Goal: Task Accomplishment & Management: Complete application form

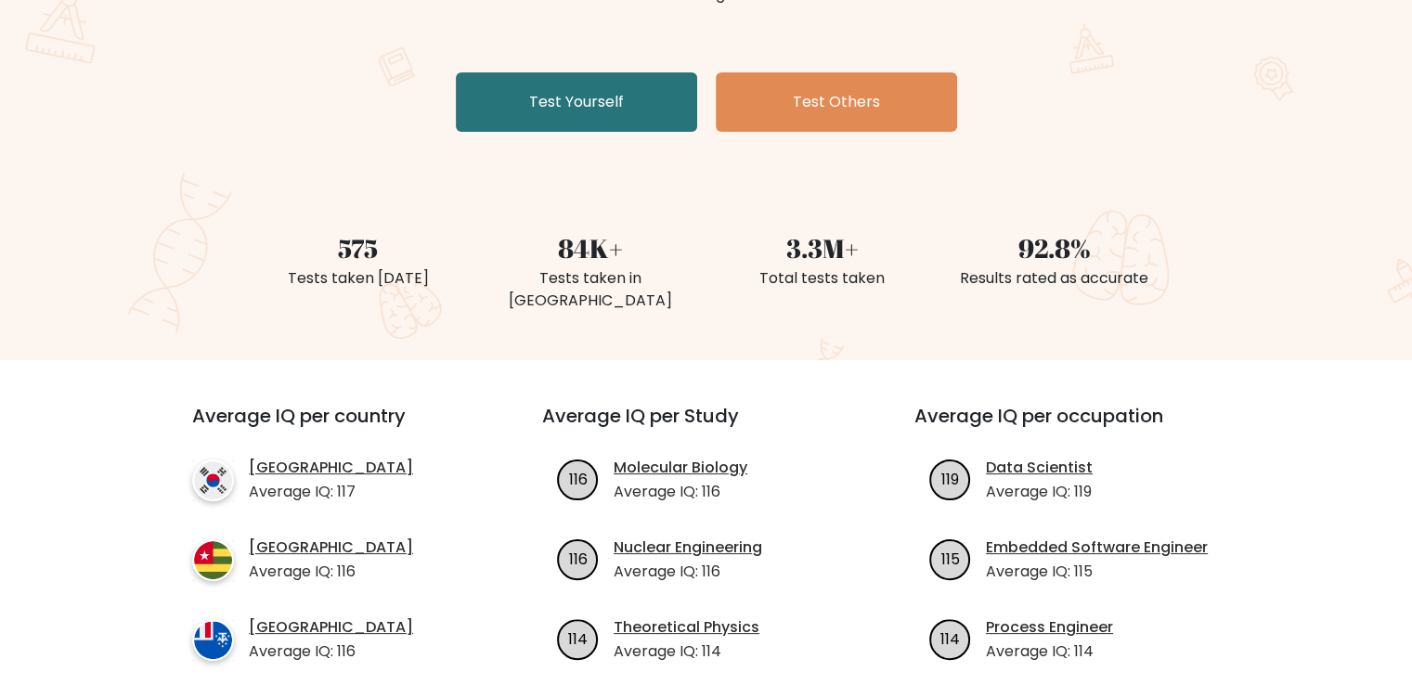
scroll to position [306, 0]
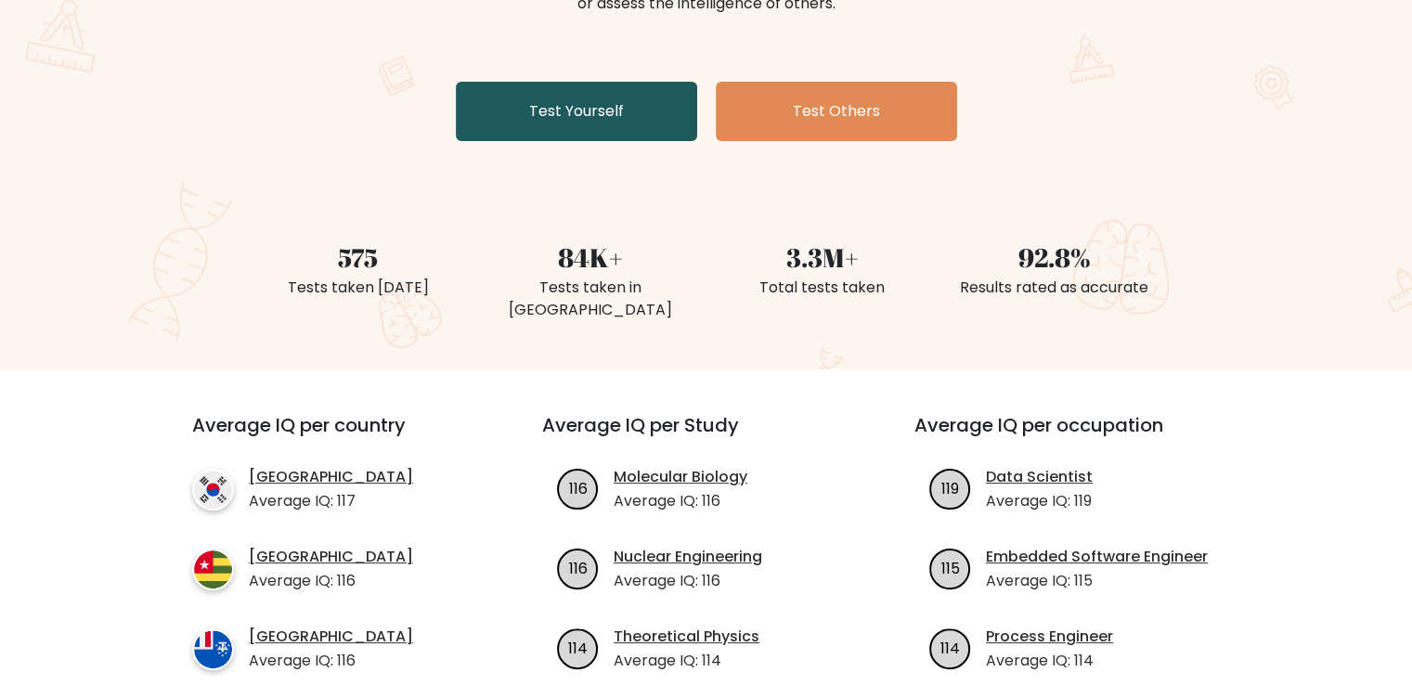
click at [611, 86] on link "Test Yourself" at bounding box center [576, 111] width 241 height 59
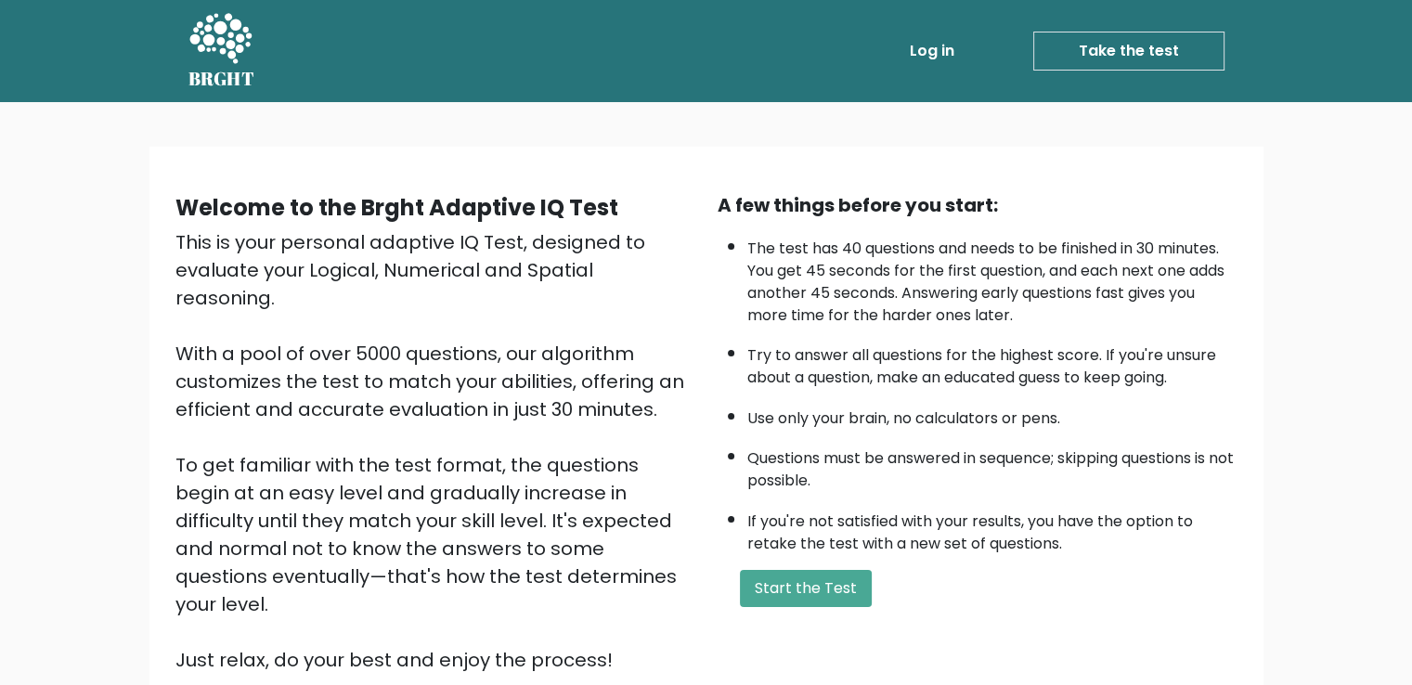
click at [849, 627] on div "Welcome to the Brght Adaptive IQ Test This is your personal adaptive IQ Test, d…" at bounding box center [706, 440] width 1084 height 498
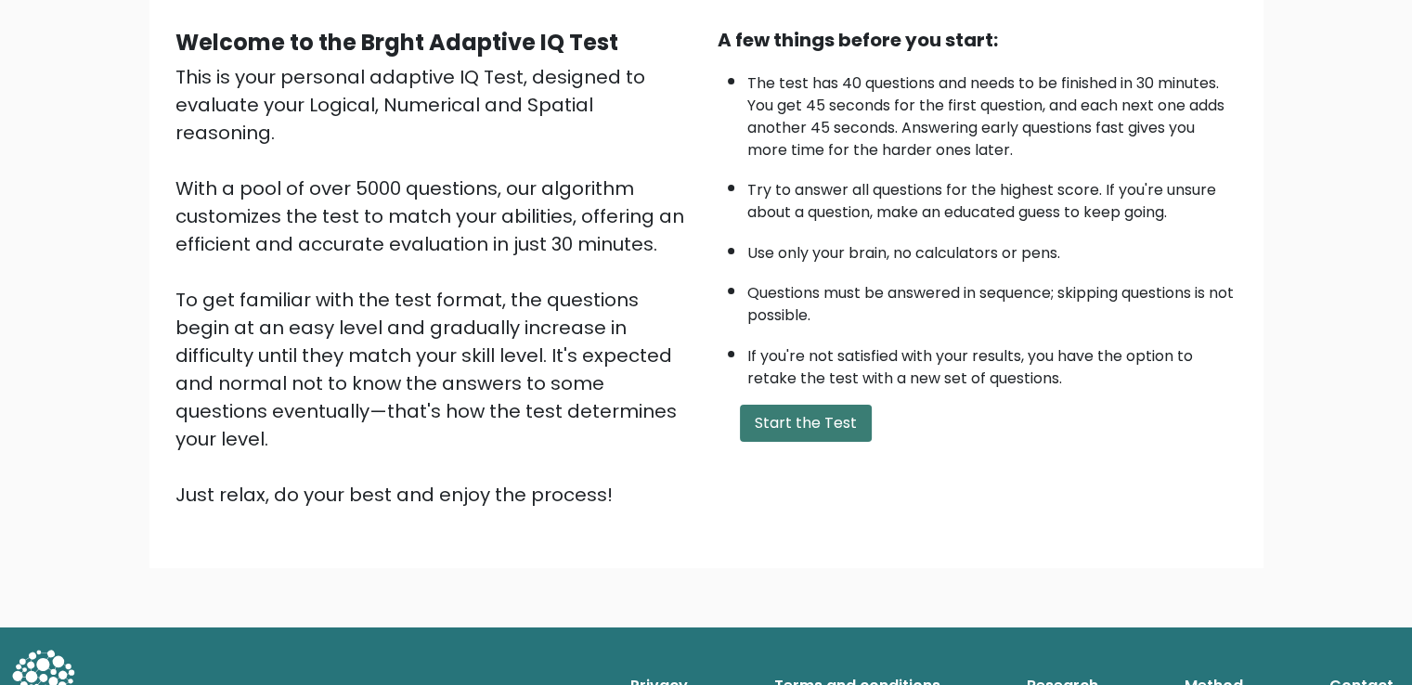
click at [783, 414] on button "Start the Test" at bounding box center [806, 423] width 132 height 37
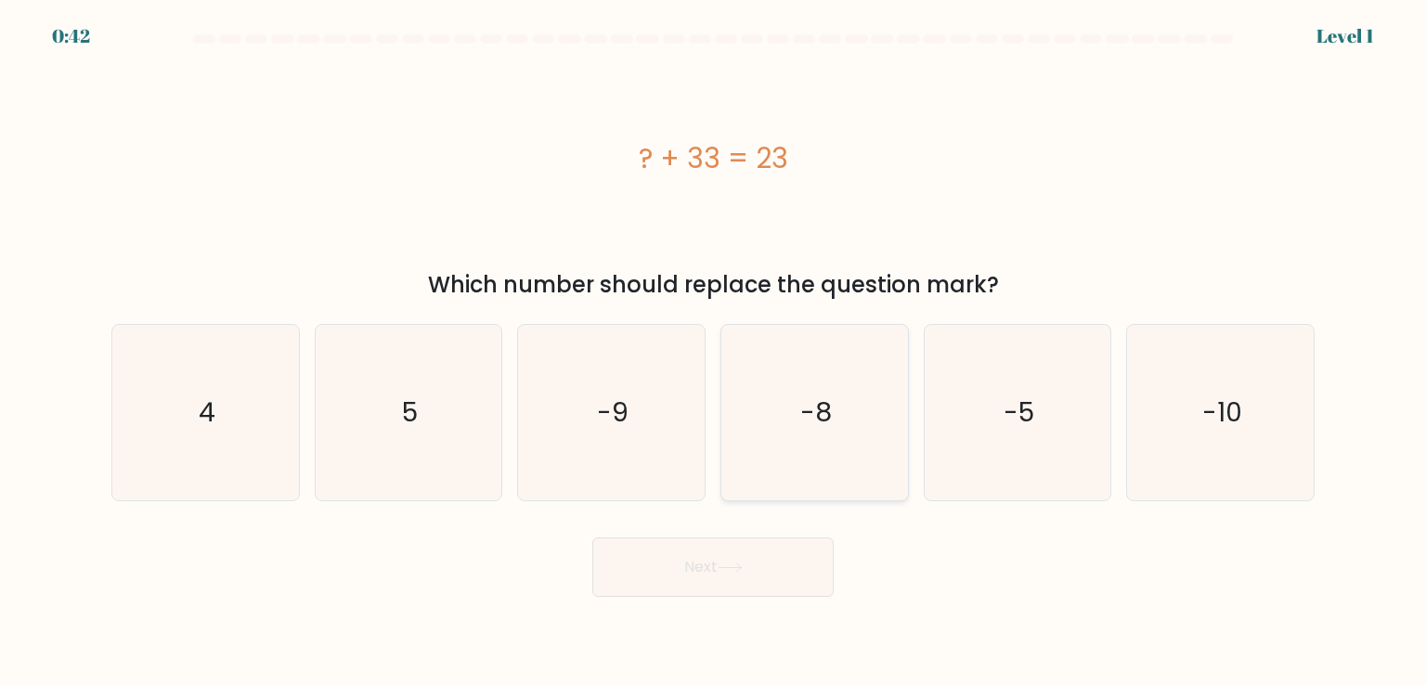
click at [809, 421] on text "-8" at bounding box center [816, 412] width 32 height 37
click at [714, 352] on input "d. -8" at bounding box center [713, 347] width 1 height 9
radio input "true"
click at [721, 563] on icon at bounding box center [730, 568] width 25 height 10
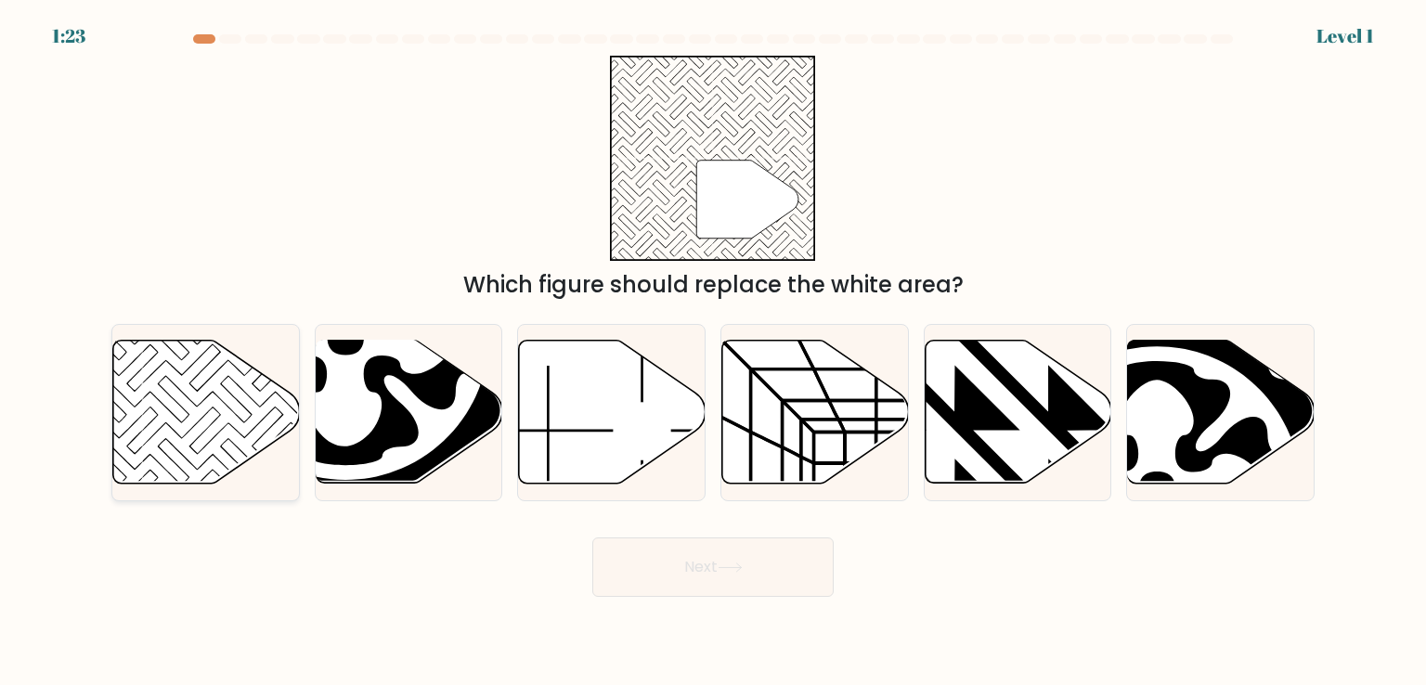
click at [189, 395] on icon at bounding box center [206, 412] width 187 height 143
click at [713, 352] on input "a." at bounding box center [713, 347] width 1 height 9
radio input "true"
click at [245, 465] on icon at bounding box center [205, 413] width 185 height 144
click at [713, 352] on input "a." at bounding box center [713, 347] width 1 height 9
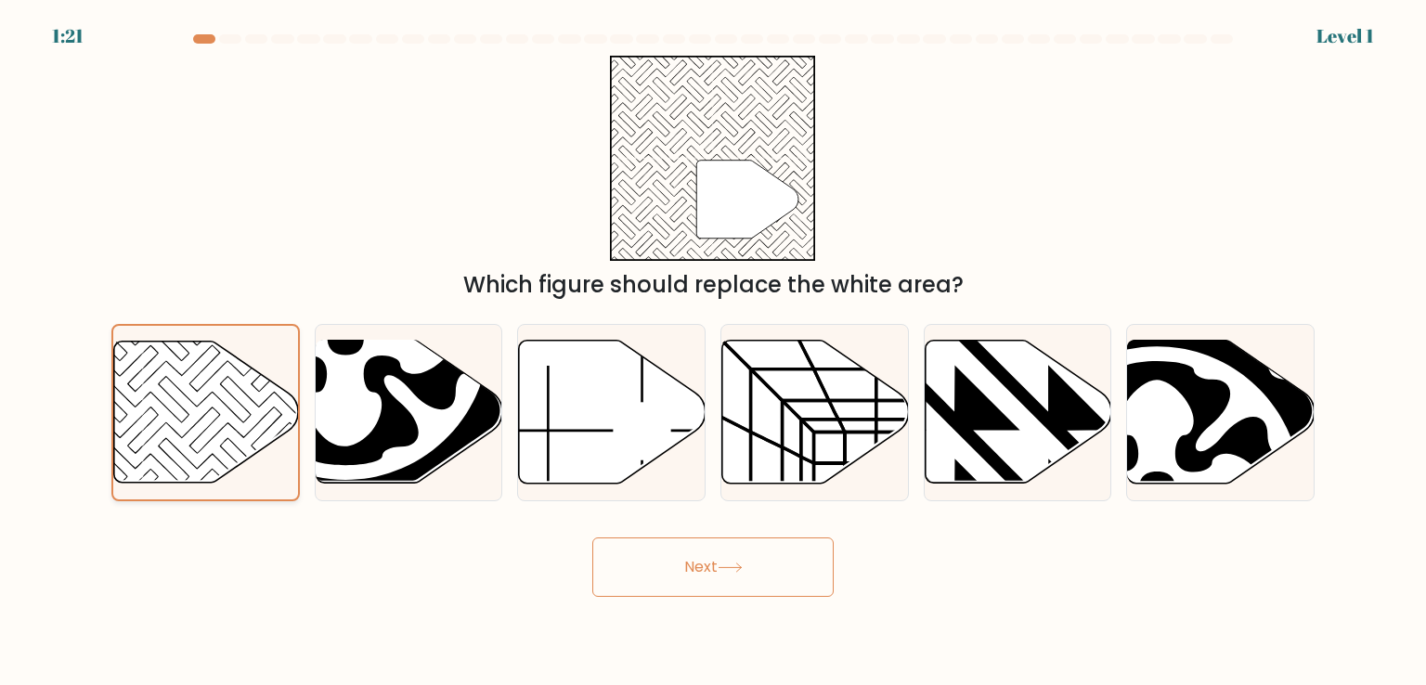
click at [245, 465] on icon at bounding box center [205, 413] width 185 height 144
click at [713, 352] on input "a." at bounding box center [713, 347] width 1 height 9
click at [643, 558] on button "Next" at bounding box center [712, 566] width 241 height 59
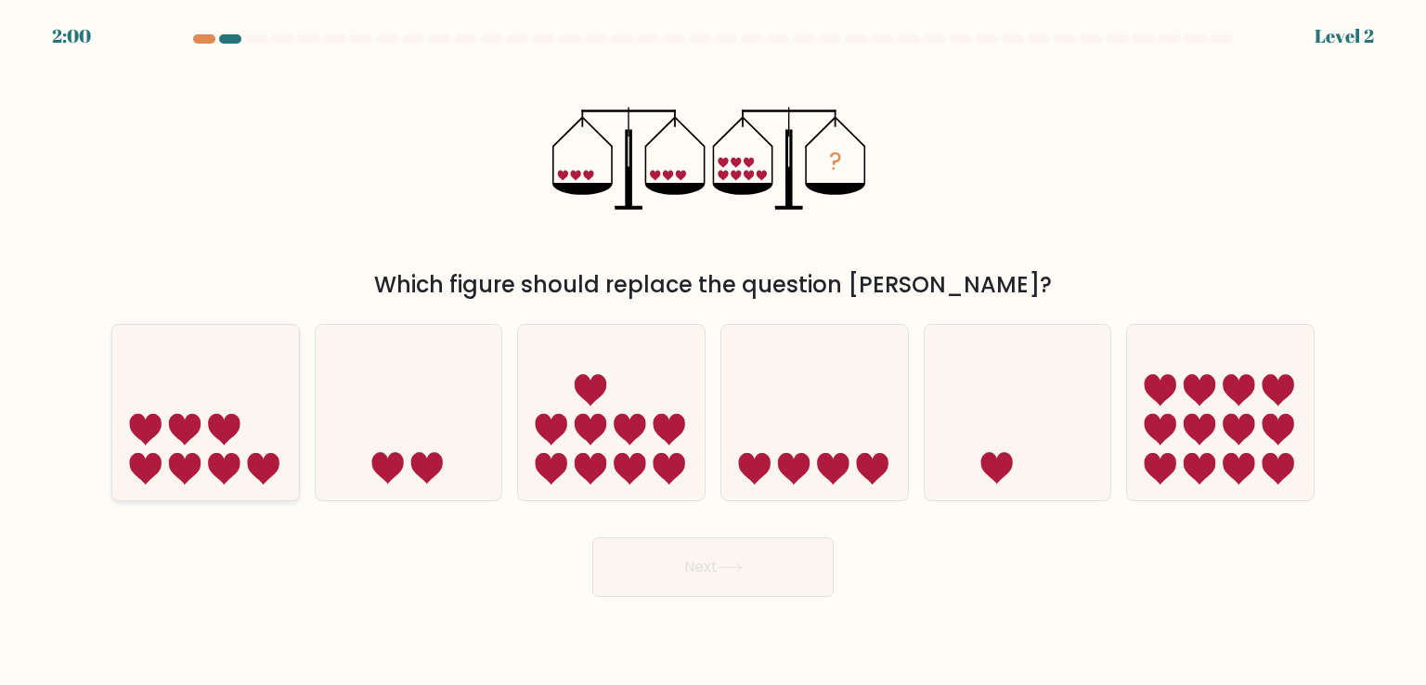
click at [250, 387] on icon at bounding box center [205, 412] width 187 height 154
click at [713, 352] on input "a." at bounding box center [713, 347] width 1 height 9
radio input "true"
click at [674, 587] on button "Next" at bounding box center [712, 566] width 241 height 59
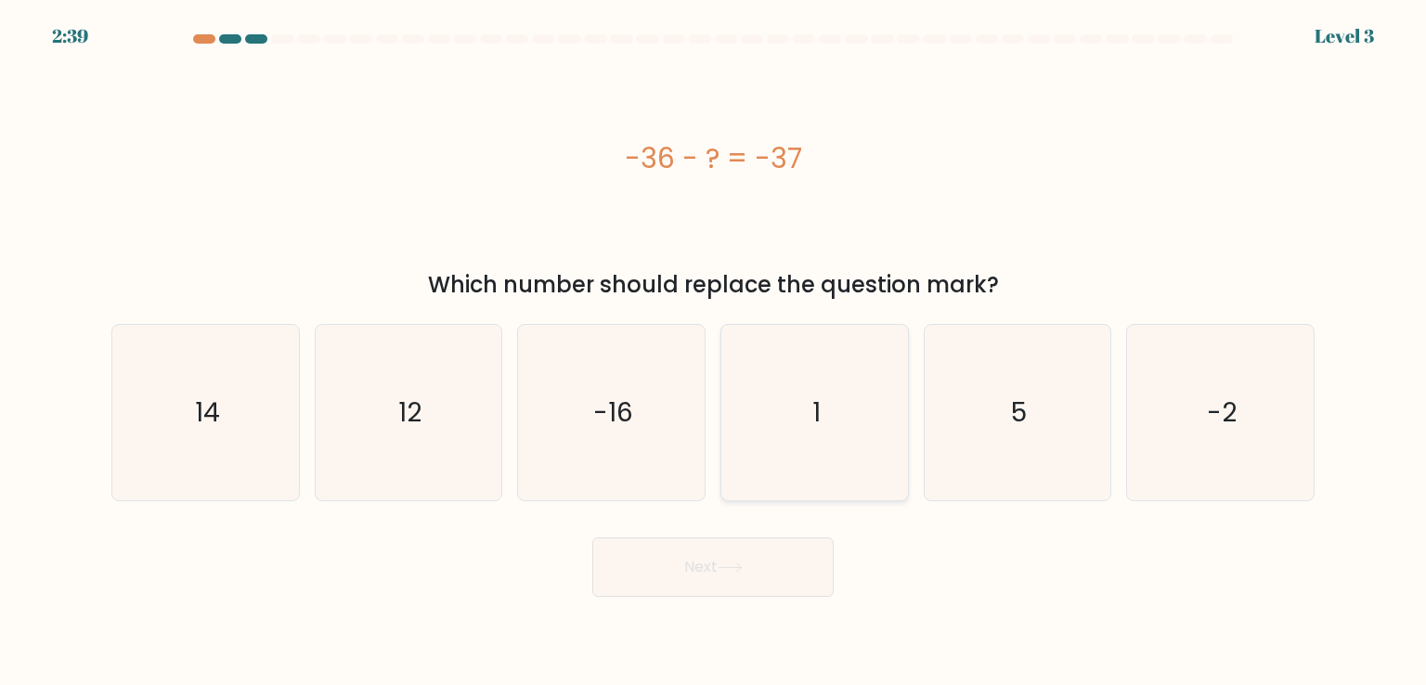
click at [812, 428] on text "1" at bounding box center [816, 412] width 8 height 37
click at [714, 352] on input "d. 1" at bounding box center [713, 347] width 1 height 9
radio input "true"
click at [694, 573] on button "Next" at bounding box center [712, 566] width 241 height 59
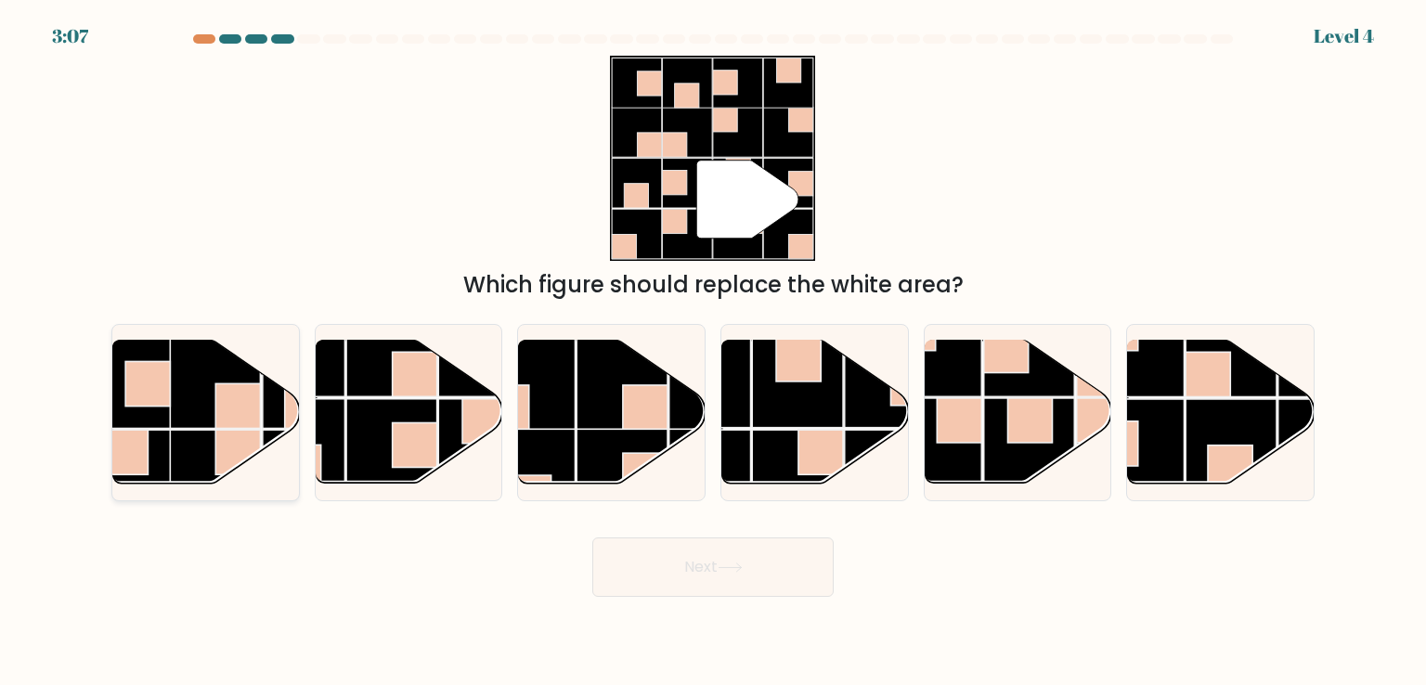
click at [229, 417] on rect at bounding box center [237, 405] width 45 height 45
click at [713, 352] on input "a." at bounding box center [713, 347] width 1 height 9
radio input "true"
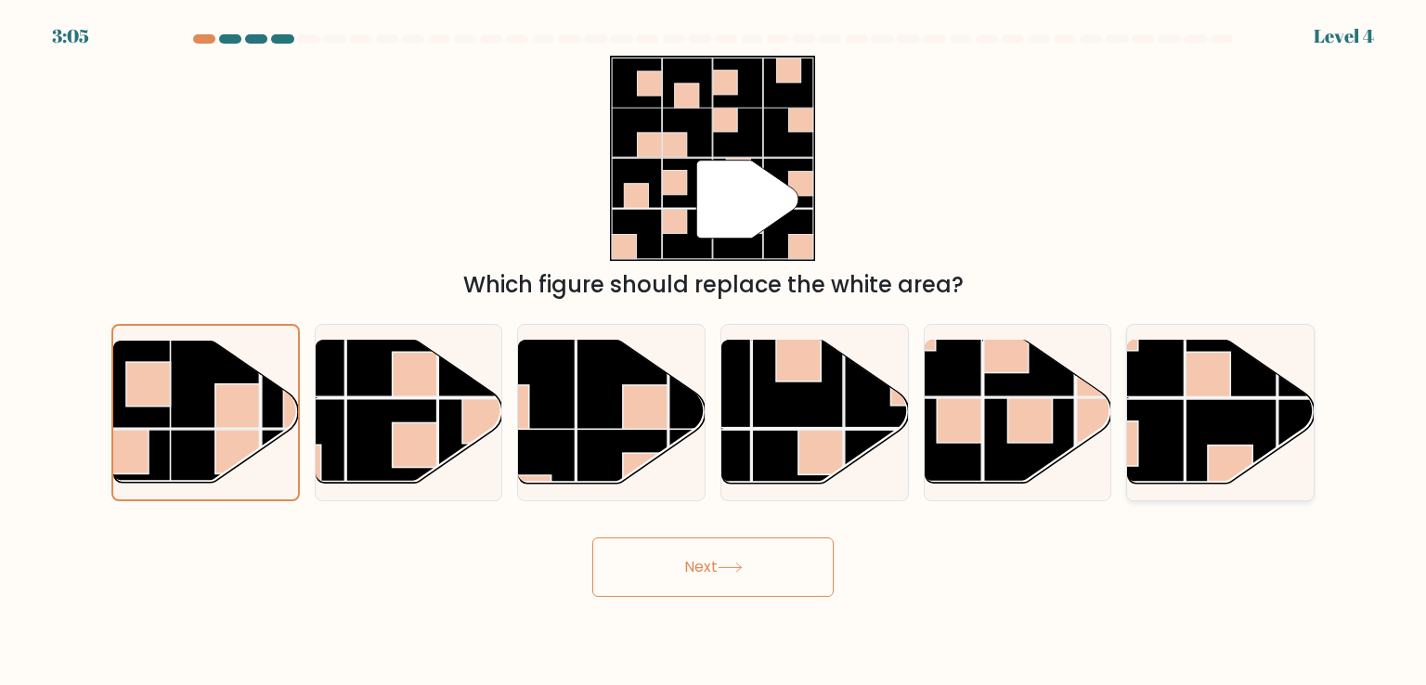
click at [1199, 383] on rect at bounding box center [1207, 374] width 45 height 45
click at [714, 352] on input "f." at bounding box center [713, 347] width 1 height 9
radio input "true"
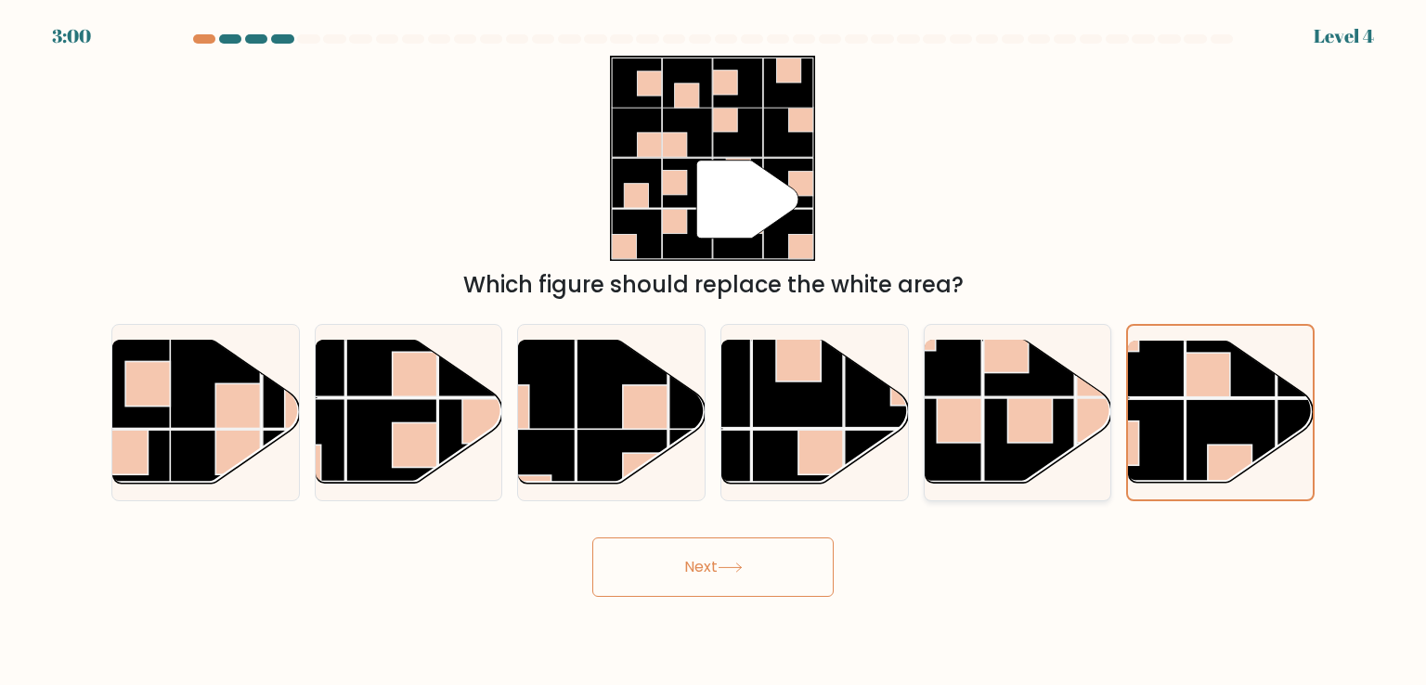
click at [960, 437] on rect at bounding box center [959, 420] width 45 height 45
click at [714, 352] on input "e." at bounding box center [713, 347] width 1 height 9
radio input "true"
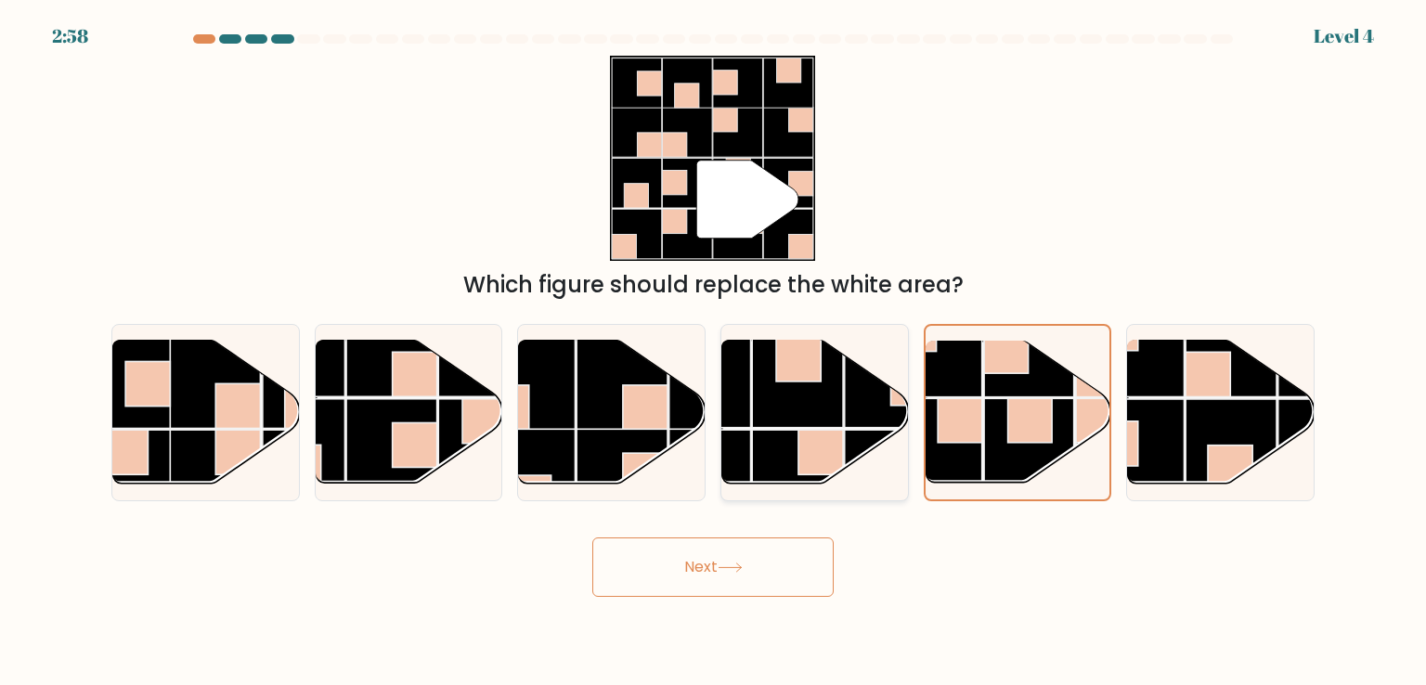
click at [779, 417] on rect at bounding box center [797, 382] width 91 height 91
click at [714, 352] on input "d." at bounding box center [713, 347] width 1 height 9
radio input "true"
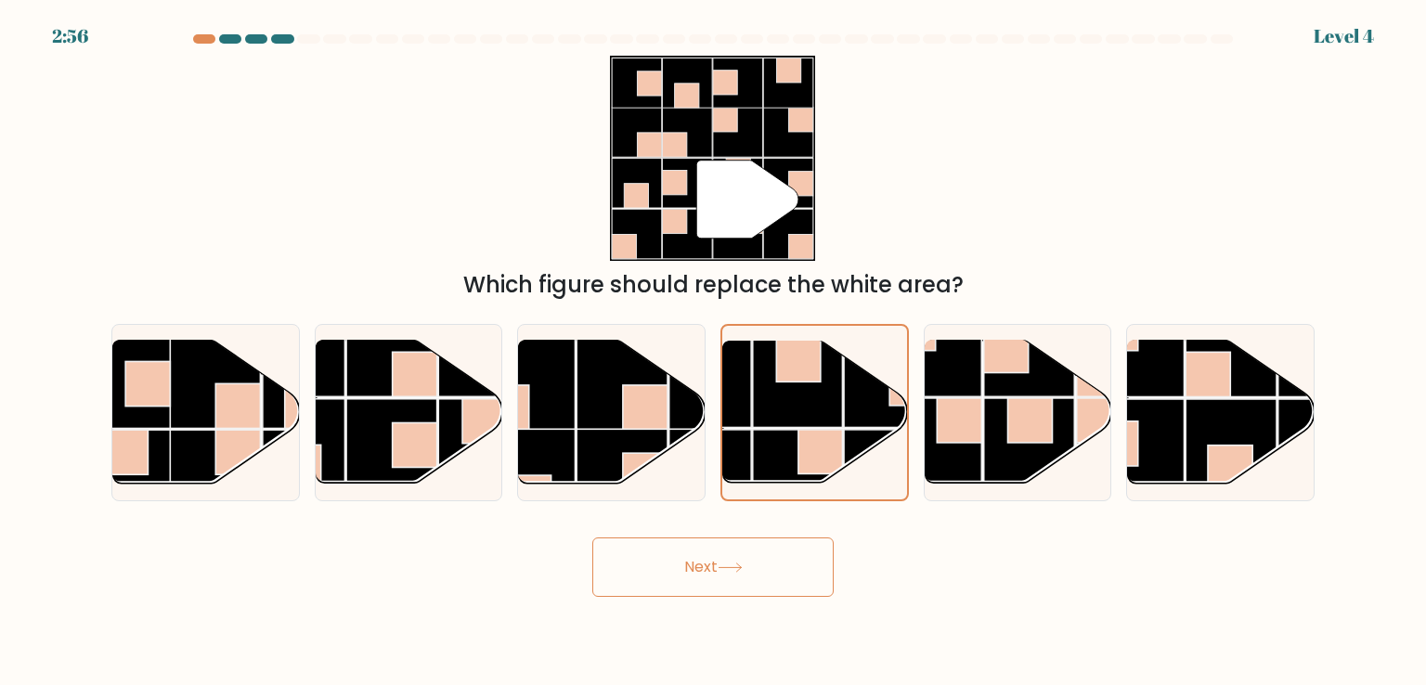
click at [706, 550] on button "Next" at bounding box center [712, 566] width 241 height 59
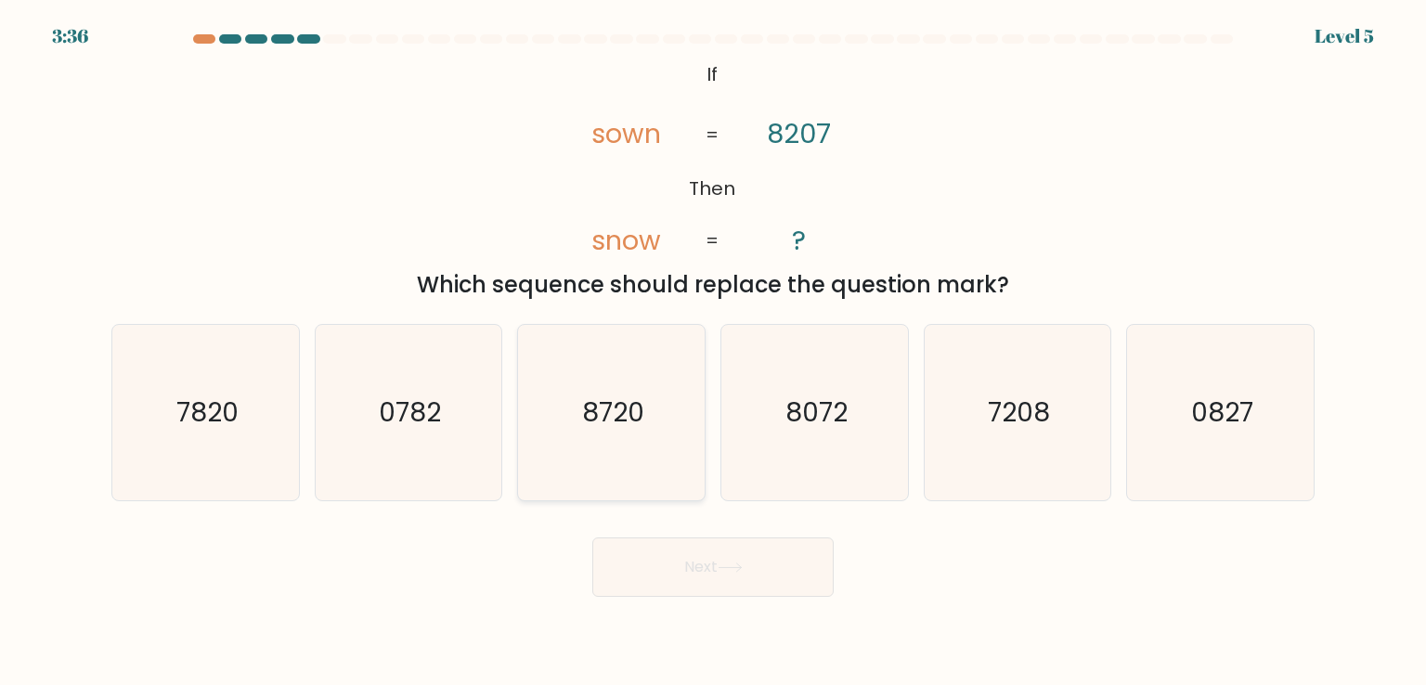
click at [579, 392] on icon "8720" at bounding box center [611, 412] width 175 height 175
click at [713, 352] on input "c. 8720" at bounding box center [713, 347] width 1 height 9
radio input "true"
click at [832, 429] on text "8072" at bounding box center [816, 412] width 62 height 37
click at [714, 352] on input "d. 8072" at bounding box center [713, 347] width 1 height 9
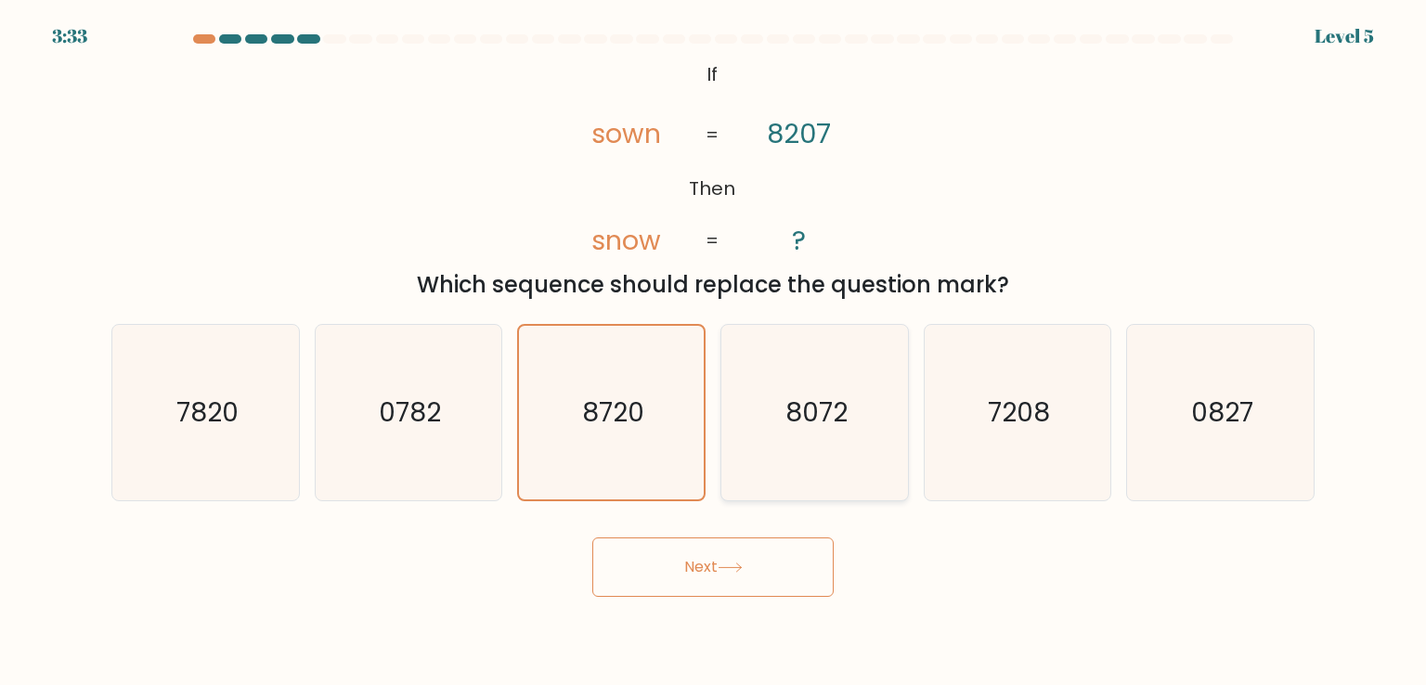
radio input "true"
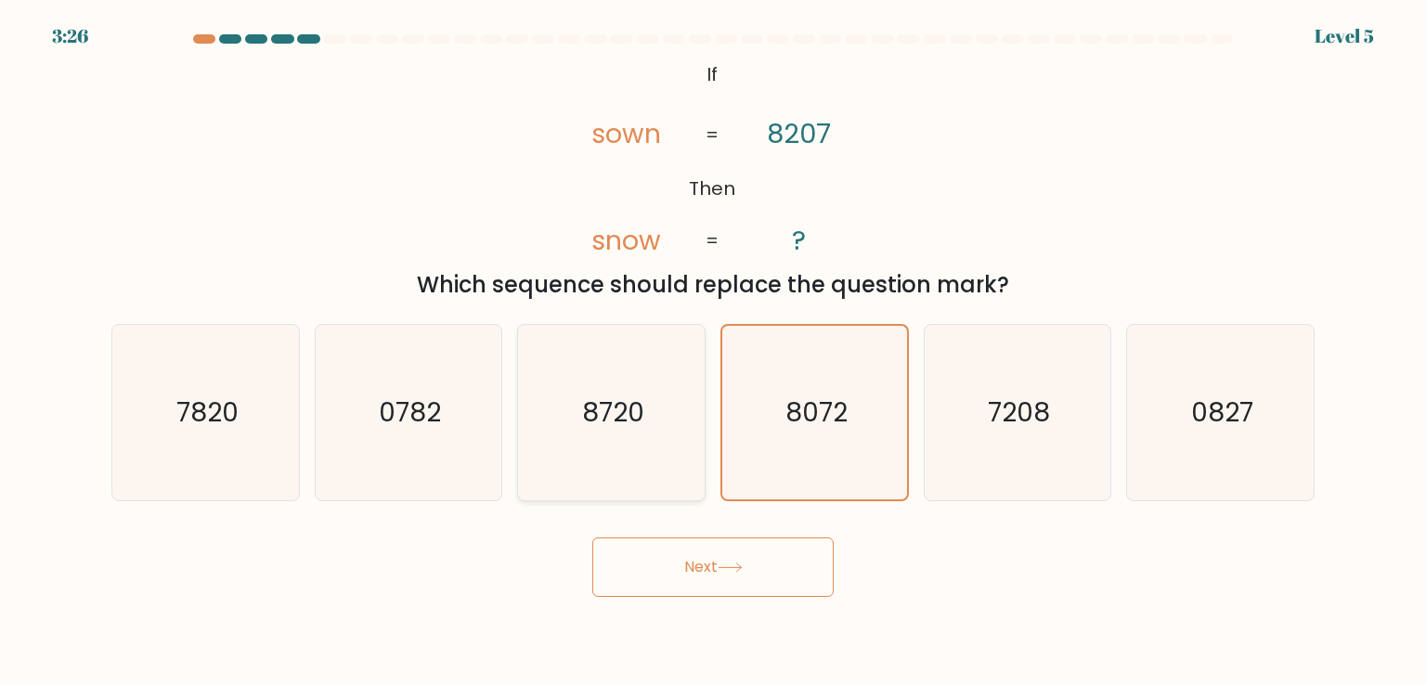
click at [667, 403] on icon "8720" at bounding box center [611, 412] width 175 height 175
click at [713, 352] on input "c. 8720" at bounding box center [713, 347] width 1 height 9
radio input "true"
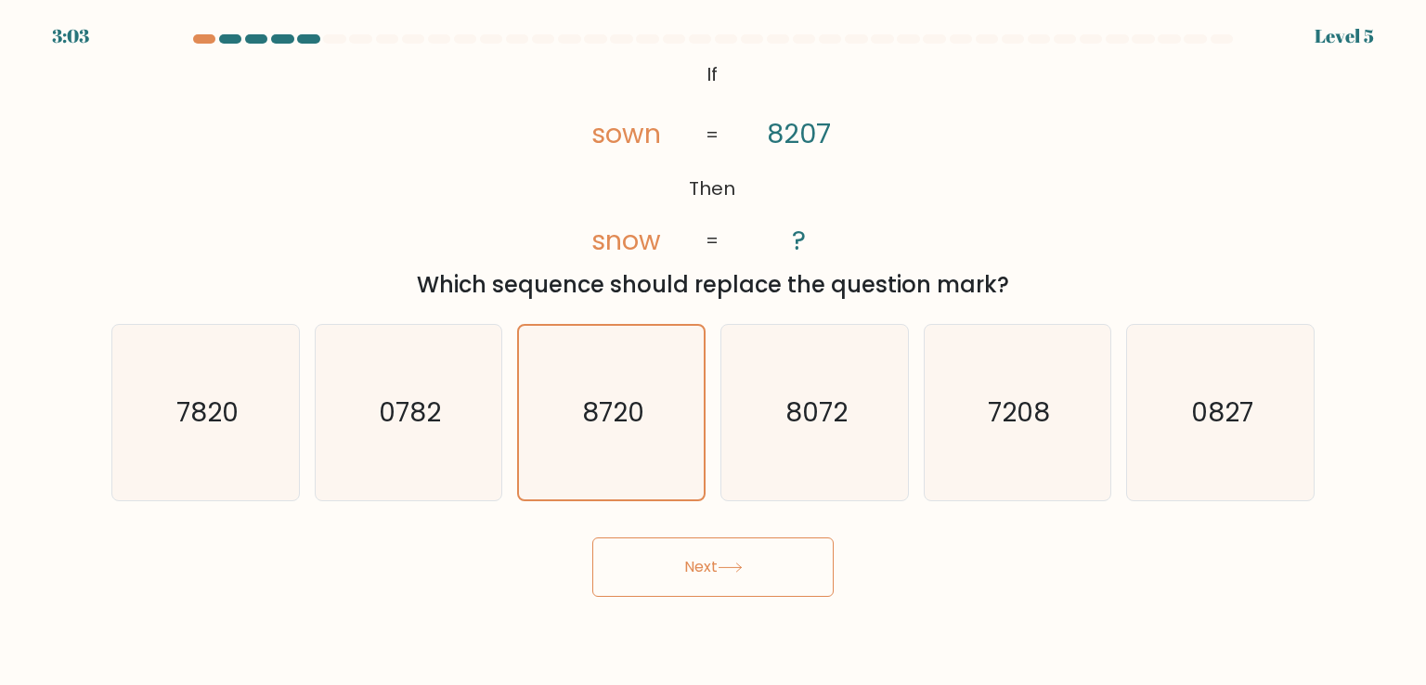
click at [733, 576] on button "Next" at bounding box center [712, 566] width 241 height 59
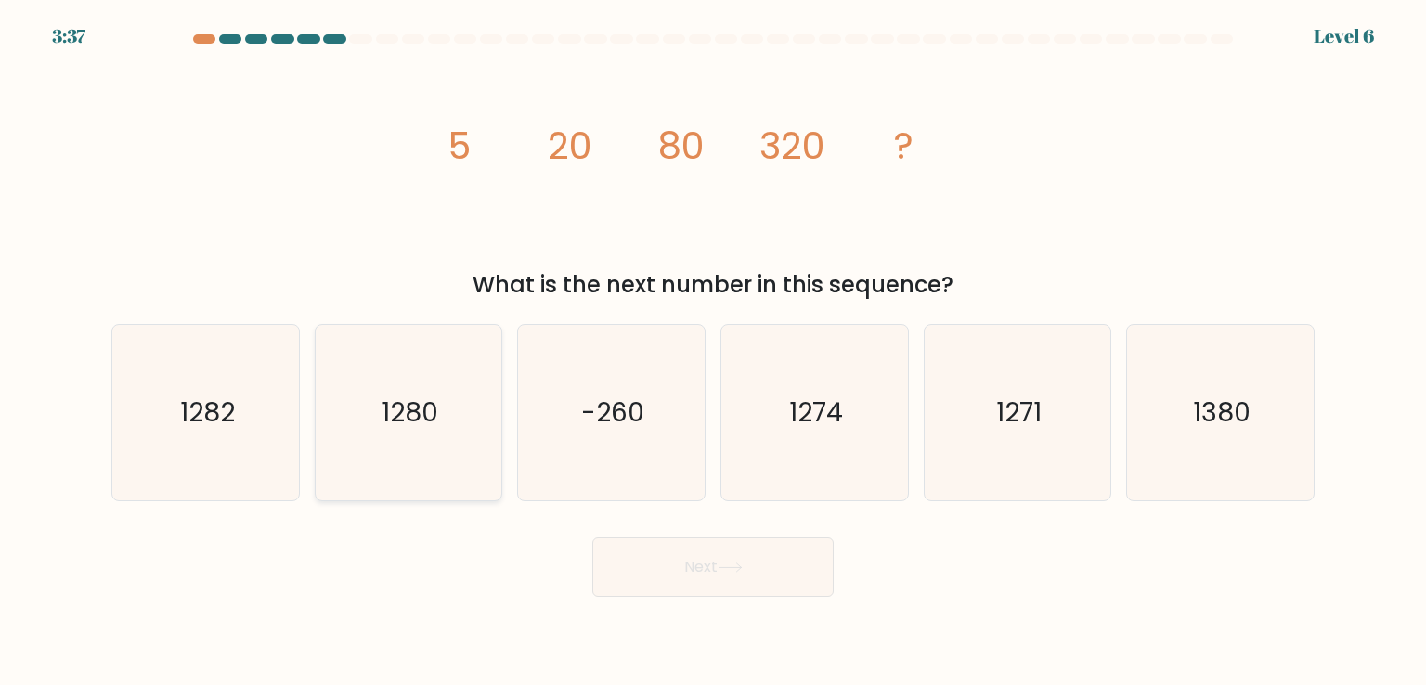
click at [390, 436] on icon "1280" at bounding box center [408, 412] width 175 height 175
click at [713, 352] on input "b. 1280" at bounding box center [713, 347] width 1 height 9
radio input "true"
click at [670, 564] on button "Next" at bounding box center [712, 566] width 241 height 59
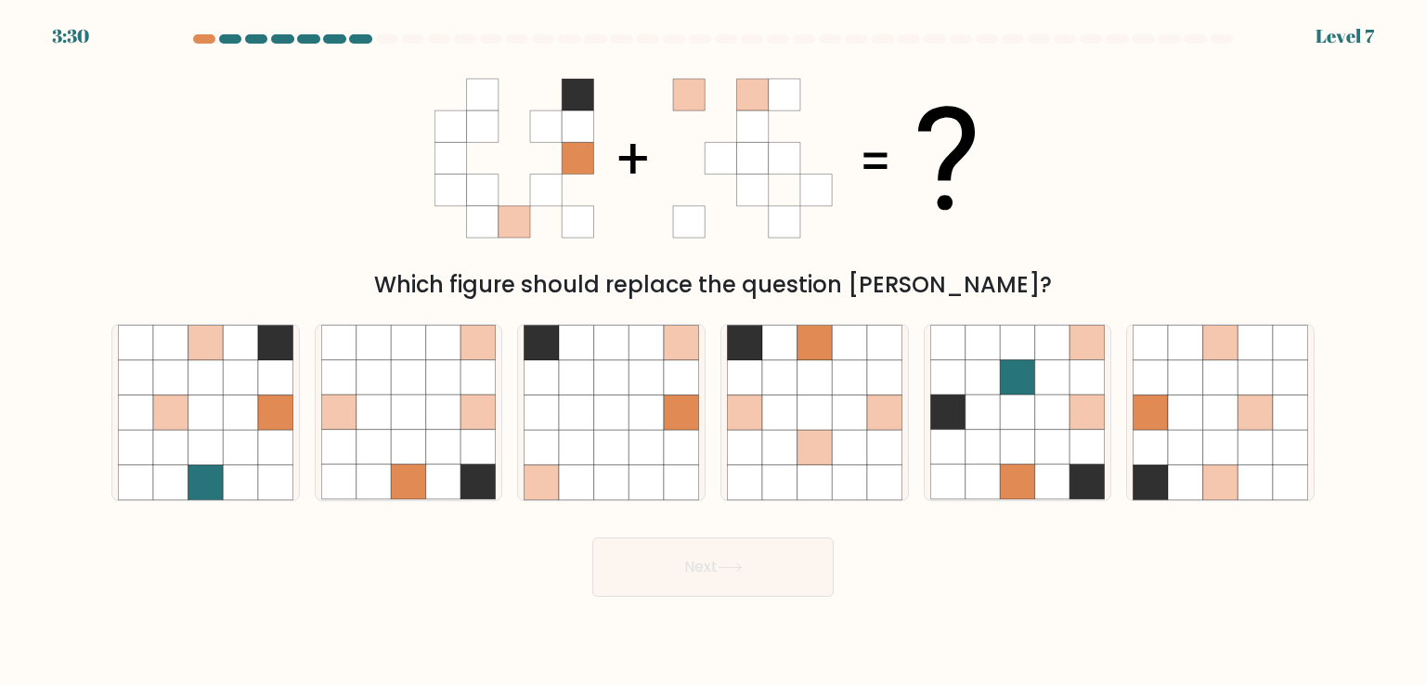
click at [670, 564] on button "Next" at bounding box center [712, 566] width 241 height 59
click at [913, 180] on icon at bounding box center [712, 158] width 557 height 205
click at [427, 429] on icon at bounding box center [443, 412] width 35 height 35
click at [713, 352] on input "b." at bounding box center [713, 347] width 1 height 9
radio input "true"
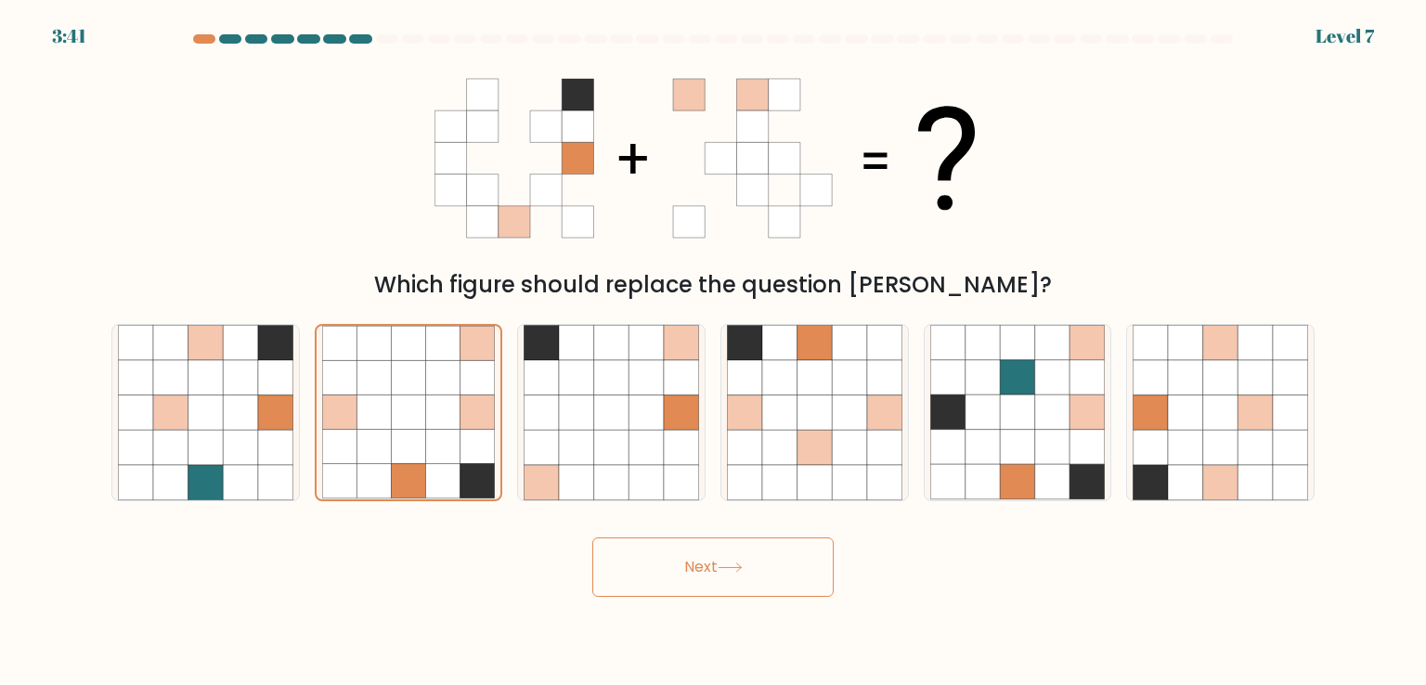
click at [675, 562] on button "Next" at bounding box center [712, 566] width 241 height 59
click at [453, 443] on icon at bounding box center [443, 447] width 34 height 34
click at [713, 352] on input "b." at bounding box center [713, 347] width 1 height 9
click at [641, 553] on button "Next" at bounding box center [712, 566] width 241 height 59
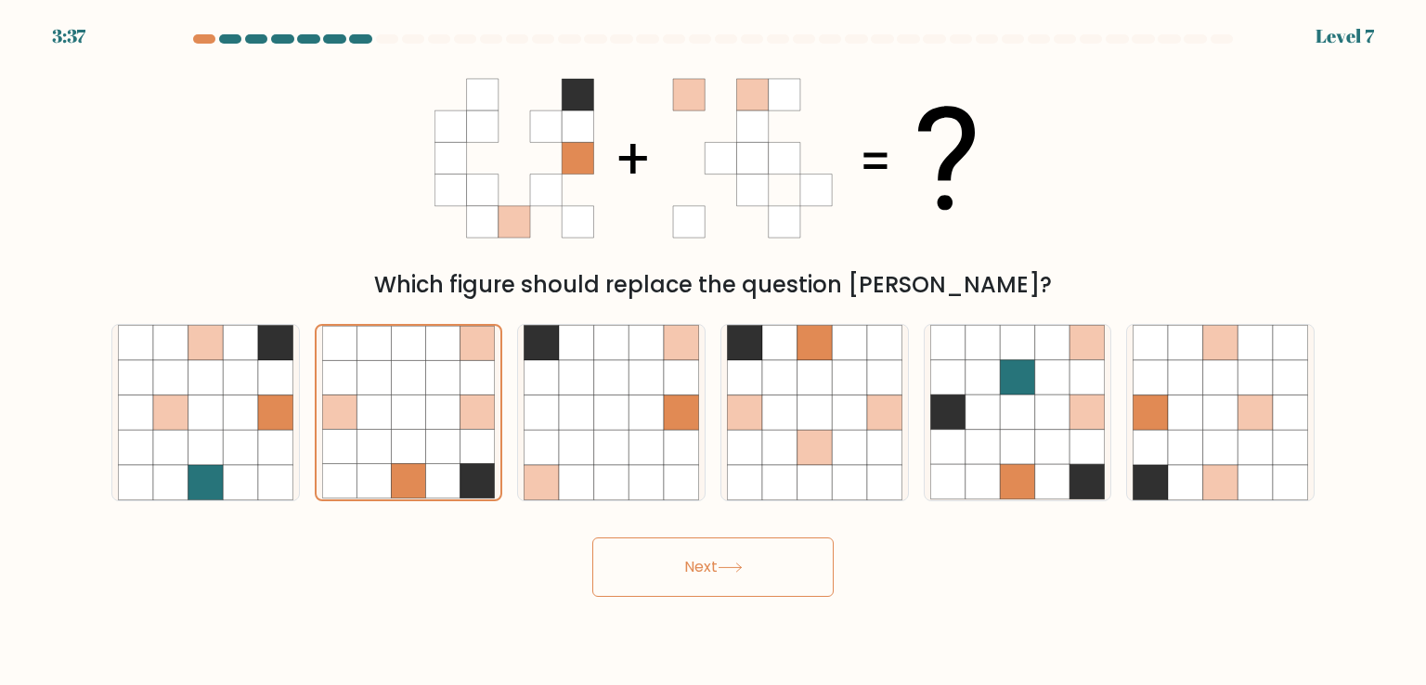
click at [641, 553] on button "Next" at bounding box center [712, 566] width 241 height 59
click at [720, 595] on button "Next" at bounding box center [712, 566] width 241 height 59
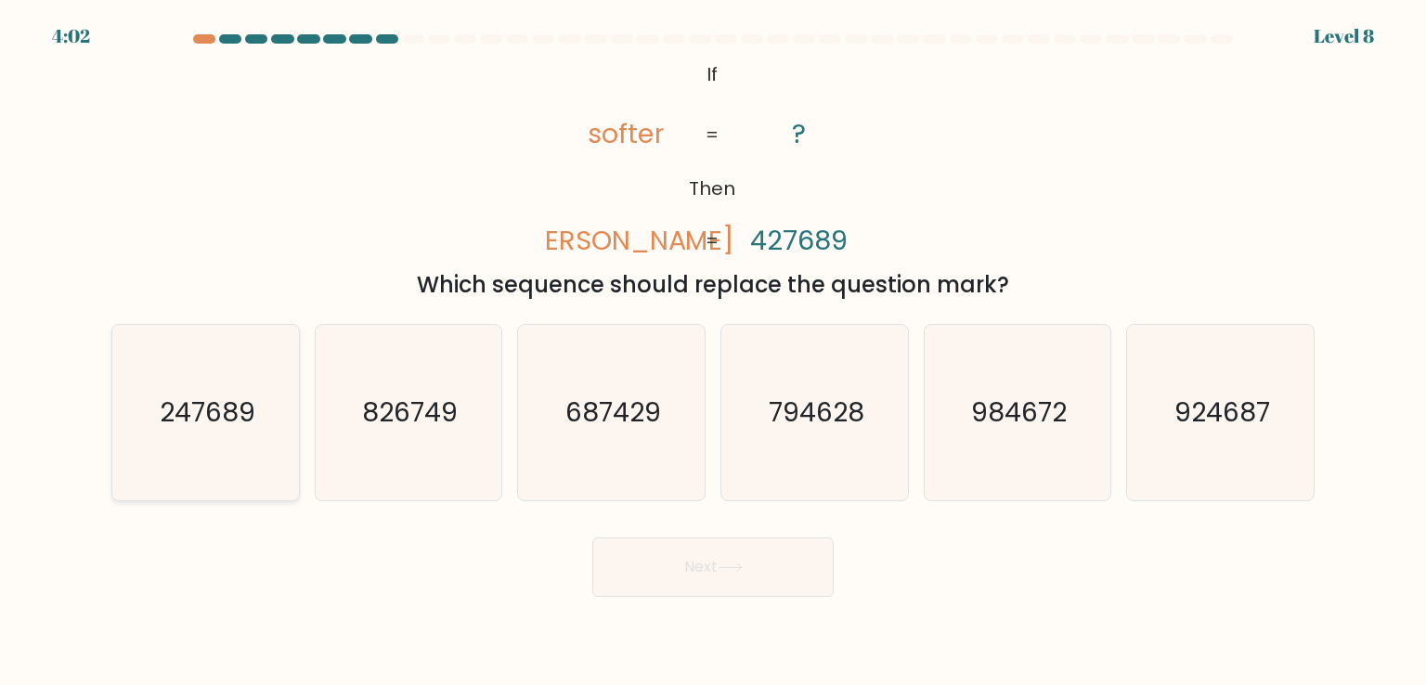
click at [193, 450] on icon "247689" at bounding box center [205, 412] width 175 height 175
click at [713, 352] on input "a. 247689" at bounding box center [713, 347] width 1 height 9
radio input "true"
click at [715, 576] on button "Next" at bounding box center [712, 566] width 241 height 59
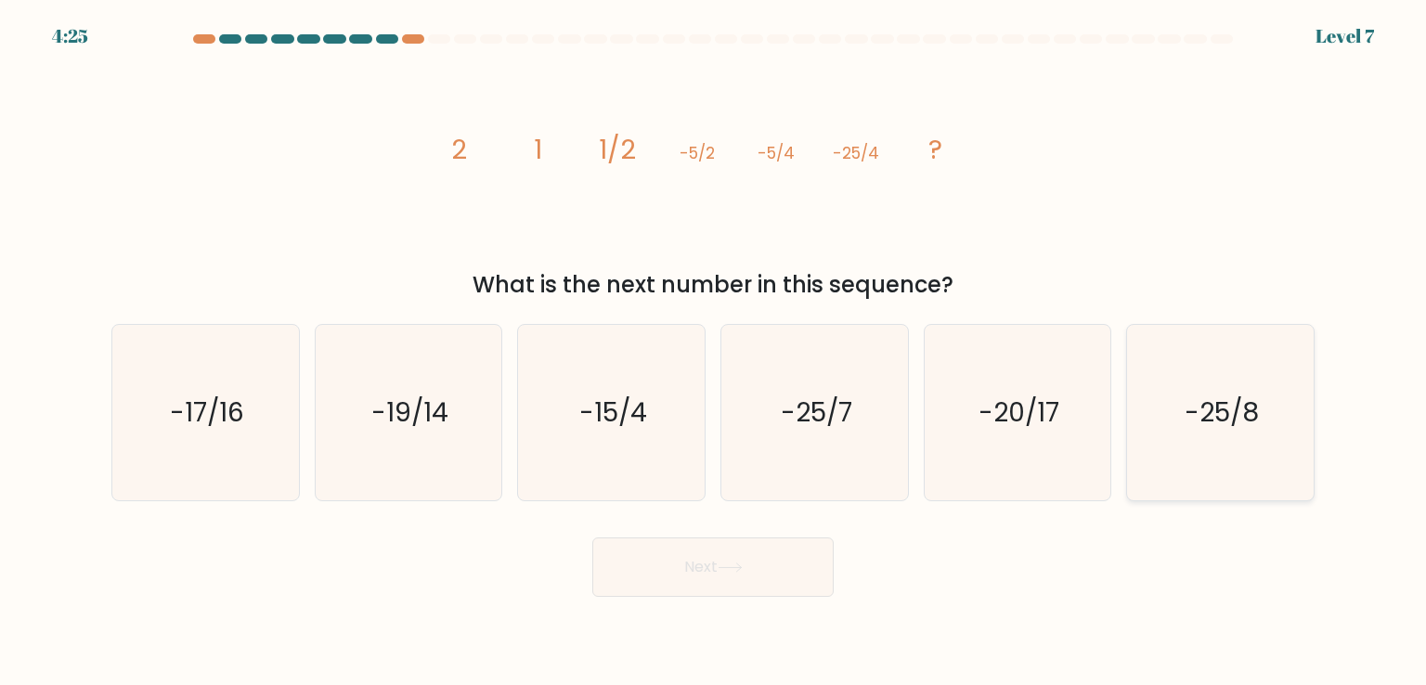
click at [1216, 374] on icon "-25/8" at bounding box center [1220, 412] width 175 height 175
click at [714, 352] on input "f. -25/8" at bounding box center [713, 347] width 1 height 9
radio input "true"
click at [721, 594] on button "Next" at bounding box center [712, 566] width 241 height 59
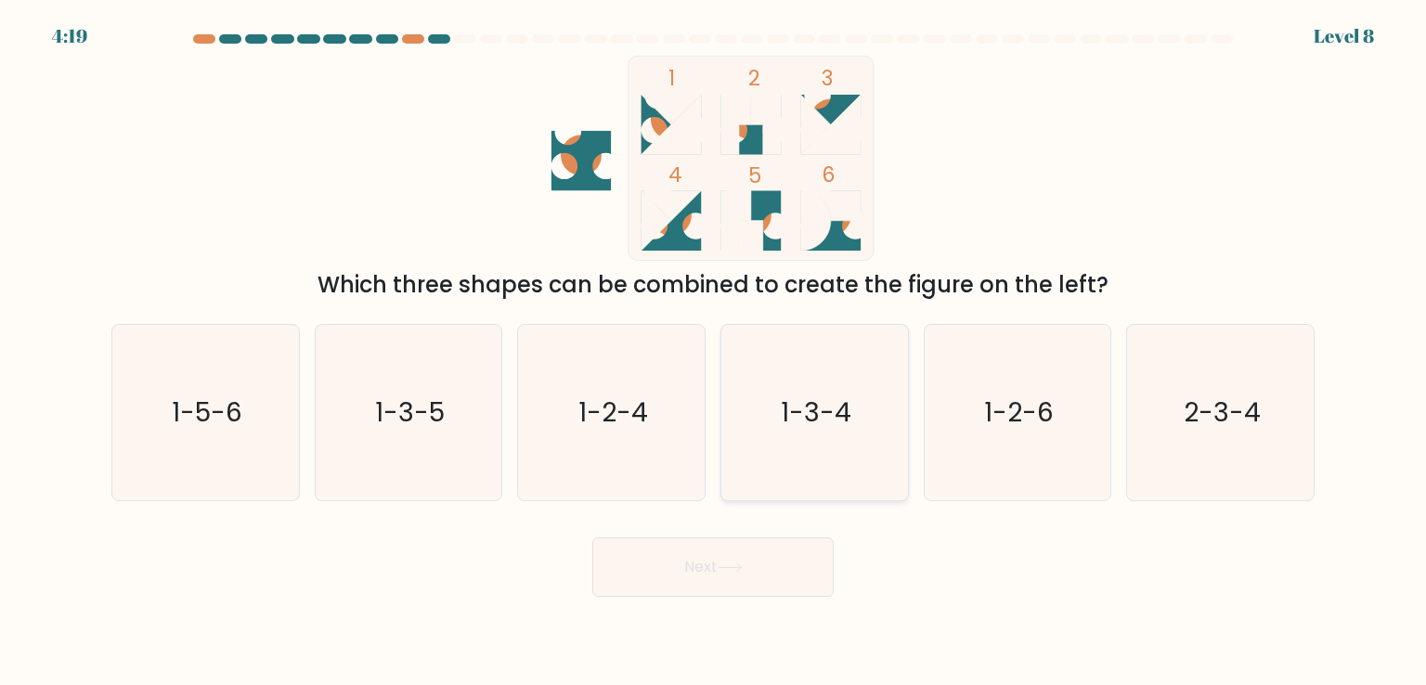
click at [809, 383] on icon "1-3-4" at bounding box center [814, 412] width 175 height 175
click at [714, 352] on input "d. 1-3-4" at bounding box center [713, 347] width 1 height 9
radio input "true"
click at [738, 574] on button "Next" at bounding box center [712, 566] width 241 height 59
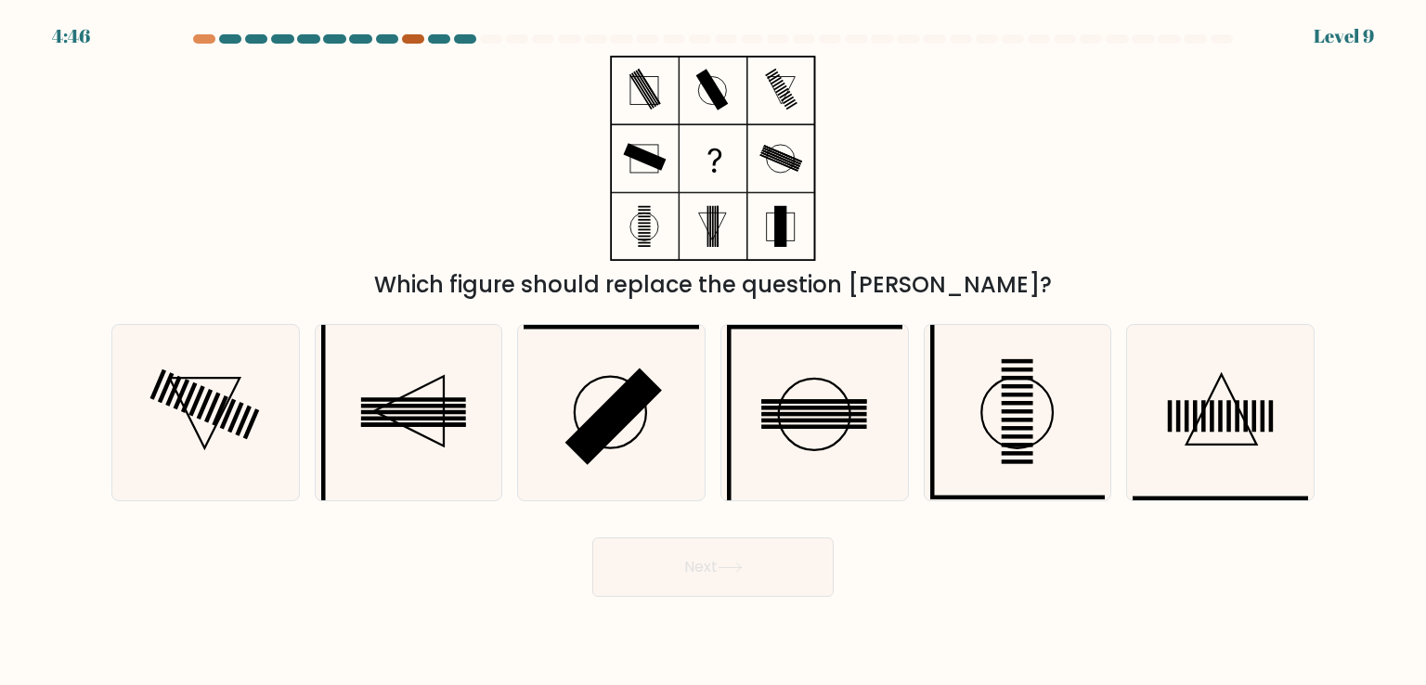
click at [409, 42] on div at bounding box center [413, 38] width 22 height 9
click at [236, 402] on icon at bounding box center [205, 412] width 175 height 175
click at [713, 352] on input "a." at bounding box center [713, 347] width 1 height 9
radio input "true"
click at [753, 583] on button "Next" at bounding box center [712, 566] width 241 height 59
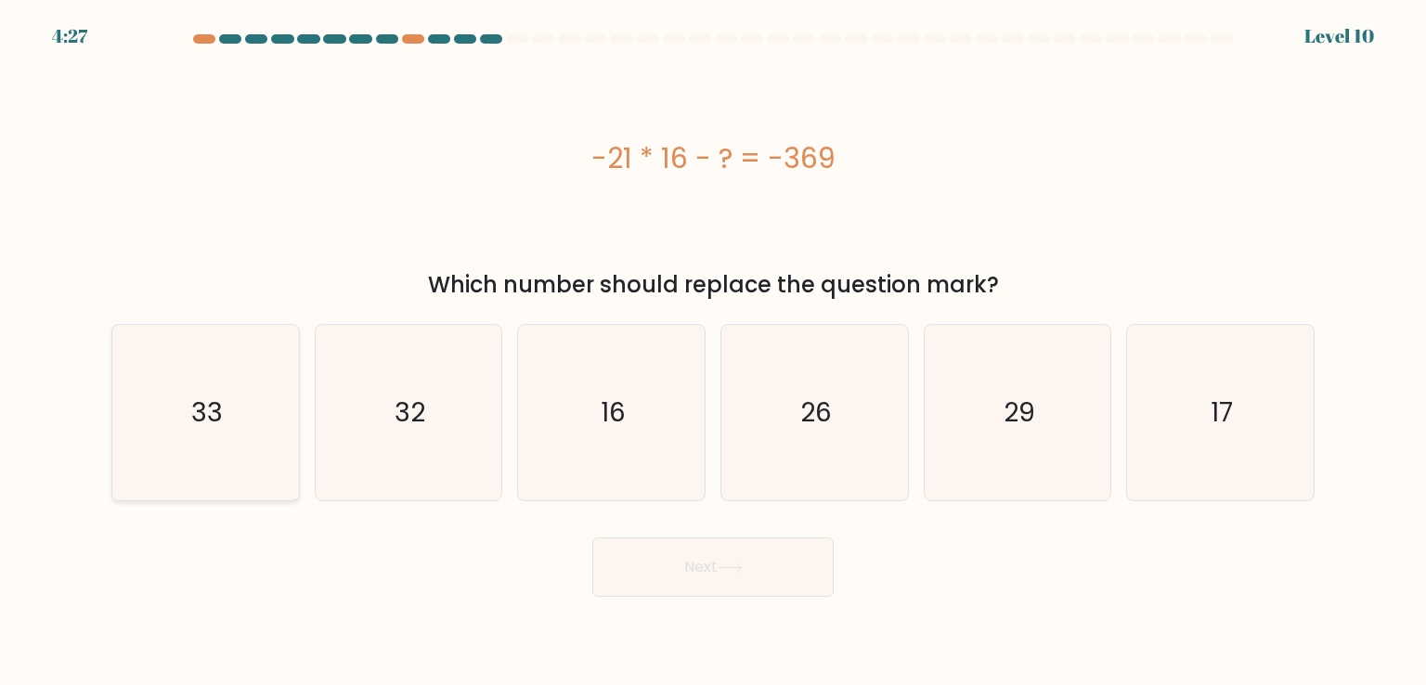
click at [266, 395] on icon "33" at bounding box center [205, 412] width 175 height 175
click at [713, 352] on input "a. 33" at bounding box center [713, 347] width 1 height 9
radio input "true"
click at [701, 572] on button "Next" at bounding box center [712, 566] width 241 height 59
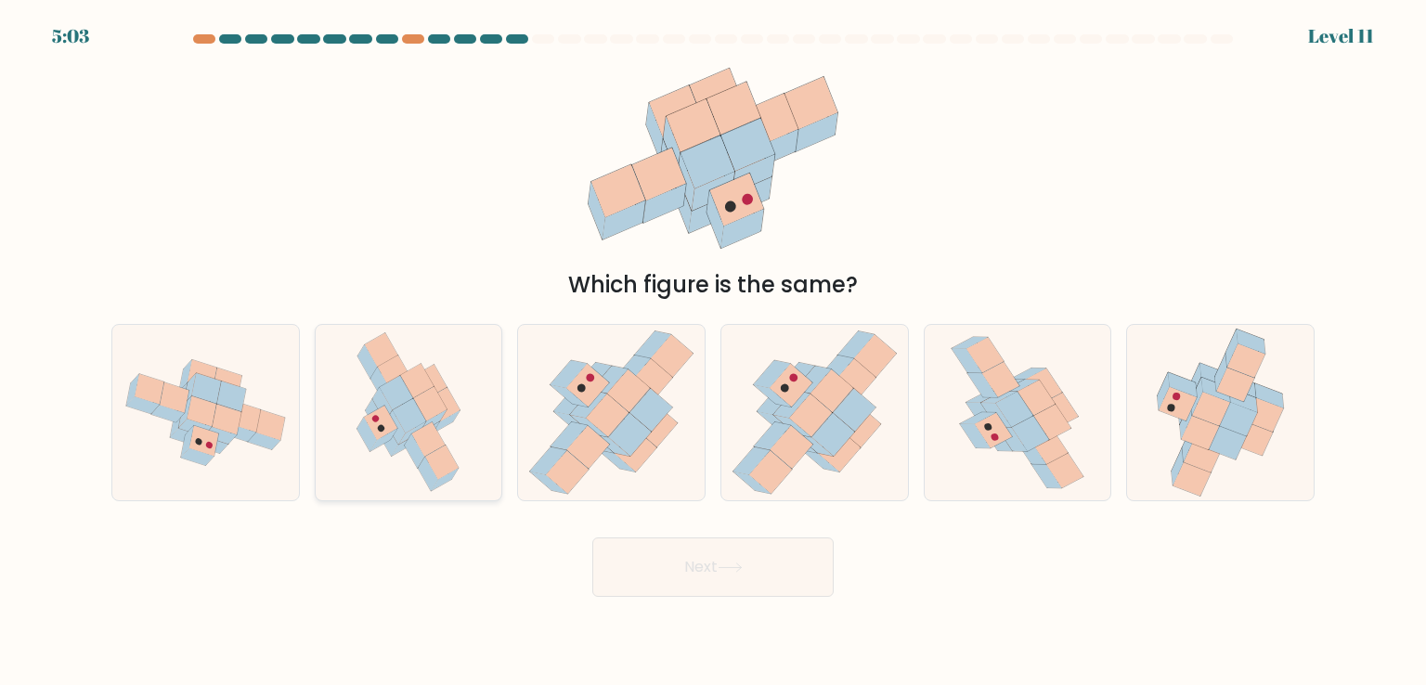
click at [401, 427] on icon at bounding box center [409, 416] width 33 height 34
click at [713, 352] on input "b." at bounding box center [713, 347] width 1 height 9
radio input "true"
click at [715, 582] on button "Next" at bounding box center [712, 566] width 241 height 59
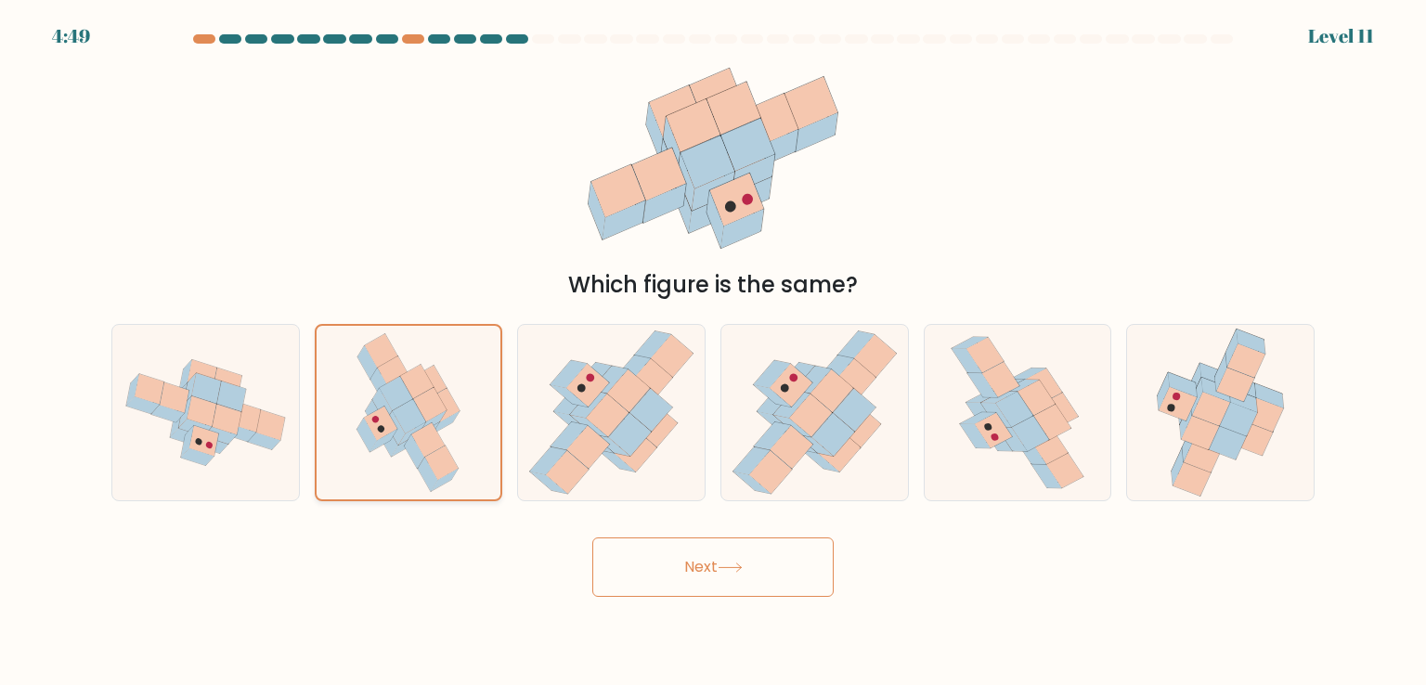
click at [464, 447] on icon at bounding box center [407, 412] width 123 height 173
click at [713, 352] on input "b." at bounding box center [713, 347] width 1 height 9
click at [464, 447] on icon at bounding box center [407, 412] width 123 height 173
click at [713, 352] on input "b." at bounding box center [713, 347] width 1 height 9
click at [660, 542] on button "Next" at bounding box center [712, 566] width 241 height 59
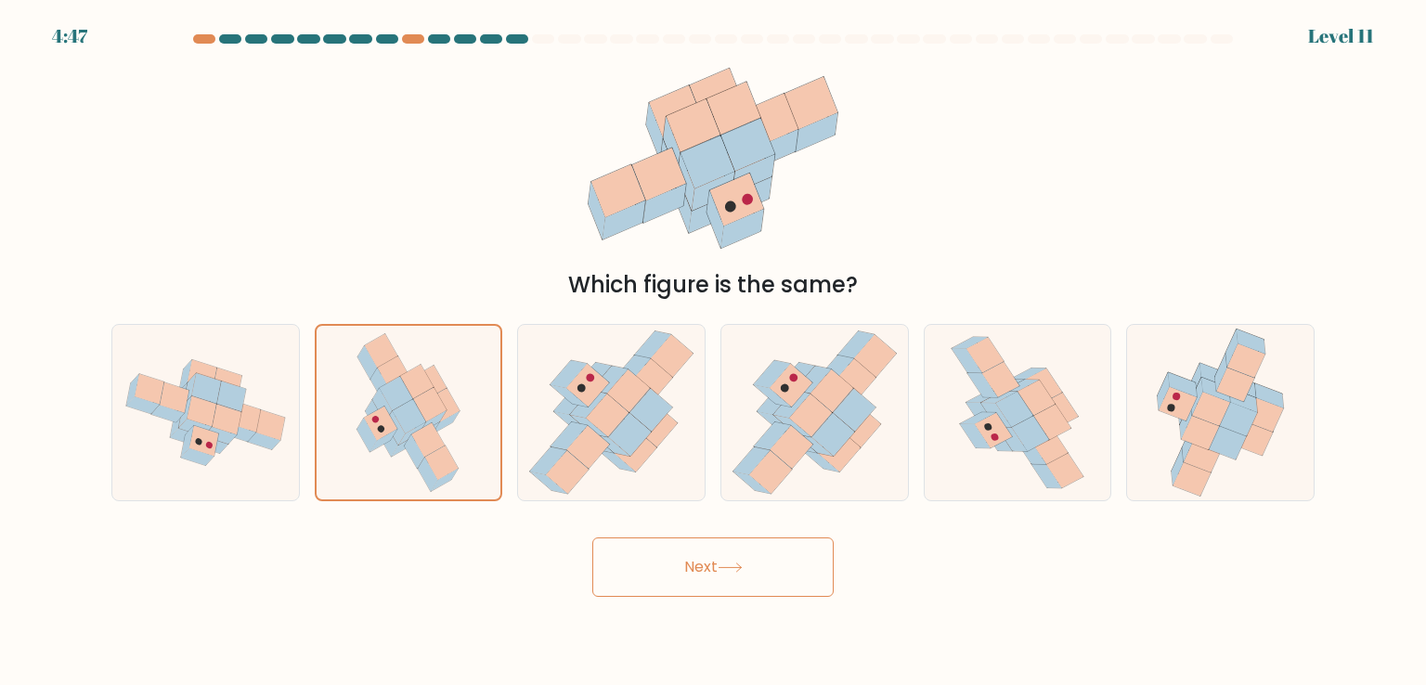
click at [661, 542] on button "Next" at bounding box center [712, 566] width 241 height 59
click at [598, 384] on icon at bounding box center [587, 385] width 43 height 43
click at [713, 352] on input "c." at bounding box center [713, 347] width 1 height 9
radio input "true"
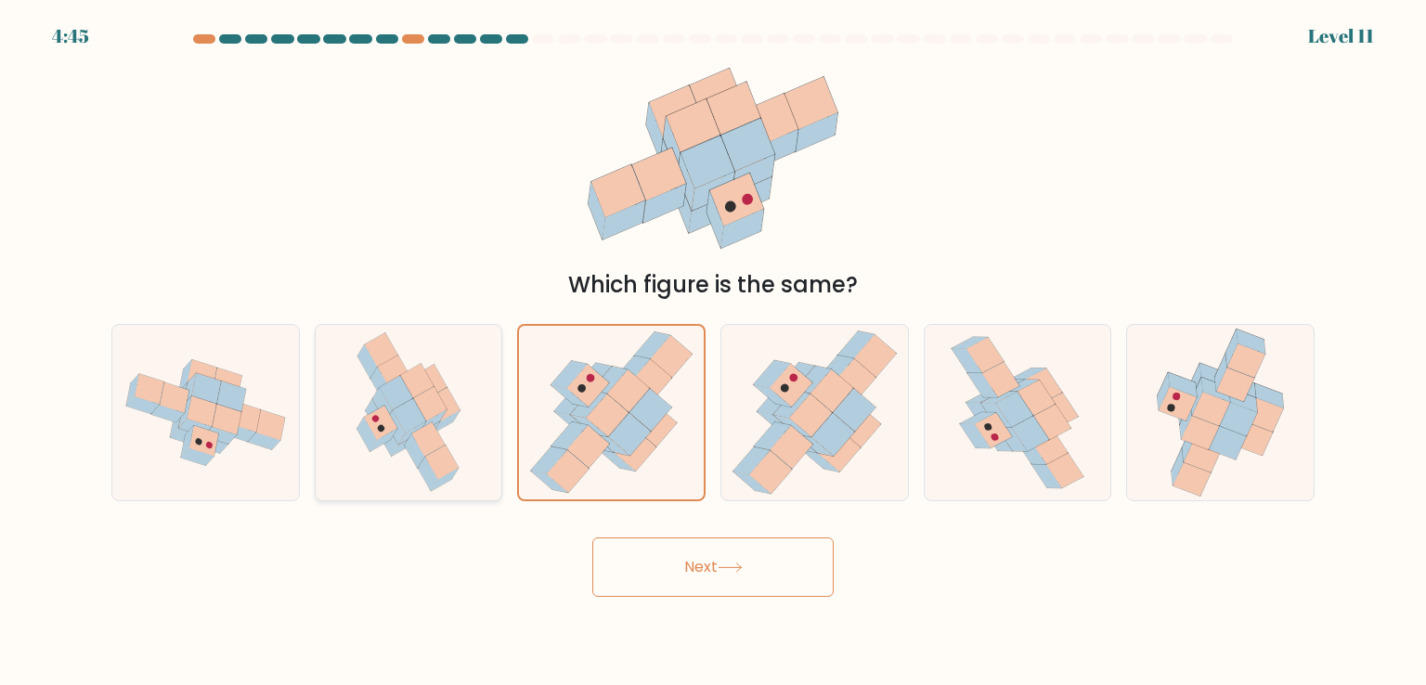
click at [424, 371] on icon at bounding box center [416, 381] width 33 height 34
click at [713, 352] on input "b." at bounding box center [713, 347] width 1 height 9
radio input "true"
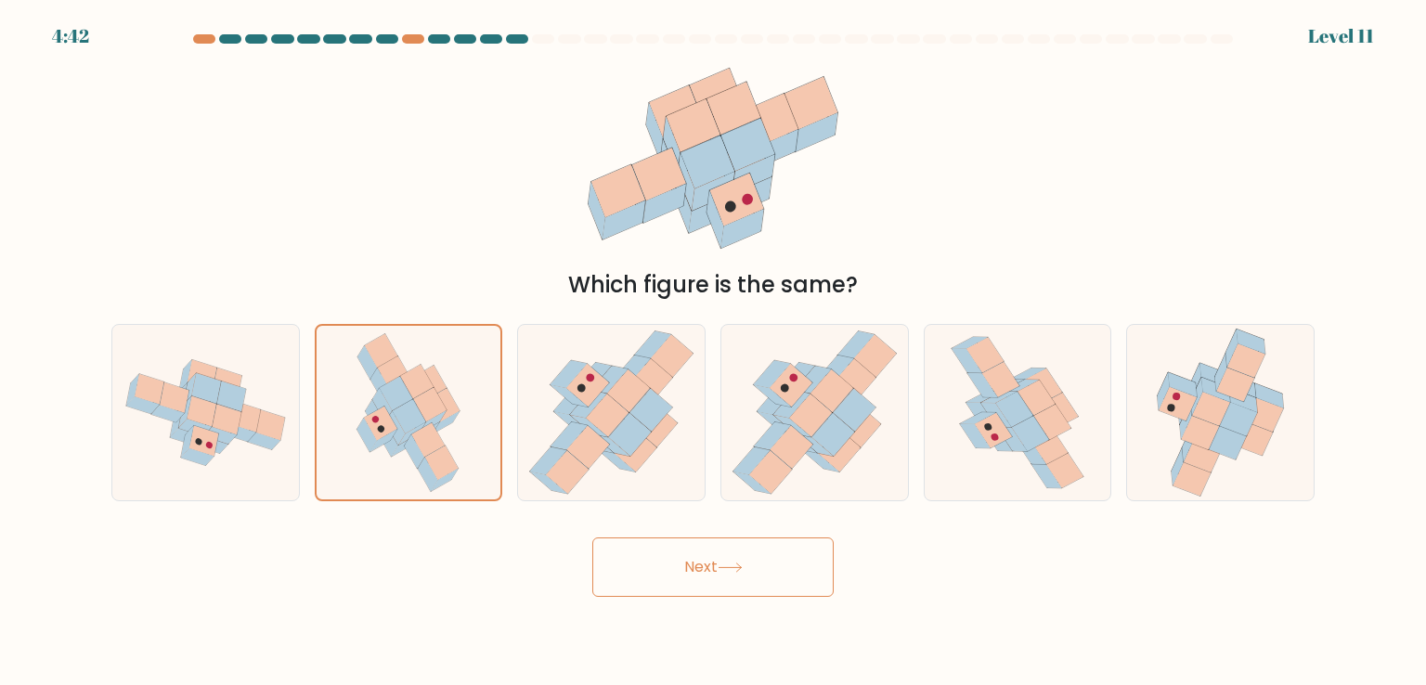
click at [771, 591] on button "Next" at bounding box center [712, 566] width 241 height 59
click at [764, 577] on button "Next" at bounding box center [712, 566] width 241 height 59
click at [761, 577] on button "Next" at bounding box center [712, 566] width 241 height 59
drag, startPoint x: 761, startPoint y: 577, endPoint x: 710, endPoint y: 569, distance: 51.7
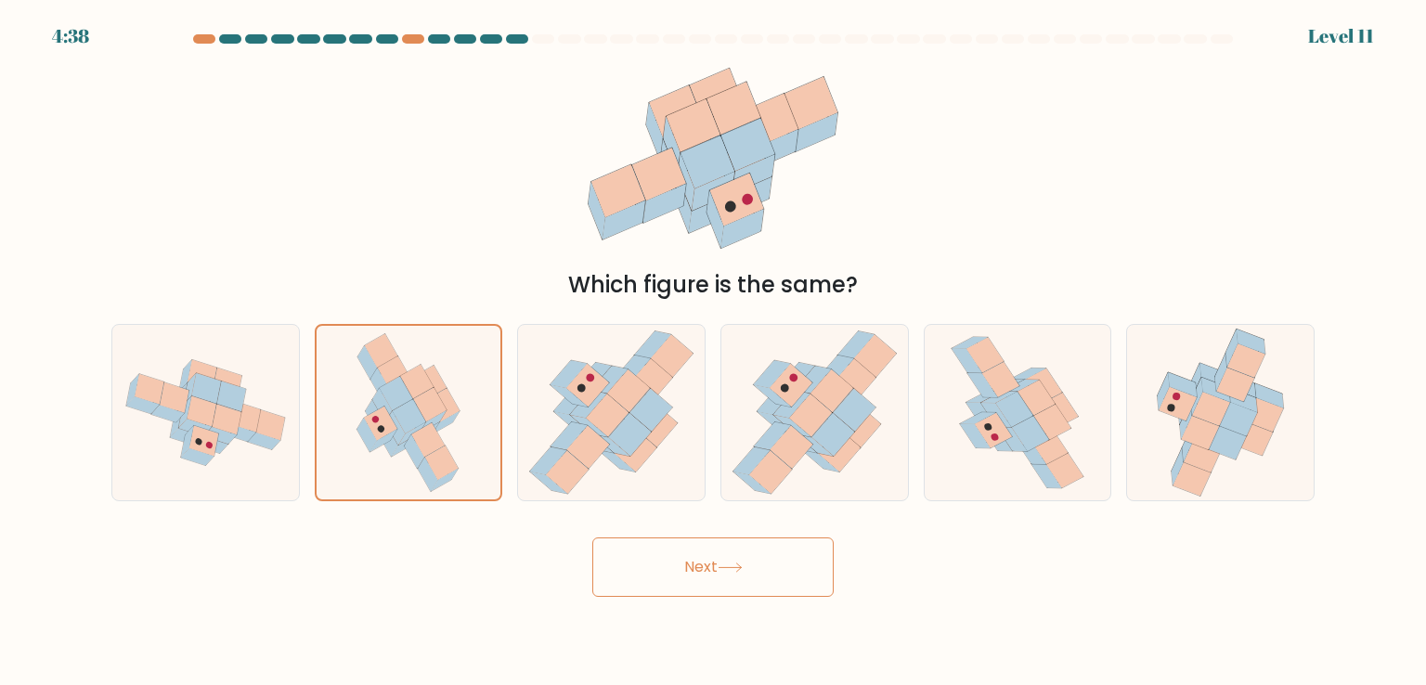
click at [710, 569] on button "Next" at bounding box center [712, 566] width 241 height 59
click at [704, 567] on button "Next" at bounding box center [712, 566] width 241 height 59
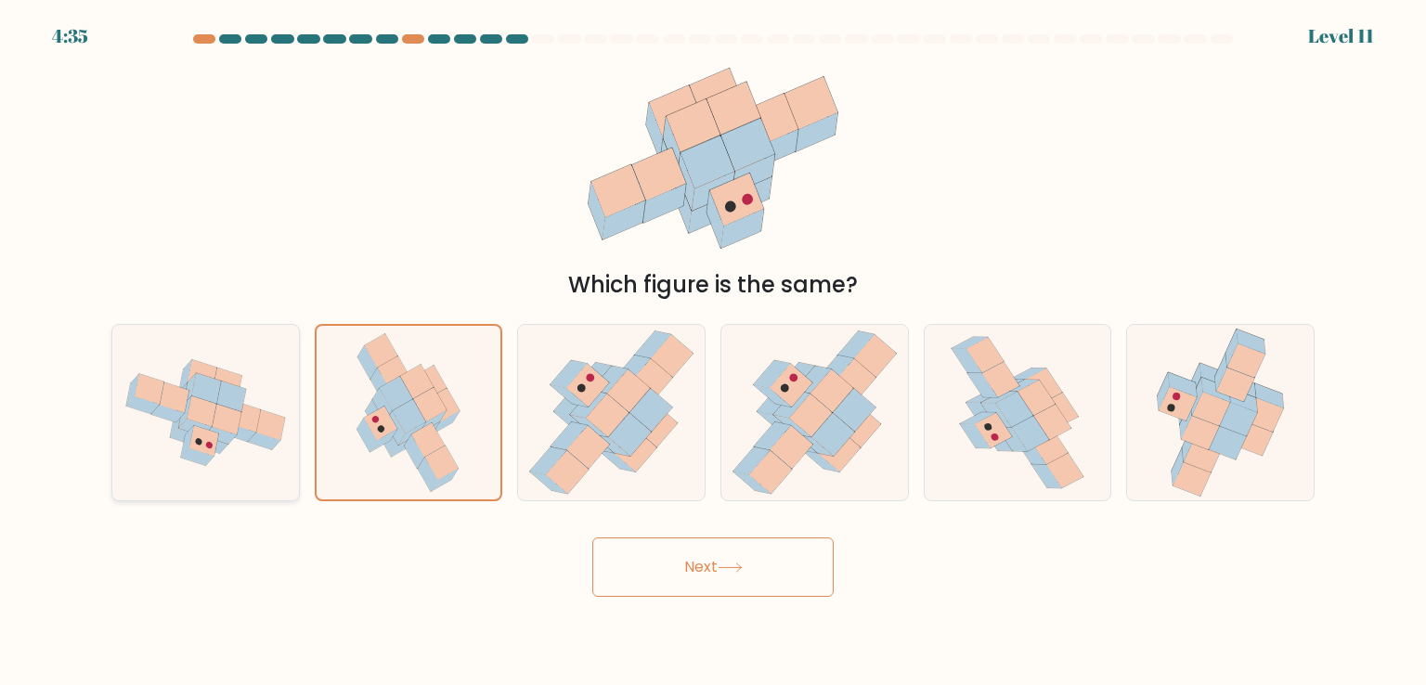
click at [259, 434] on icon at bounding box center [263, 441] width 33 height 17
click at [713, 352] on input "a." at bounding box center [713, 347] width 1 height 9
radio input "true"
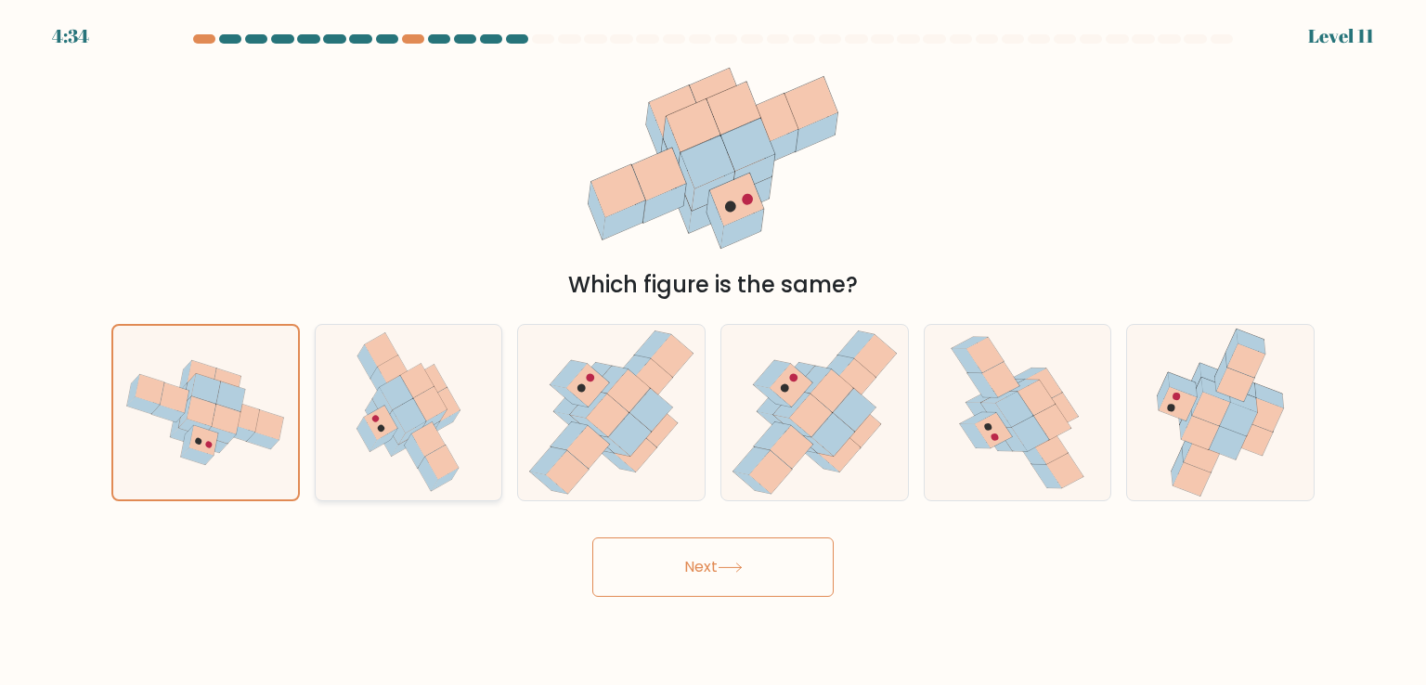
click at [368, 417] on icon at bounding box center [380, 424] width 33 height 34
click at [713, 352] on input "b." at bounding box center [713, 347] width 1 height 9
radio input "true"
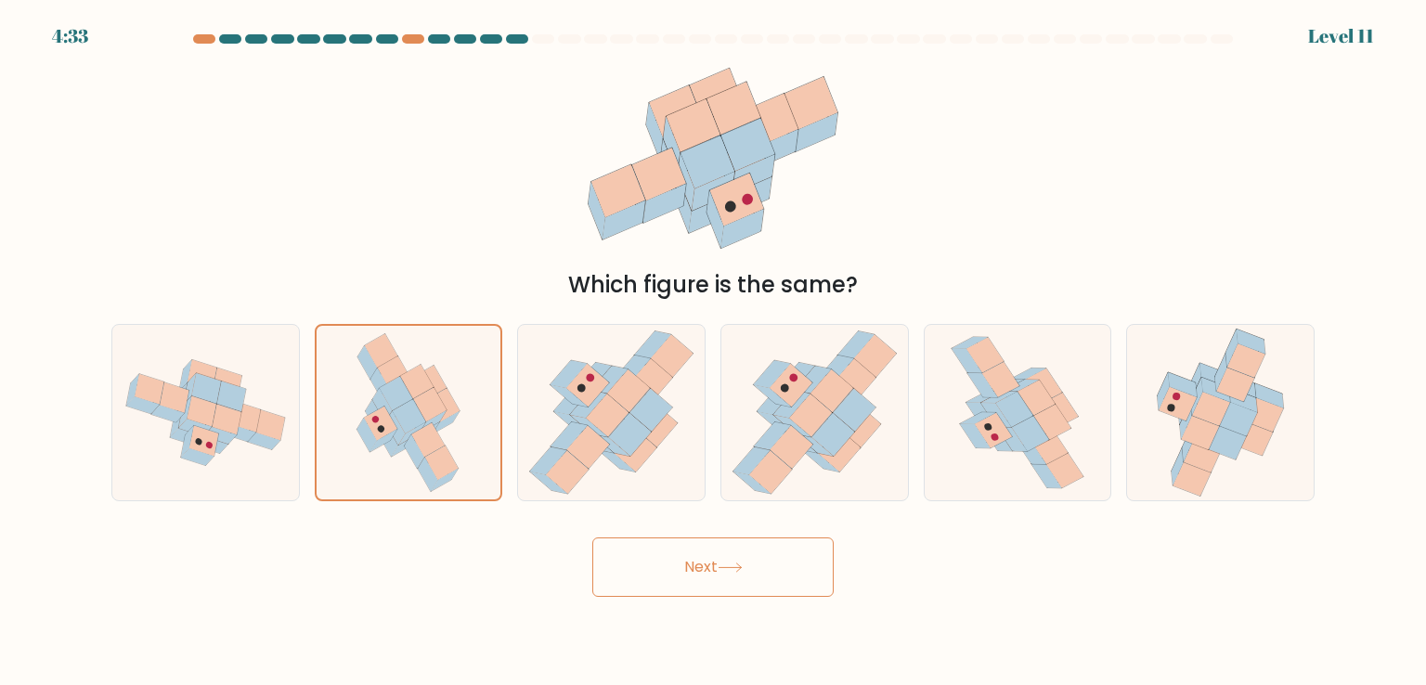
click at [694, 556] on button "Next" at bounding box center [712, 566] width 241 height 59
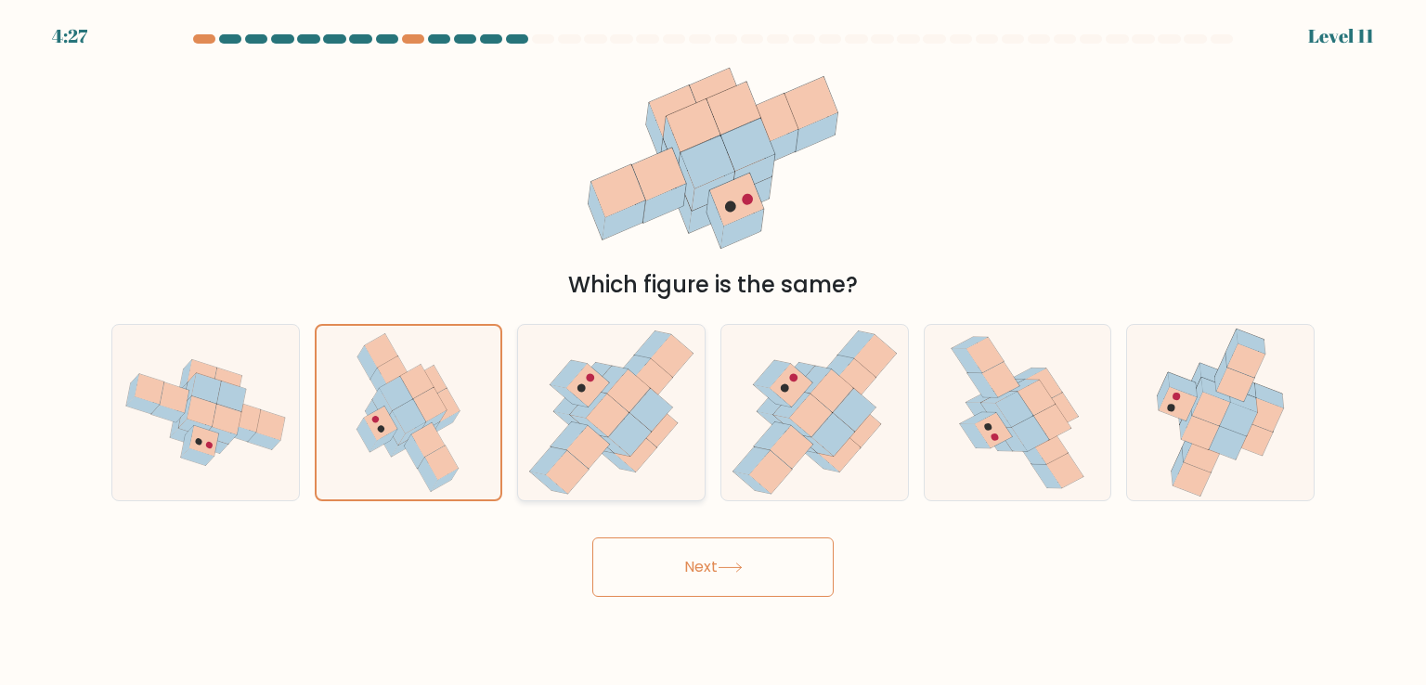
click at [650, 435] on icon at bounding box center [656, 426] width 43 height 43
click at [713, 352] on input "c." at bounding box center [713, 347] width 1 height 9
radio input "true"
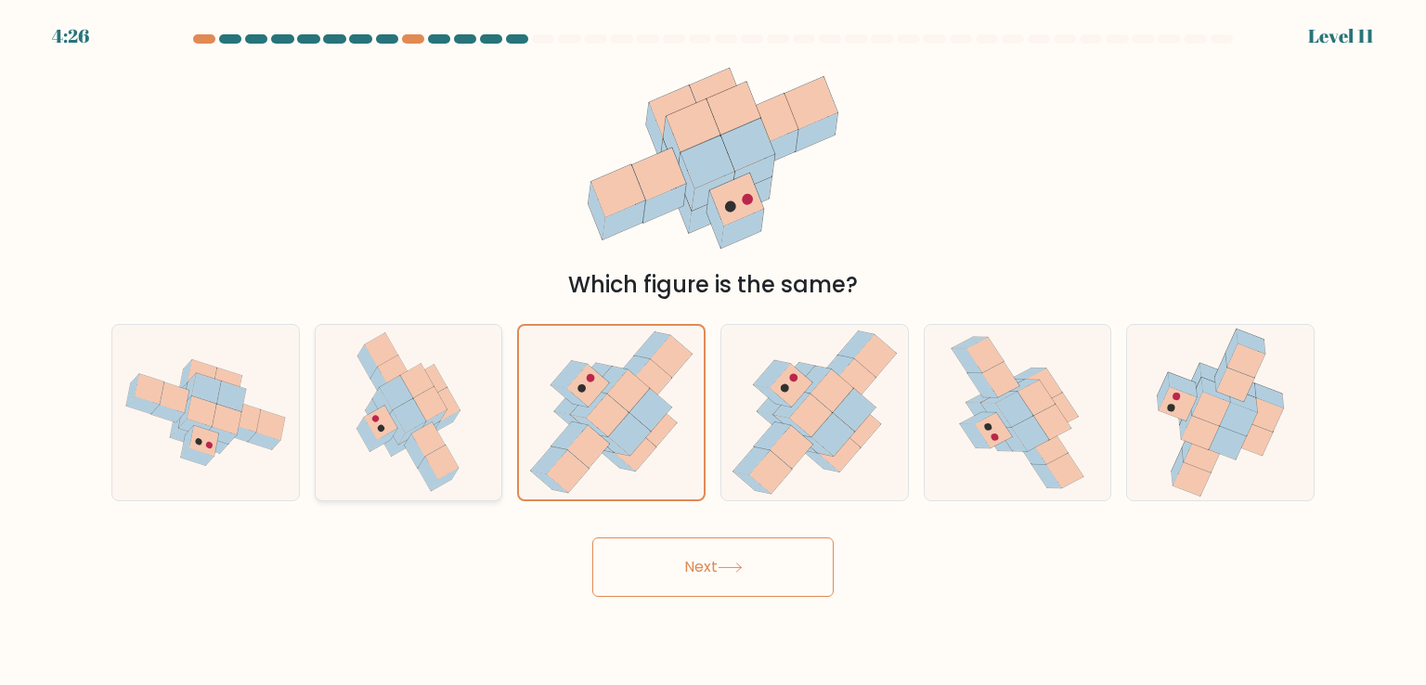
click at [470, 414] on icon at bounding box center [408, 412] width 125 height 175
click at [713, 352] on input "b." at bounding box center [713, 347] width 1 height 9
radio input "true"
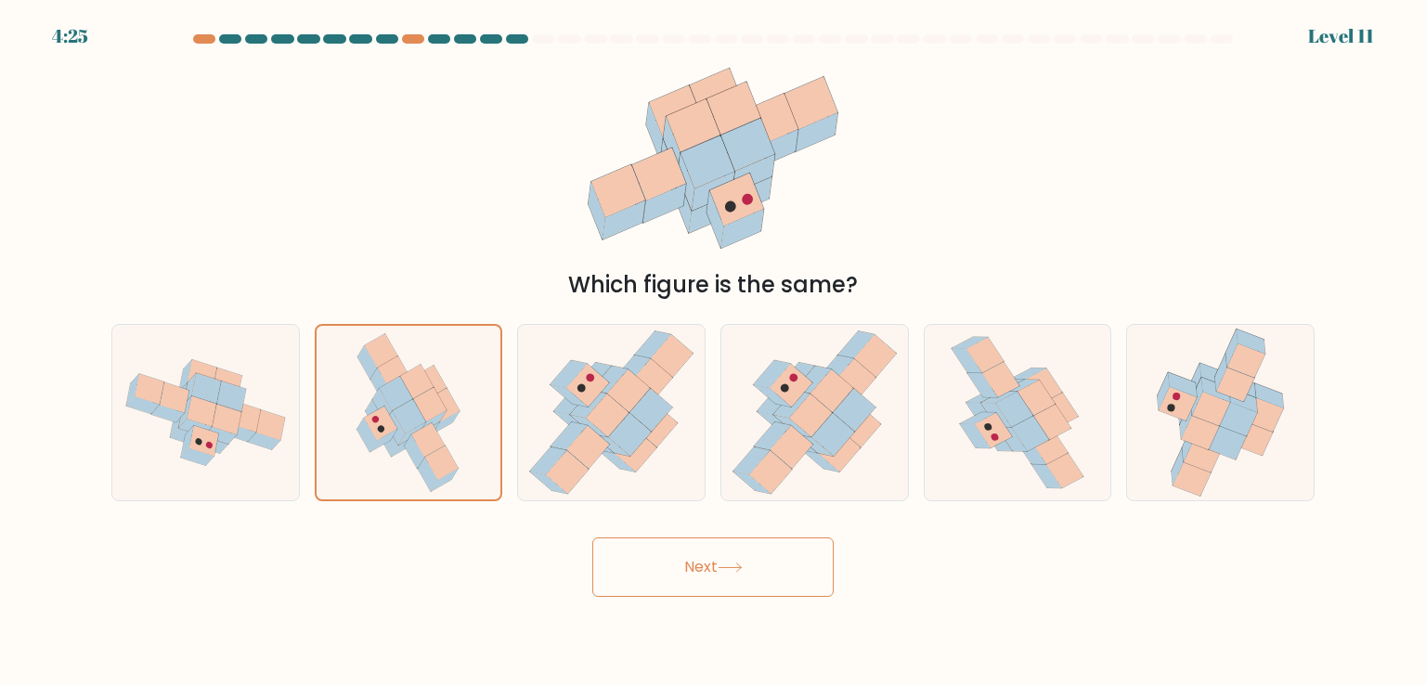
click at [624, 550] on button "Next" at bounding box center [712, 566] width 241 height 59
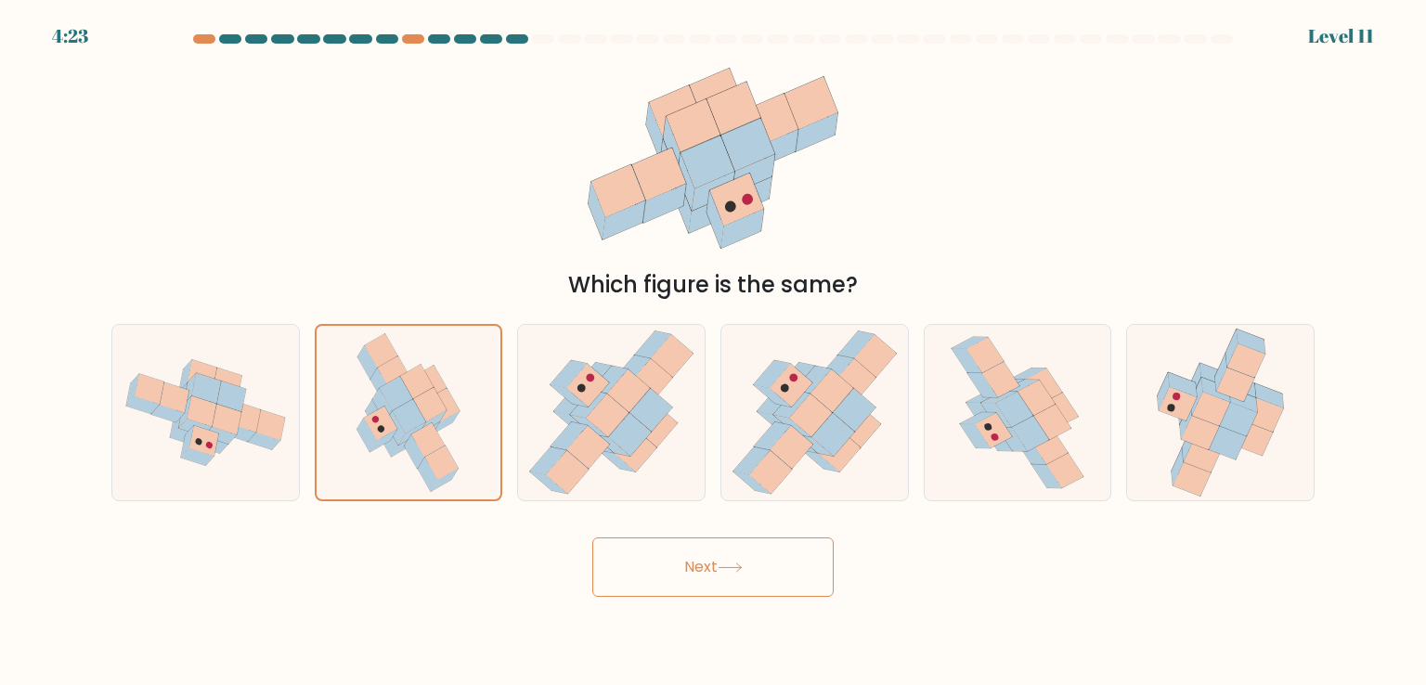
click at [624, 550] on button "Next" at bounding box center [712, 566] width 241 height 59
click at [616, 556] on button "Next" at bounding box center [712, 566] width 241 height 59
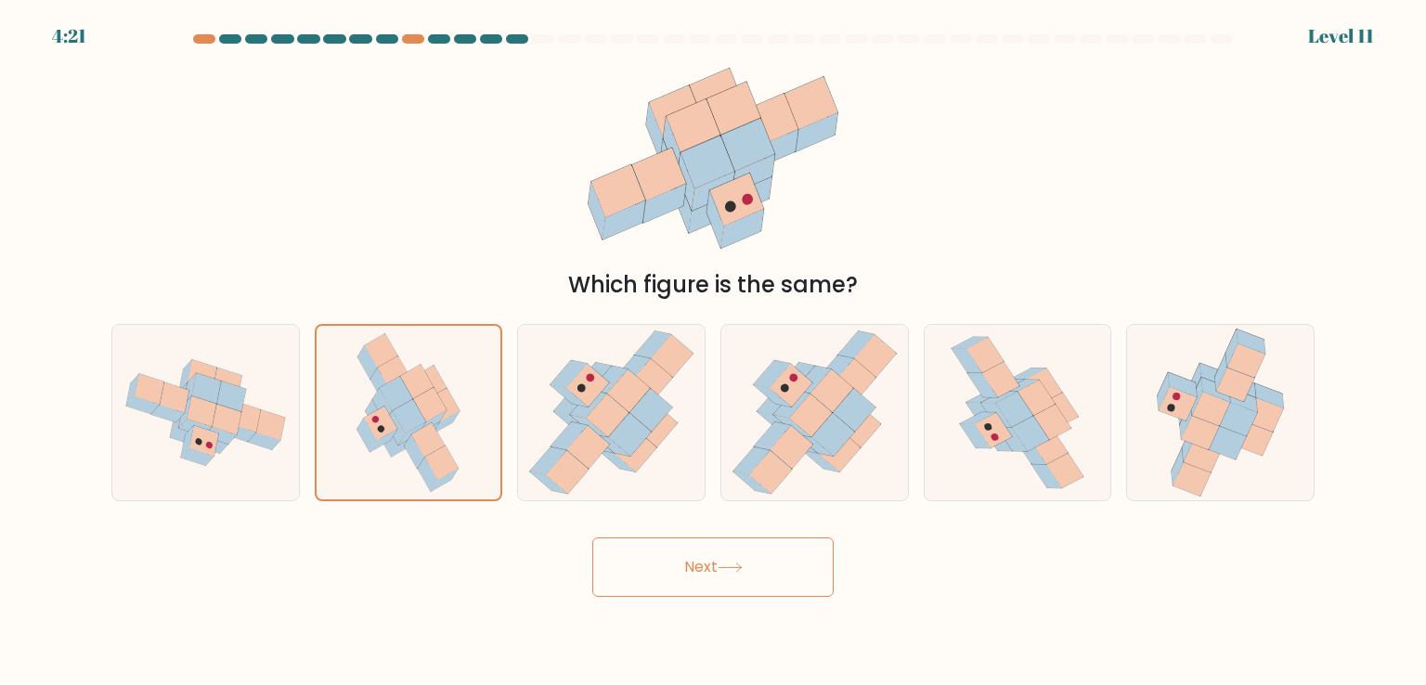
click at [616, 556] on button "Next" at bounding box center [712, 566] width 241 height 59
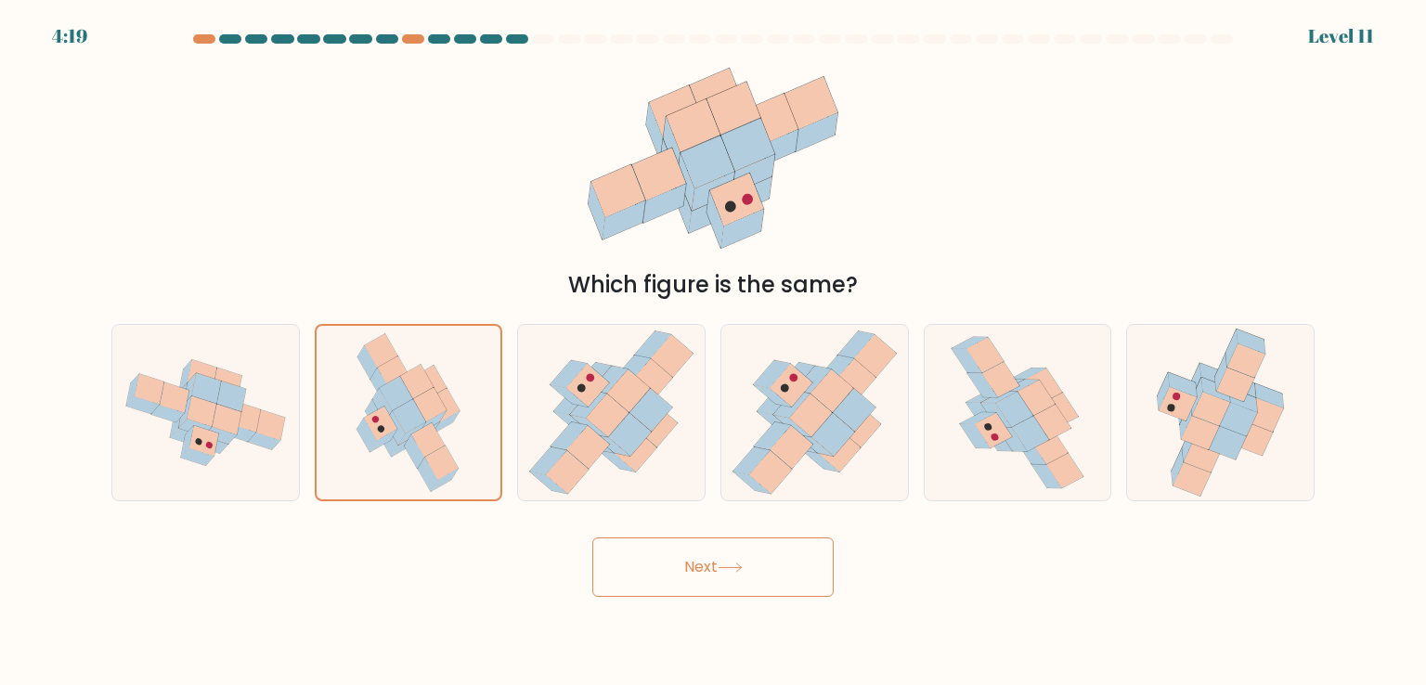
click at [616, 556] on button "Next" at bounding box center [712, 566] width 241 height 59
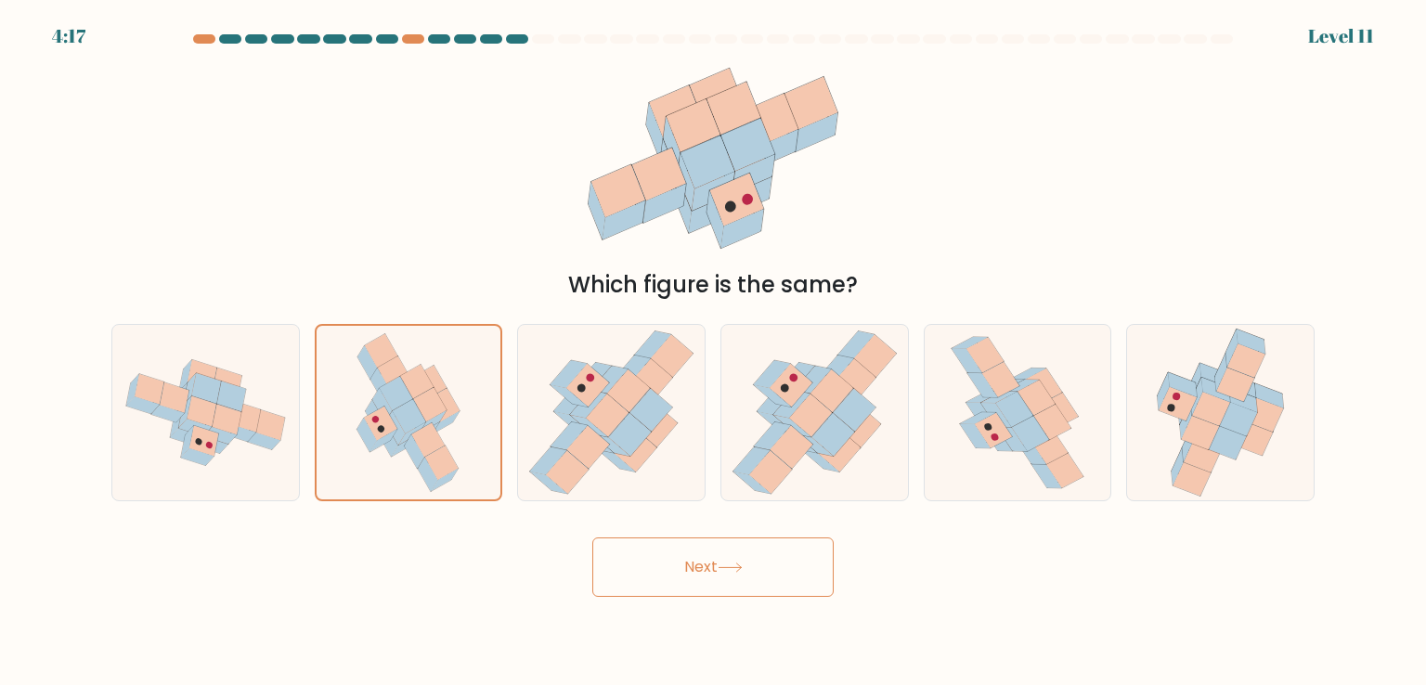
click at [616, 556] on button "Next" at bounding box center [712, 566] width 241 height 59
click at [724, 580] on button "Next" at bounding box center [712, 566] width 241 height 59
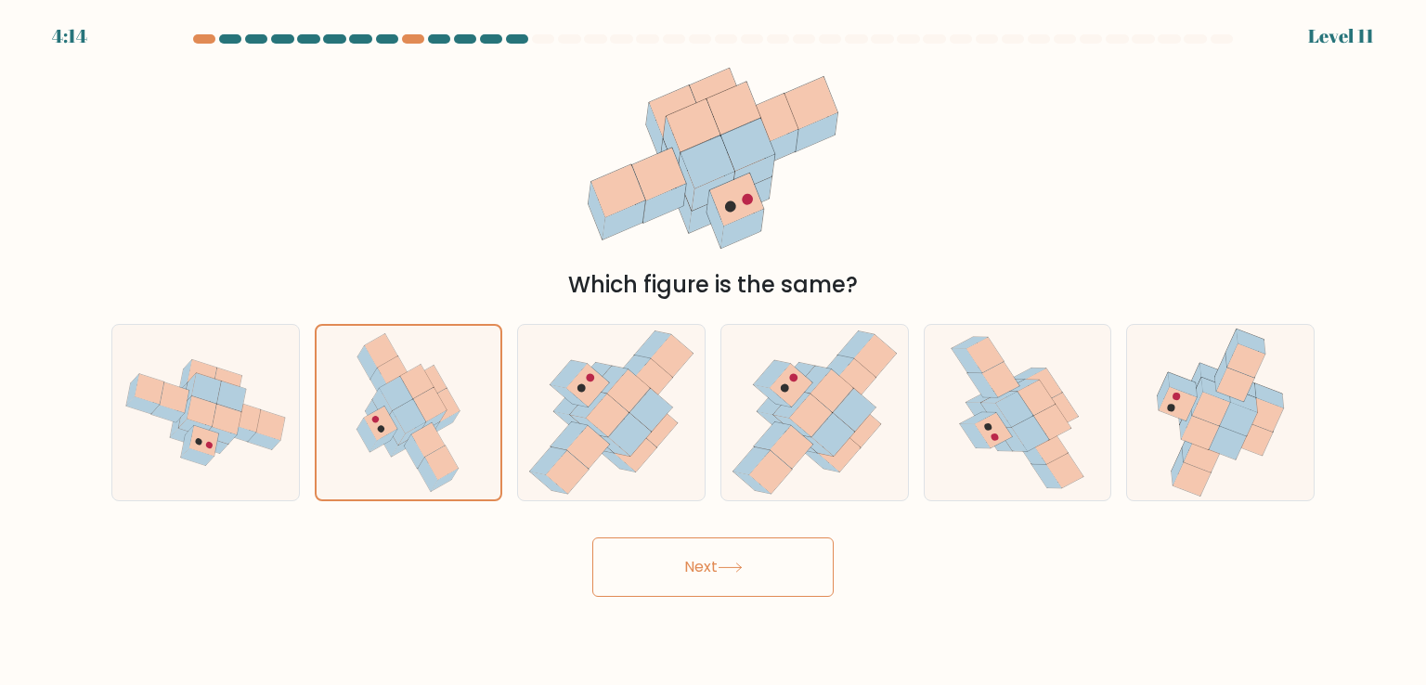
click at [592, 537] on button "Next" at bounding box center [712, 566] width 241 height 59
click at [732, 246] on icon at bounding box center [713, 158] width 294 height 205
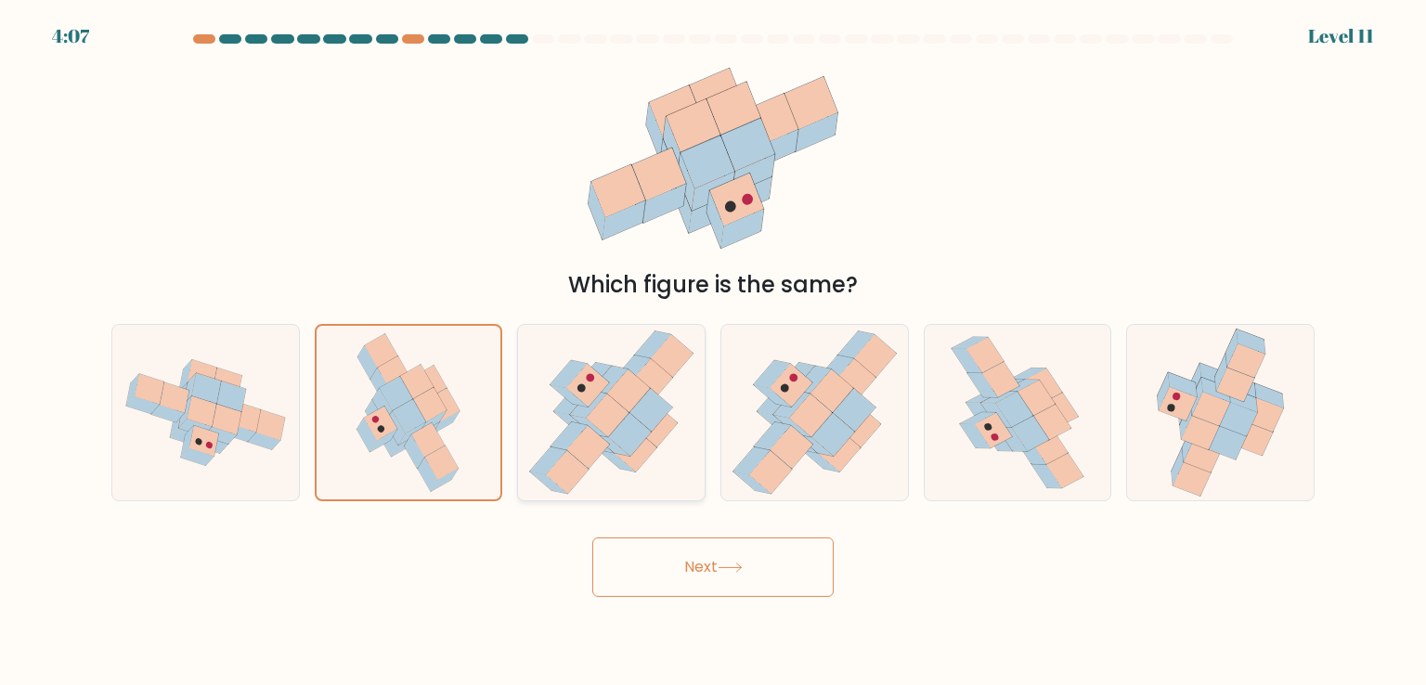
click at [537, 432] on icon at bounding box center [611, 412] width 164 height 175
click at [713, 352] on input "c." at bounding box center [713, 347] width 1 height 9
radio input "true"
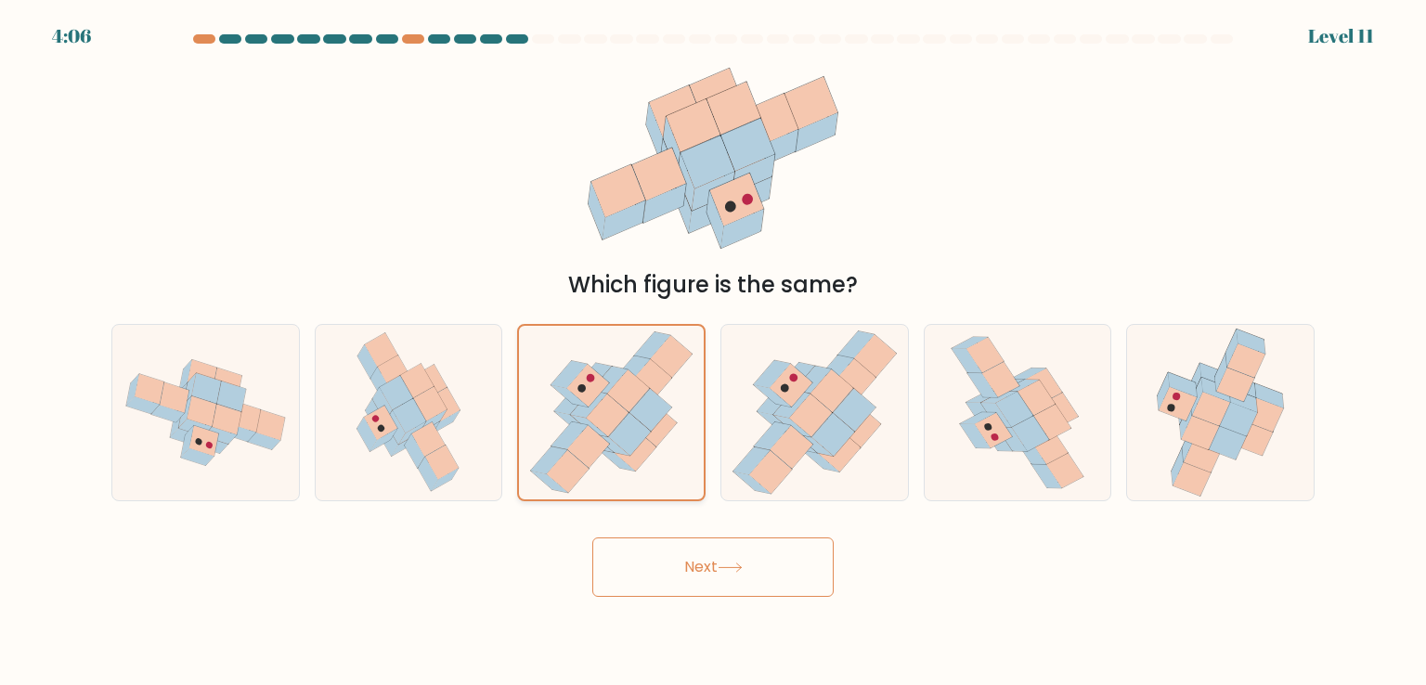
click at [537, 432] on icon at bounding box center [611, 412] width 162 height 173
click at [713, 352] on input "c." at bounding box center [713, 347] width 1 height 9
click at [357, 465] on icon at bounding box center [408, 412] width 125 height 175
click at [713, 352] on input "b." at bounding box center [713, 347] width 1 height 9
radio input "true"
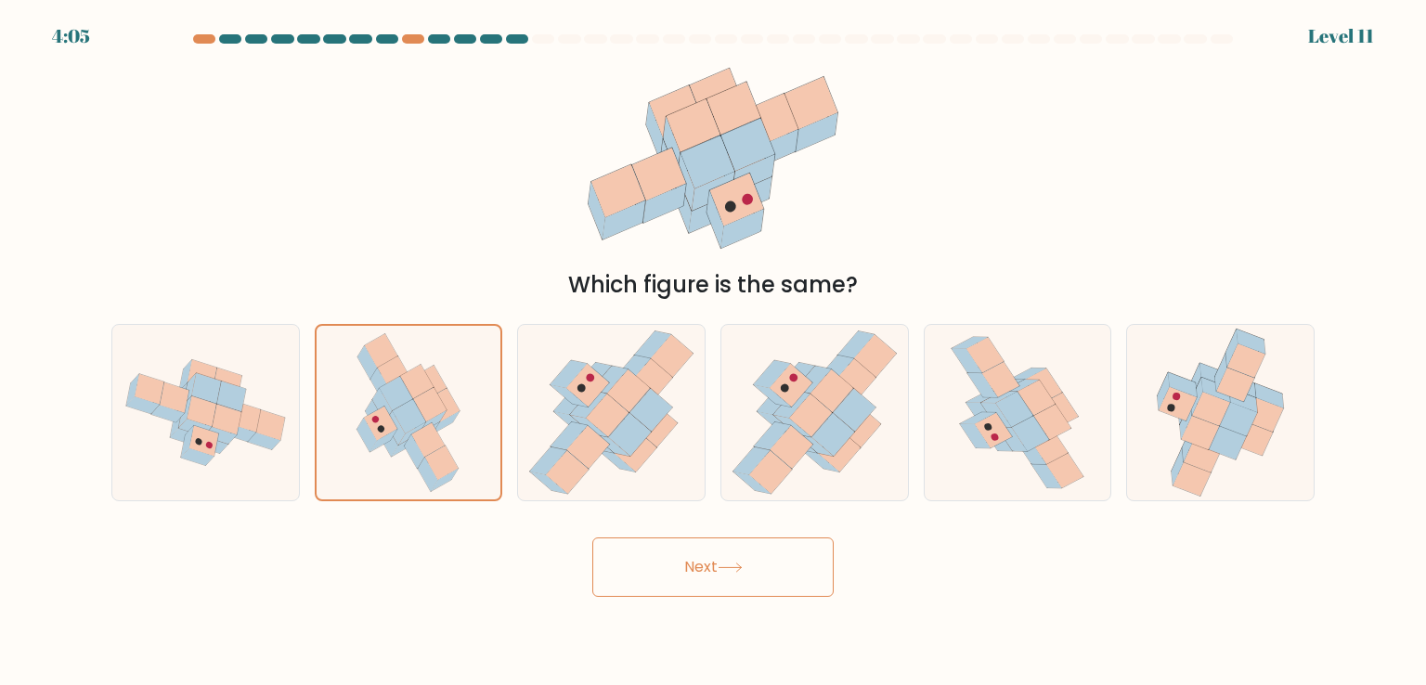
click at [694, 547] on button "Next" at bounding box center [712, 566] width 241 height 59
drag, startPoint x: 735, startPoint y: 281, endPoint x: 752, endPoint y: 138, distance: 143.9
click at [752, 138] on div "Which figure is the same?" at bounding box center [712, 179] width 1225 height 246
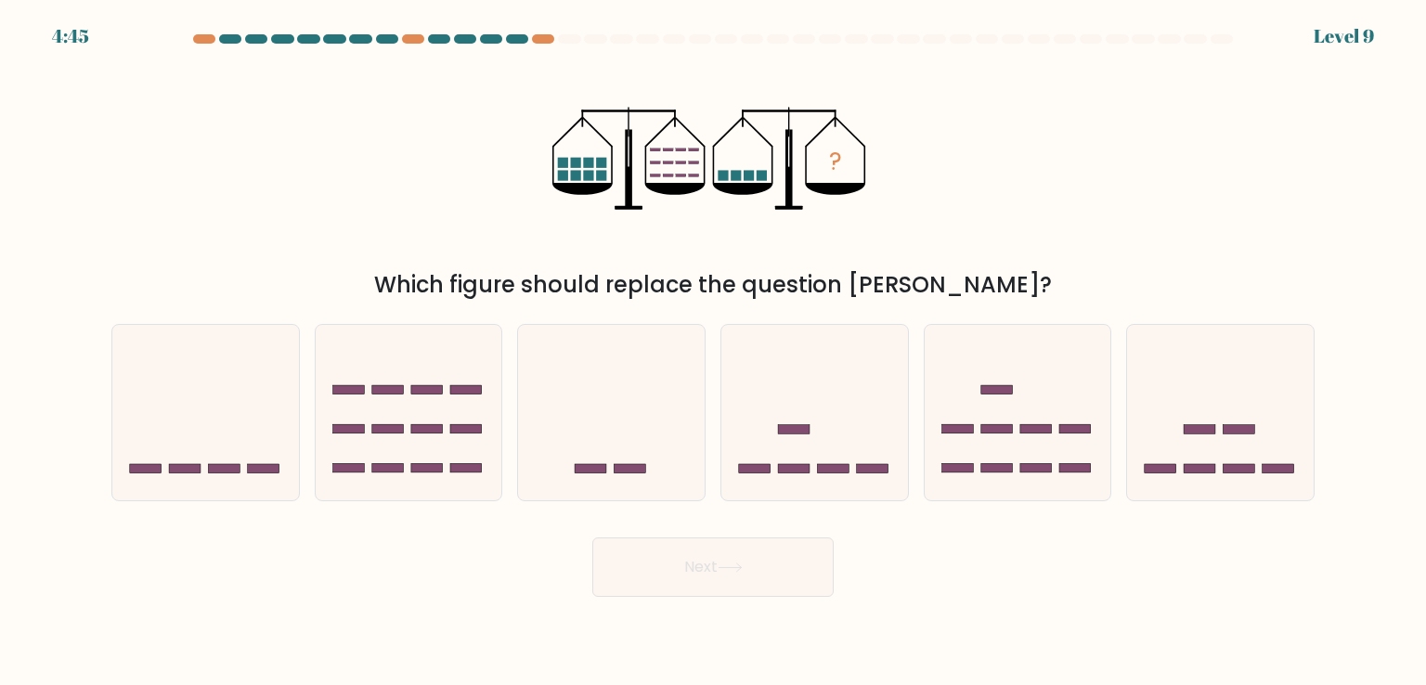
click at [588, 227] on icon "?" at bounding box center [712, 158] width 321 height 205
click at [539, 42] on div at bounding box center [543, 38] width 22 height 9
click at [1207, 436] on icon at bounding box center [1220, 412] width 187 height 154
click at [714, 352] on input "f." at bounding box center [713, 347] width 1 height 9
radio input "true"
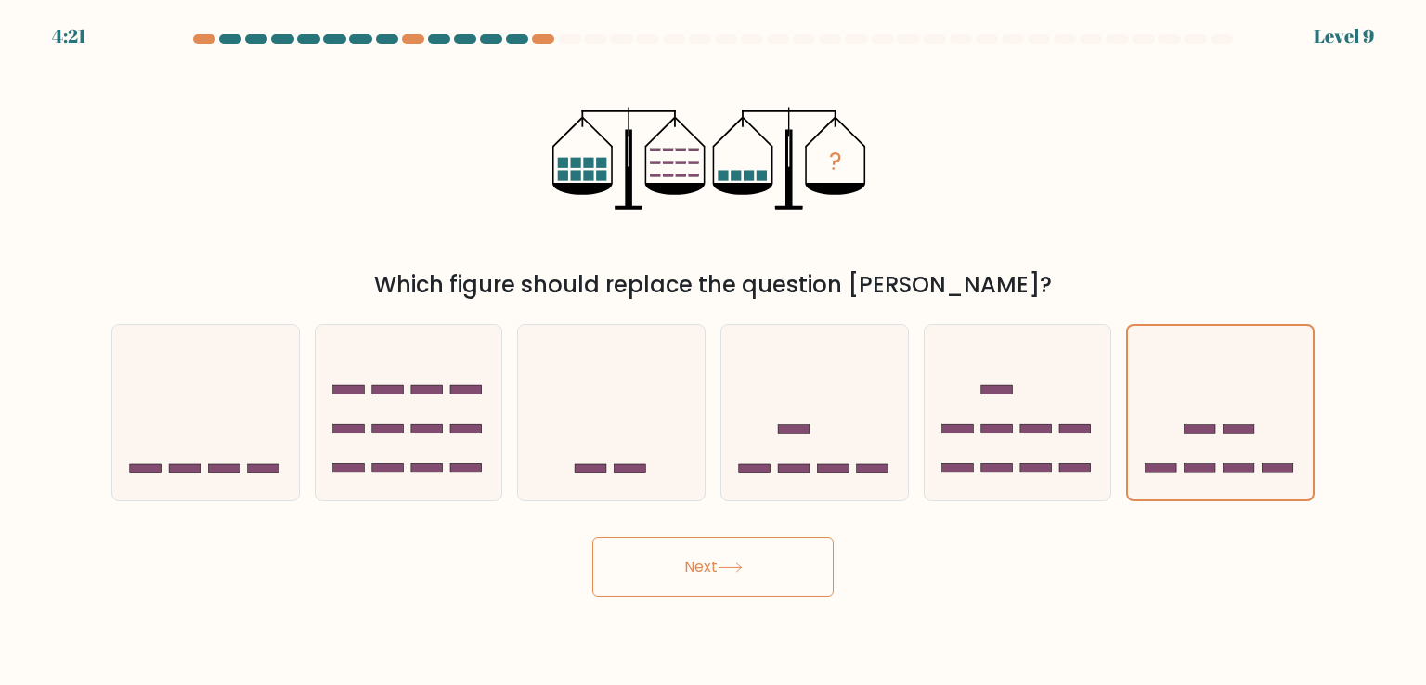
click at [758, 589] on button "Next" at bounding box center [712, 566] width 241 height 59
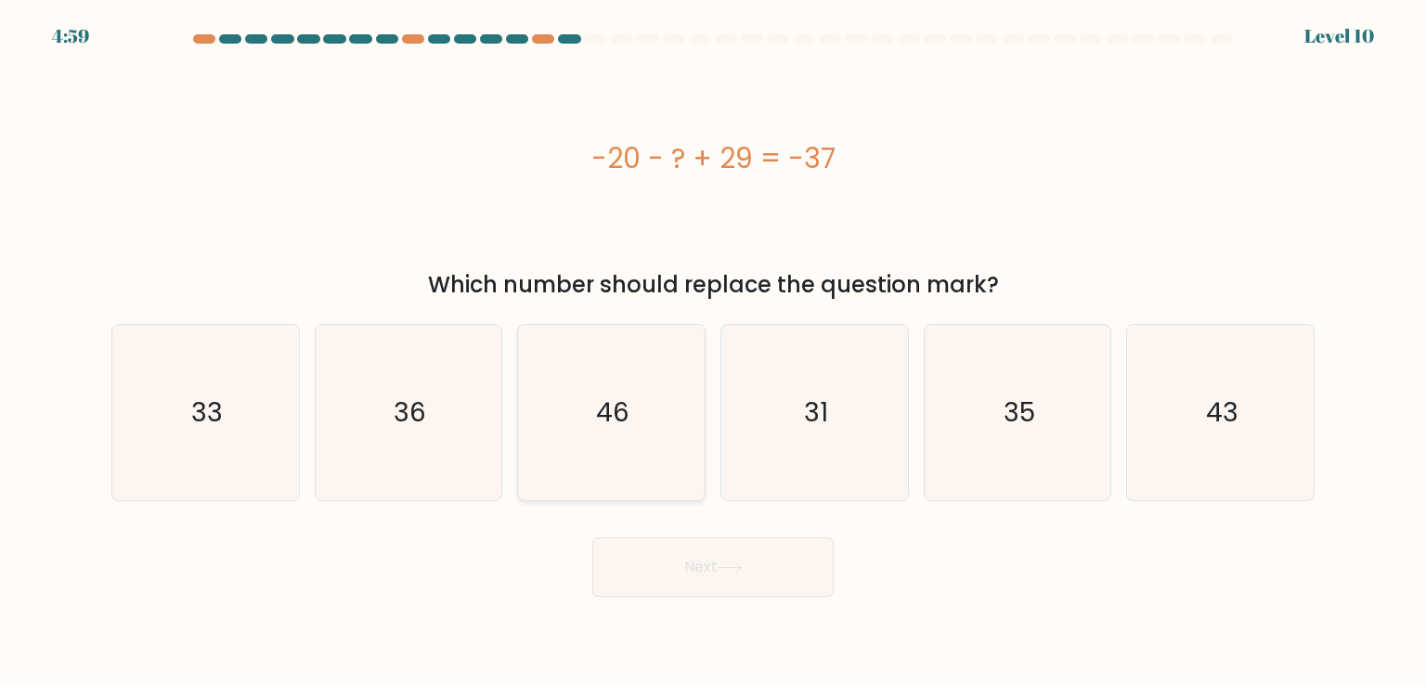
click at [628, 442] on icon "46" at bounding box center [611, 412] width 175 height 175
click at [713, 352] on input "c. 46" at bounding box center [713, 347] width 1 height 9
radio input "true"
click at [667, 580] on button "Next" at bounding box center [712, 566] width 241 height 59
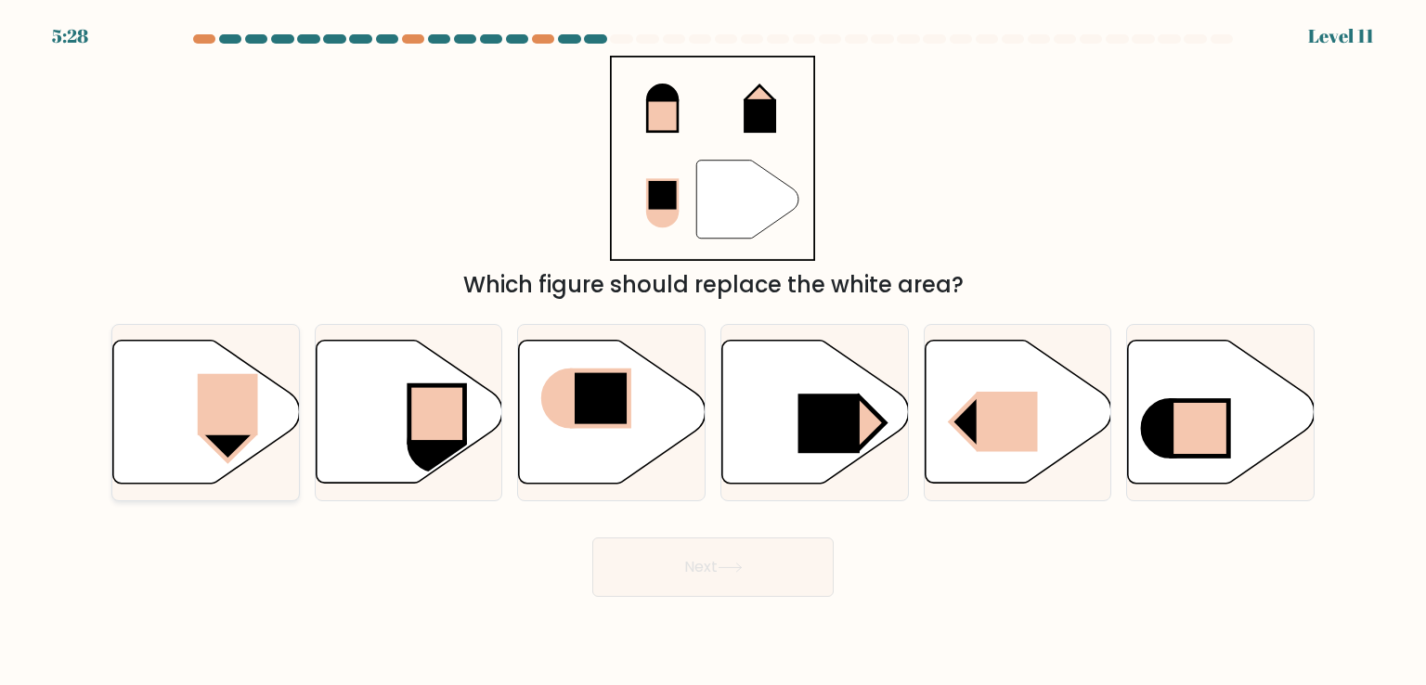
click at [245, 458] on icon at bounding box center [206, 412] width 187 height 143
click at [713, 352] on input "a." at bounding box center [713, 347] width 1 height 9
radio input "true"
drag, startPoint x: 245, startPoint y: 458, endPoint x: 356, endPoint y: 550, distance: 145.0
click at [356, 550] on form at bounding box center [713, 315] width 1426 height 563
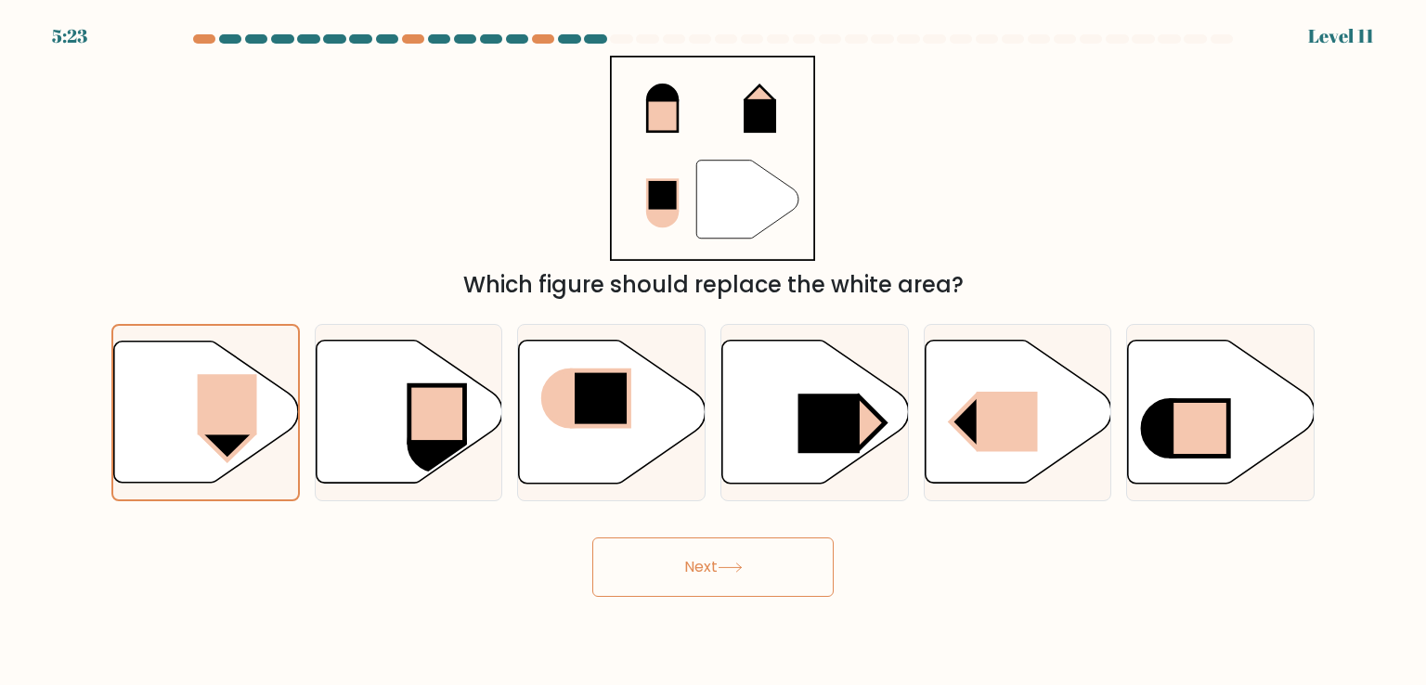
click at [680, 541] on button "Next" at bounding box center [712, 566] width 241 height 59
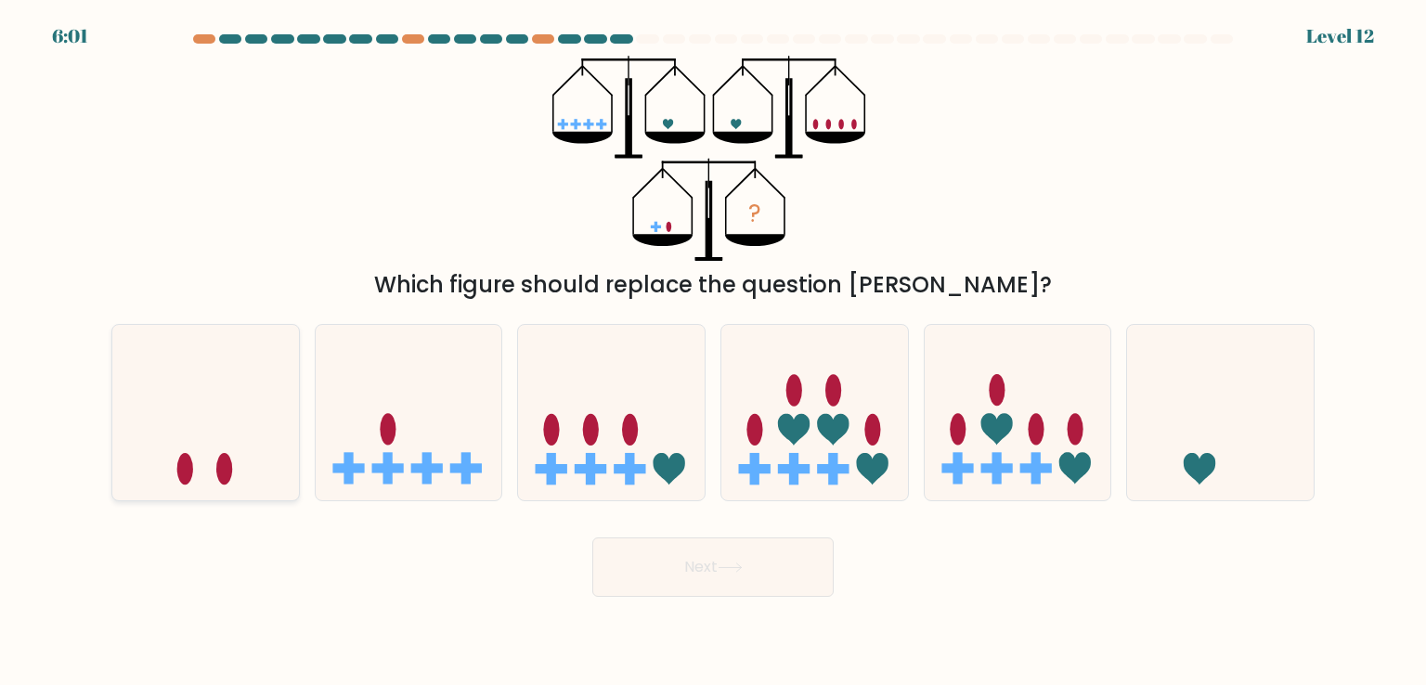
click at [262, 486] on icon at bounding box center [205, 412] width 187 height 154
click at [713, 352] on input "a." at bounding box center [713, 347] width 1 height 9
radio input "true"
click at [635, 556] on button "Next" at bounding box center [712, 566] width 241 height 59
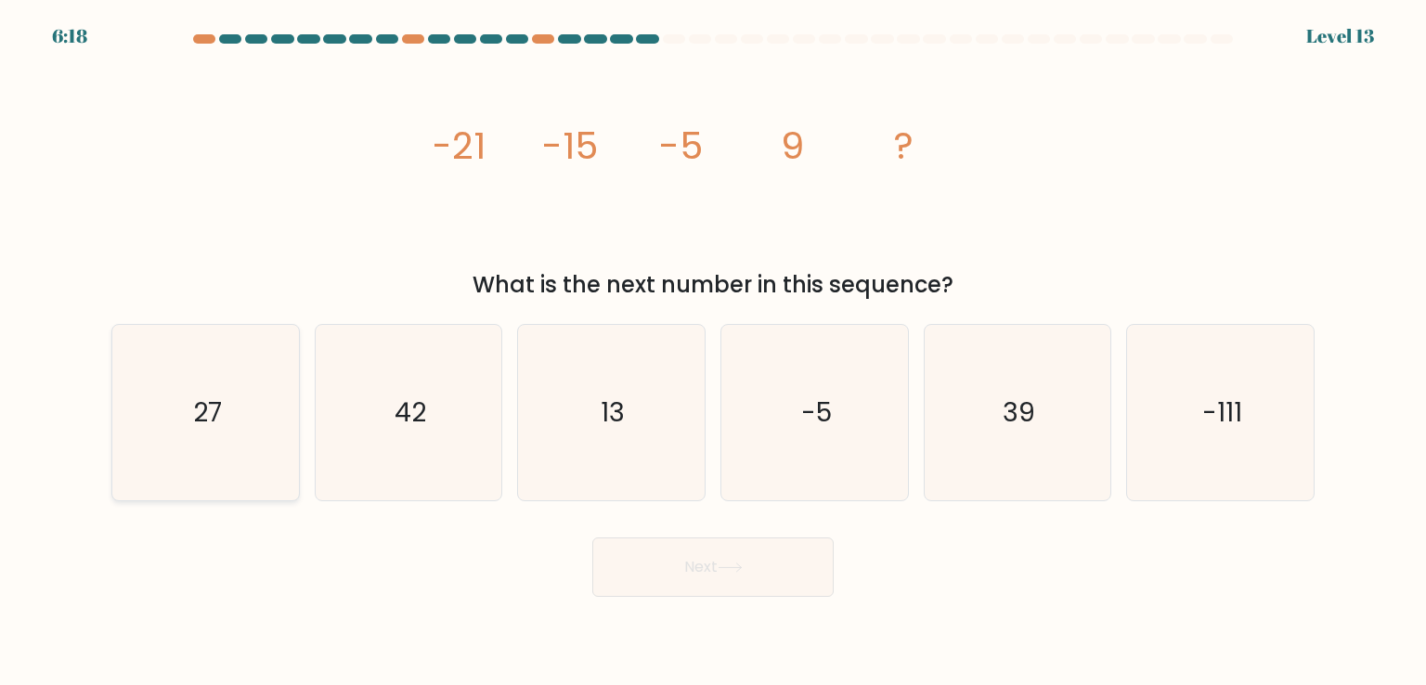
click at [206, 446] on icon "27" at bounding box center [205, 412] width 175 height 175
click at [713, 352] on input "a. 27" at bounding box center [713, 347] width 1 height 9
radio input "true"
click at [743, 564] on icon at bounding box center [730, 568] width 25 height 10
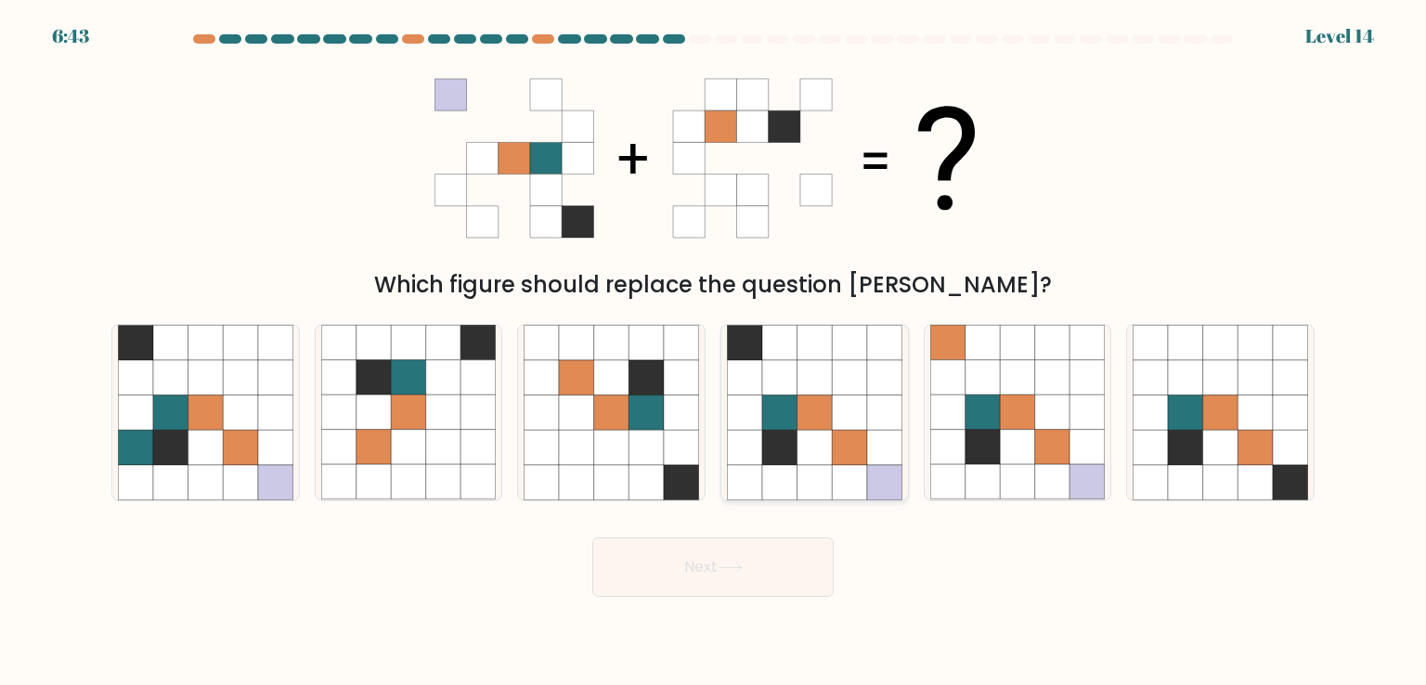
click at [872, 463] on icon at bounding box center [884, 447] width 35 height 35
click at [714, 352] on input "d." at bounding box center [713, 347] width 1 height 9
radio input "true"
click at [715, 568] on button "Next" at bounding box center [712, 566] width 241 height 59
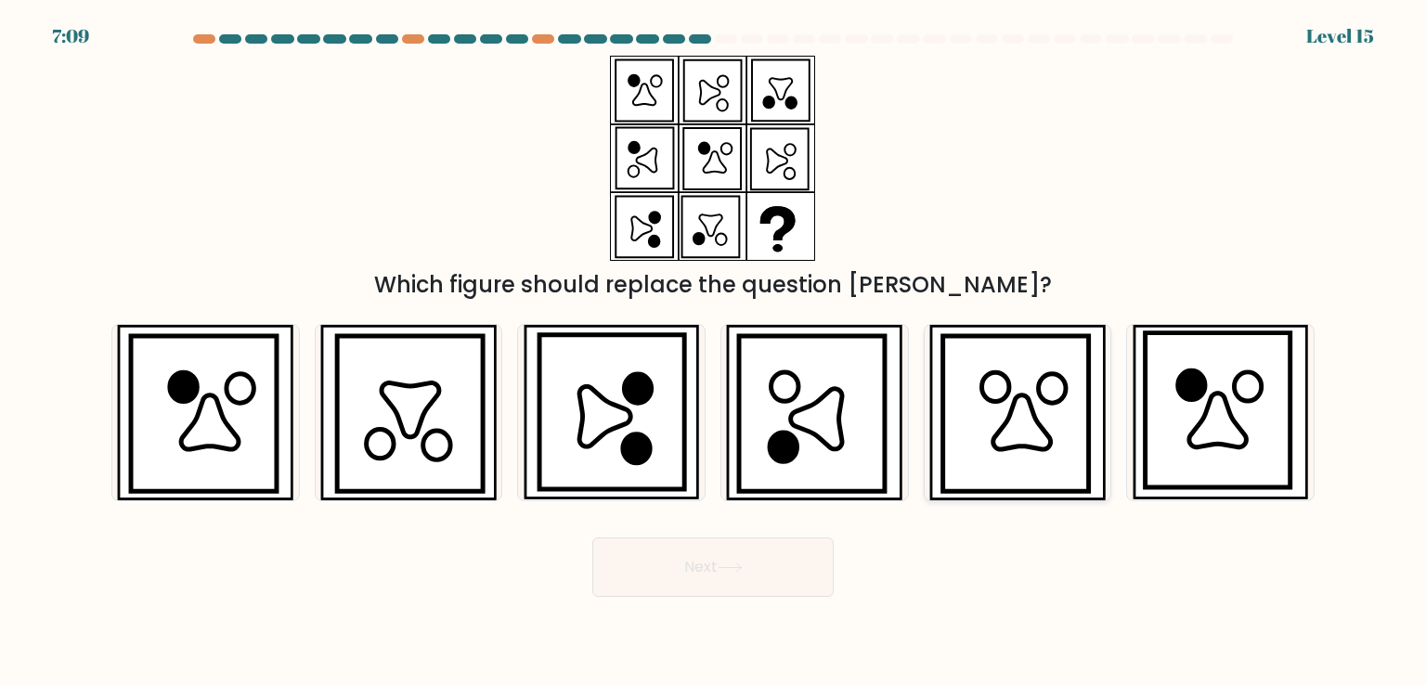
click at [1055, 430] on icon at bounding box center [1016, 413] width 146 height 155
click at [714, 352] on input "e." at bounding box center [713, 347] width 1 height 9
radio input "true"
click at [698, 580] on button "Next" at bounding box center [712, 566] width 241 height 59
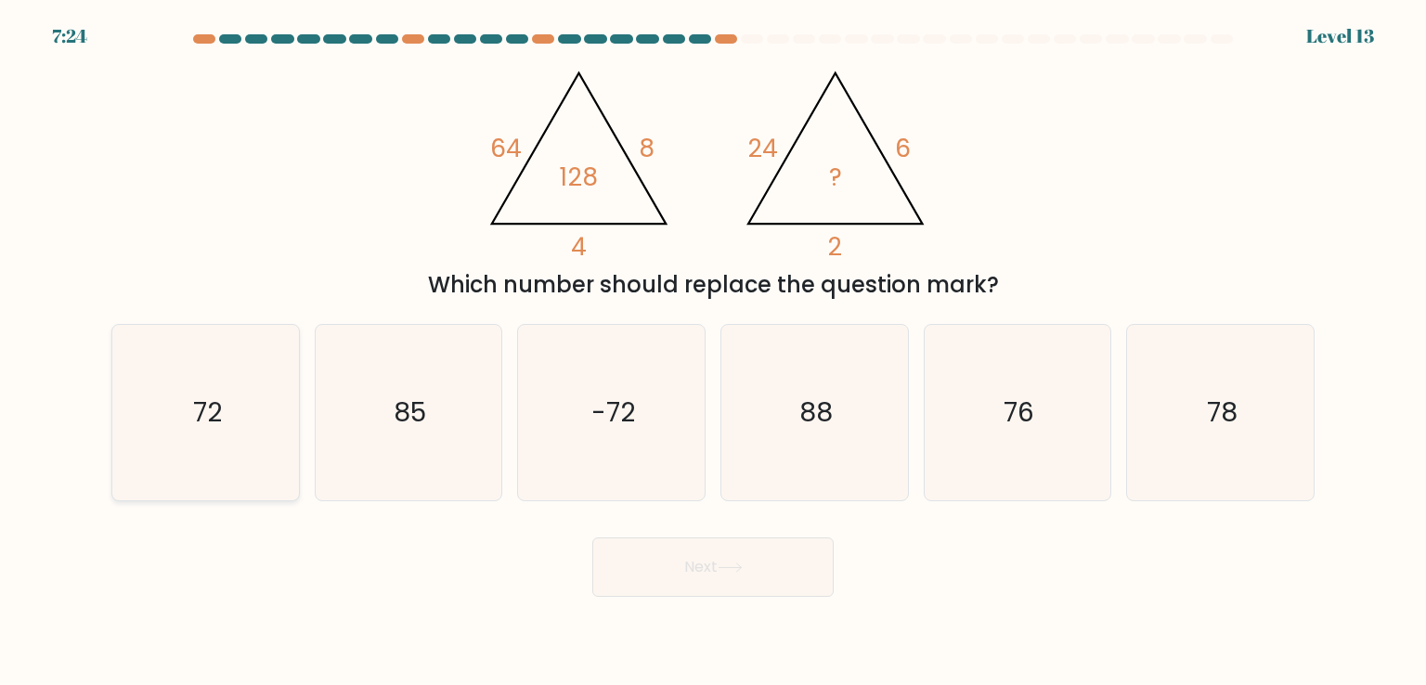
click at [180, 461] on icon "72" at bounding box center [205, 412] width 175 height 175
click at [713, 352] on input "a. 72" at bounding box center [713, 347] width 1 height 9
radio input "true"
click at [731, 578] on button "Next" at bounding box center [712, 566] width 241 height 59
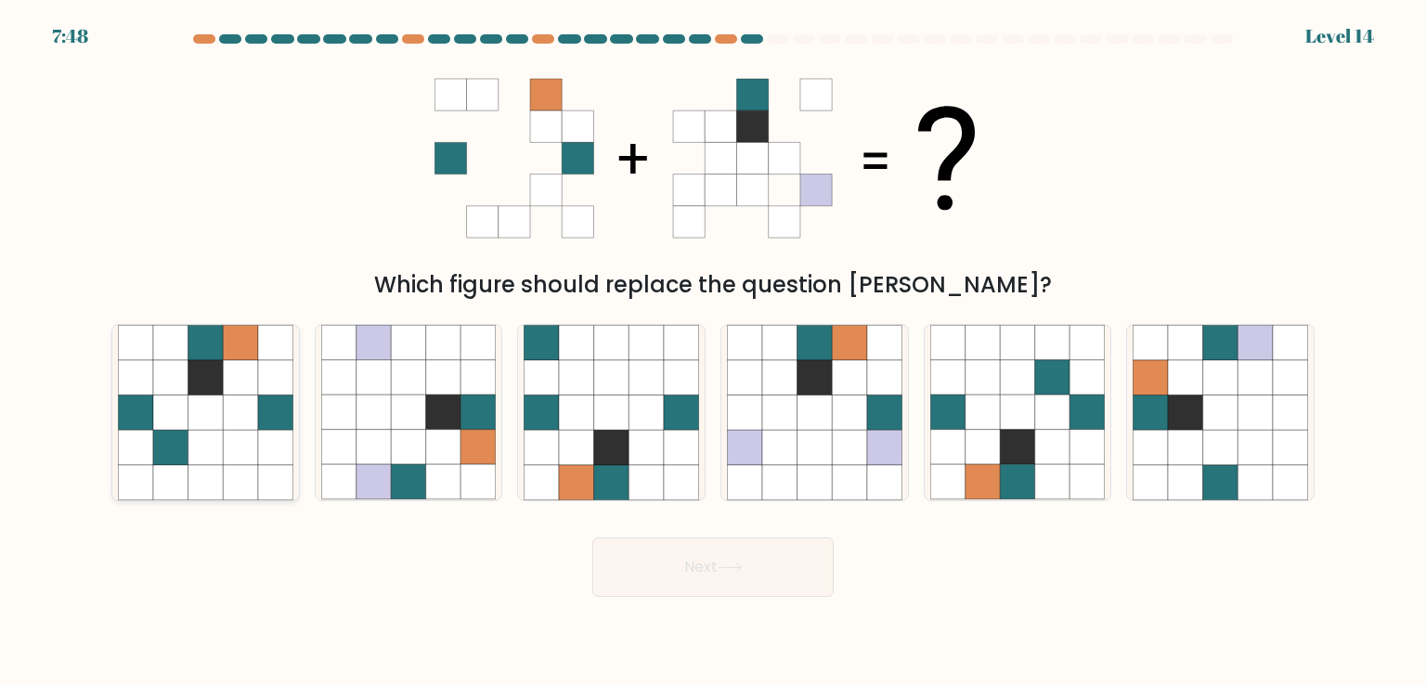
click at [228, 402] on icon at bounding box center [240, 412] width 35 height 35
click at [713, 352] on input "a." at bounding box center [713, 347] width 1 height 9
radio input "true"
click at [1015, 444] on icon at bounding box center [1017, 447] width 35 height 35
click at [714, 352] on input "e." at bounding box center [713, 347] width 1 height 9
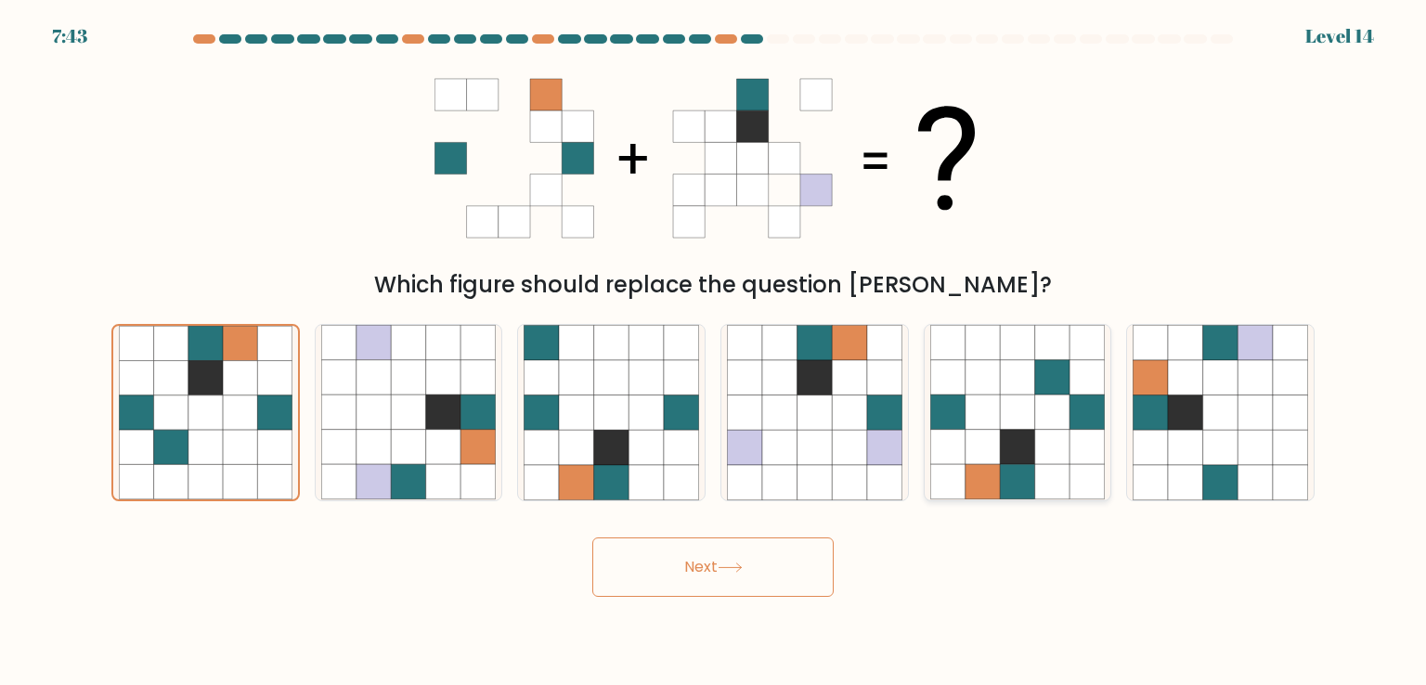
radio input "true"
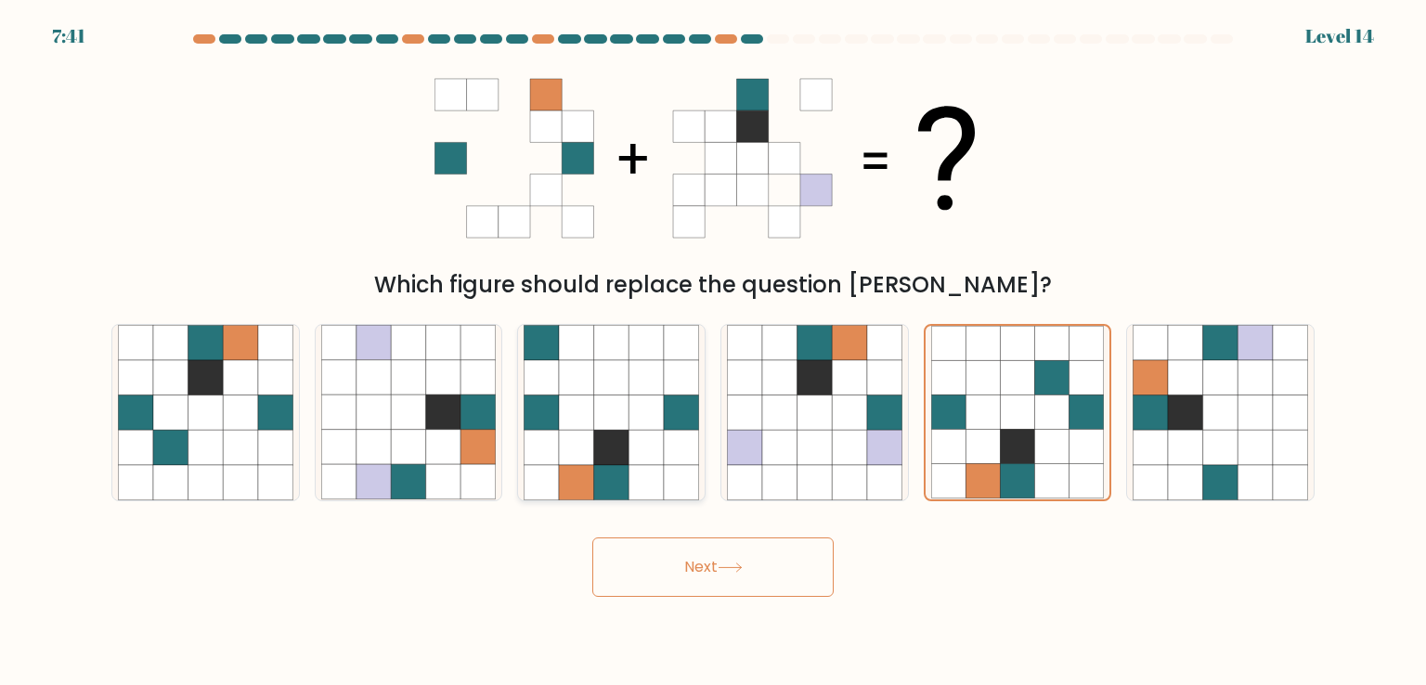
click at [634, 438] on icon at bounding box center [645, 447] width 35 height 35
click at [713, 352] on input "c." at bounding box center [713, 347] width 1 height 9
radio input "true"
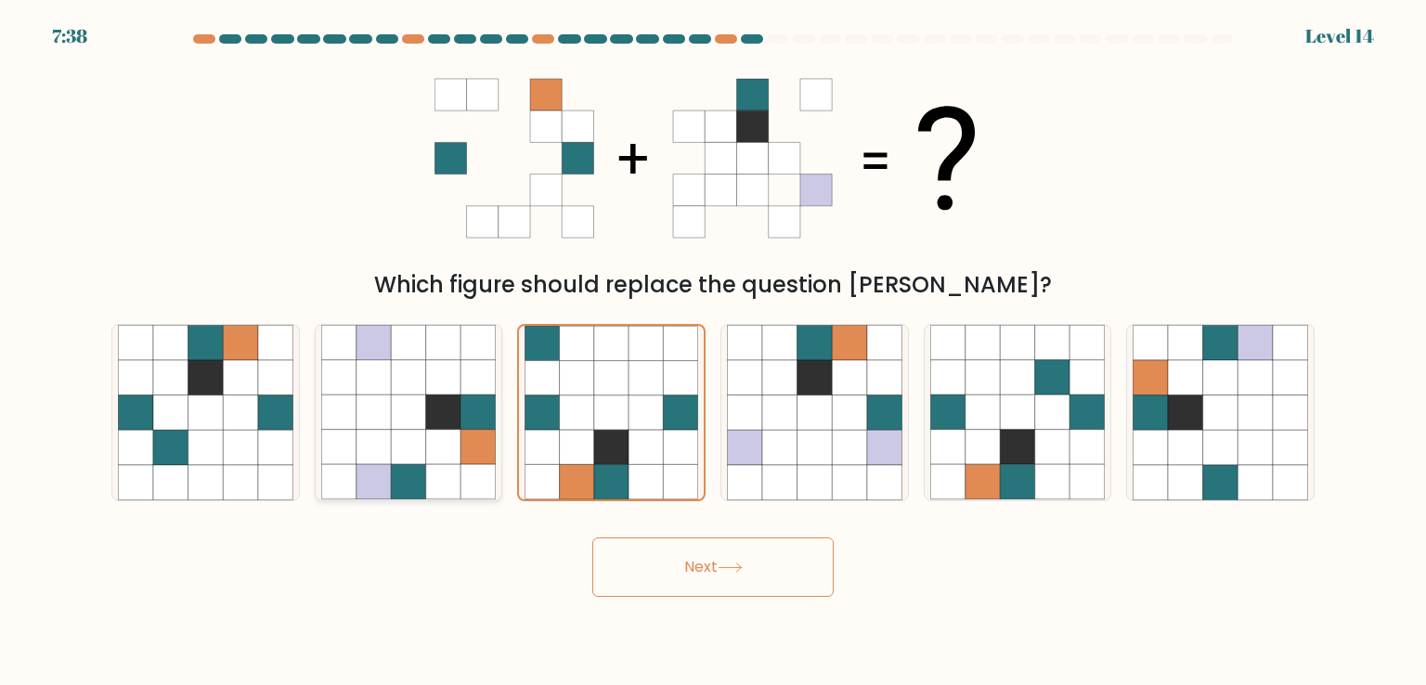
click at [468, 443] on icon at bounding box center [477, 447] width 35 height 35
click at [713, 352] on input "b." at bounding box center [713, 347] width 1 height 9
radio input "true"
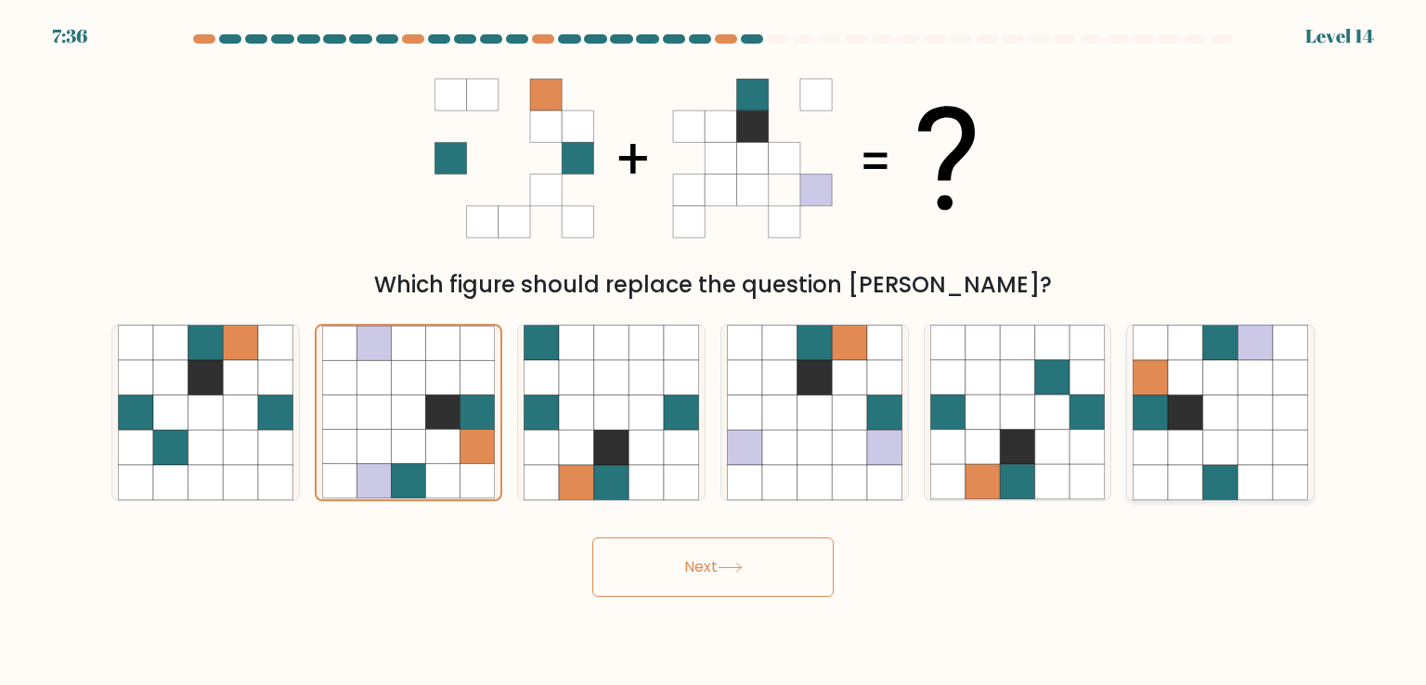
click at [1238, 430] on icon at bounding box center [1254, 447] width 35 height 35
click at [714, 352] on input "f." at bounding box center [713, 347] width 1 height 9
radio input "true"
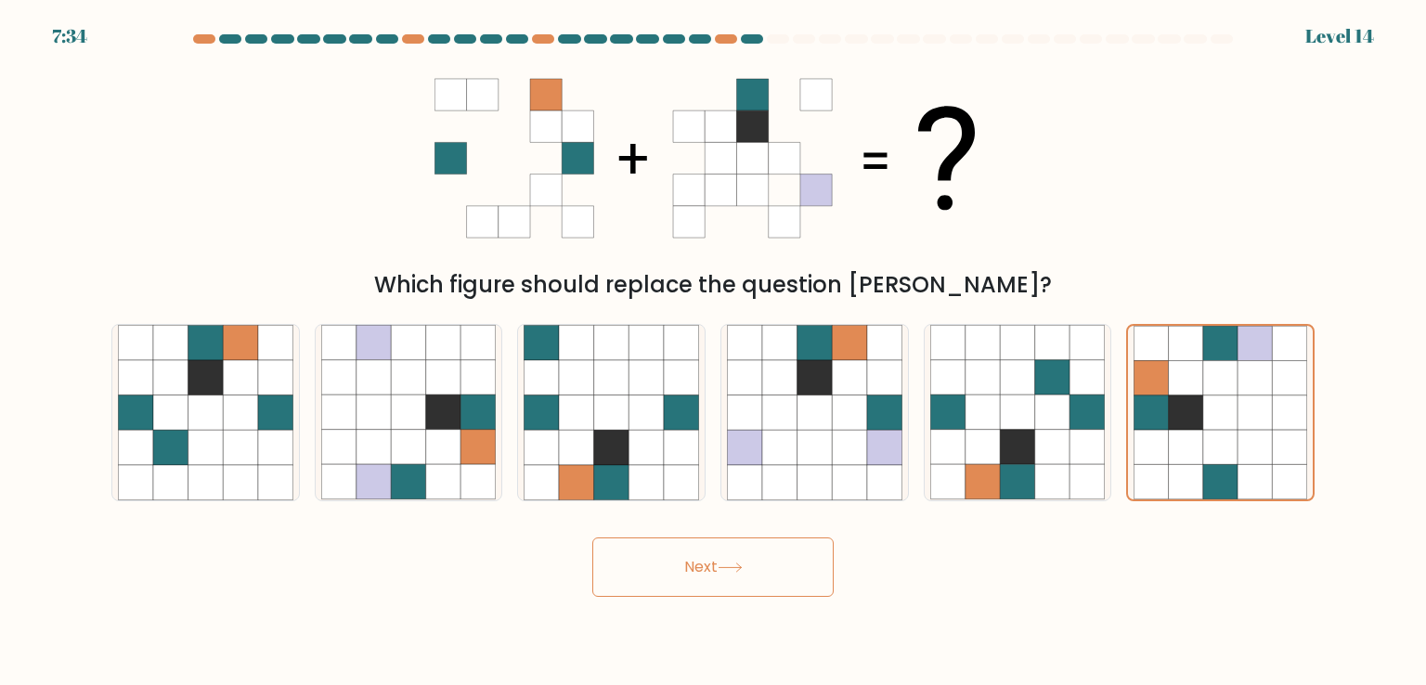
click at [700, 587] on button "Next" at bounding box center [712, 566] width 241 height 59
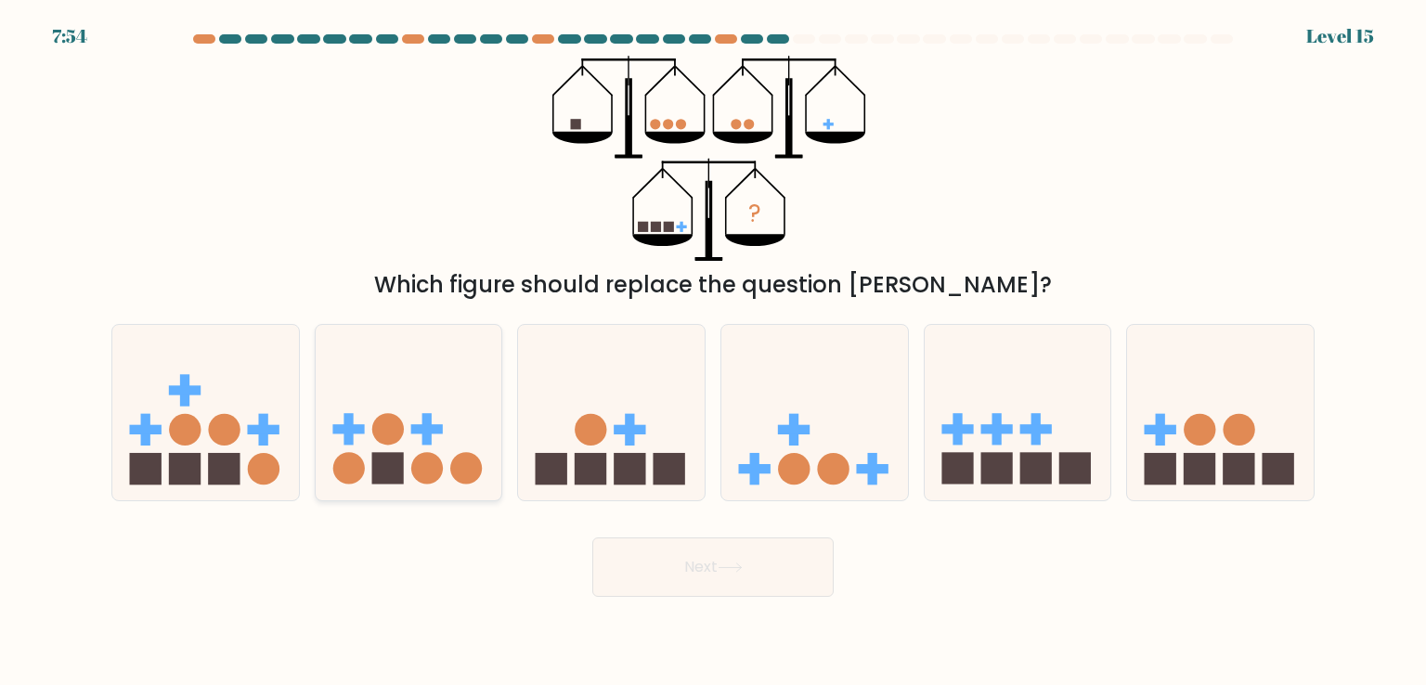
click at [418, 458] on circle at bounding box center [427, 469] width 32 height 32
click at [713, 352] on input "b." at bounding box center [713, 347] width 1 height 9
radio input "true"
click at [721, 565] on icon at bounding box center [730, 568] width 25 height 10
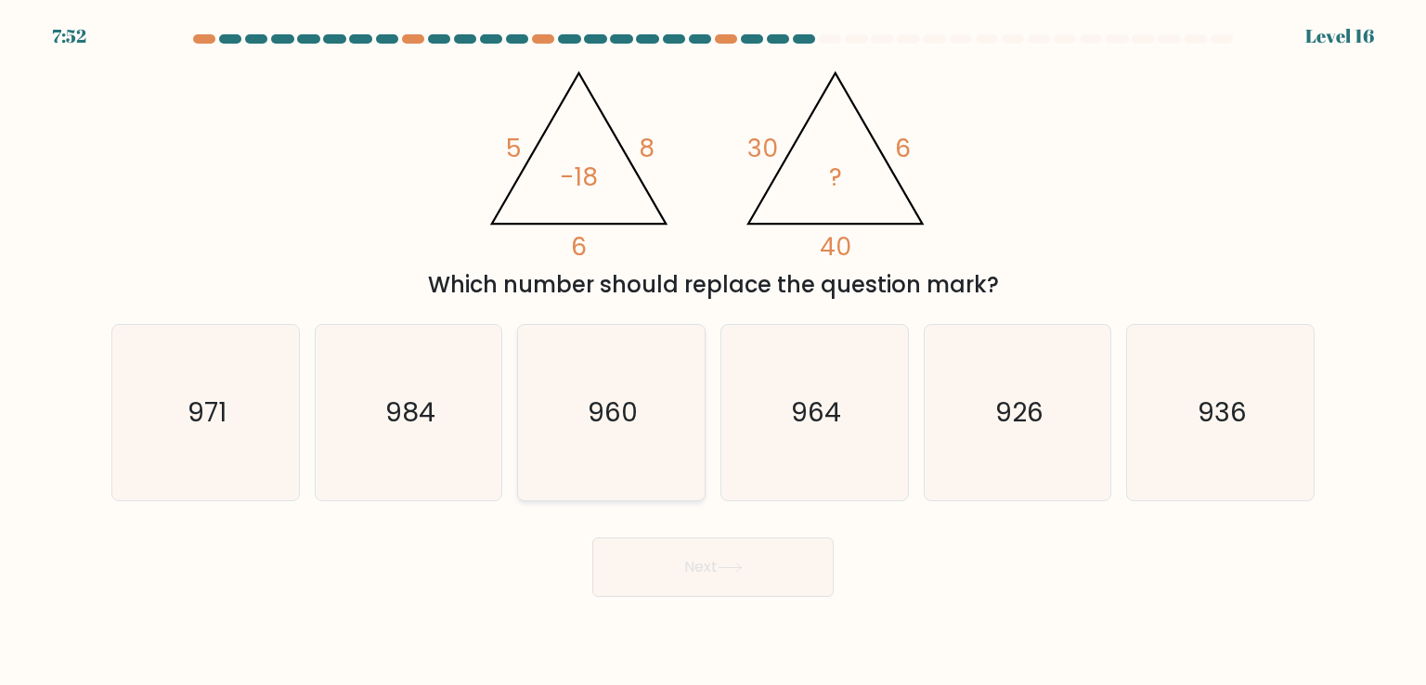
click at [642, 370] on icon "960" at bounding box center [611, 412] width 175 height 175
click at [713, 352] on input "c. 960" at bounding box center [713, 347] width 1 height 9
radio input "true"
click at [735, 575] on button "Next" at bounding box center [712, 566] width 241 height 59
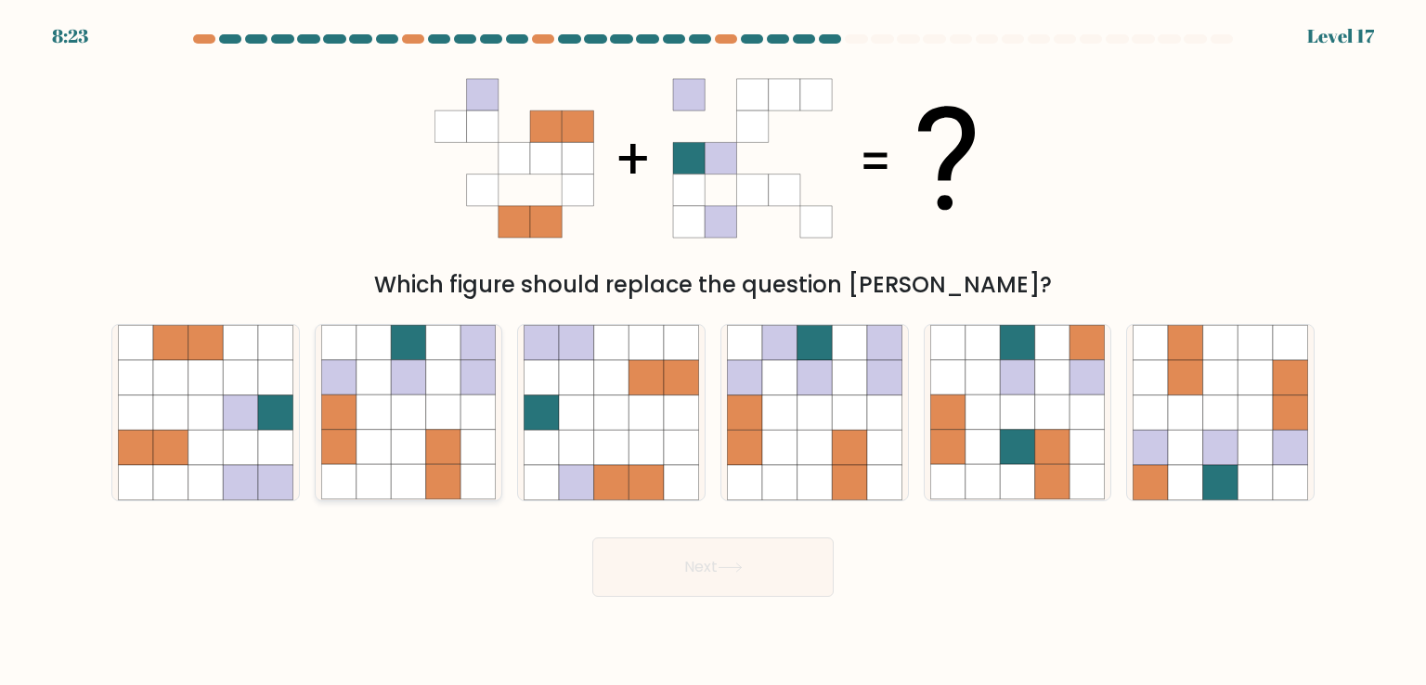
click at [379, 433] on icon at bounding box center [373, 447] width 35 height 35
click at [713, 352] on input "b." at bounding box center [713, 347] width 1 height 9
radio input "true"
click at [694, 562] on button "Next" at bounding box center [712, 566] width 241 height 59
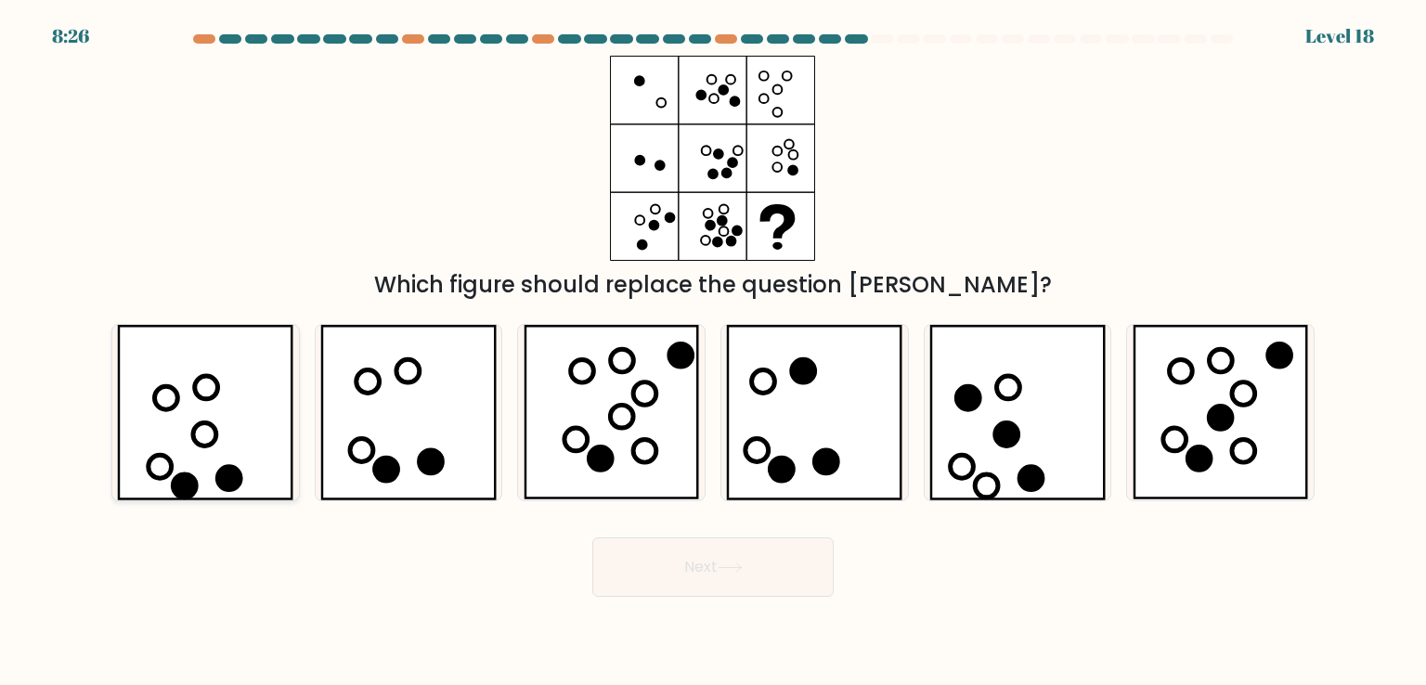
click at [261, 387] on icon at bounding box center [205, 412] width 176 height 175
click at [713, 352] on input "a." at bounding box center [713, 347] width 1 height 9
radio input "true"
click at [707, 585] on button "Next" at bounding box center [712, 566] width 241 height 59
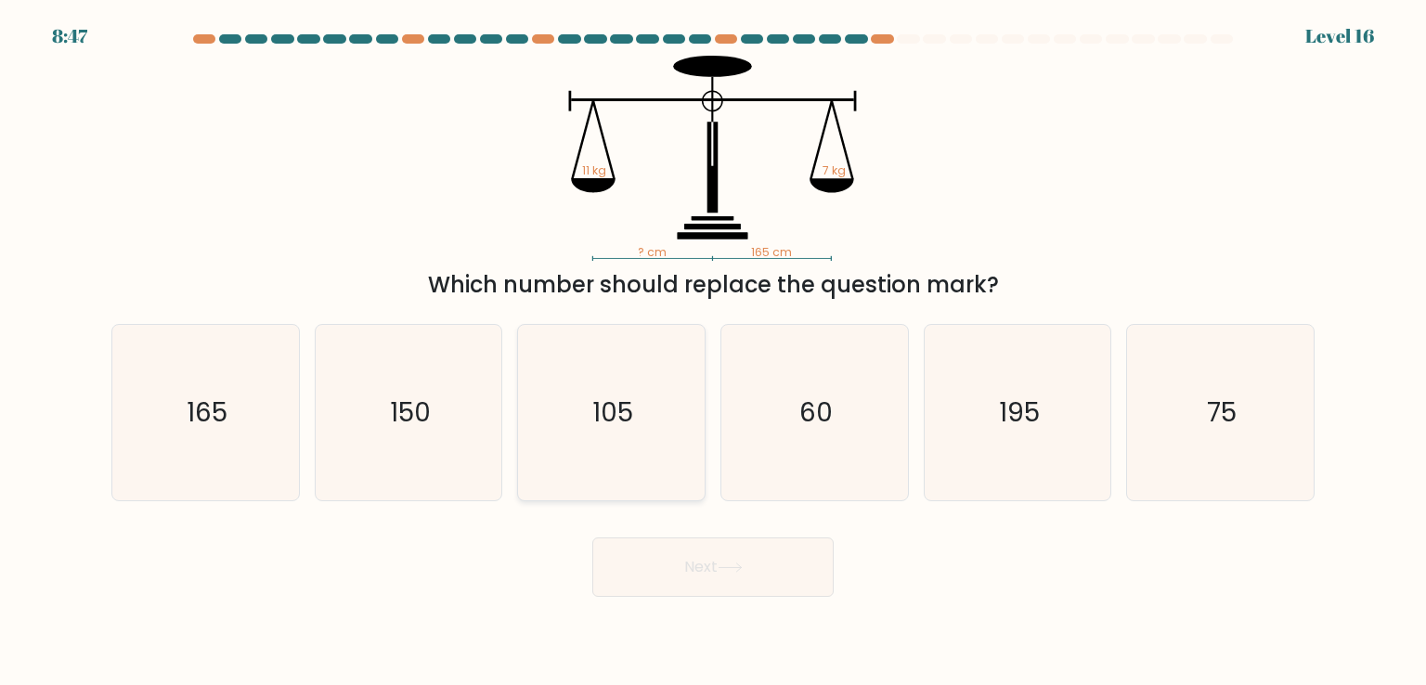
click at [615, 437] on icon "105" at bounding box center [611, 412] width 175 height 175
click at [713, 352] on input "c. 105" at bounding box center [713, 347] width 1 height 9
radio input "true"
click at [728, 594] on button "Next" at bounding box center [712, 566] width 241 height 59
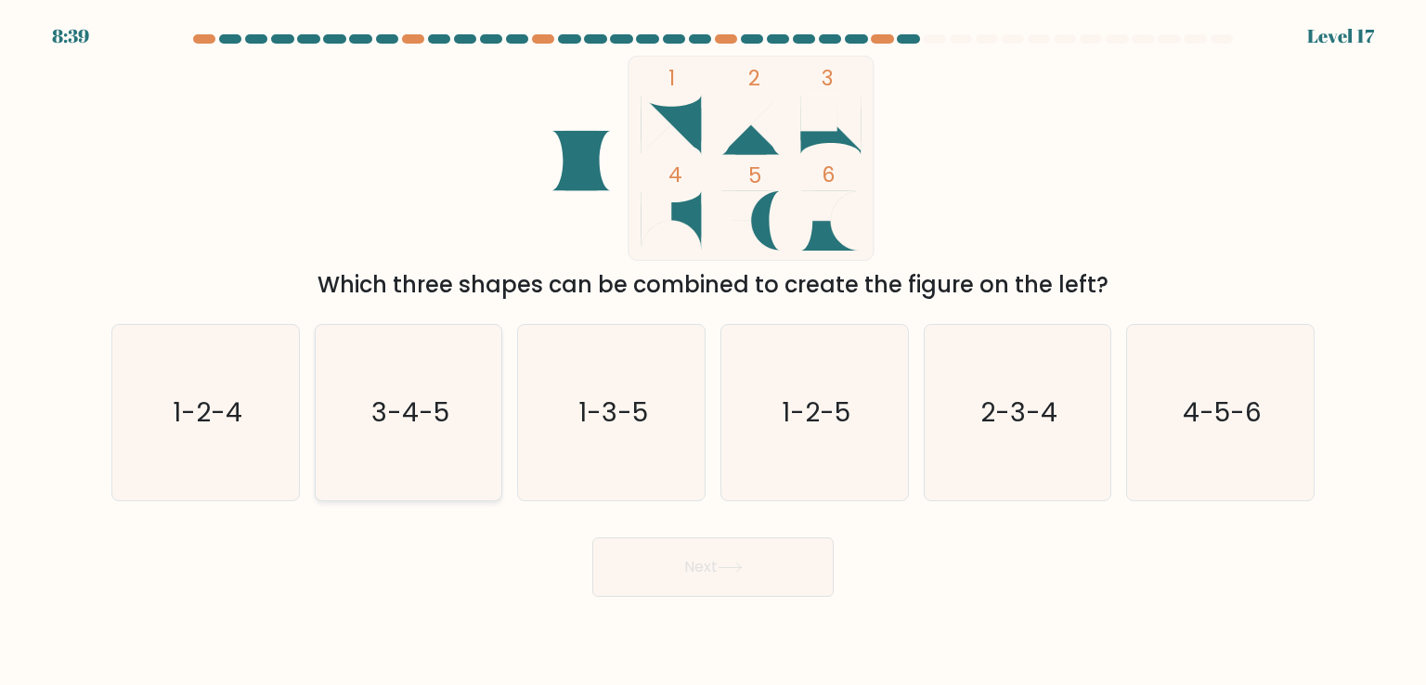
click at [456, 417] on icon "3-4-5" at bounding box center [408, 412] width 175 height 175
click at [713, 352] on input "b. 3-4-5" at bounding box center [713, 347] width 1 height 9
radio input "true"
click at [1020, 331] on icon "2-3-4" at bounding box center [1017, 412] width 175 height 175
click at [714, 343] on input "e. 2-3-4" at bounding box center [713, 347] width 1 height 9
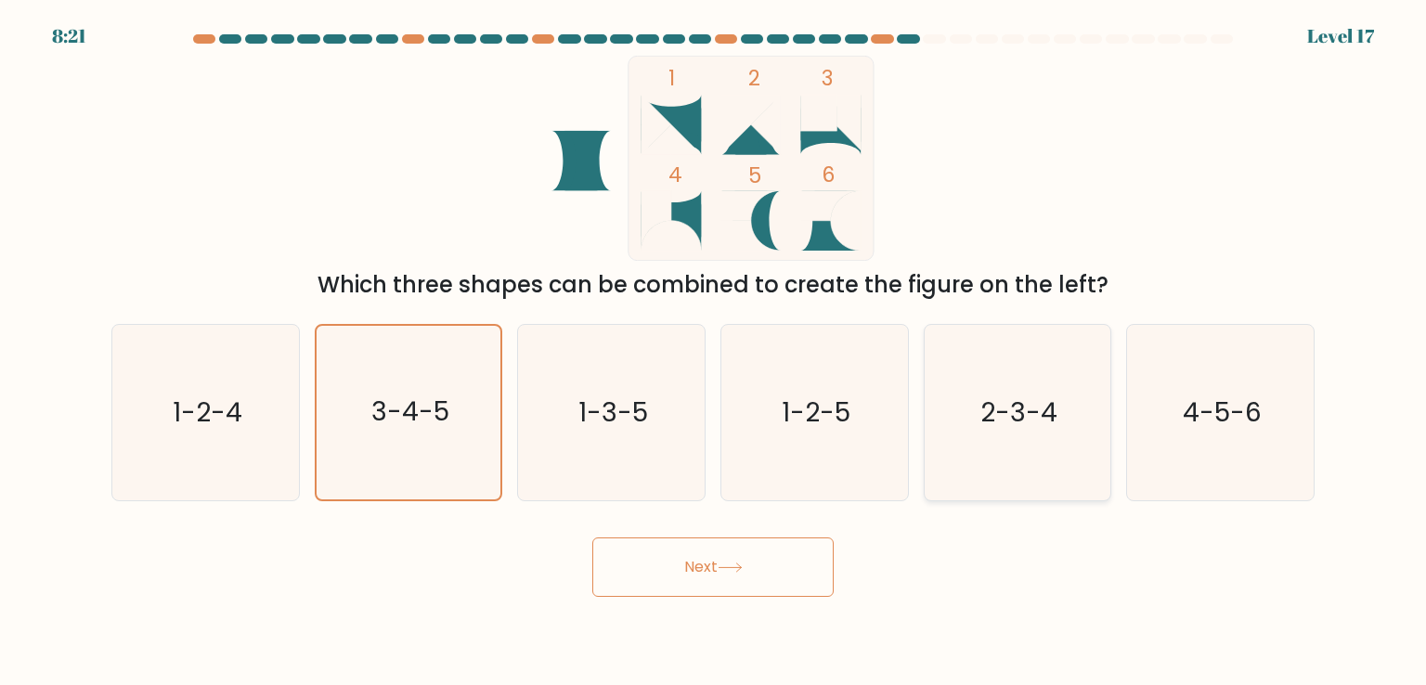
radio input "true"
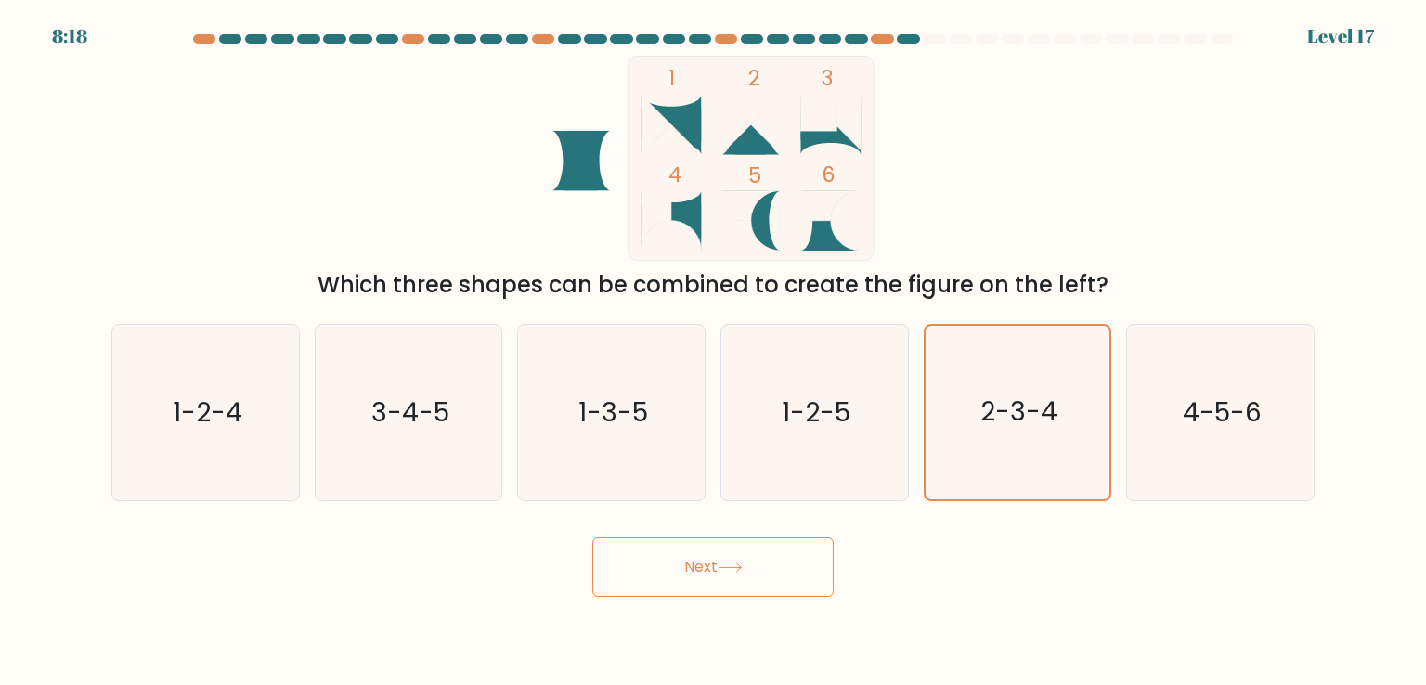
click at [809, 562] on button "Next" at bounding box center [712, 566] width 241 height 59
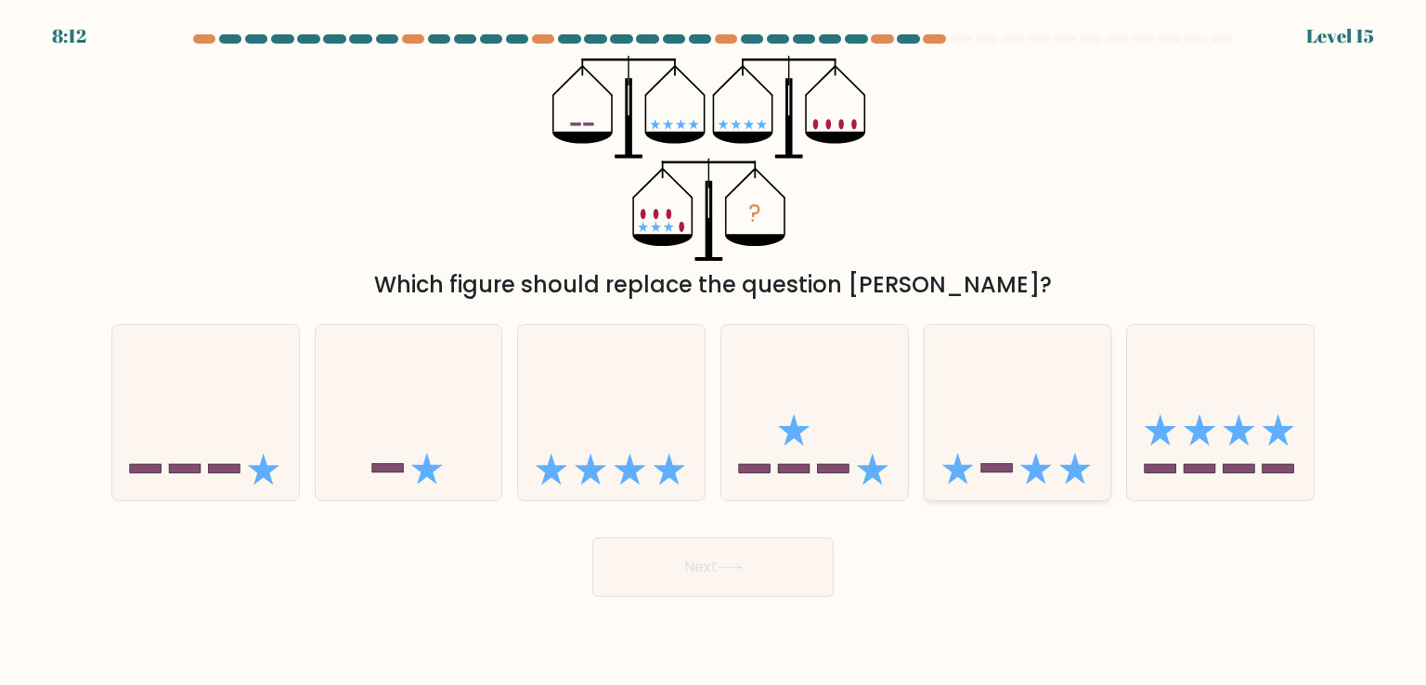
click at [1025, 424] on icon at bounding box center [1018, 412] width 187 height 154
click at [714, 352] on input "e." at bounding box center [713, 347] width 1 height 9
radio input "true"
click at [802, 452] on icon at bounding box center [814, 412] width 187 height 154
click at [714, 352] on input "d." at bounding box center [713, 347] width 1 height 9
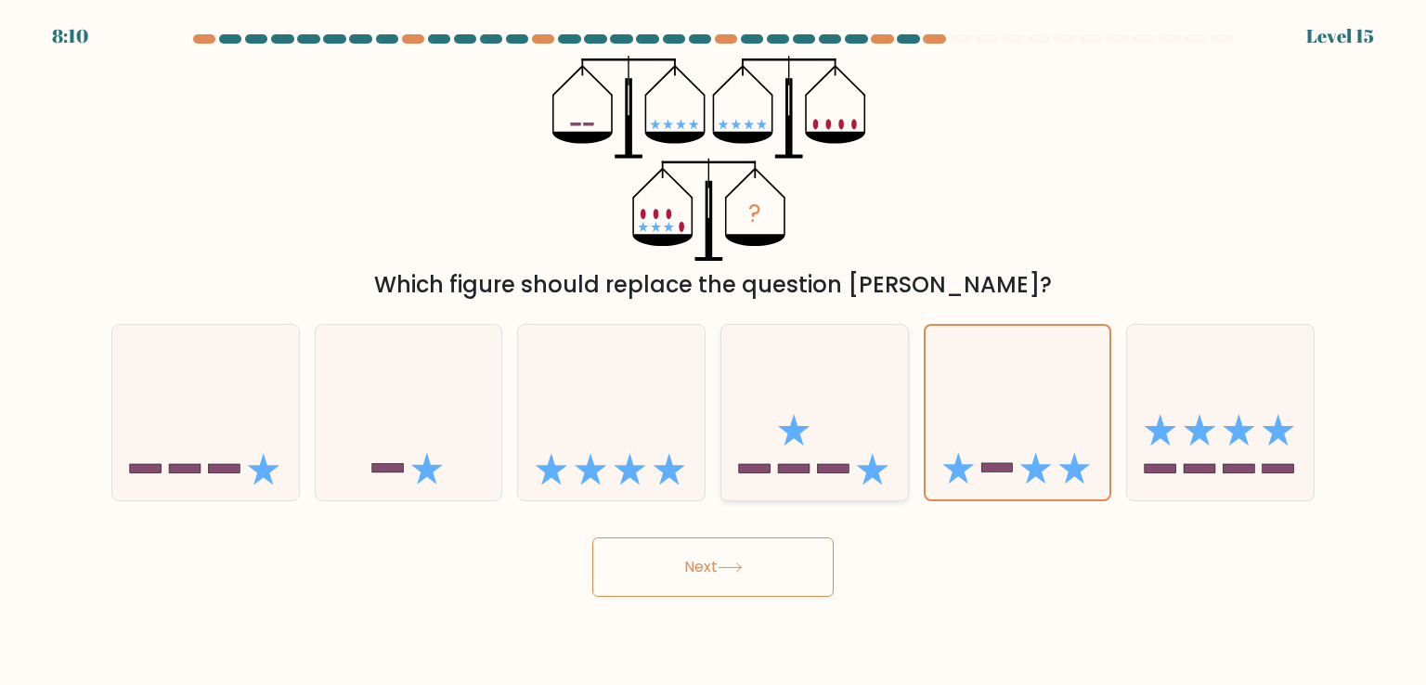
radio input "true"
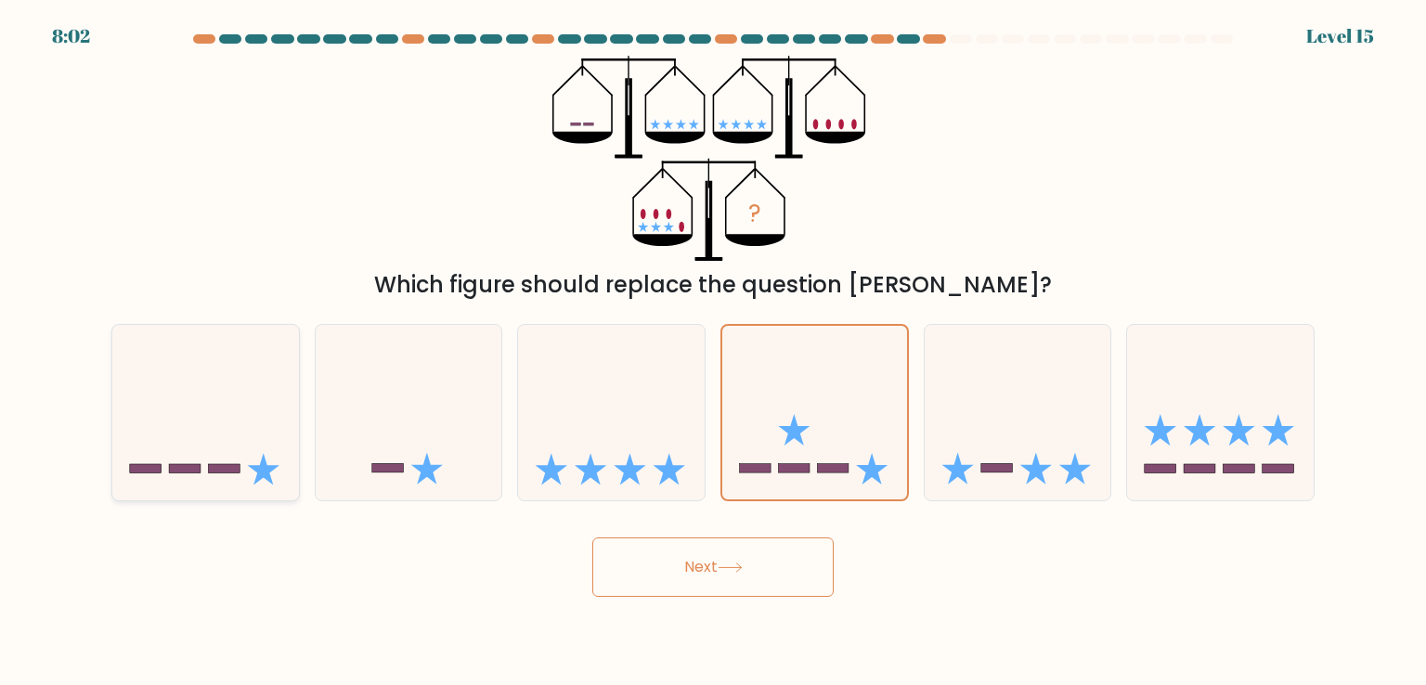
click at [238, 465] on rect at bounding box center [224, 468] width 32 height 9
click at [713, 352] on input "a." at bounding box center [713, 347] width 1 height 9
radio input "true"
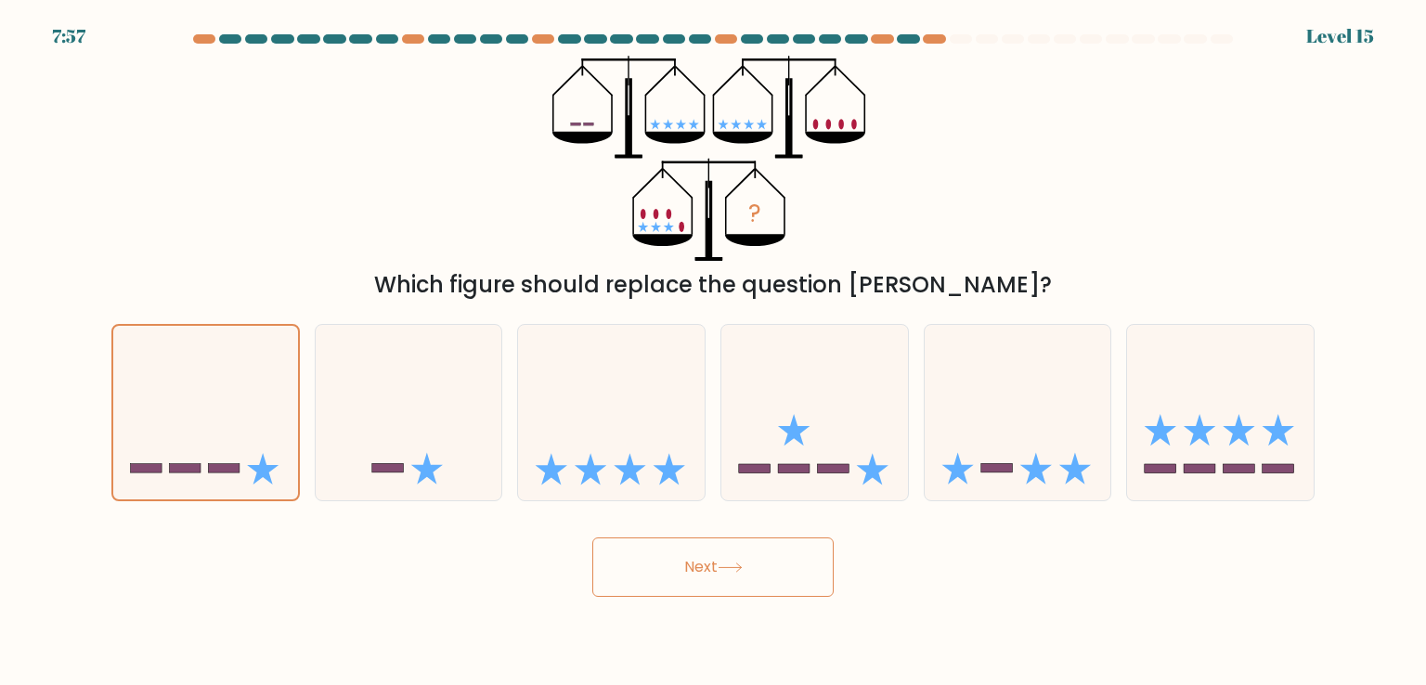
click at [712, 570] on button "Next" at bounding box center [712, 566] width 241 height 59
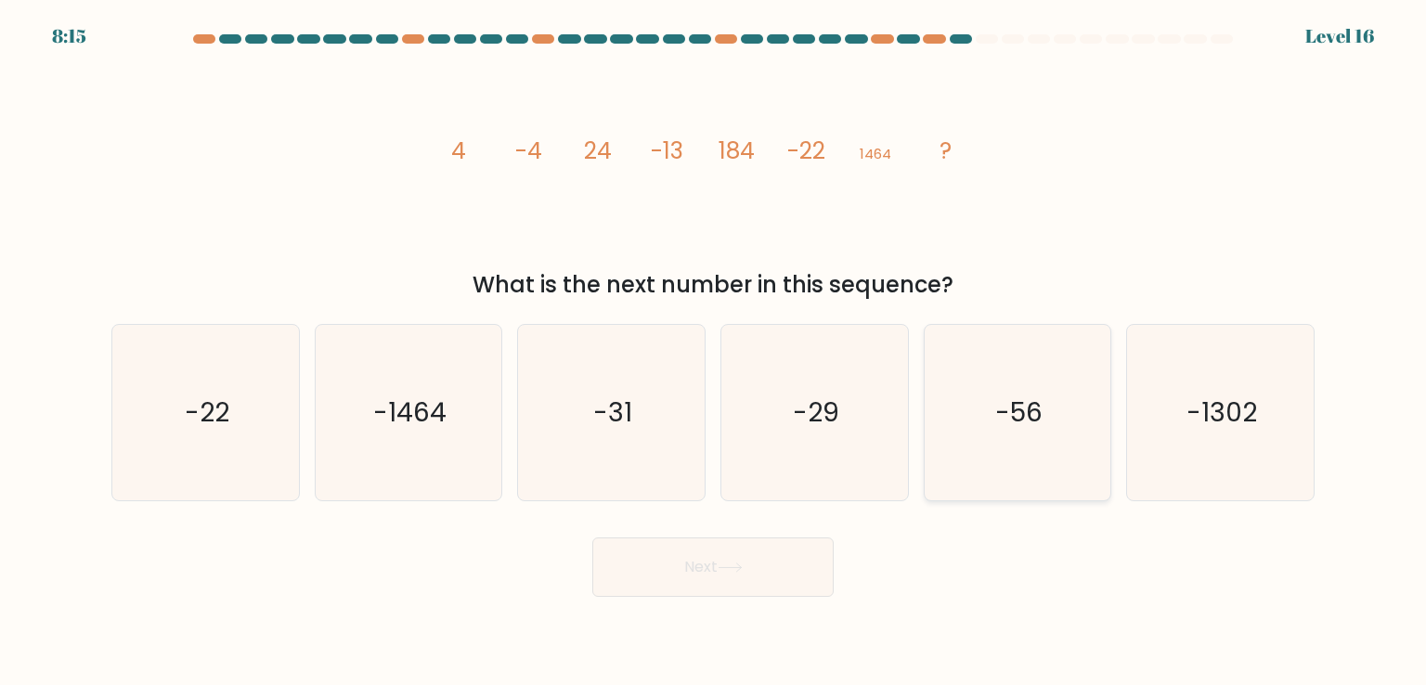
click at [1003, 443] on icon "-56" at bounding box center [1017, 412] width 175 height 175
click at [714, 352] on input "e. -56" at bounding box center [713, 347] width 1 height 9
radio input "true"
click at [718, 577] on button "Next" at bounding box center [712, 566] width 241 height 59
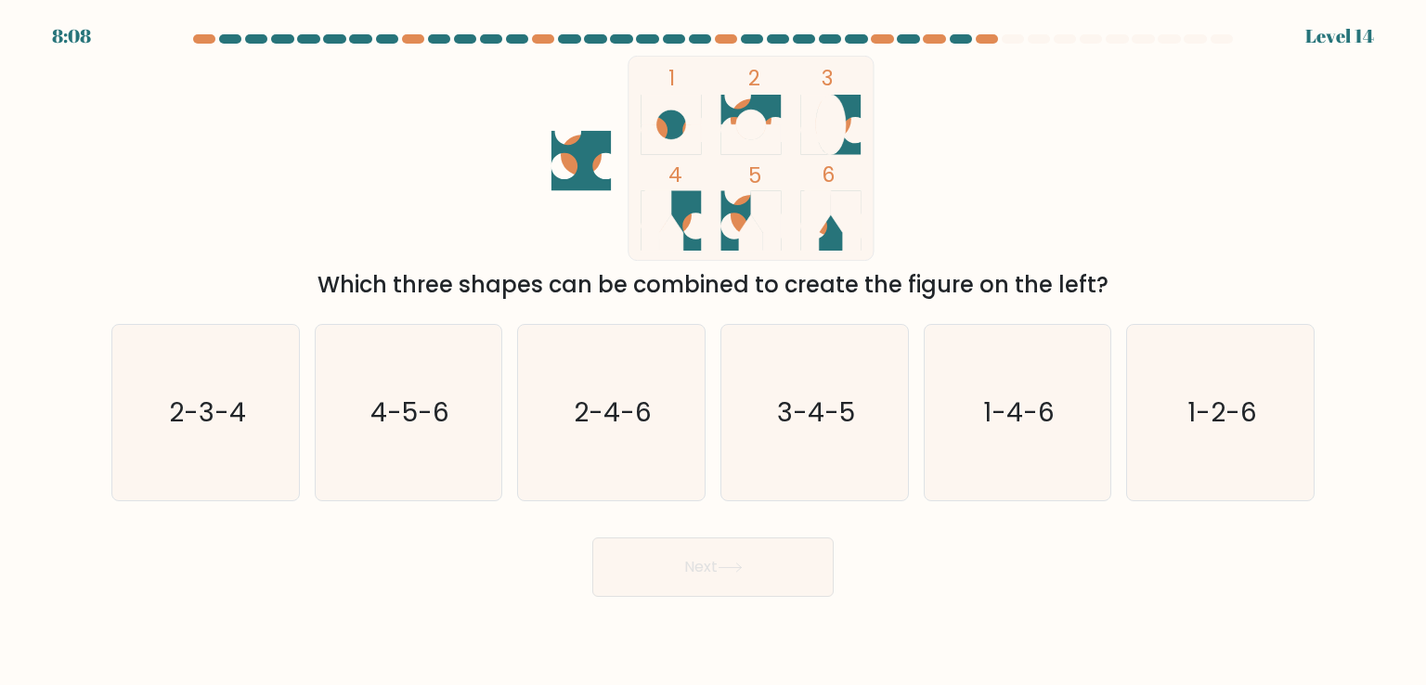
click at [675, 118] on icon at bounding box center [671, 125] width 60 height 60
click at [656, 109] on icon at bounding box center [671, 110] width 60 height 30
click at [442, 423] on text "4-5-6" at bounding box center [409, 412] width 79 height 37
click at [713, 352] on input "b. 4-5-6" at bounding box center [713, 347] width 1 height 9
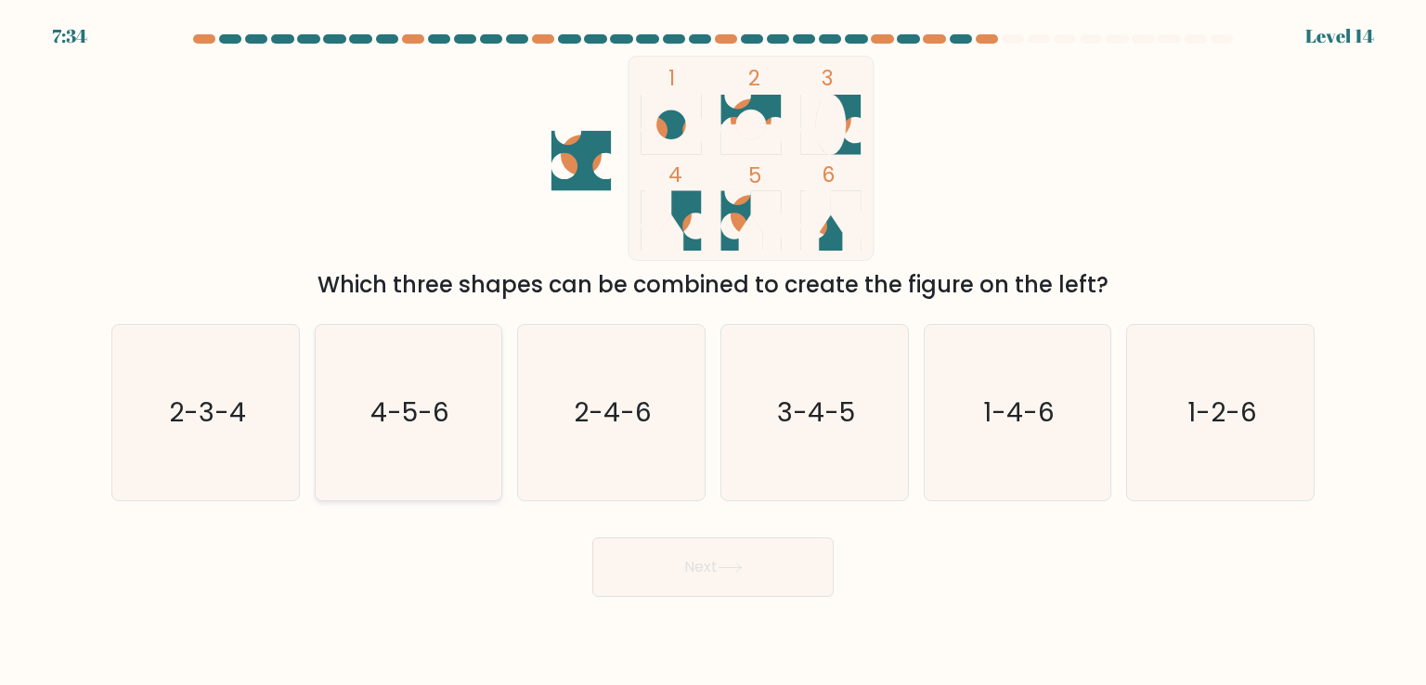
radio input "true"
click at [706, 544] on button "Next" at bounding box center [712, 566] width 241 height 59
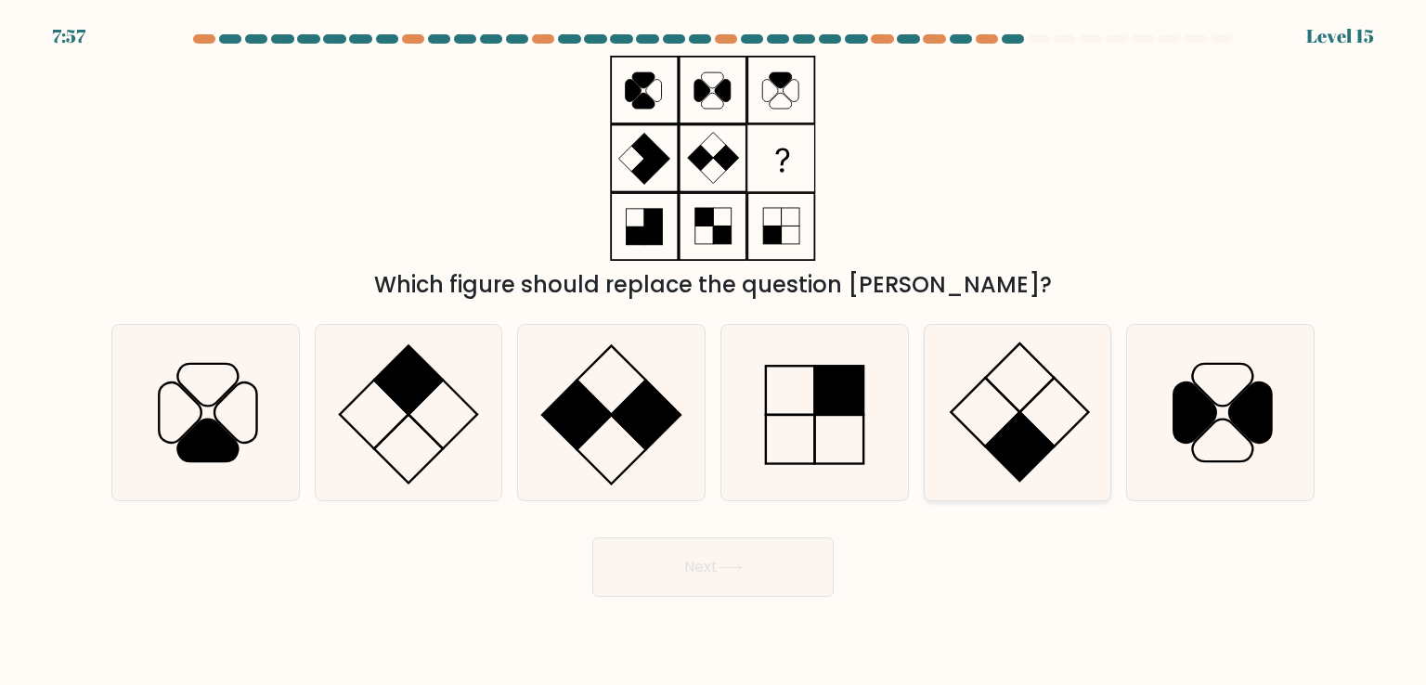
click at [1084, 391] on icon at bounding box center [1017, 412] width 175 height 175
click at [714, 352] on input "e." at bounding box center [713, 347] width 1 height 9
radio input "true"
click at [420, 420] on icon at bounding box center [408, 412] width 175 height 175
click at [713, 352] on input "b." at bounding box center [713, 347] width 1 height 9
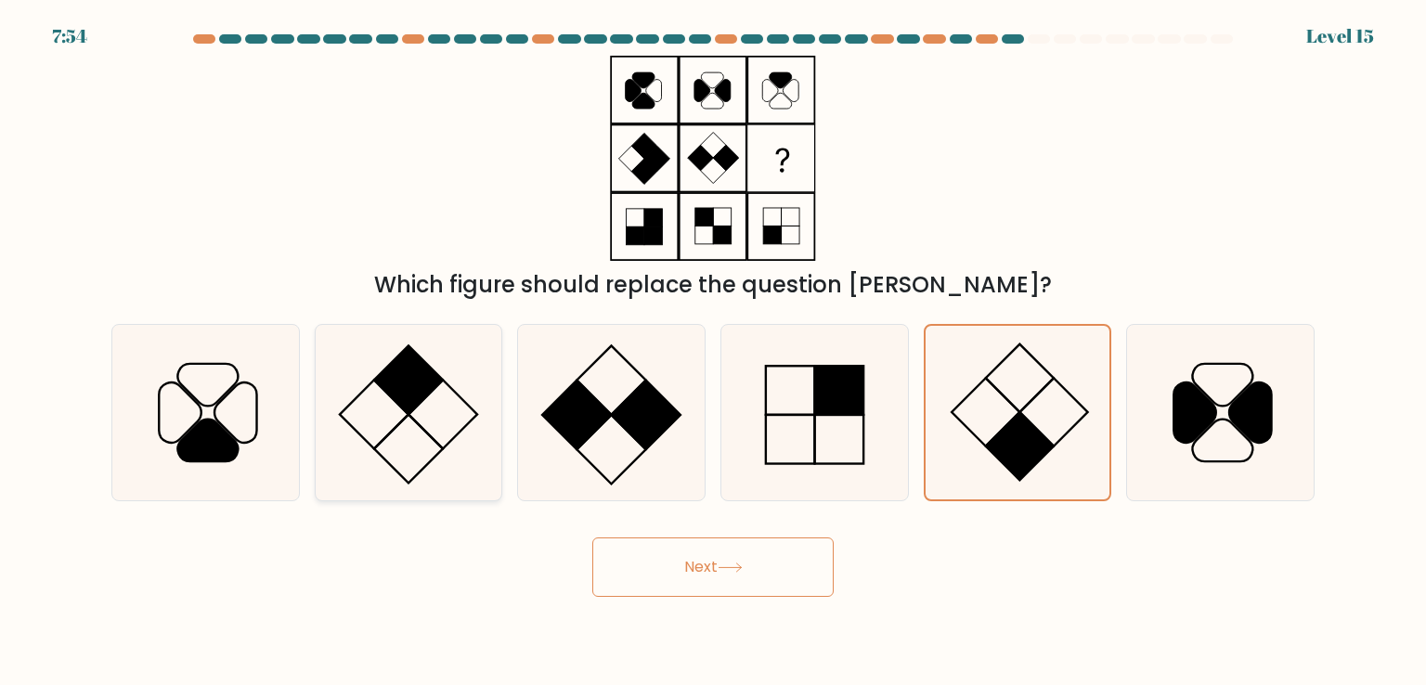
radio input "true"
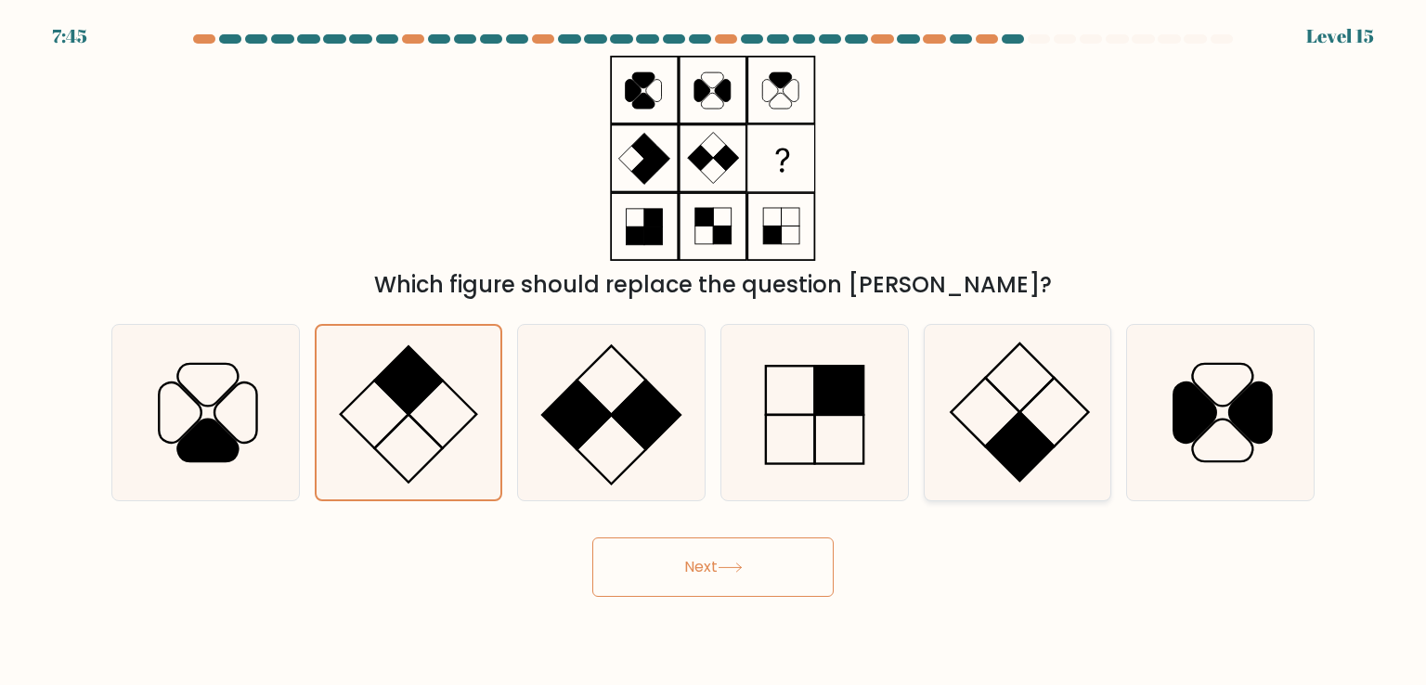
click at [1021, 421] on rect at bounding box center [1019, 447] width 69 height 69
click at [714, 352] on input "e." at bounding box center [713, 347] width 1 height 9
radio input "true"
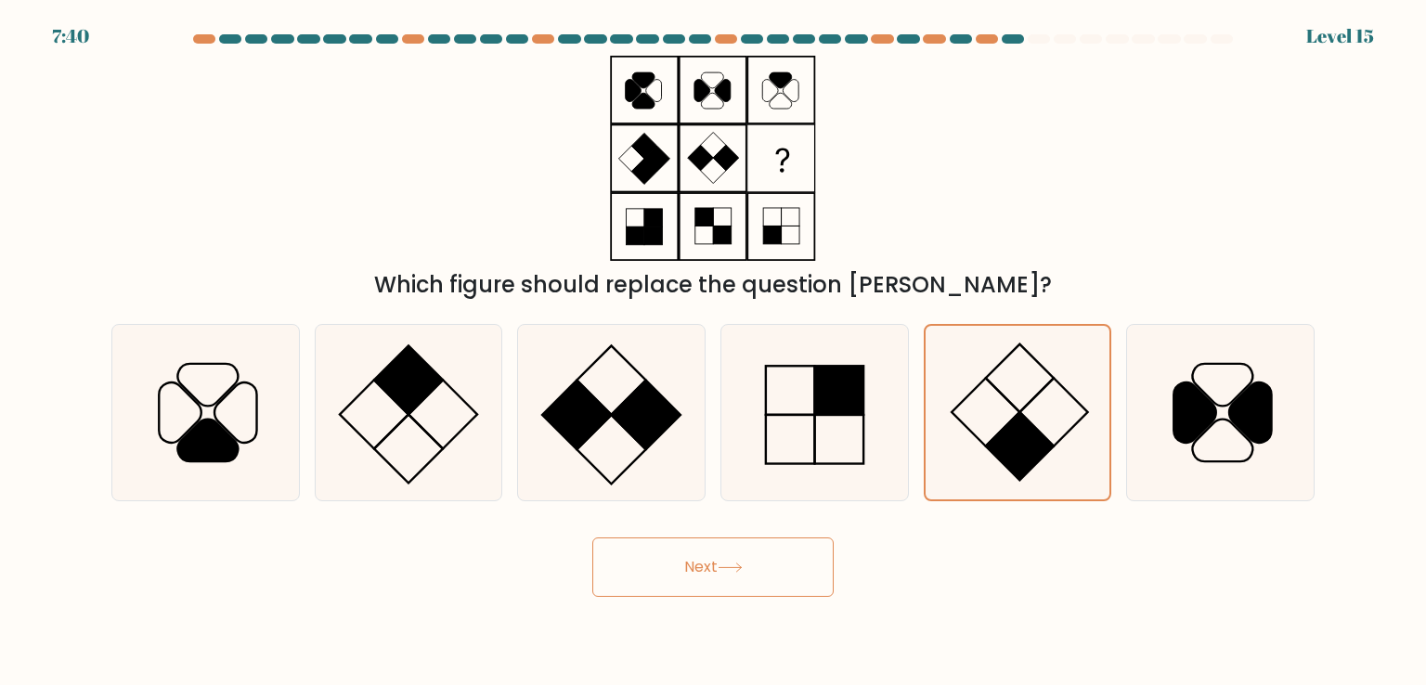
click at [731, 569] on icon at bounding box center [730, 568] width 25 height 10
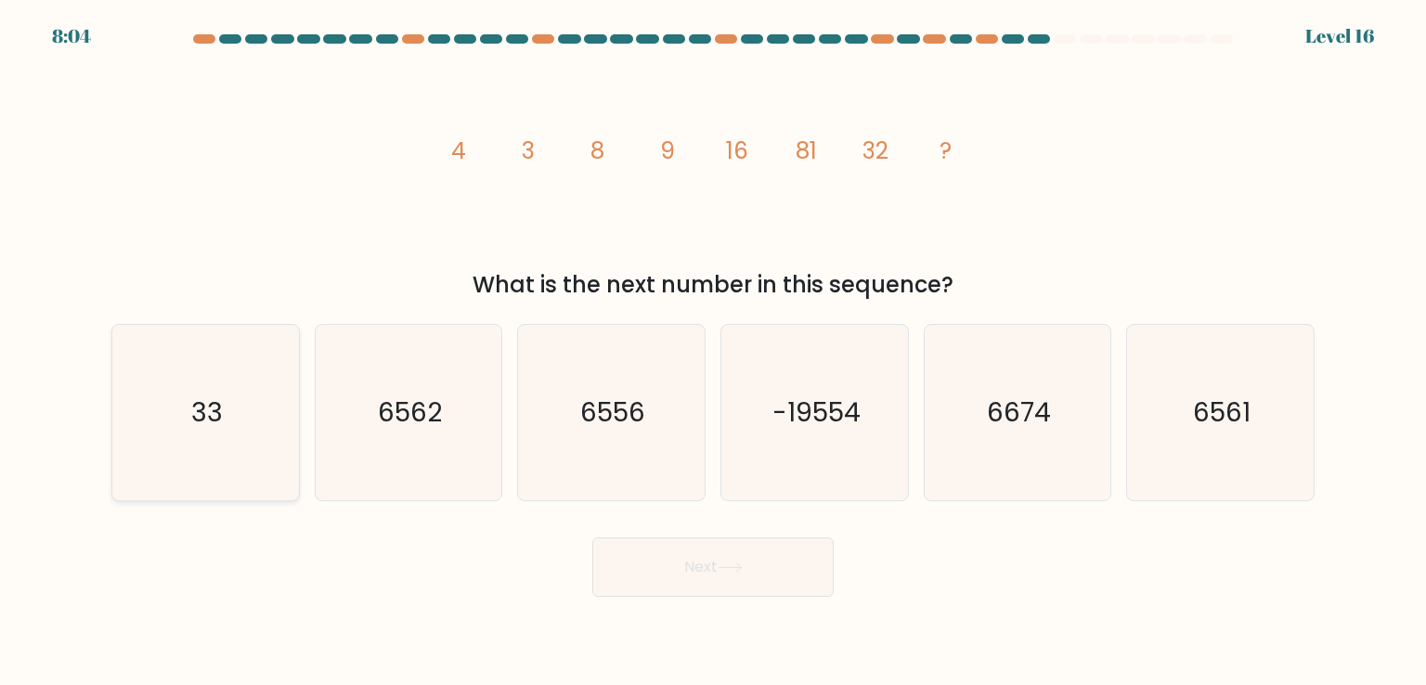
click at [199, 440] on icon "33" at bounding box center [205, 412] width 175 height 175
click at [713, 352] on input "a. 33" at bounding box center [713, 347] width 1 height 9
radio input "true"
click at [392, 456] on icon "6562" at bounding box center [408, 412] width 175 height 175
click at [713, 352] on input "b. 6562" at bounding box center [713, 347] width 1 height 9
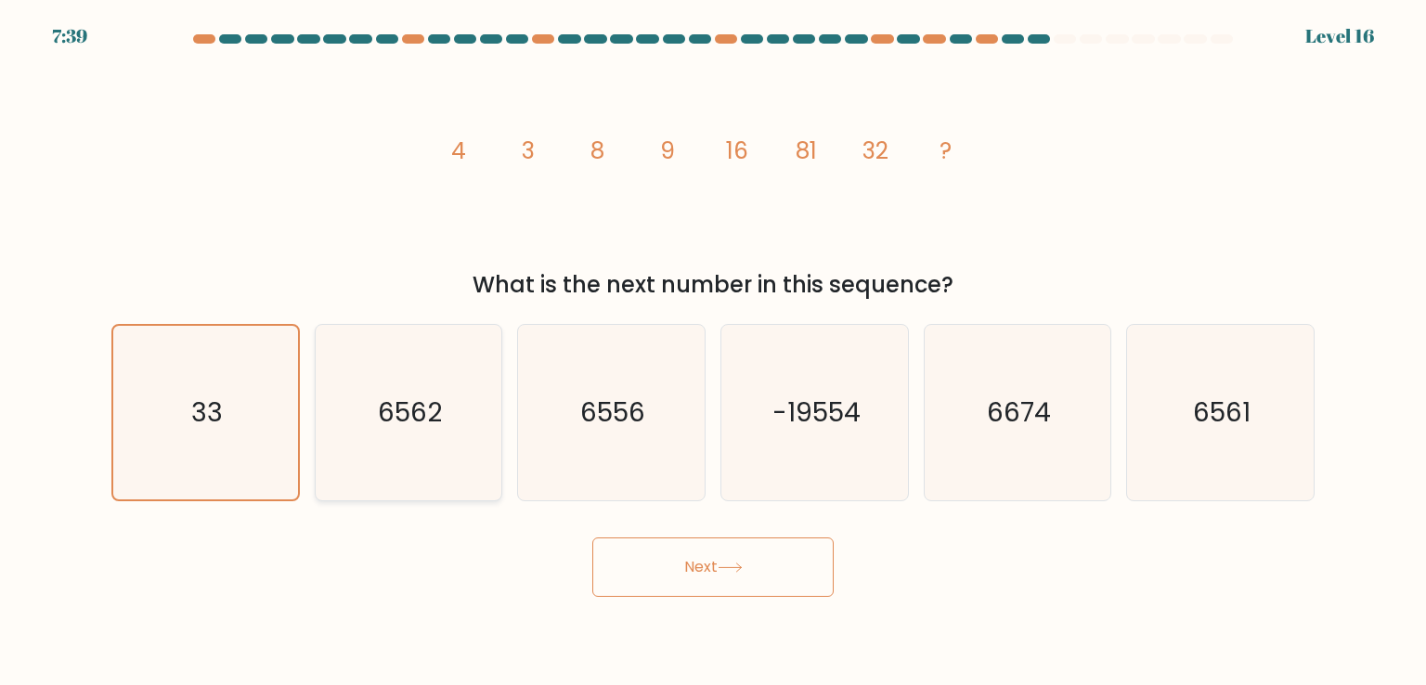
radio input "true"
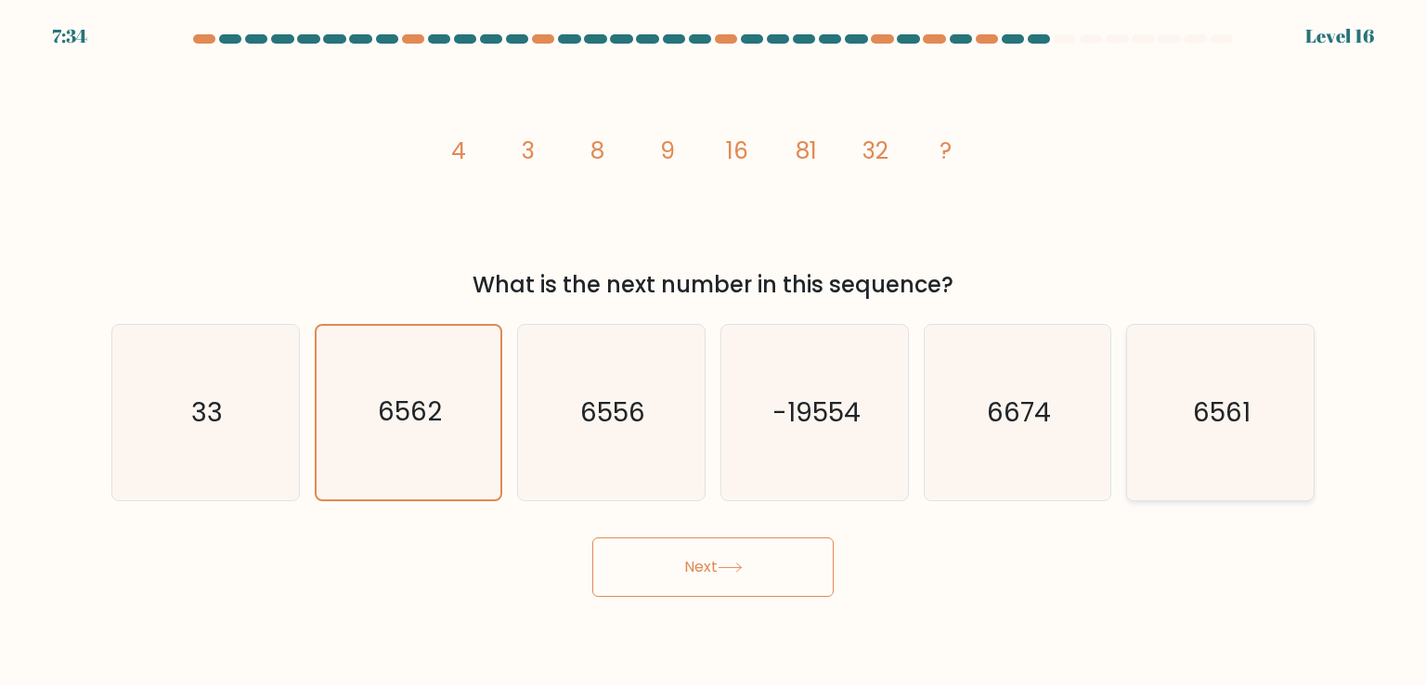
click at [1241, 385] on icon "6561" at bounding box center [1220, 412] width 175 height 175
click at [714, 352] on input "f. 6561" at bounding box center [713, 347] width 1 height 9
radio input "true"
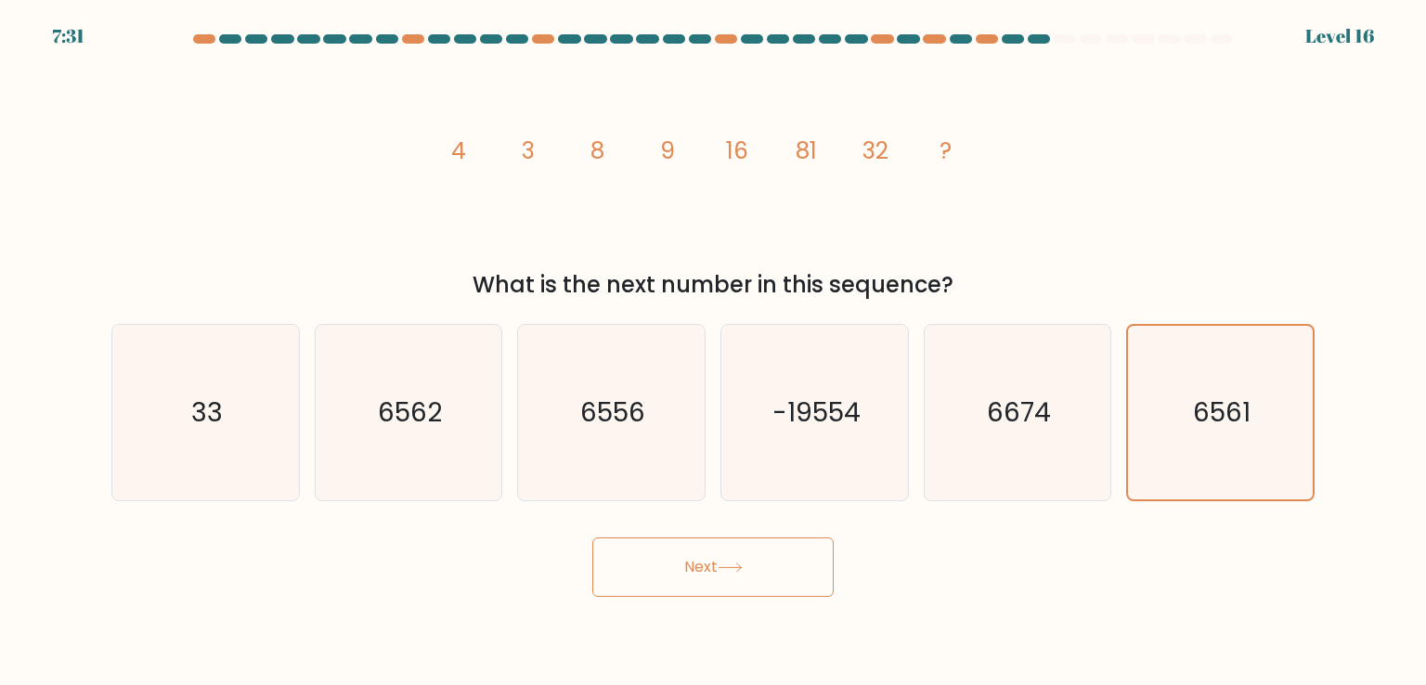
click at [720, 581] on button "Next" at bounding box center [712, 566] width 241 height 59
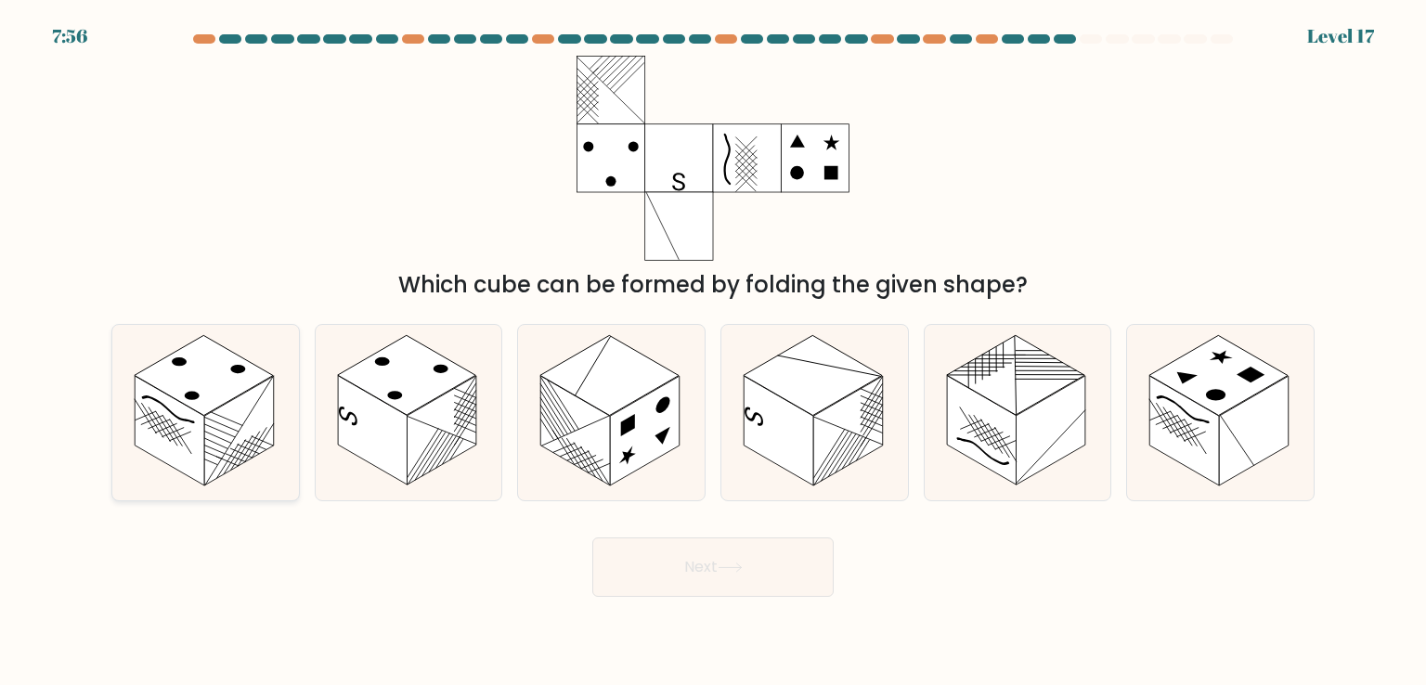
click at [226, 417] on rect at bounding box center [239, 431] width 70 height 110
click at [713, 352] on input "a." at bounding box center [713, 347] width 1 height 9
radio input "true"
click at [369, 400] on rect at bounding box center [373, 431] width 70 height 110
click at [713, 352] on input "b." at bounding box center [713, 347] width 1 height 9
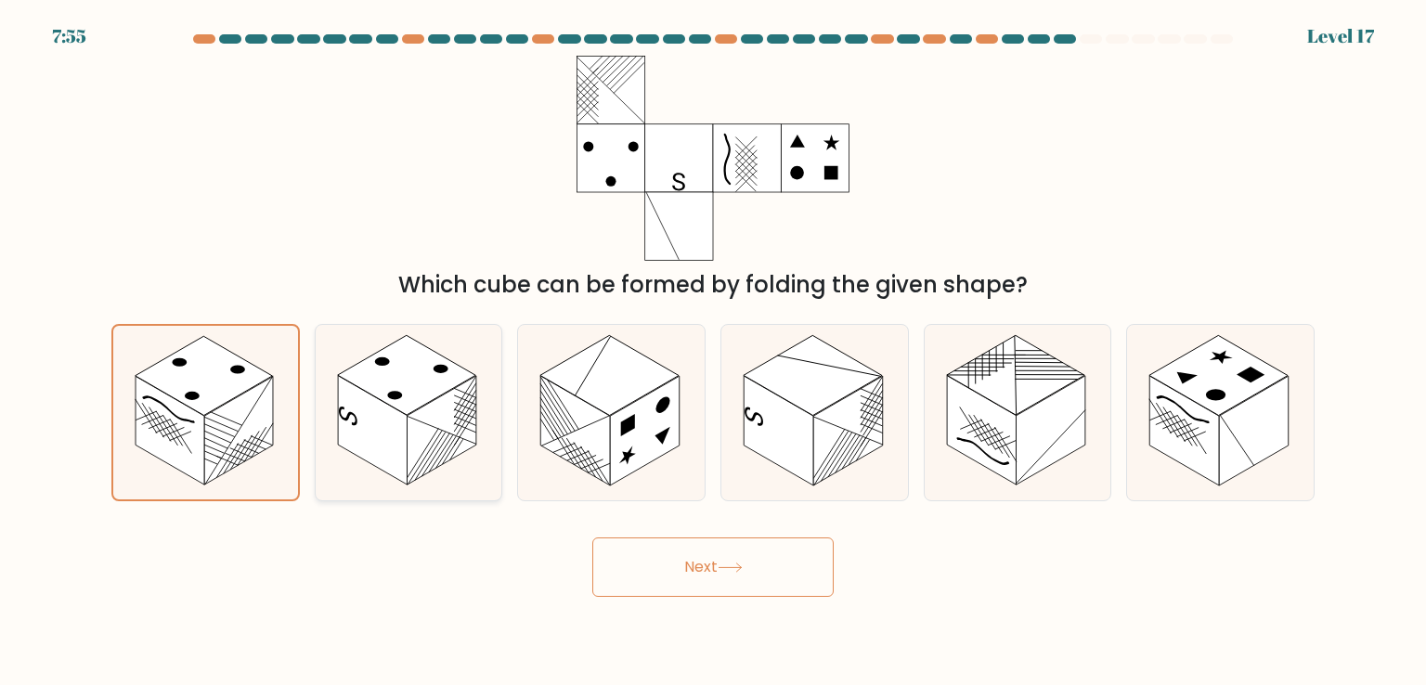
radio input "true"
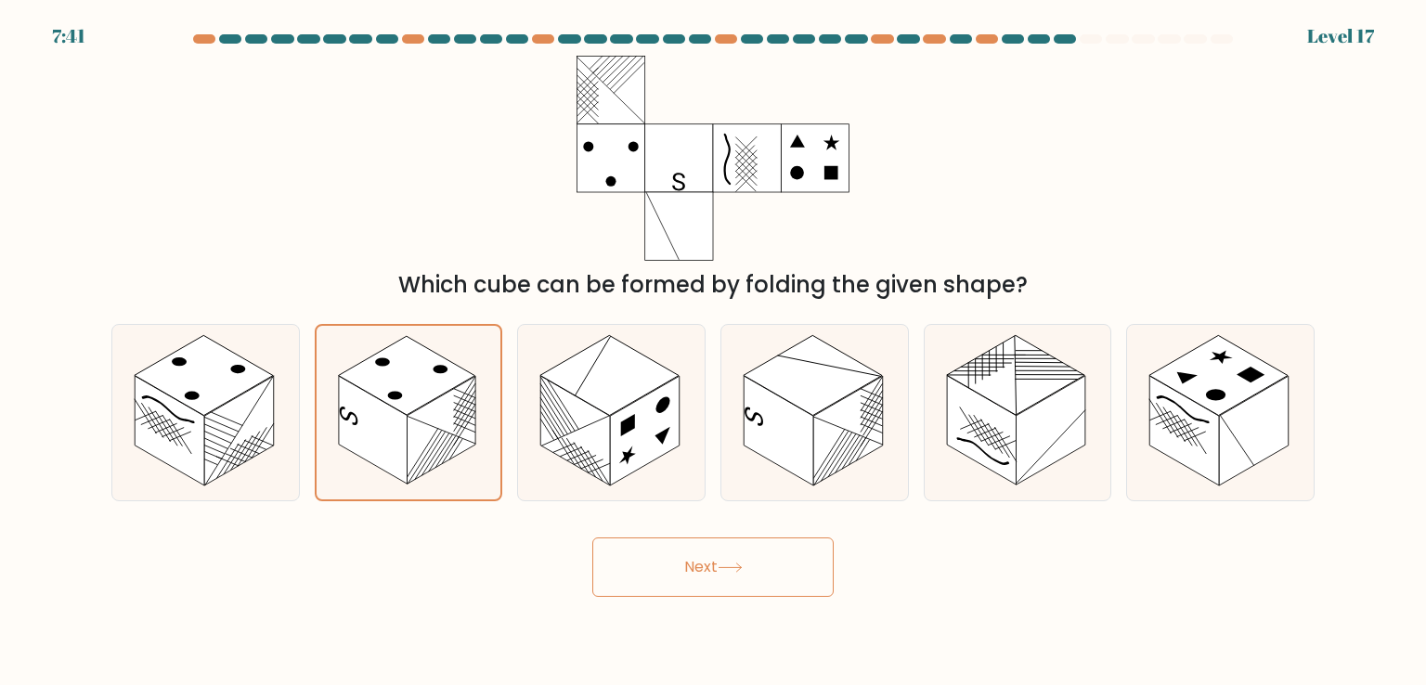
click at [680, 561] on button "Next" at bounding box center [712, 566] width 241 height 59
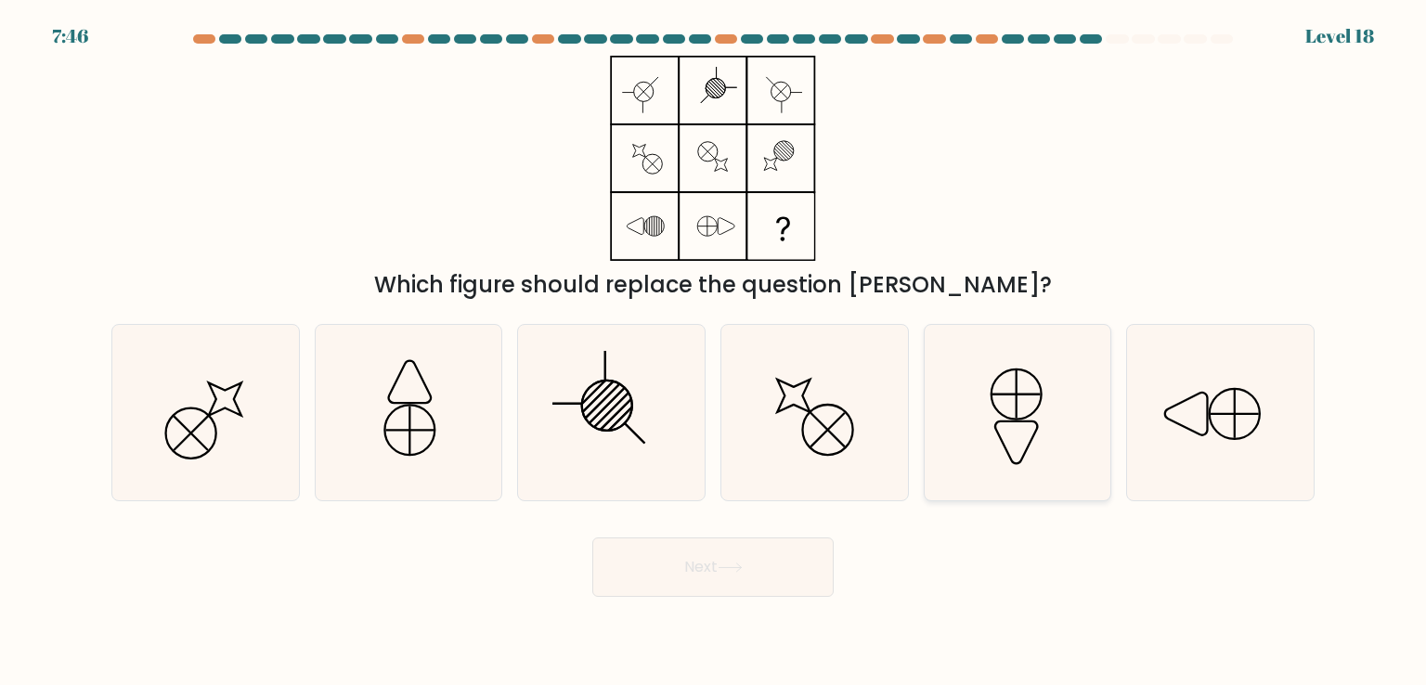
click at [987, 409] on icon at bounding box center [1017, 412] width 175 height 175
click at [714, 352] on input "e." at bounding box center [713, 347] width 1 height 9
radio input "true"
click at [1263, 354] on icon at bounding box center [1220, 412] width 175 height 175
click at [714, 352] on input "f." at bounding box center [713, 347] width 1 height 9
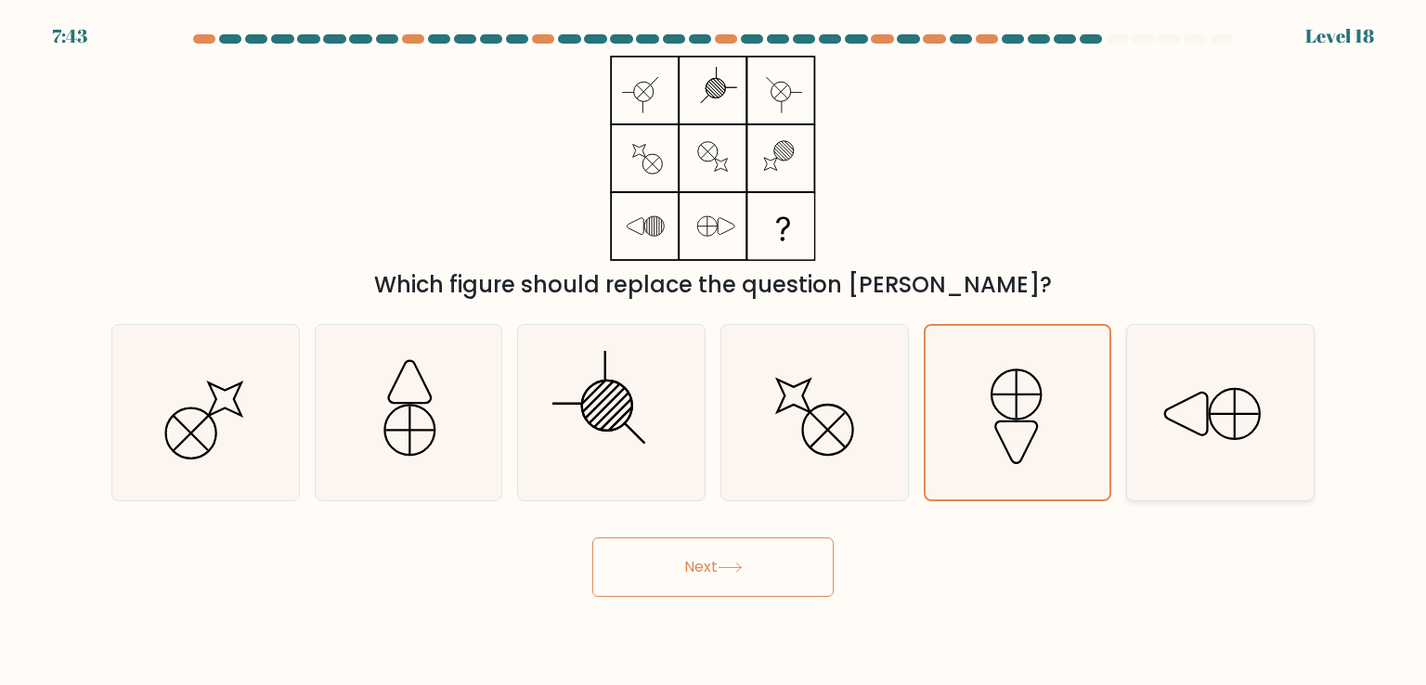
radio input "true"
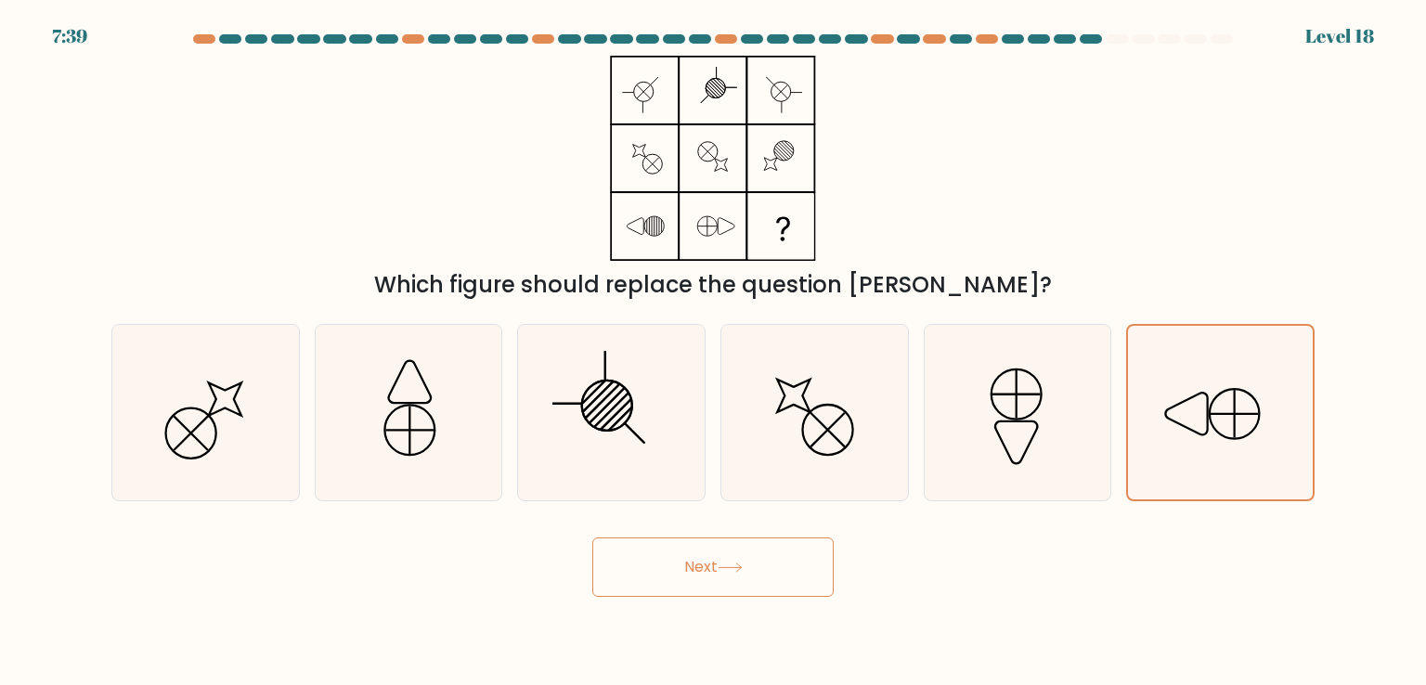
click at [742, 578] on button "Next" at bounding box center [712, 566] width 241 height 59
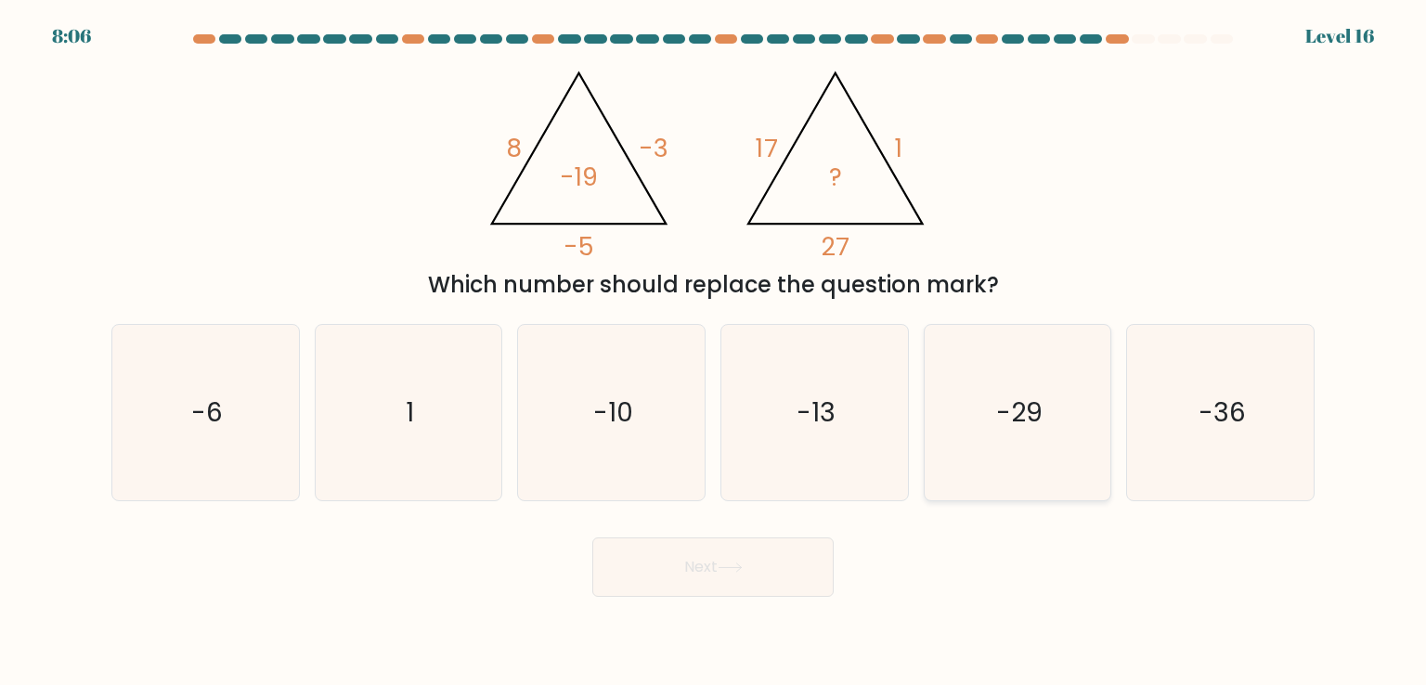
click at [981, 417] on icon "-29" at bounding box center [1017, 412] width 175 height 175
click at [714, 352] on input "e. -29" at bounding box center [713, 347] width 1 height 9
radio input "true"
click at [634, 409] on icon "-10" at bounding box center [611, 412] width 175 height 175
click at [713, 352] on input "c. -10" at bounding box center [713, 347] width 1 height 9
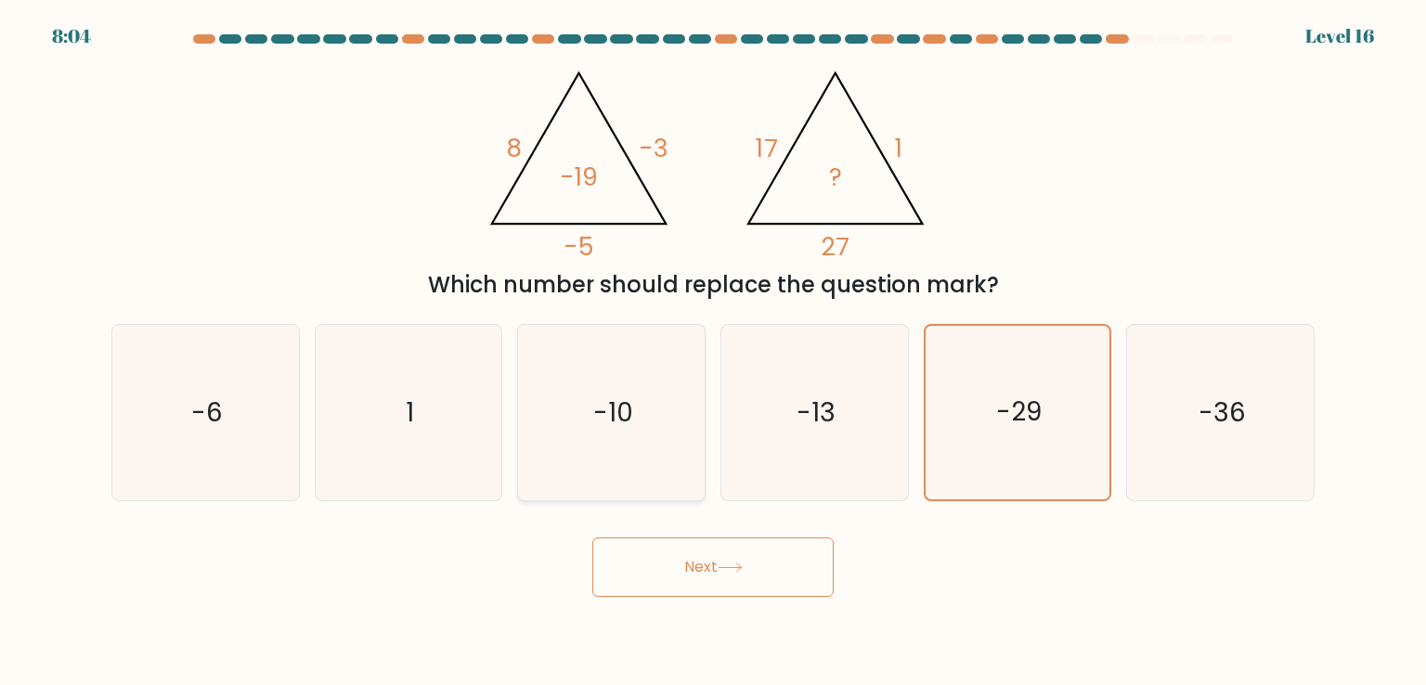
radio input "true"
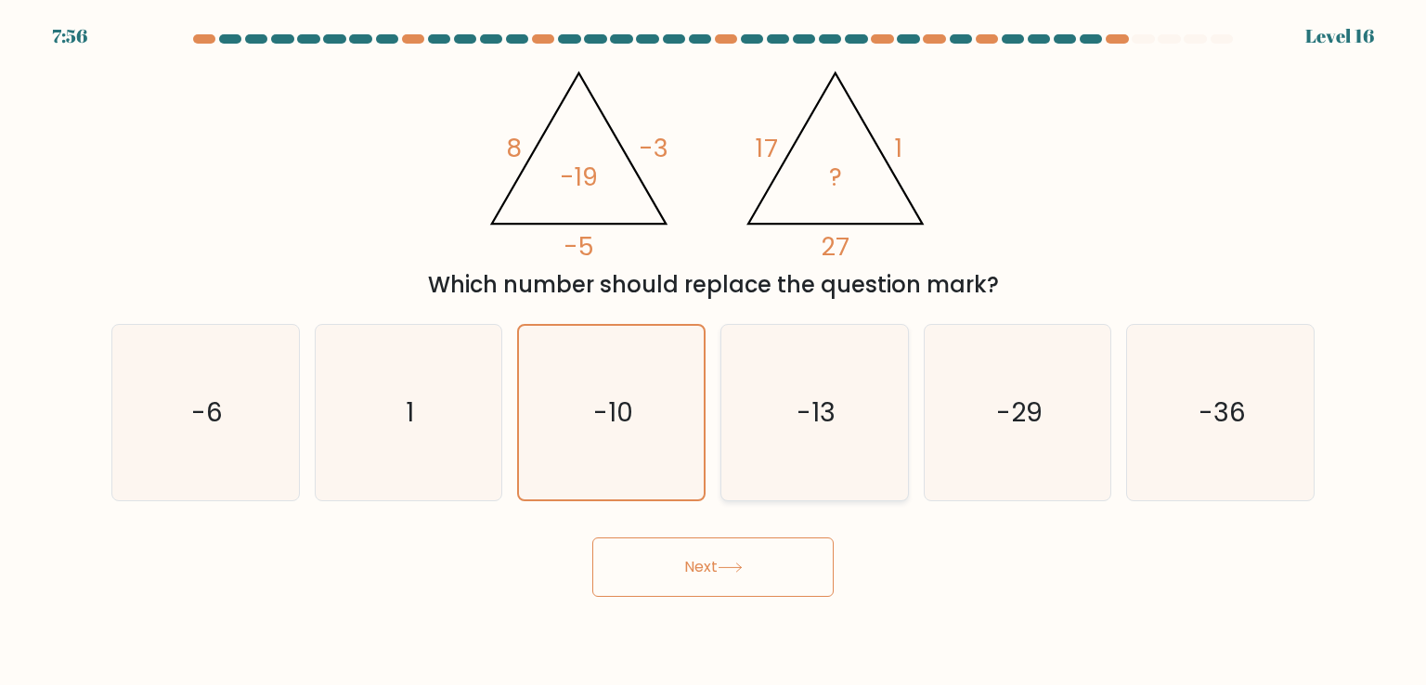
click at [779, 422] on icon "-13" at bounding box center [814, 412] width 175 height 175
click at [714, 352] on input "d. -13" at bounding box center [713, 347] width 1 height 9
radio input "true"
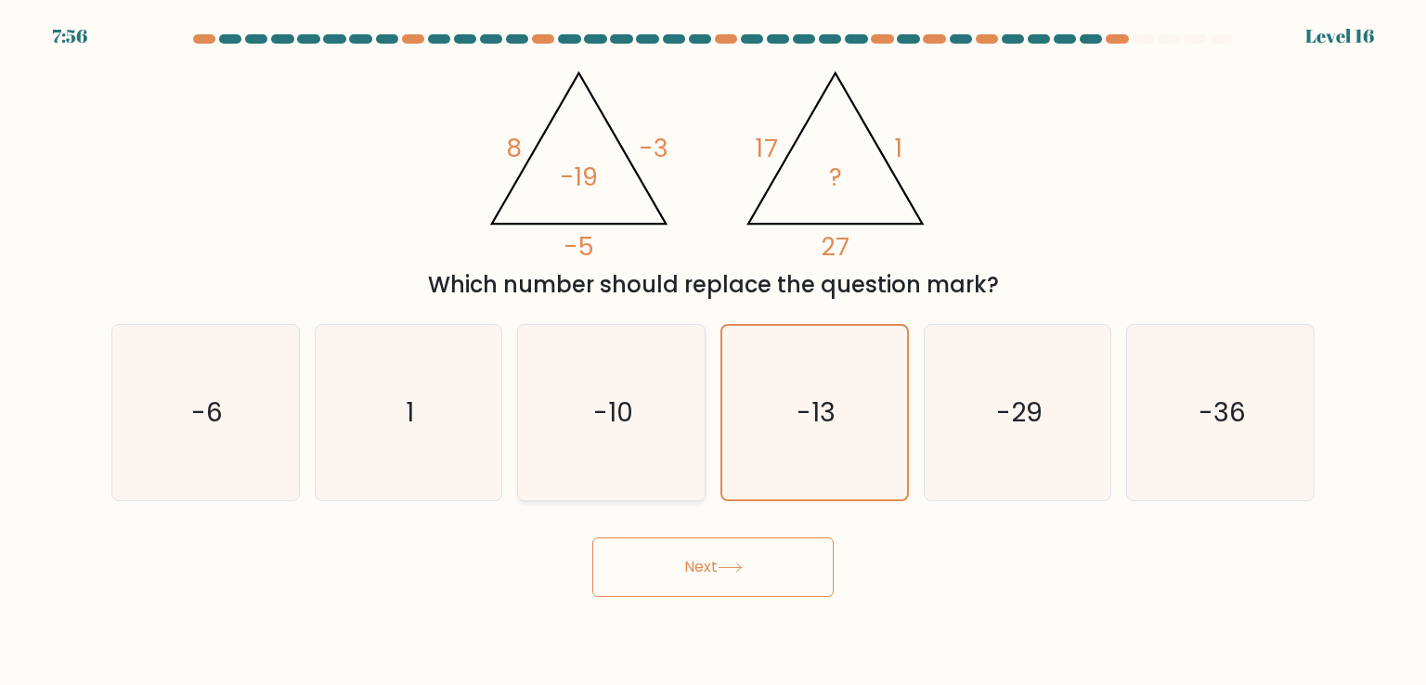
click at [637, 415] on icon "-10" at bounding box center [611, 412] width 175 height 175
click at [713, 352] on input "c. -10" at bounding box center [713, 347] width 1 height 9
radio input "true"
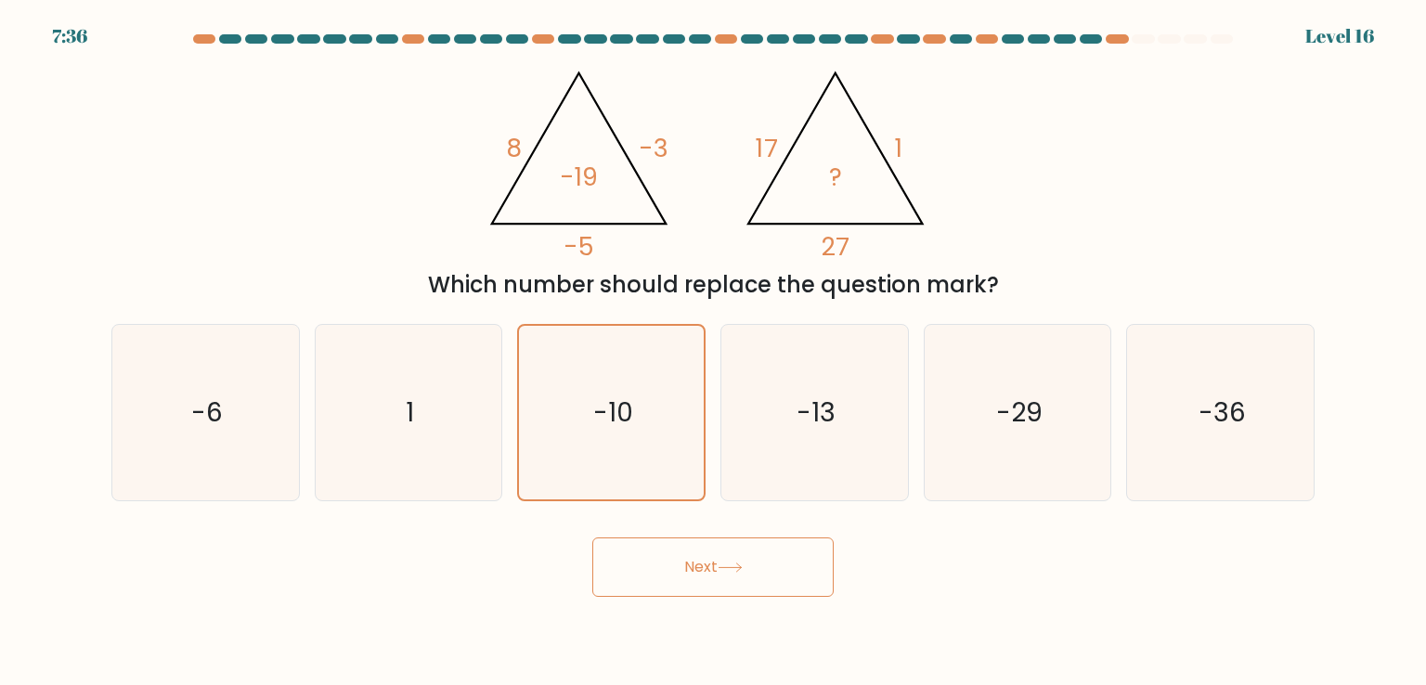
click at [717, 565] on button "Next" at bounding box center [712, 566] width 241 height 59
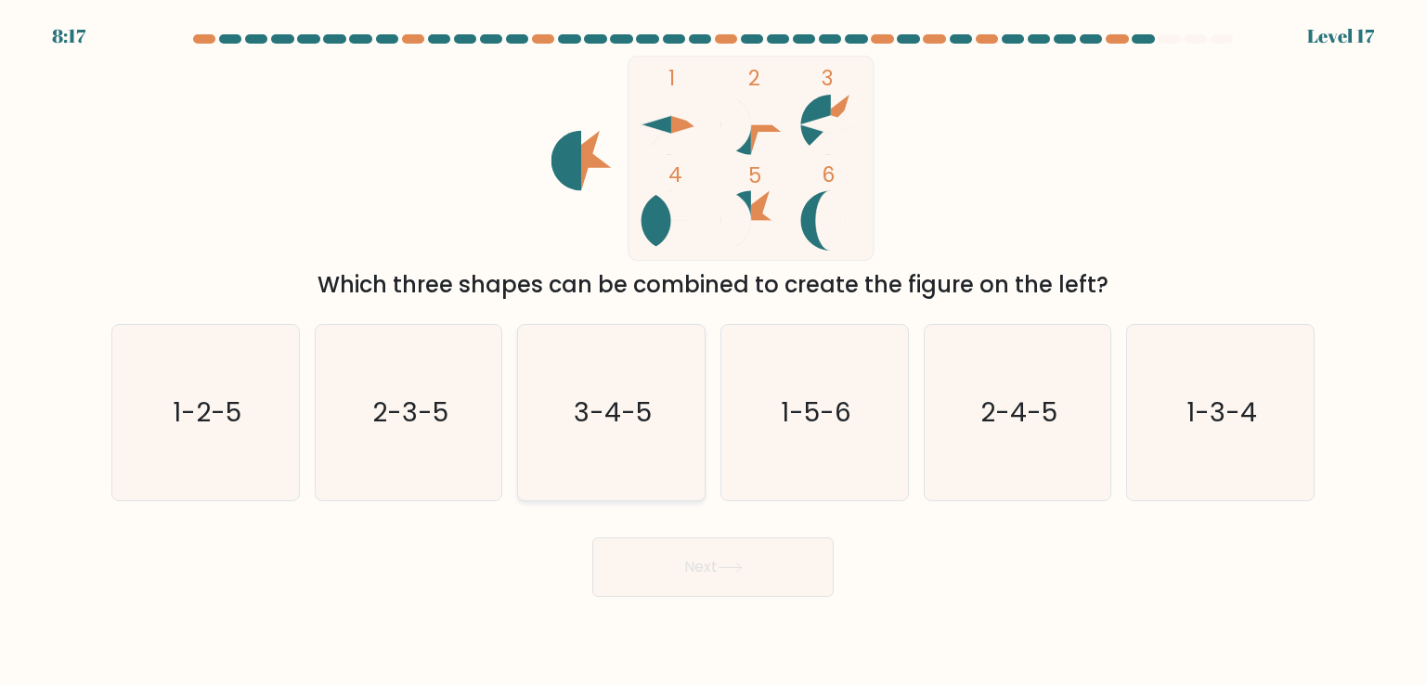
click at [671, 432] on icon "3-4-5" at bounding box center [611, 412] width 175 height 175
click at [713, 352] on input "c. 3-4-5" at bounding box center [713, 347] width 1 height 9
radio input "true"
click at [1224, 446] on icon "1-3-4" at bounding box center [1220, 412] width 175 height 175
click at [714, 352] on input "f. 1-3-4" at bounding box center [713, 347] width 1 height 9
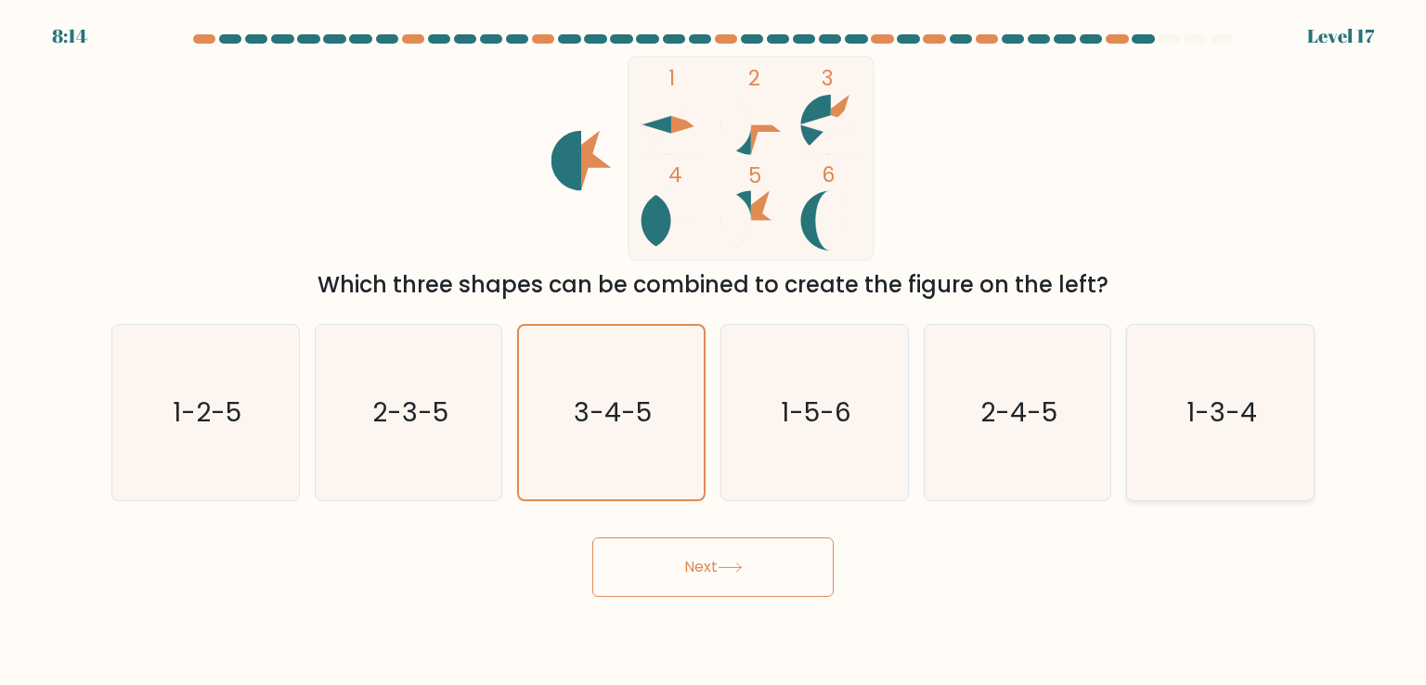
radio input "true"
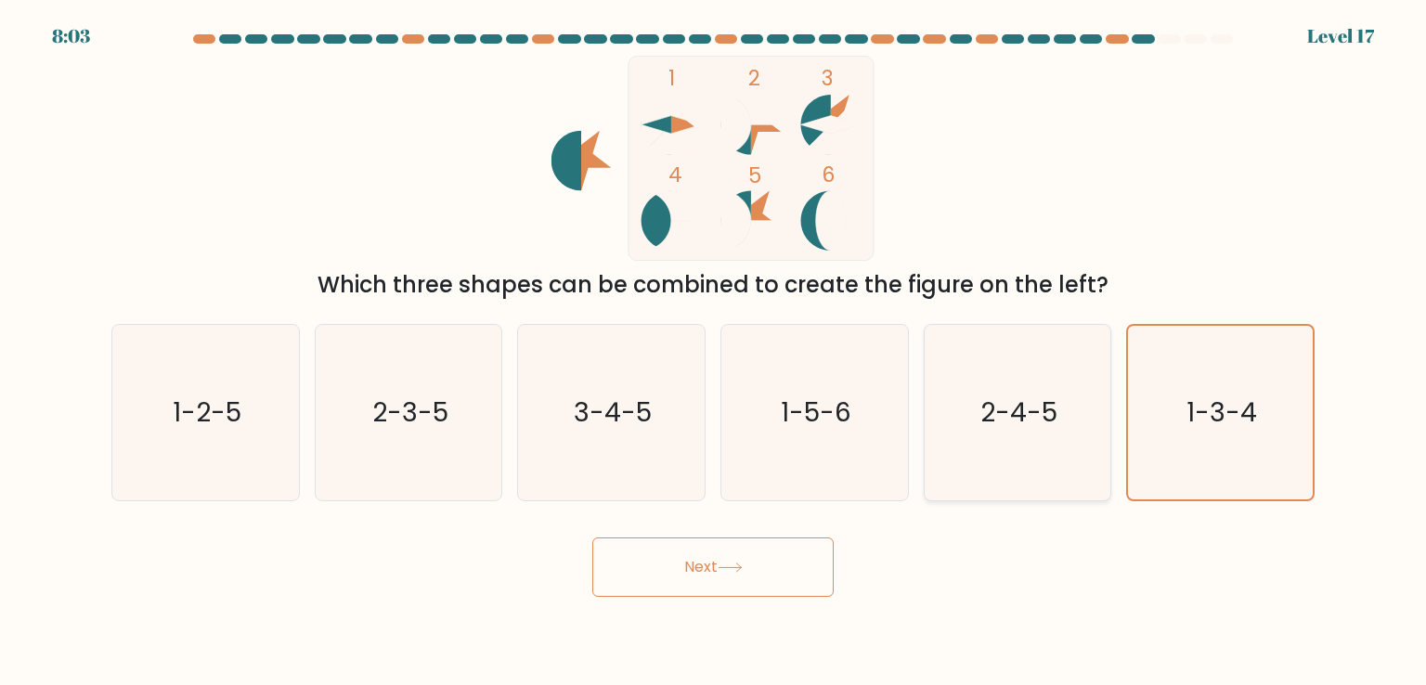
click at [1015, 408] on text "2-4-5" at bounding box center [1018, 412] width 77 height 37
click at [714, 352] on input "e. 2-4-5" at bounding box center [713, 347] width 1 height 9
radio input "true"
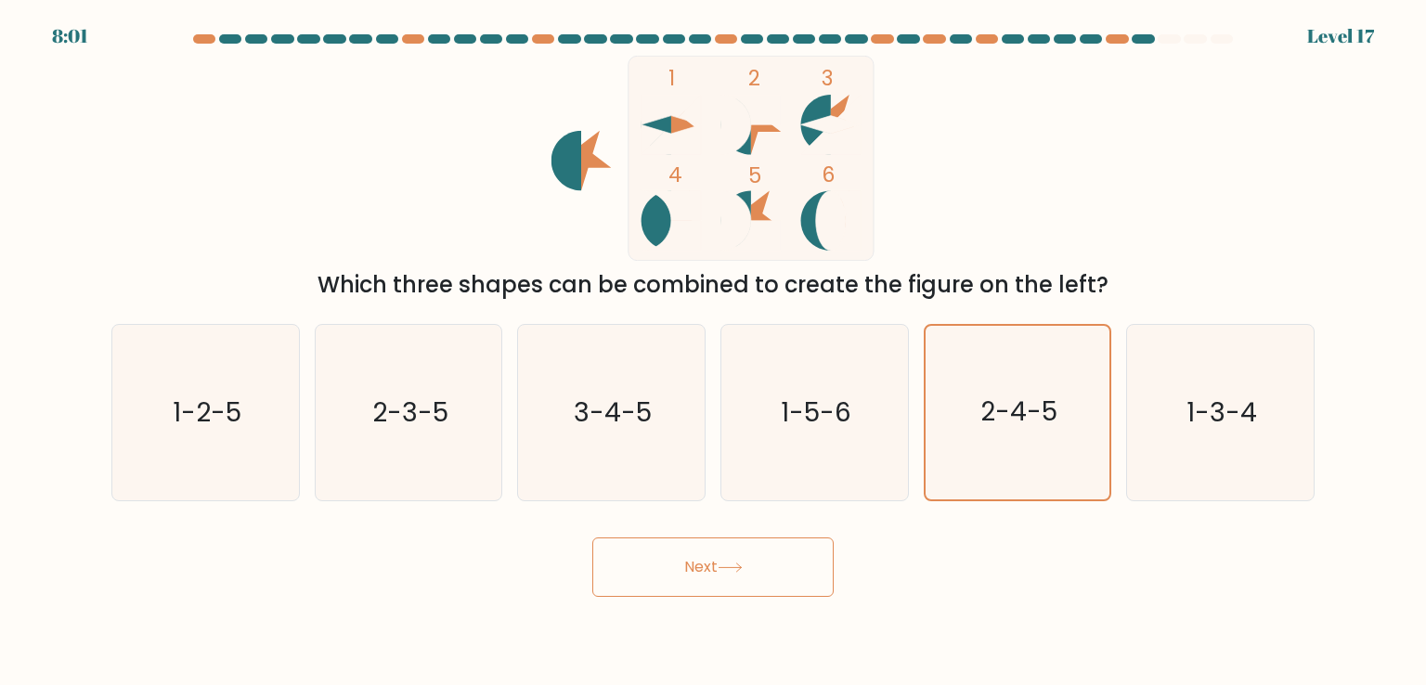
click at [739, 569] on icon at bounding box center [730, 568] width 25 height 10
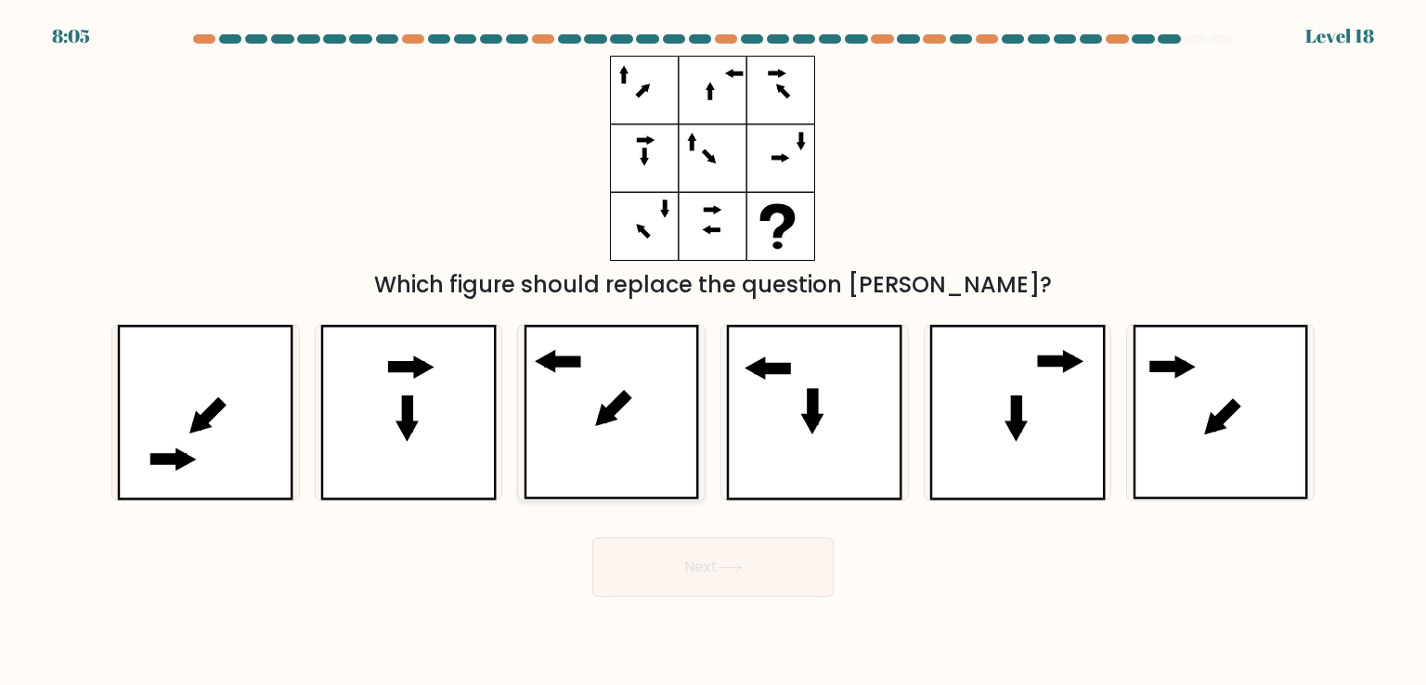
click at [631, 376] on icon at bounding box center [612, 412] width 176 height 175
click at [713, 352] on input "c." at bounding box center [713, 347] width 1 height 9
radio input "true"
click at [773, 406] on icon at bounding box center [814, 412] width 176 height 175
click at [714, 352] on input "d." at bounding box center [713, 347] width 1 height 9
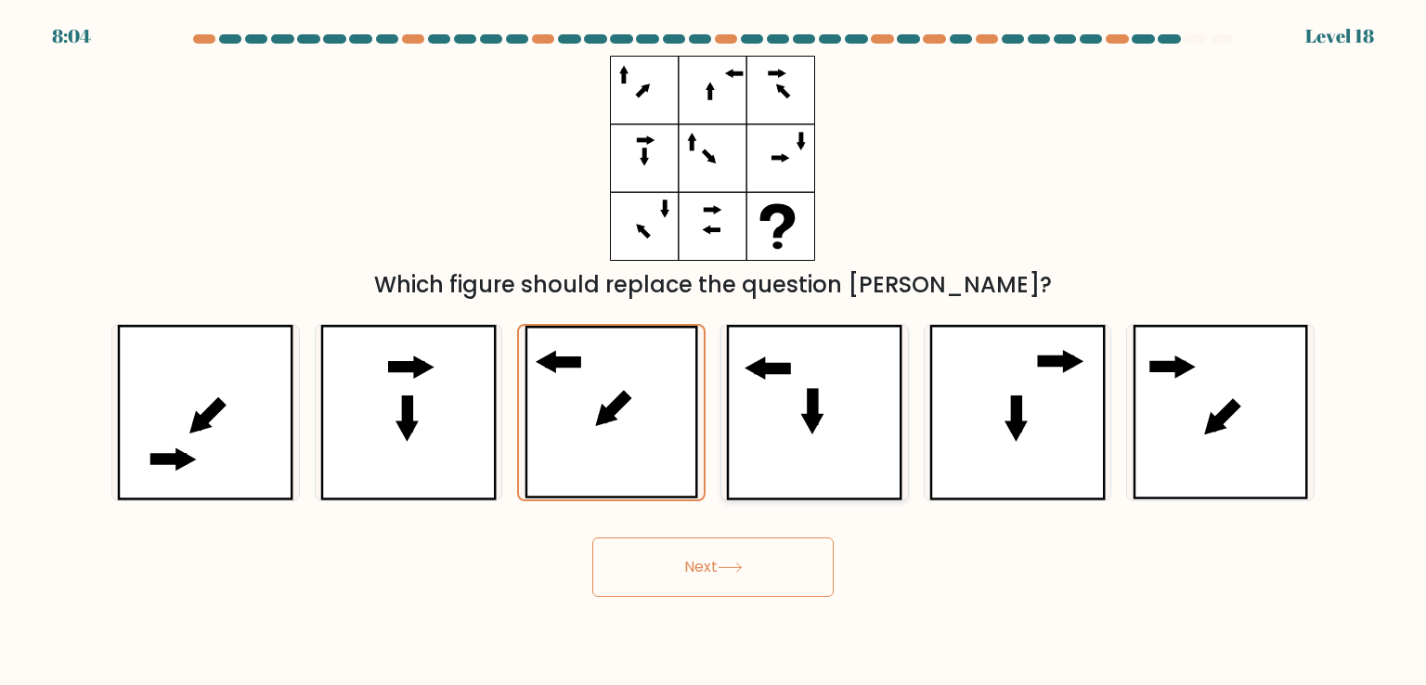
radio input "true"
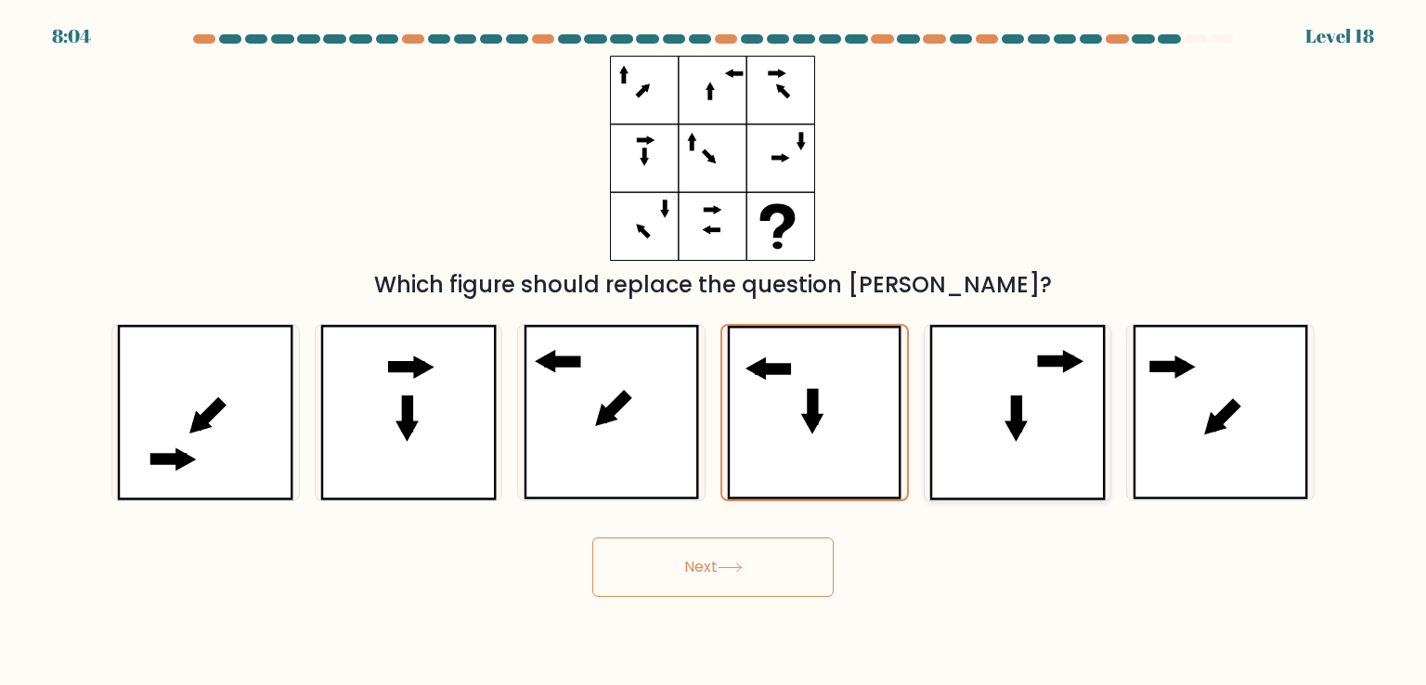
click at [1077, 430] on icon at bounding box center [1017, 412] width 176 height 175
click at [714, 352] on input "e." at bounding box center [713, 347] width 1 height 9
radio input "true"
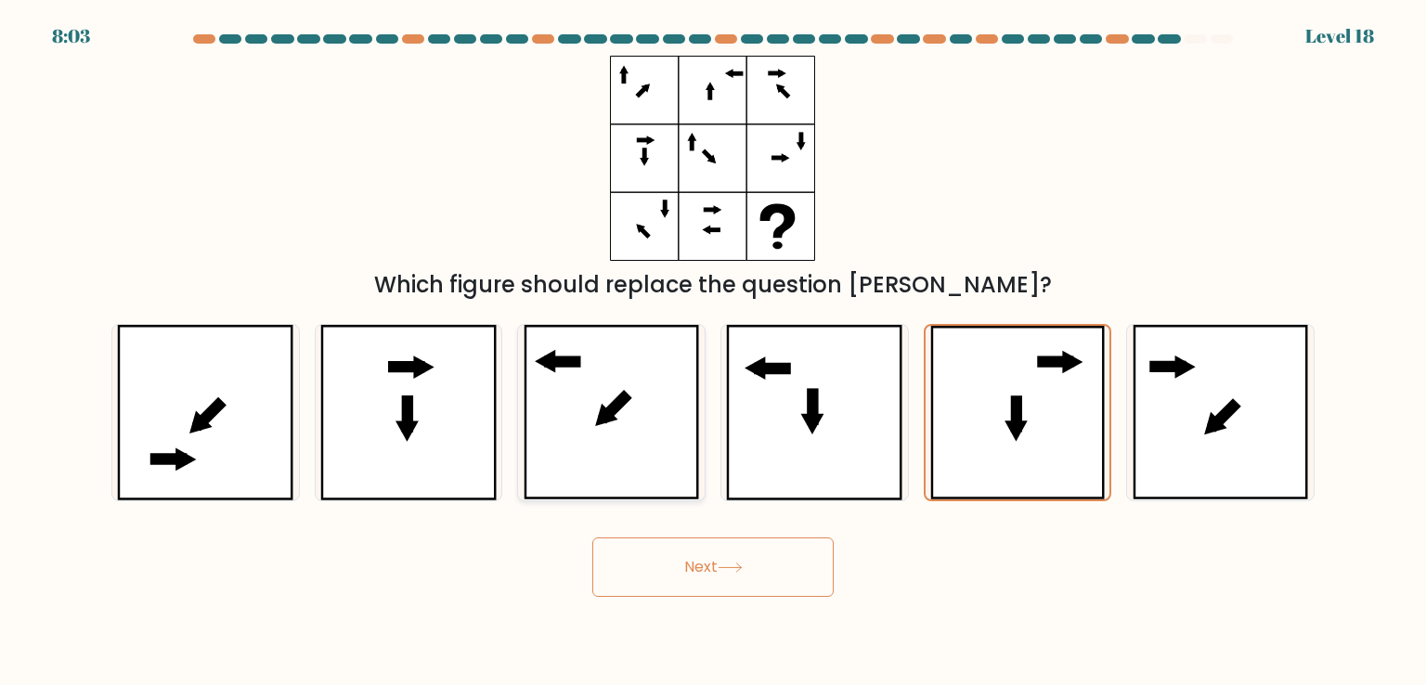
drag, startPoint x: 726, startPoint y: 304, endPoint x: 630, endPoint y: 383, distance: 124.0
click at [630, 383] on form at bounding box center [713, 315] width 1426 height 563
click at [630, 383] on icon at bounding box center [612, 412] width 176 height 175
click at [713, 352] on input "c." at bounding box center [713, 347] width 1 height 9
radio input "true"
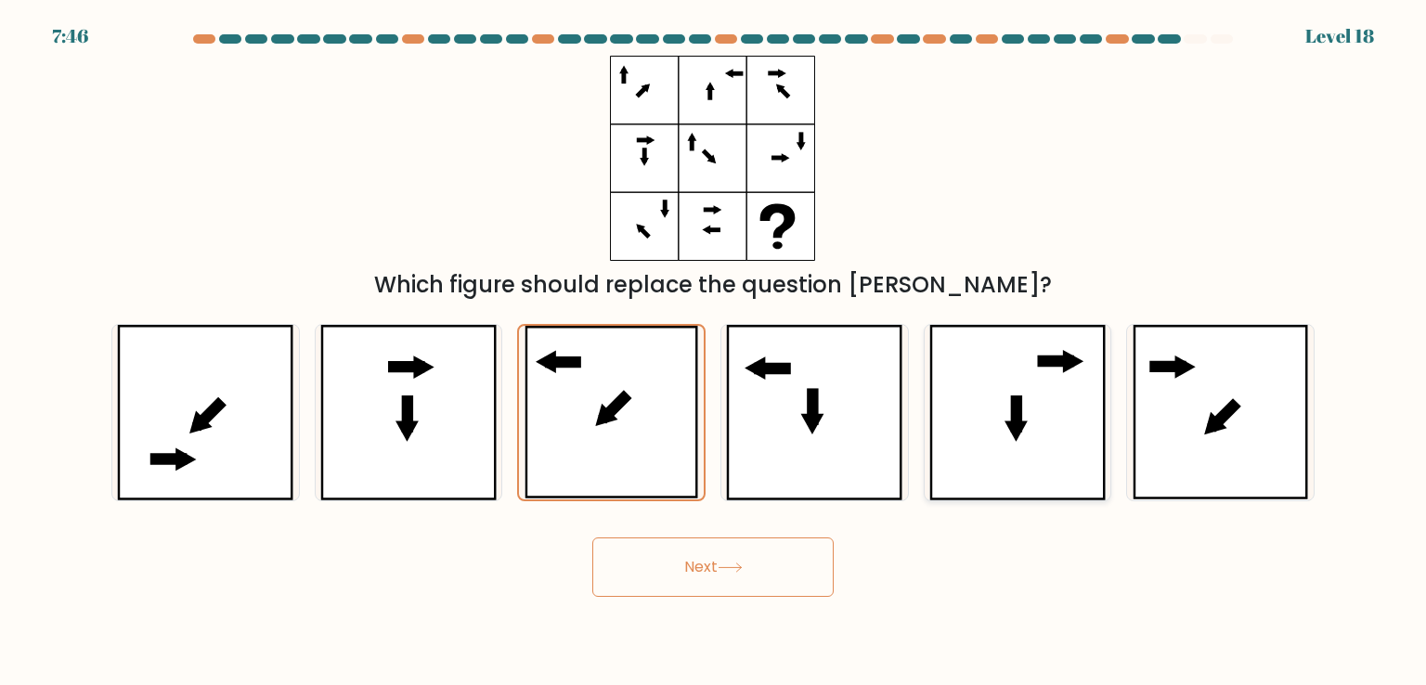
click at [955, 362] on icon at bounding box center [1017, 412] width 176 height 175
click at [714, 352] on input "e." at bounding box center [713, 347] width 1 height 9
radio input "true"
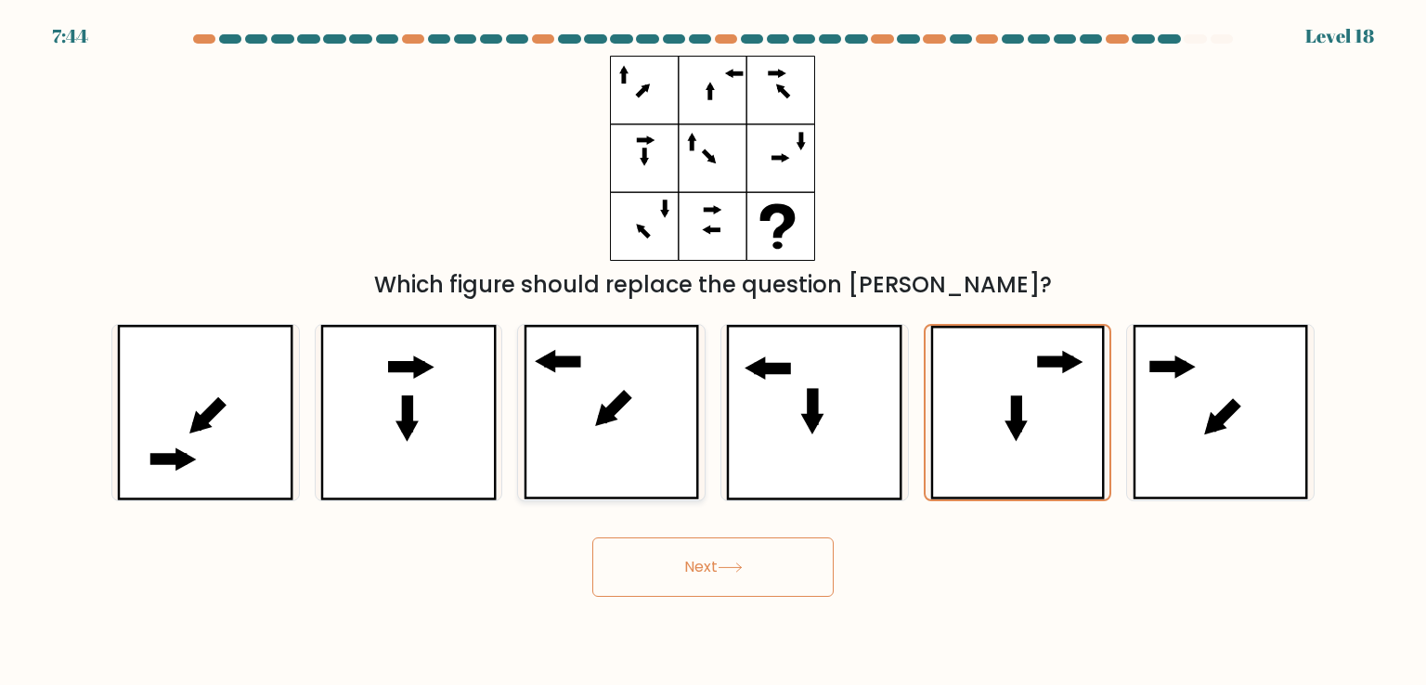
click at [589, 402] on icon at bounding box center [612, 412] width 176 height 175
click at [713, 352] on input "c." at bounding box center [713, 347] width 1 height 9
radio input "true"
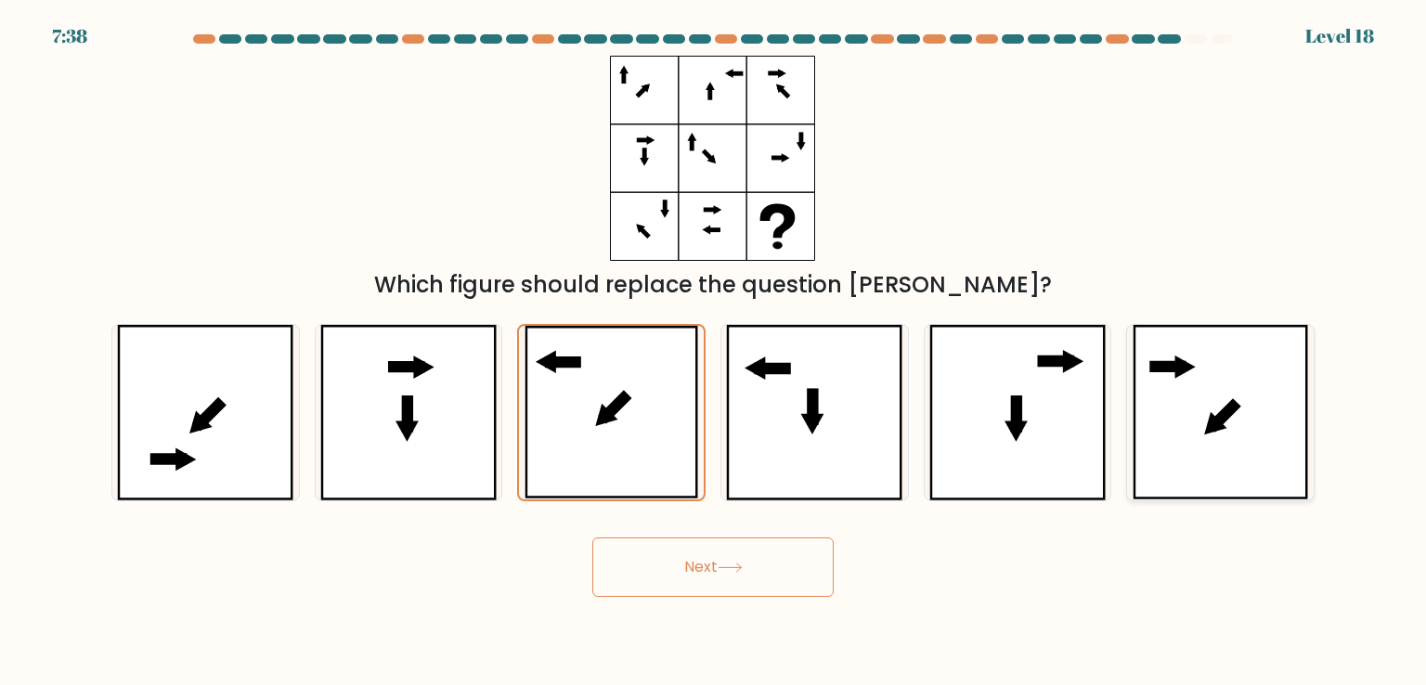
click at [1213, 394] on icon at bounding box center [1221, 412] width 176 height 175
click at [714, 352] on input "f." at bounding box center [713, 347] width 1 height 9
radio input "true"
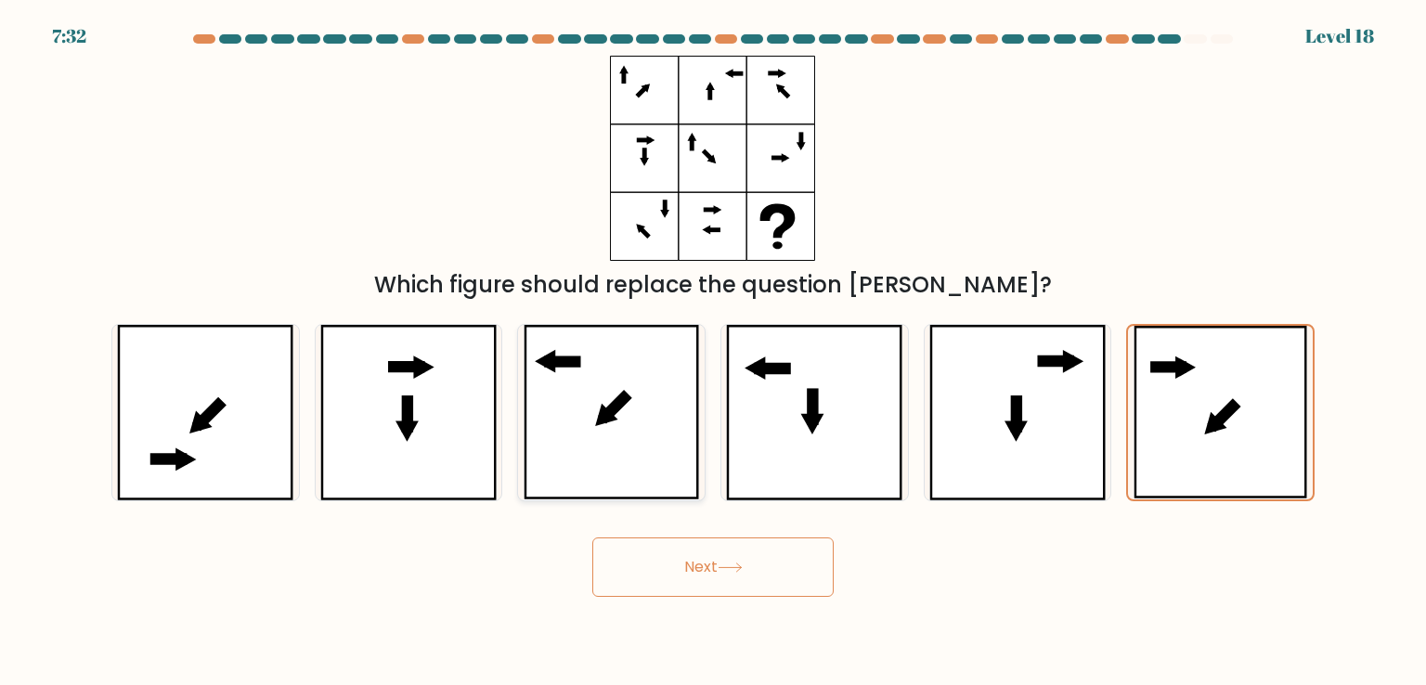
click at [619, 425] on icon at bounding box center [612, 412] width 176 height 175
click at [713, 352] on input "c." at bounding box center [713, 347] width 1 height 9
radio input "true"
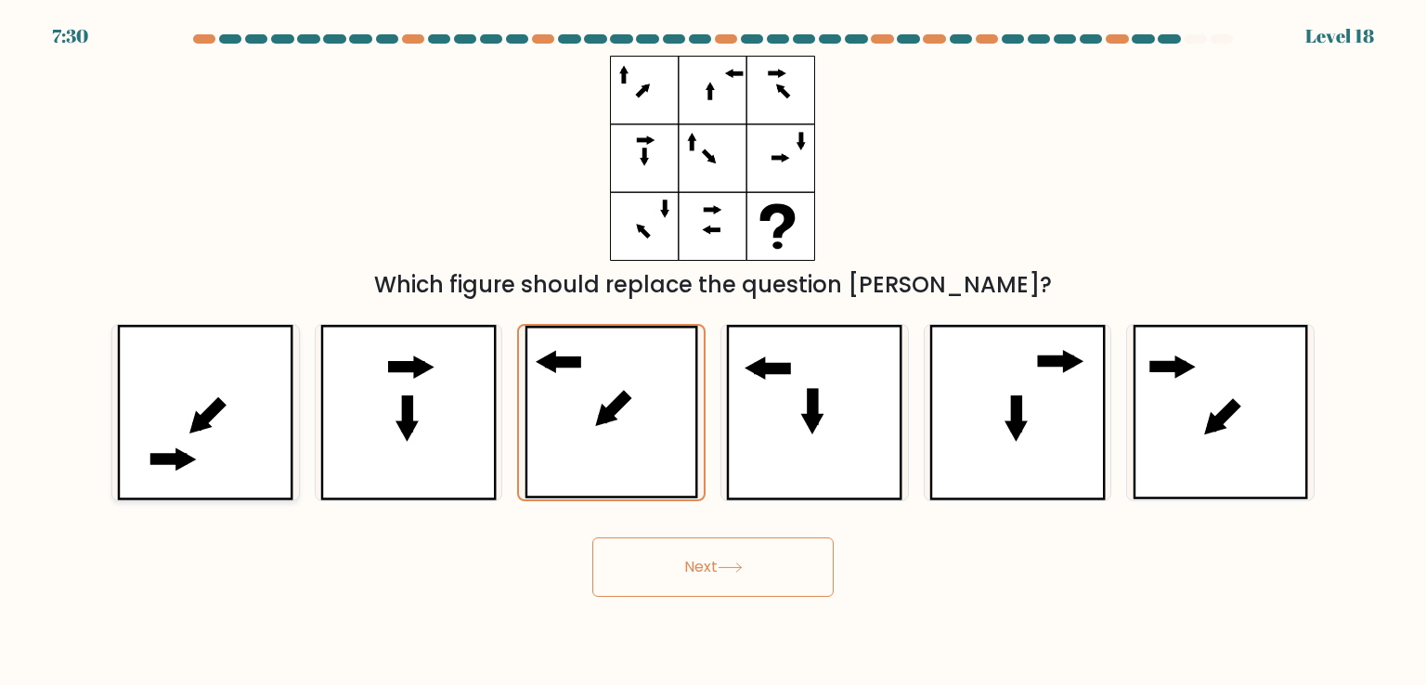
click at [176, 443] on icon at bounding box center [205, 412] width 176 height 175
click at [713, 352] on input "a." at bounding box center [713, 347] width 1 height 9
radio input "true"
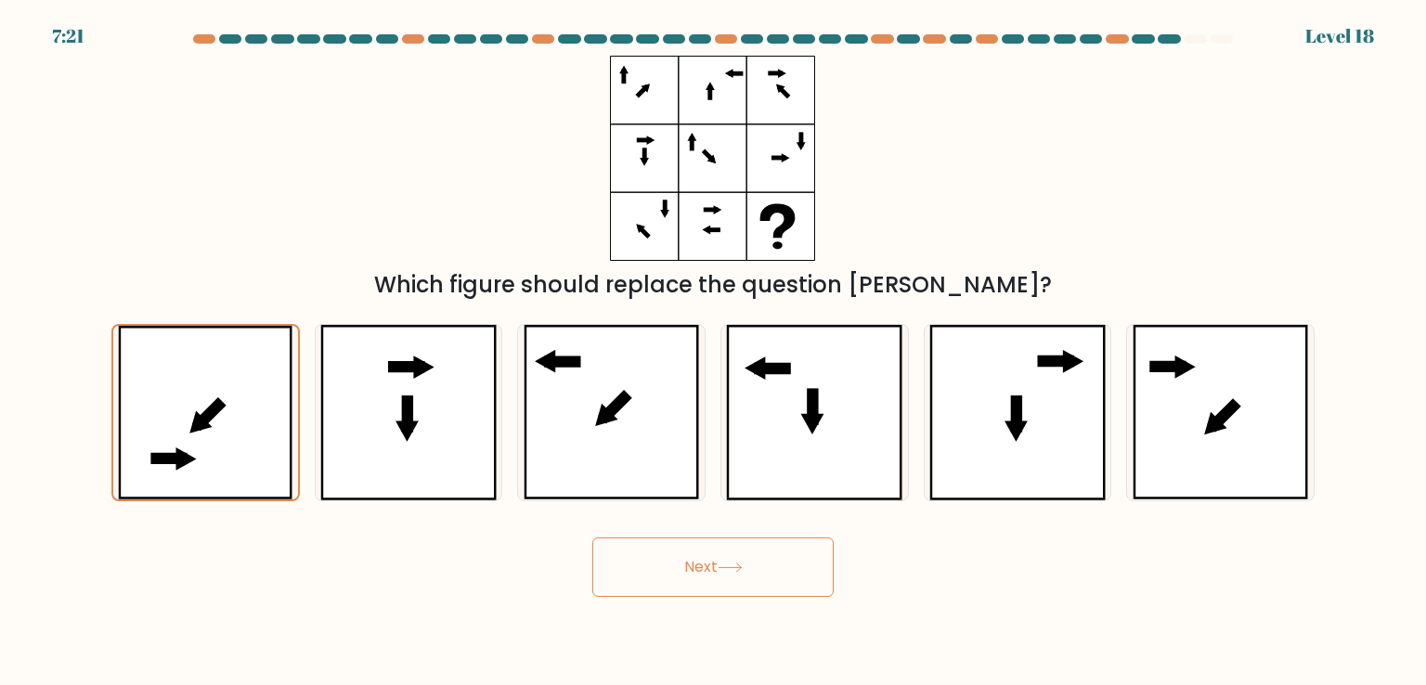
click at [1207, 501] on form at bounding box center [713, 315] width 1426 height 563
click at [558, 444] on icon at bounding box center [612, 412] width 176 height 175
click at [713, 352] on input "c." at bounding box center [713, 347] width 1 height 9
radio input "true"
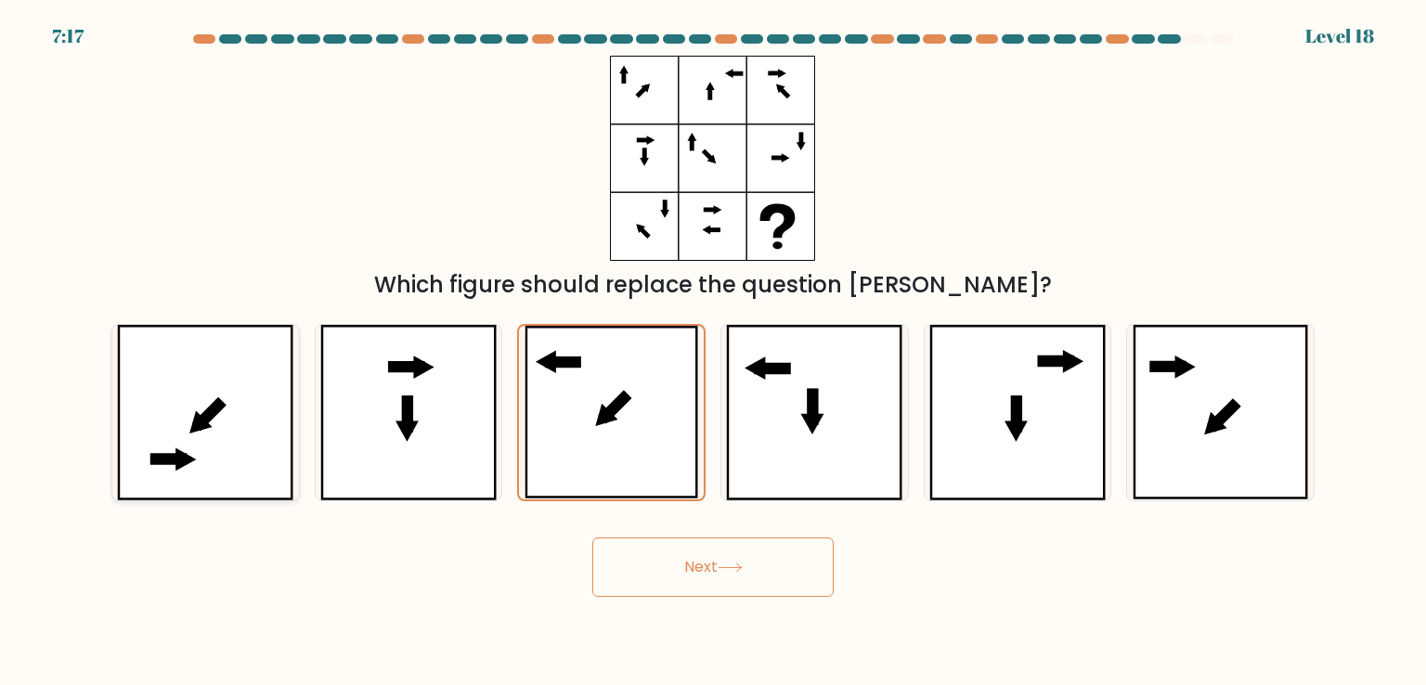
click at [199, 395] on icon at bounding box center [205, 412] width 176 height 175
click at [713, 352] on input "a." at bounding box center [713, 347] width 1 height 9
radio input "true"
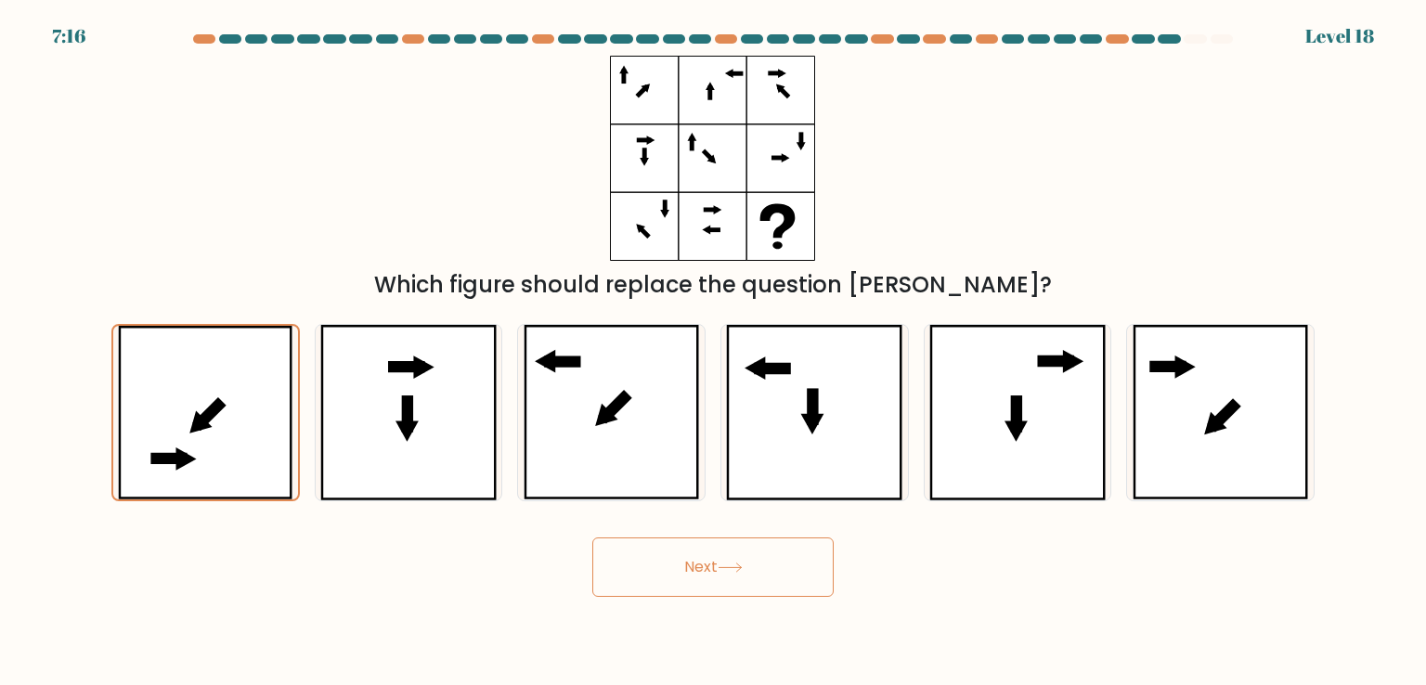
click at [642, 568] on button "Next" at bounding box center [712, 566] width 241 height 59
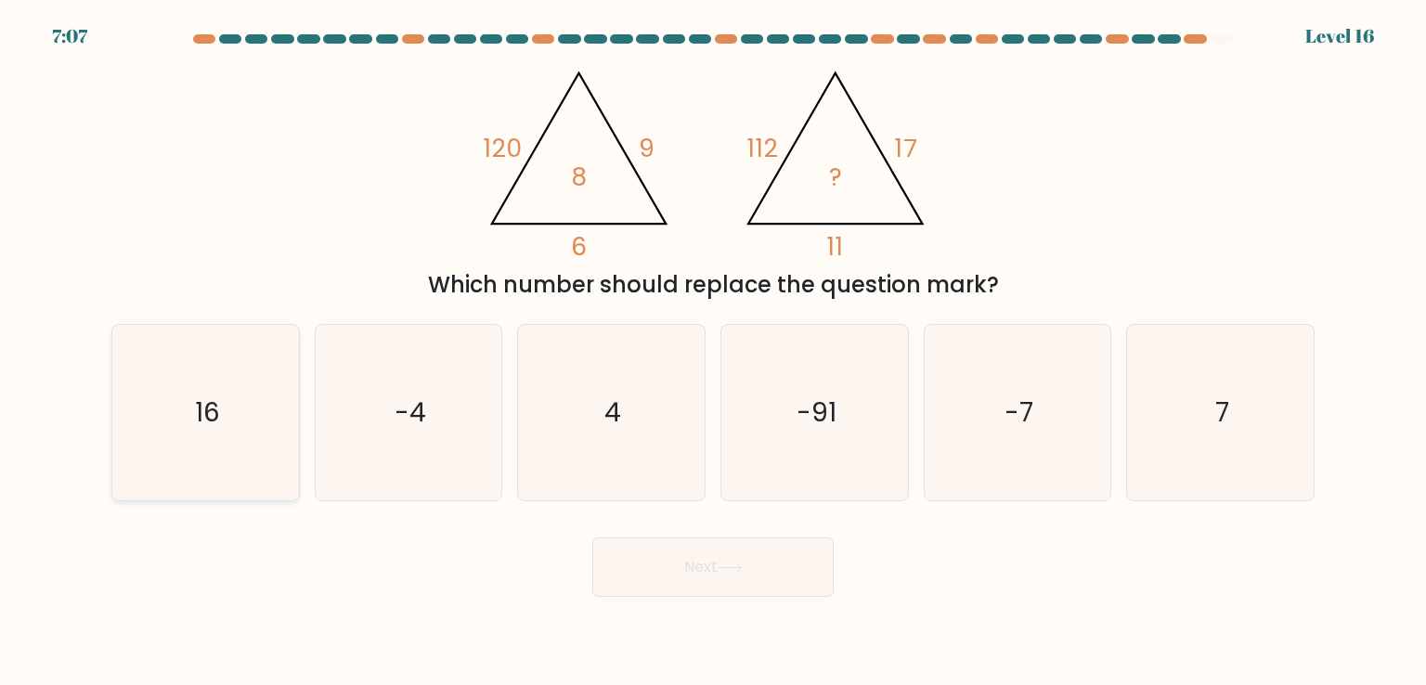
click at [218, 448] on icon "16" at bounding box center [205, 412] width 175 height 175
click at [713, 352] on input "a. 16" at bounding box center [713, 347] width 1 height 9
radio input "true"
click at [680, 585] on button "Next" at bounding box center [712, 566] width 241 height 59
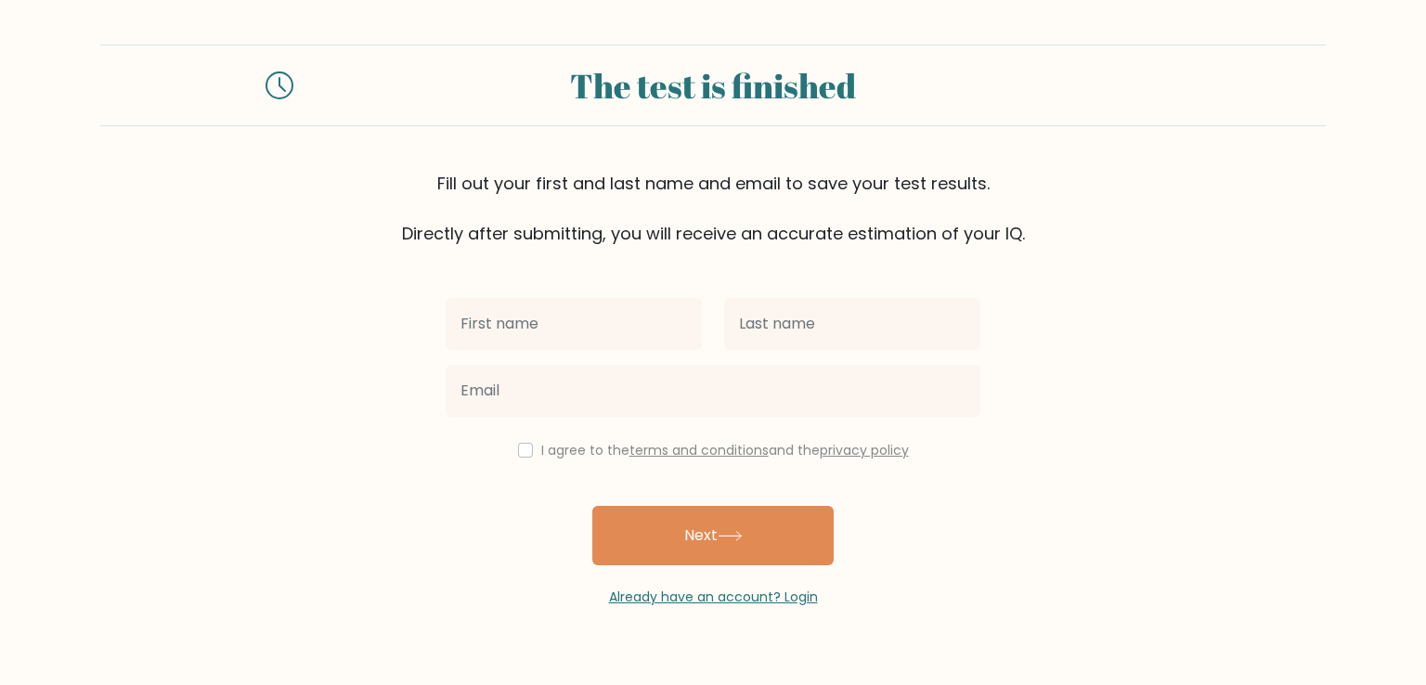
click at [547, 343] on input "text" at bounding box center [574, 324] width 256 height 52
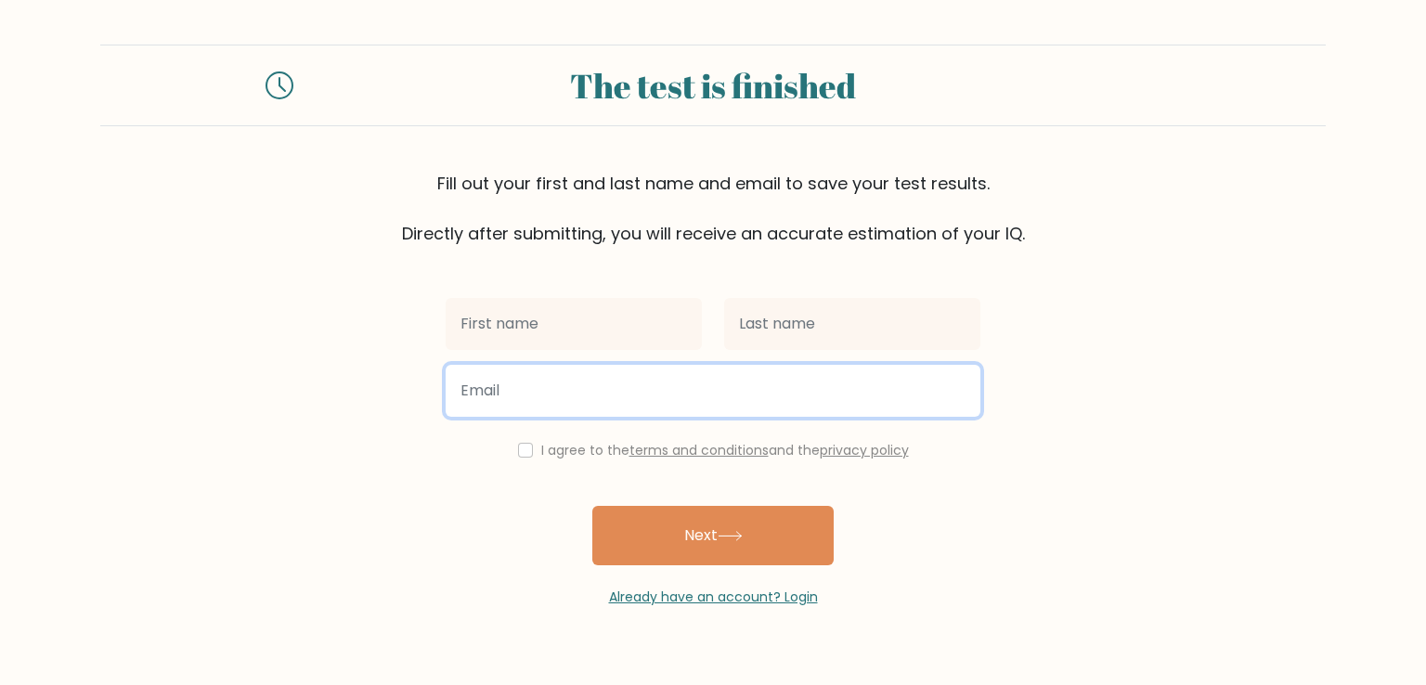
click at [538, 385] on input "email" at bounding box center [713, 391] width 535 height 52
paste input "letok62790@arqsis.com"
type input "letok62790@arqsis.com"
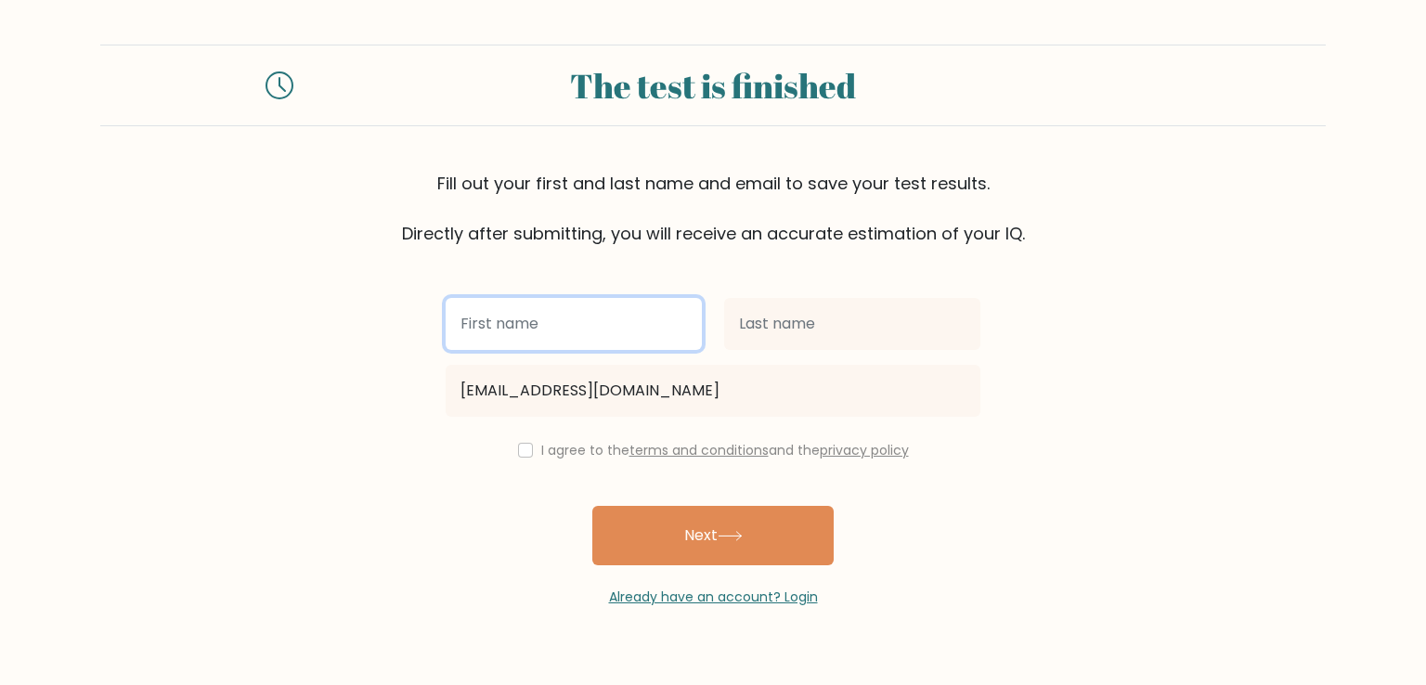
click at [546, 301] on input "text" at bounding box center [574, 324] width 256 height 52
type input "yosef"
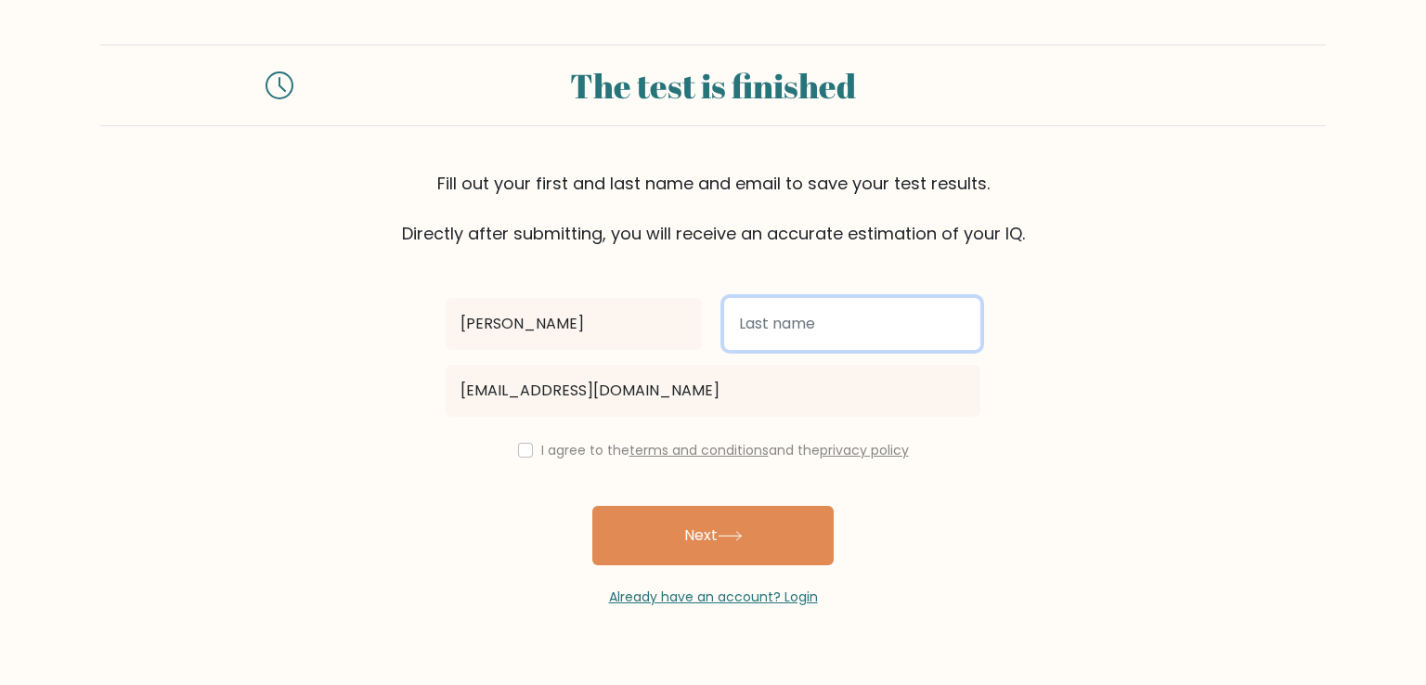
click at [755, 349] on input "text" at bounding box center [852, 324] width 256 height 52
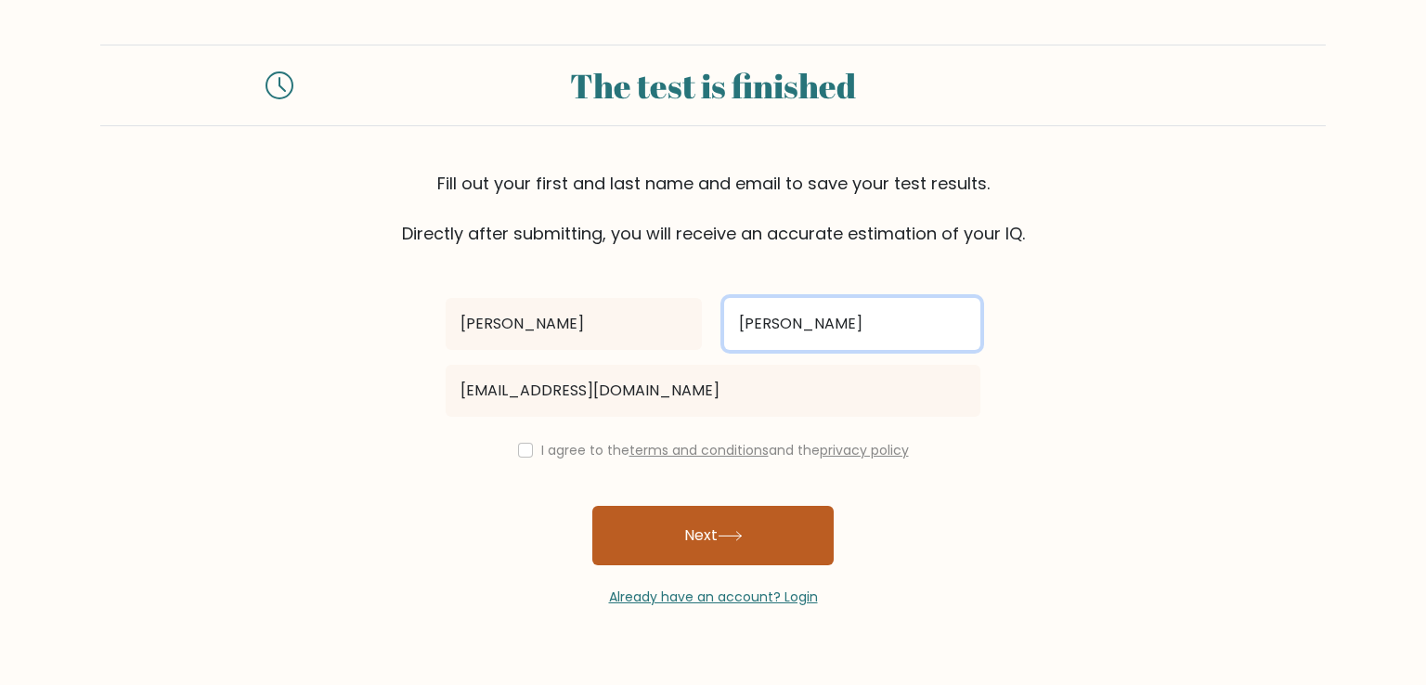
type input "starlin"
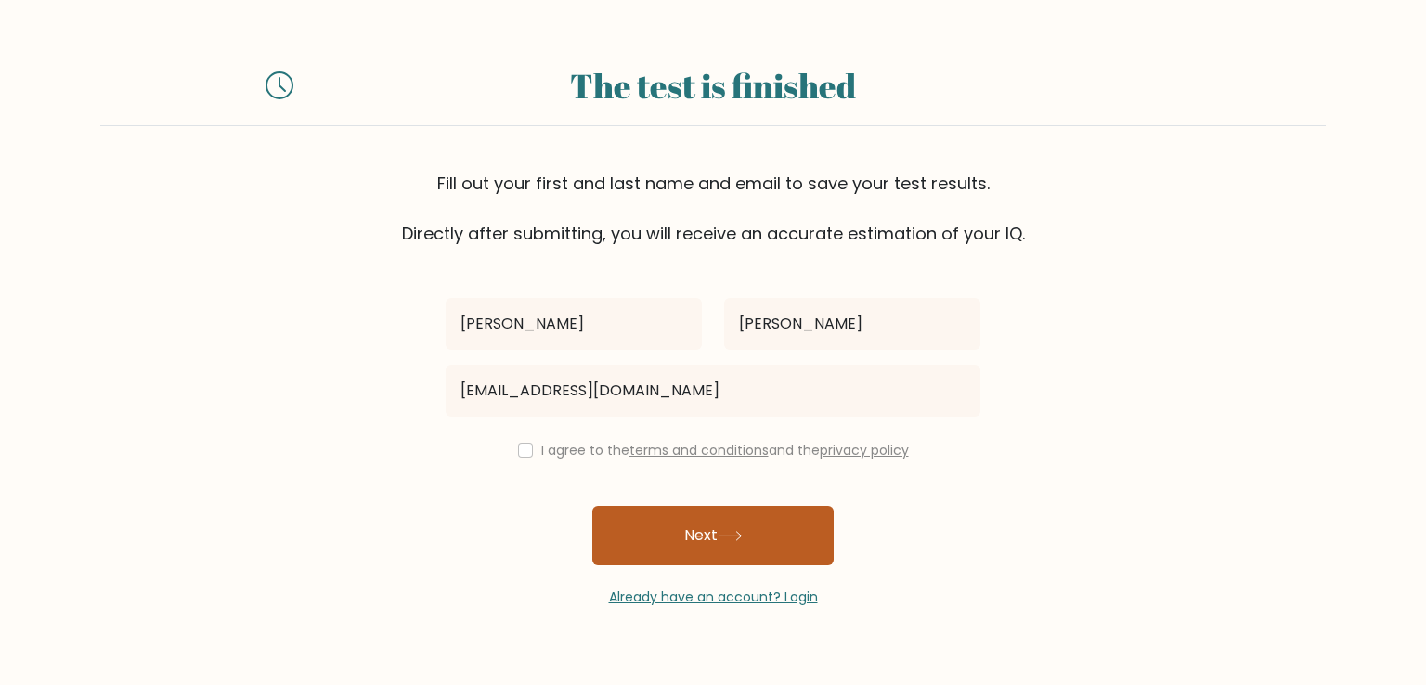
click at [735, 538] on icon at bounding box center [730, 536] width 25 height 10
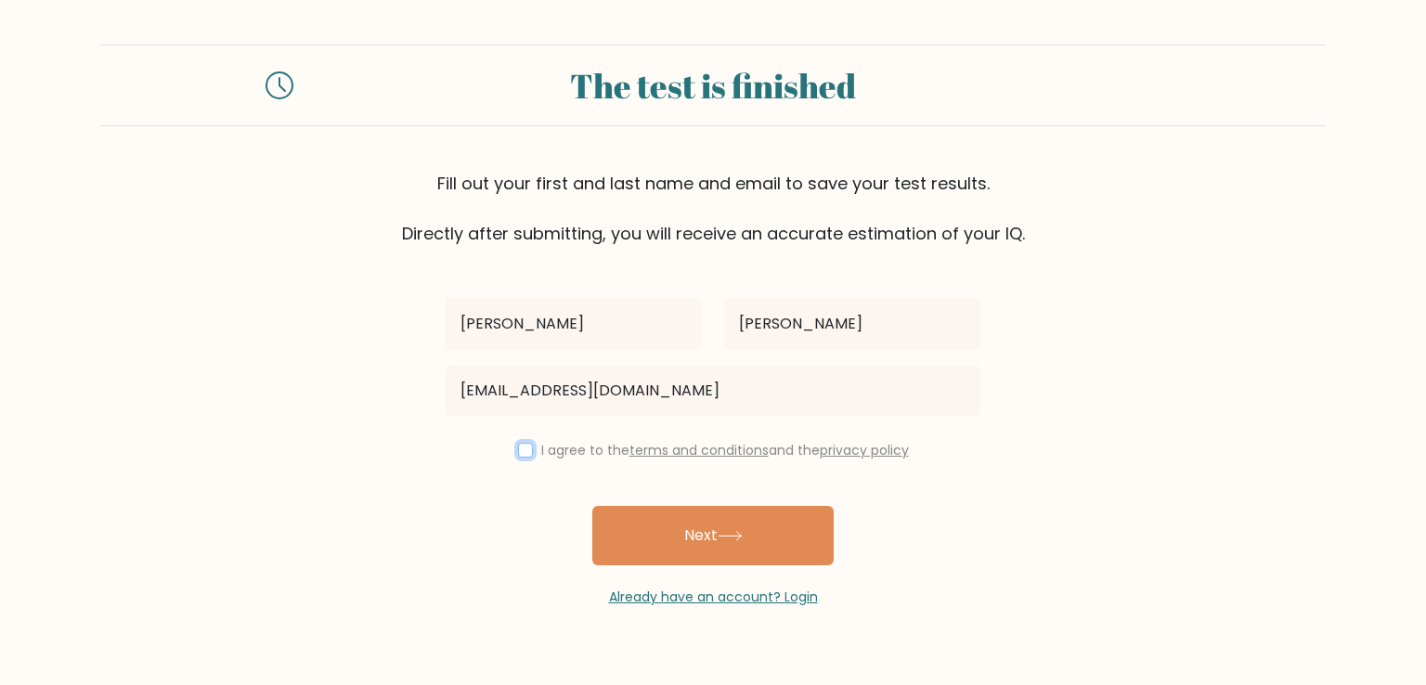
click at [527, 447] on input "checkbox" at bounding box center [525, 450] width 15 height 15
checkbox input "true"
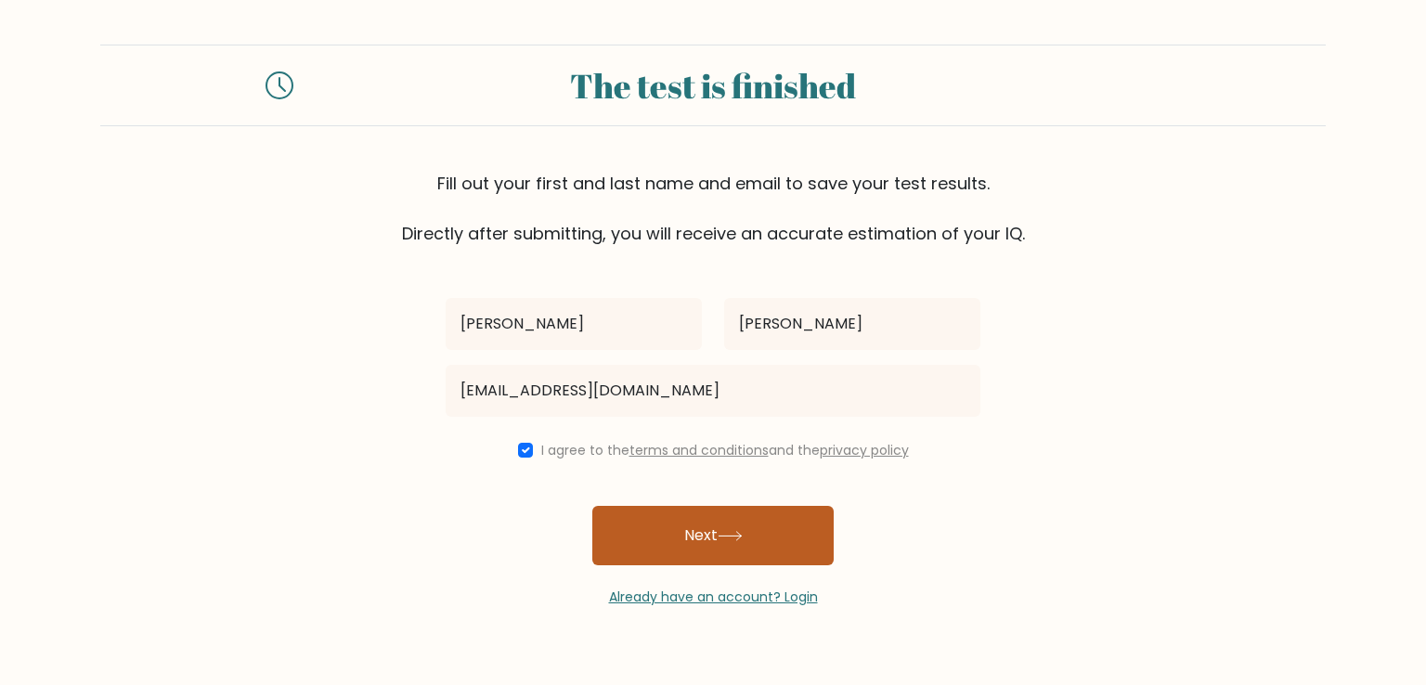
click at [769, 536] on button "Next" at bounding box center [712, 535] width 241 height 59
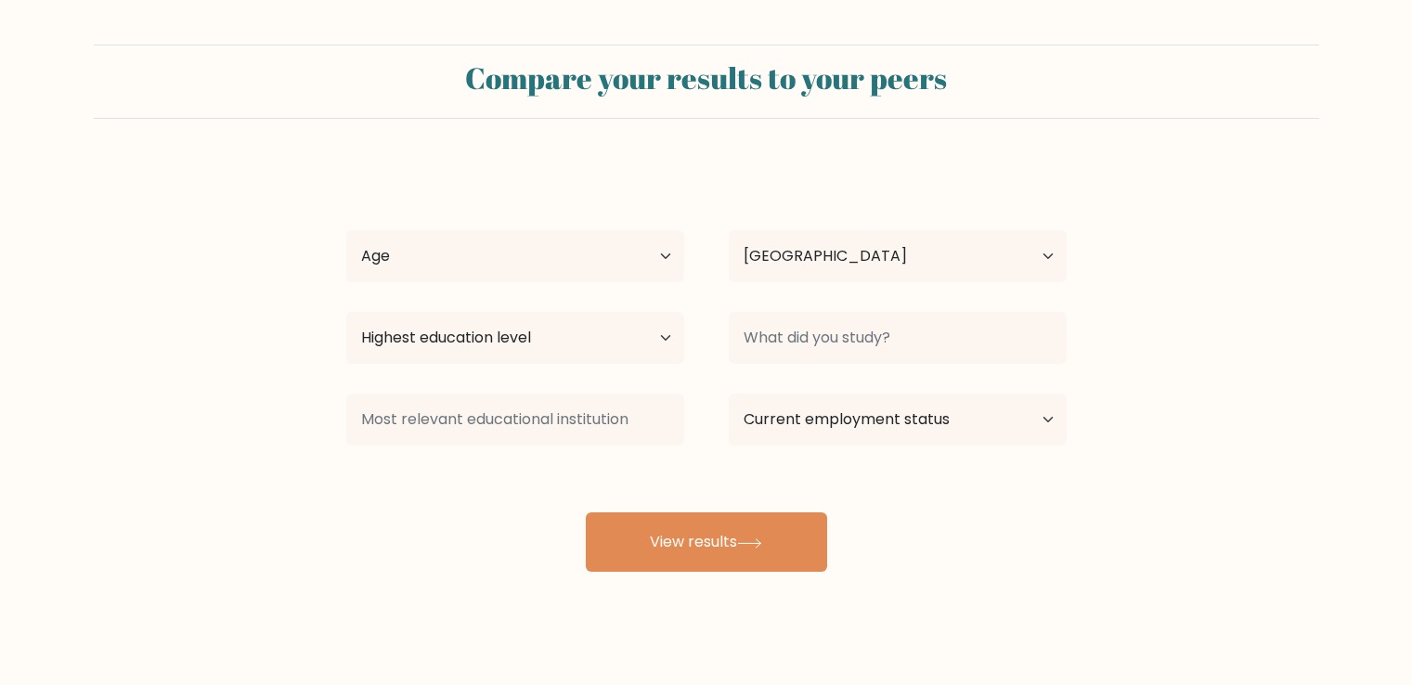
select select "GB"
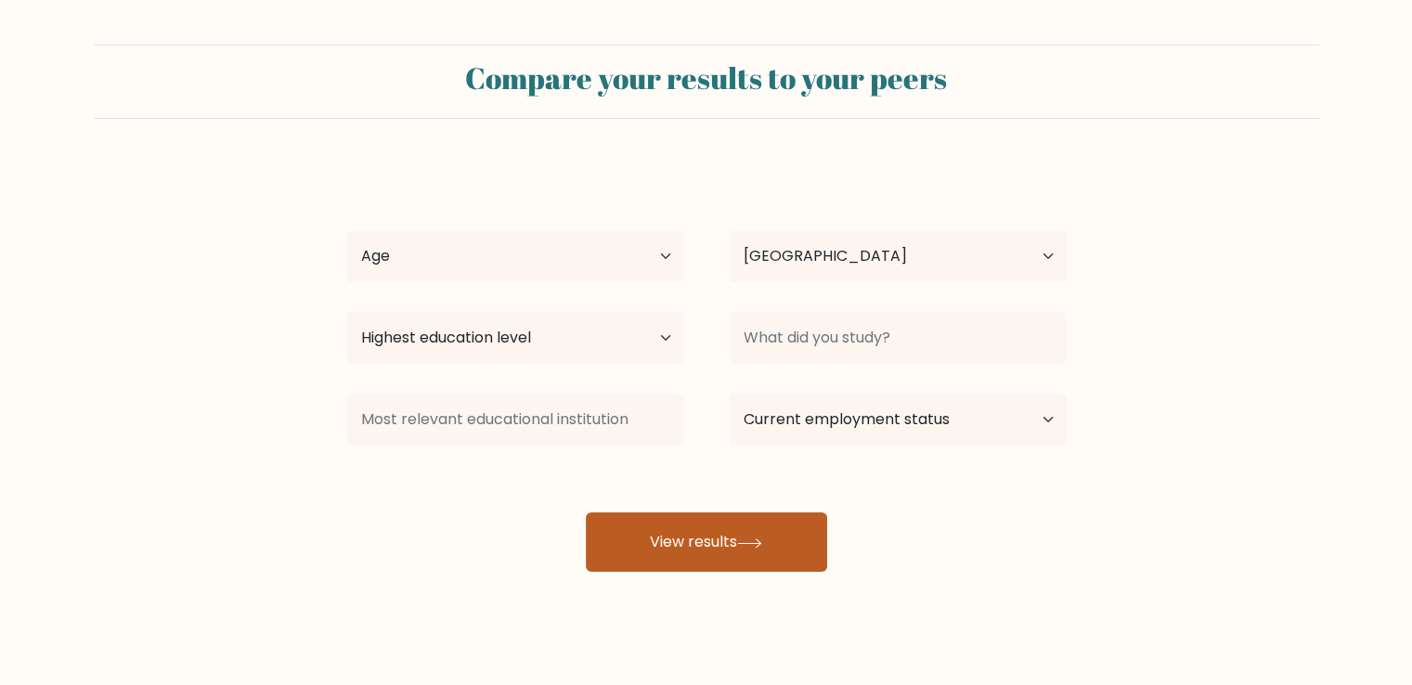
click at [715, 550] on button "View results" at bounding box center [706, 541] width 241 height 59
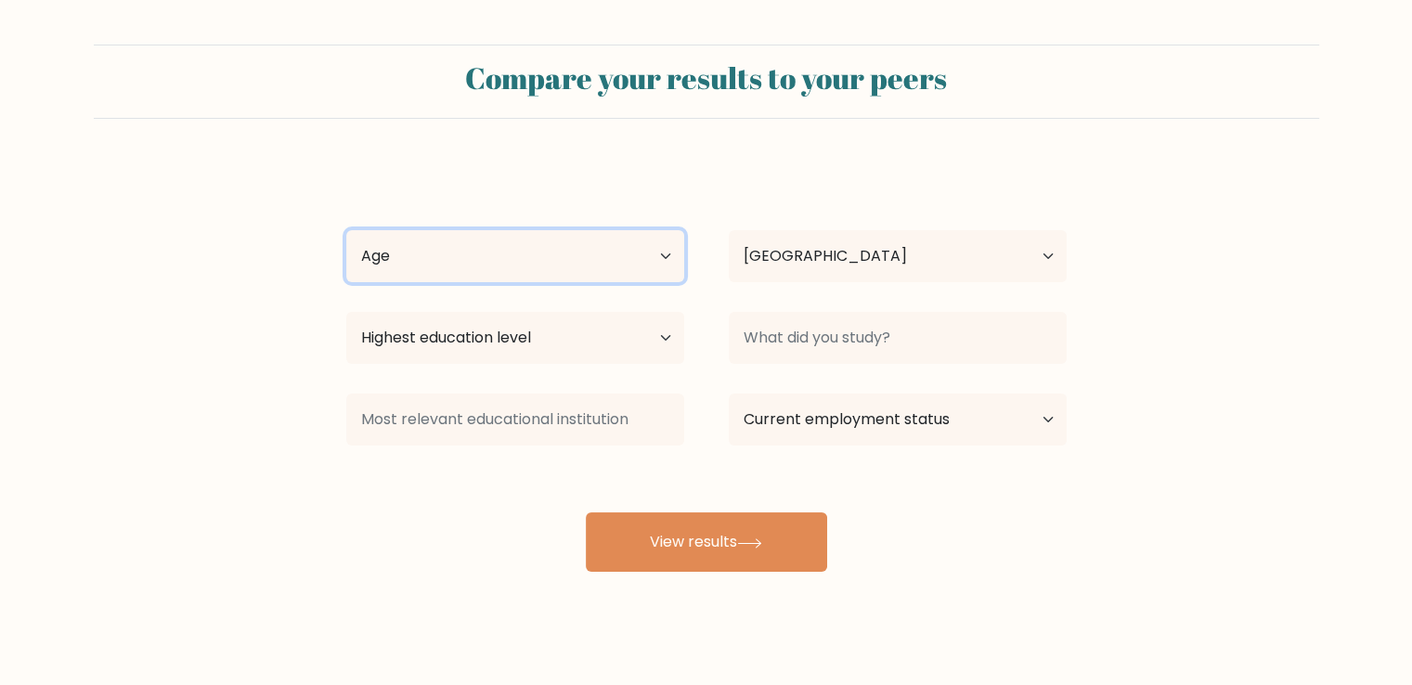
click at [491, 268] on select "Age Under 18 years old 18-24 years old 25-34 years old 35-44 years old 45-54 ye…" at bounding box center [515, 256] width 338 height 52
select select "min_18"
click at [346, 230] on select "Age Under 18 years old 18-24 years old 25-34 years old 35-44 years old 45-54 ye…" at bounding box center [515, 256] width 338 height 52
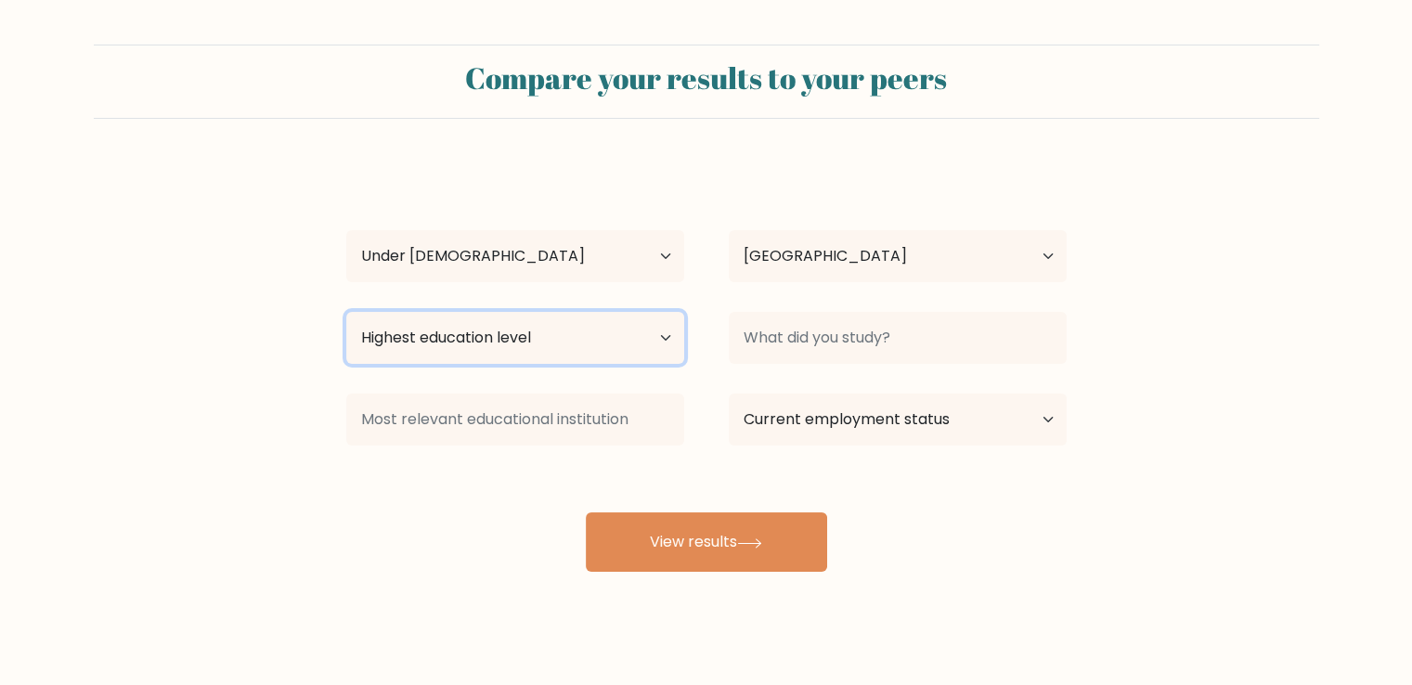
click at [553, 315] on select "Highest education level No schooling Primary Lower Secondary Upper Secondary Oc…" at bounding box center [515, 338] width 338 height 52
select select "upper_secondary"
click at [346, 312] on select "Highest education level No schooling Primary Lower Secondary Upper Secondary Oc…" at bounding box center [515, 338] width 338 height 52
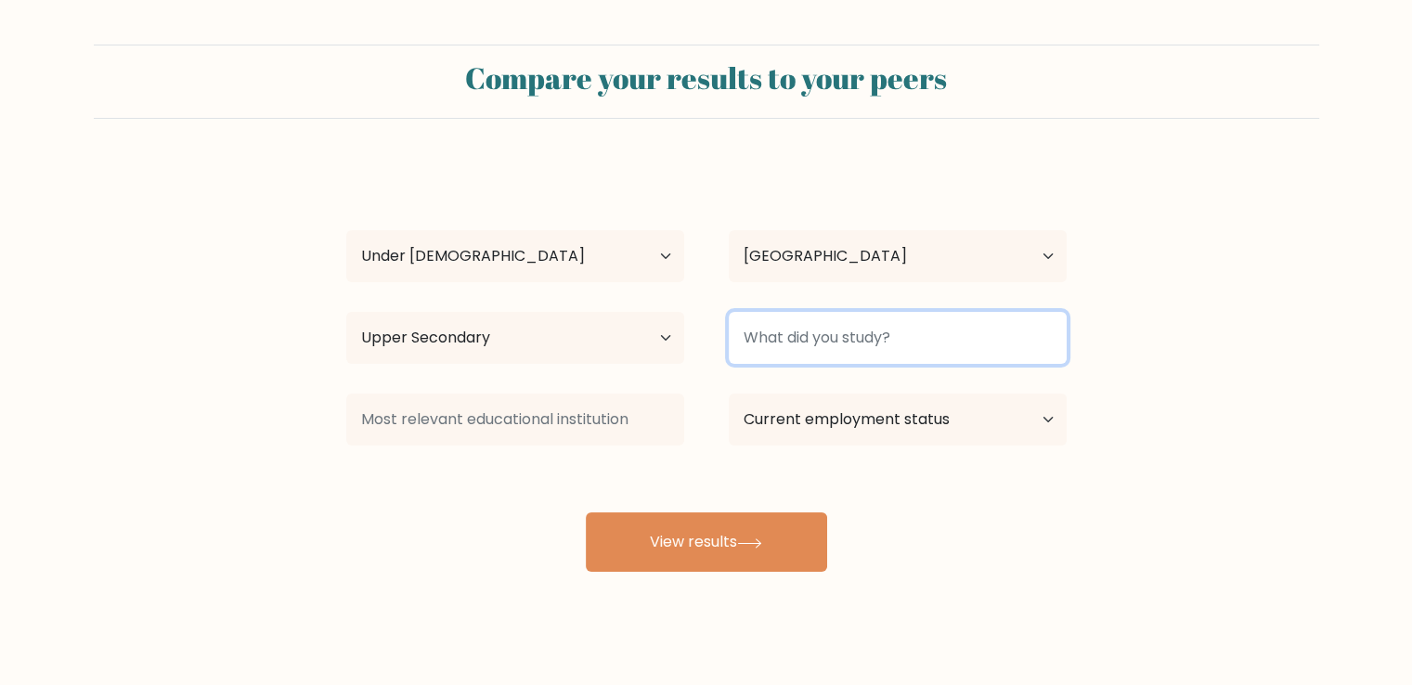
click at [776, 356] on input at bounding box center [898, 338] width 338 height 52
type input "Maths"
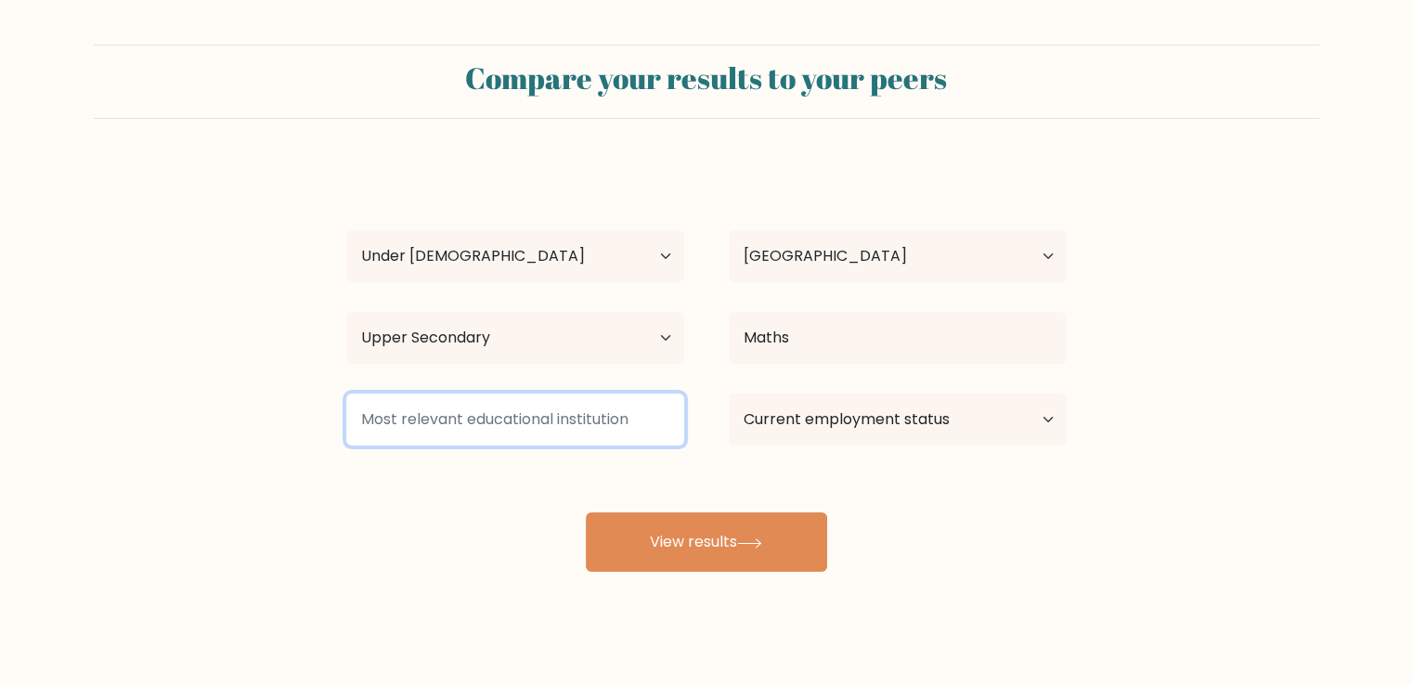
click at [639, 407] on input at bounding box center [515, 420] width 338 height 52
type input "C"
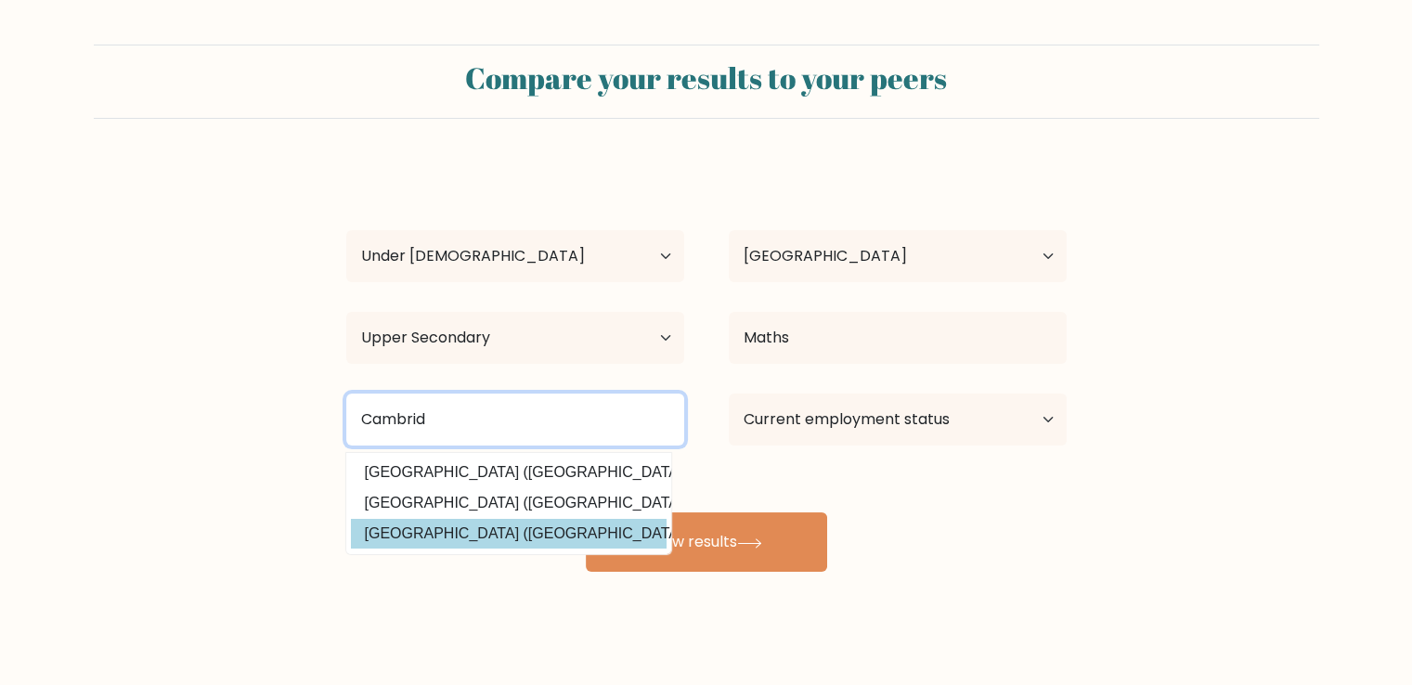
type input "Cambrid"
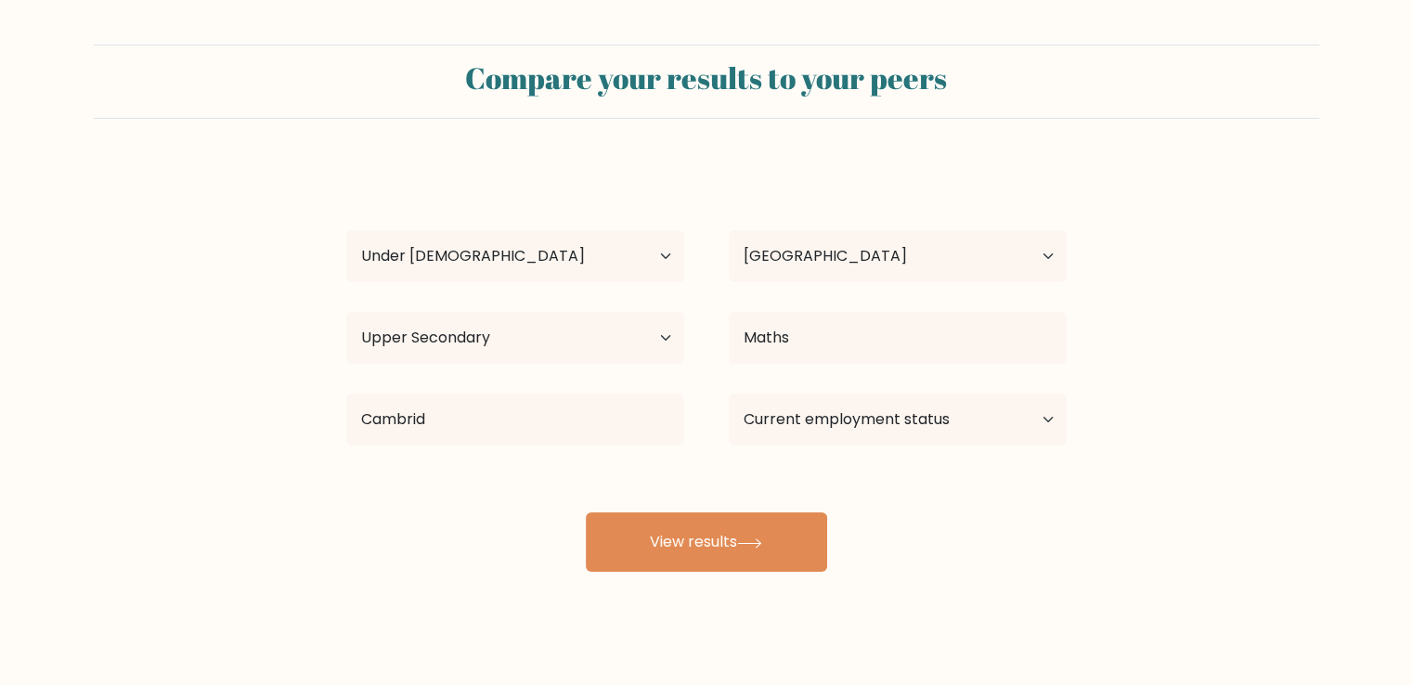
click at [468, 531] on div "yosef starlin Age Under 18 years old 18-24 years old 25-34 years old 35-44 year…" at bounding box center [706, 367] width 743 height 408
click at [860, 424] on select "Current employment status Employed Student Retired Other / prefer not to answer" at bounding box center [898, 420] width 338 height 52
click at [729, 394] on select "Current employment status Employed Student Retired Other / prefer not to answer" at bounding box center [898, 420] width 338 height 52
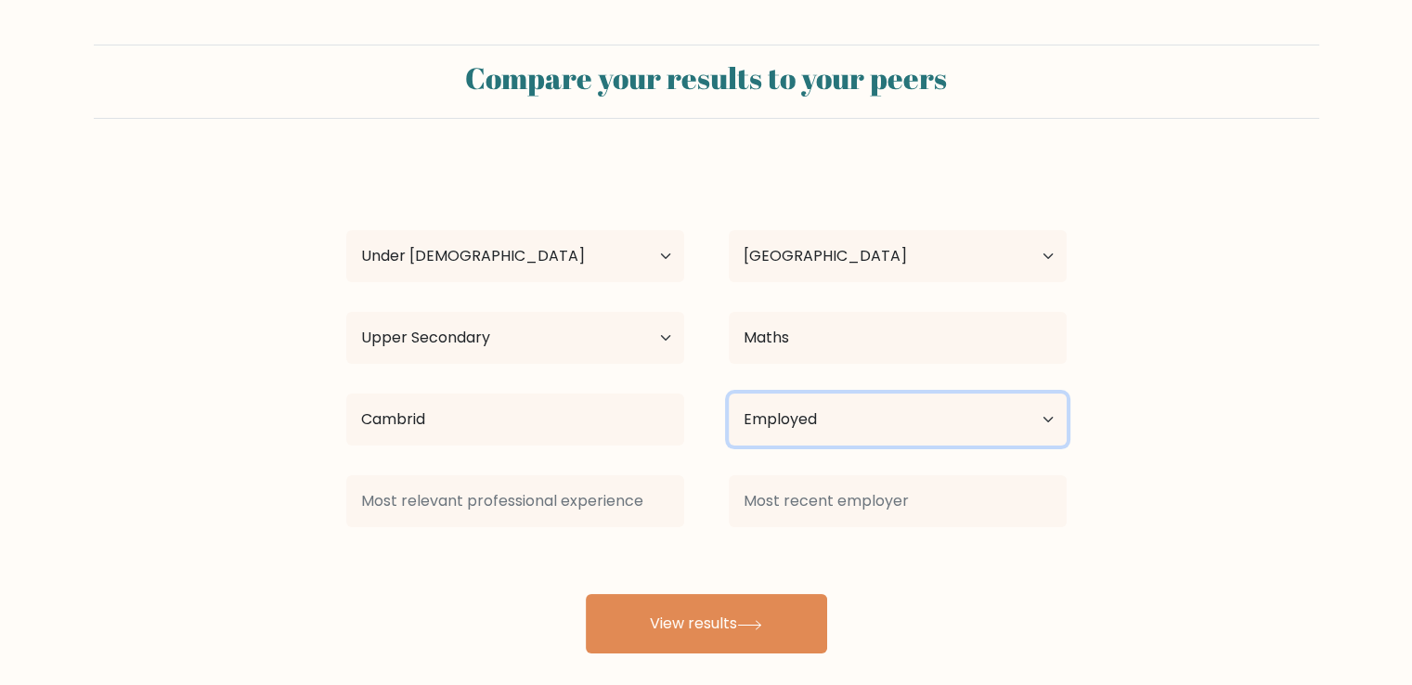
drag, startPoint x: 836, startPoint y: 424, endPoint x: 795, endPoint y: 510, distance: 95.1
click at [795, 510] on div "yosef starlin Age Under 18 years old 18-24 years old 25-34 years old 35-44 year…" at bounding box center [706, 408] width 743 height 490
click at [729, 394] on select "Current employment status Employed Student Retired Other / prefer not to answer" at bounding box center [898, 420] width 338 height 52
click at [792, 443] on select "Current employment status Employed Student Retired Other / prefer not to answer" at bounding box center [898, 420] width 338 height 52
select select "student"
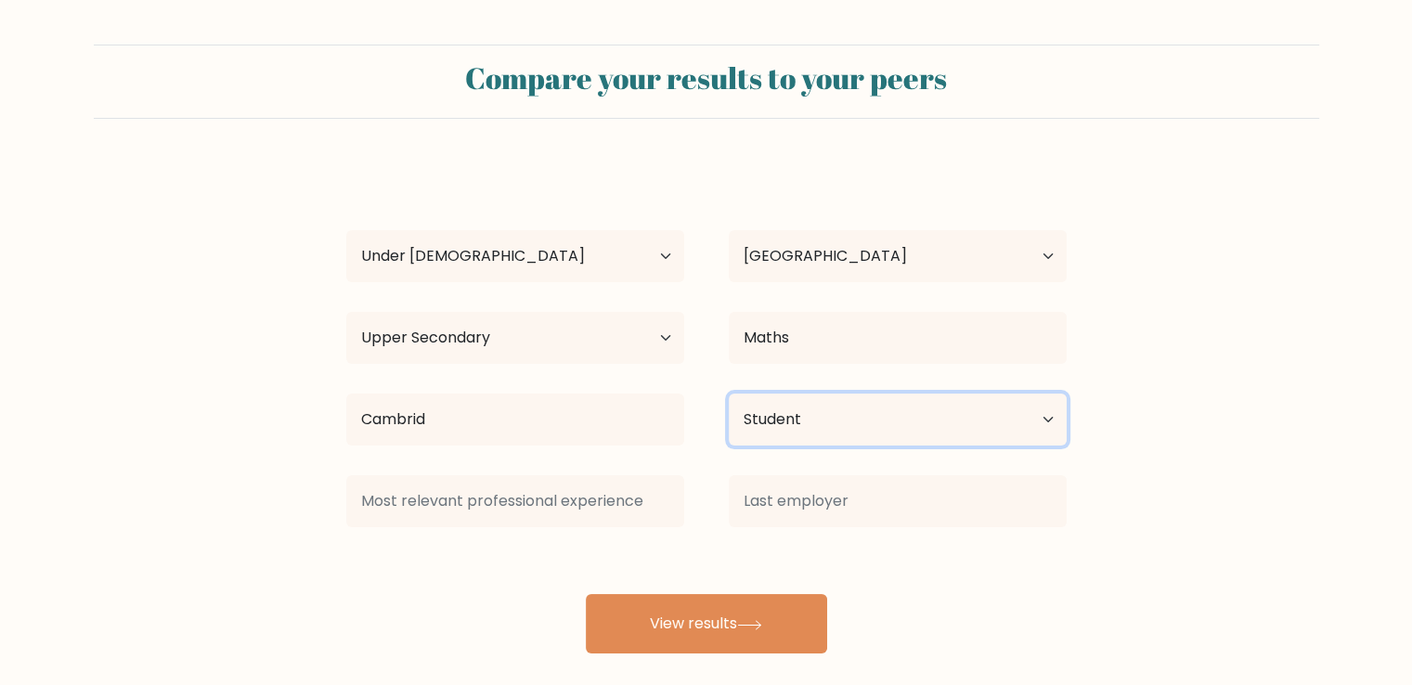
click at [729, 394] on select "Current employment status Employed Student Retired Other / prefer not to answer" at bounding box center [898, 420] width 338 height 52
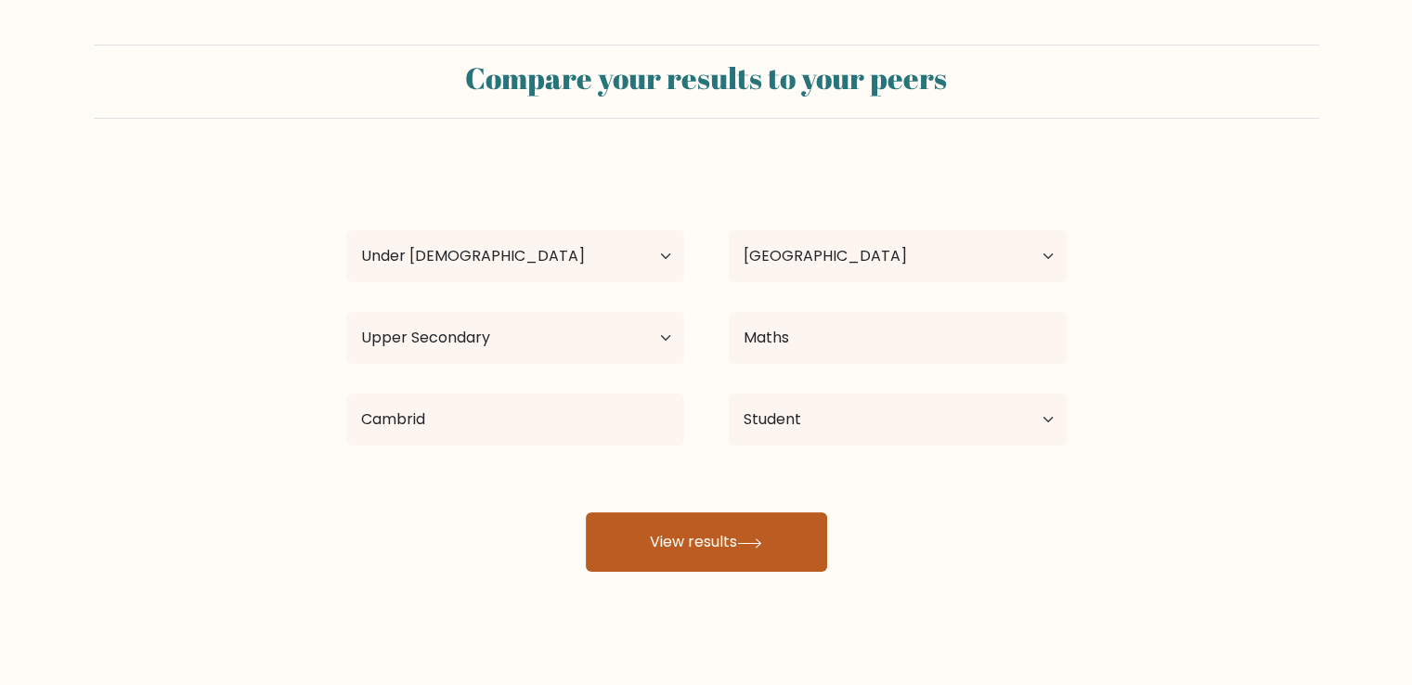
click at [716, 540] on button "View results" at bounding box center [706, 541] width 241 height 59
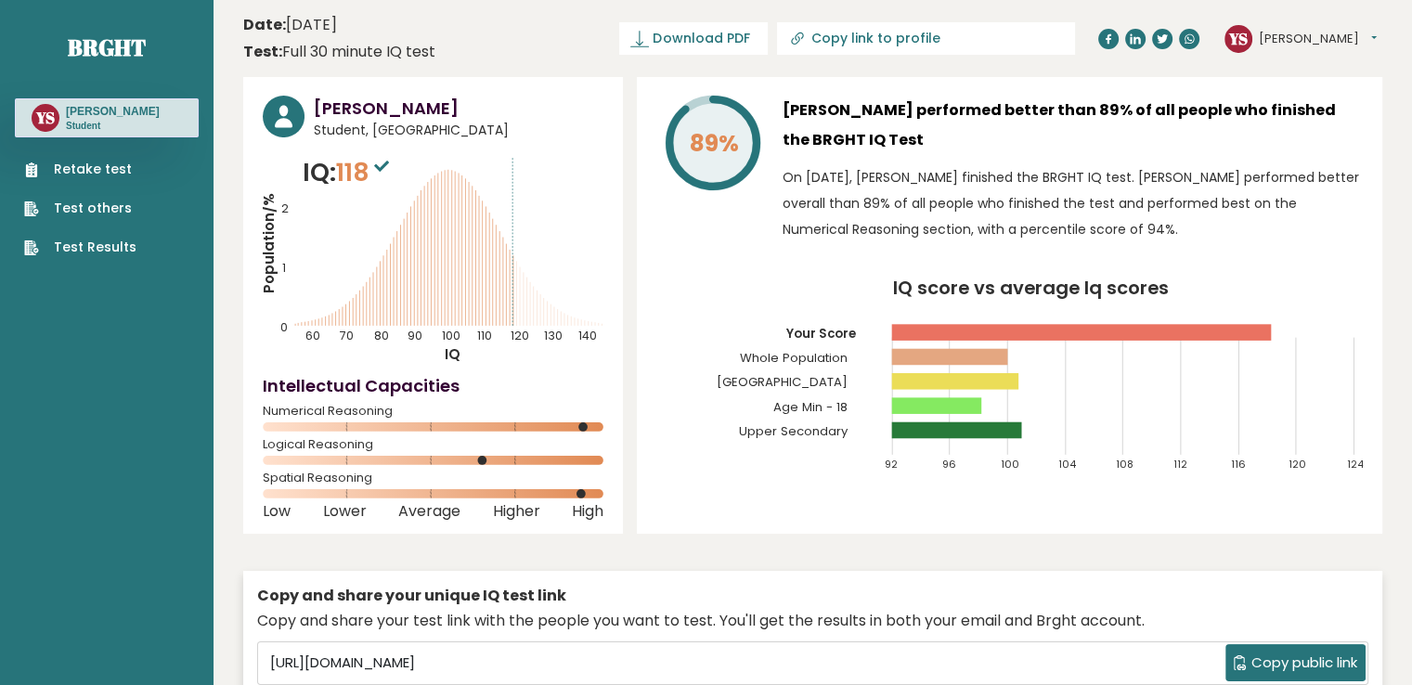
click at [1240, 131] on h3 "Yosef Starlin performed better than 89% of all people who finished the BRGHT IQ…" at bounding box center [1073, 125] width 580 height 59
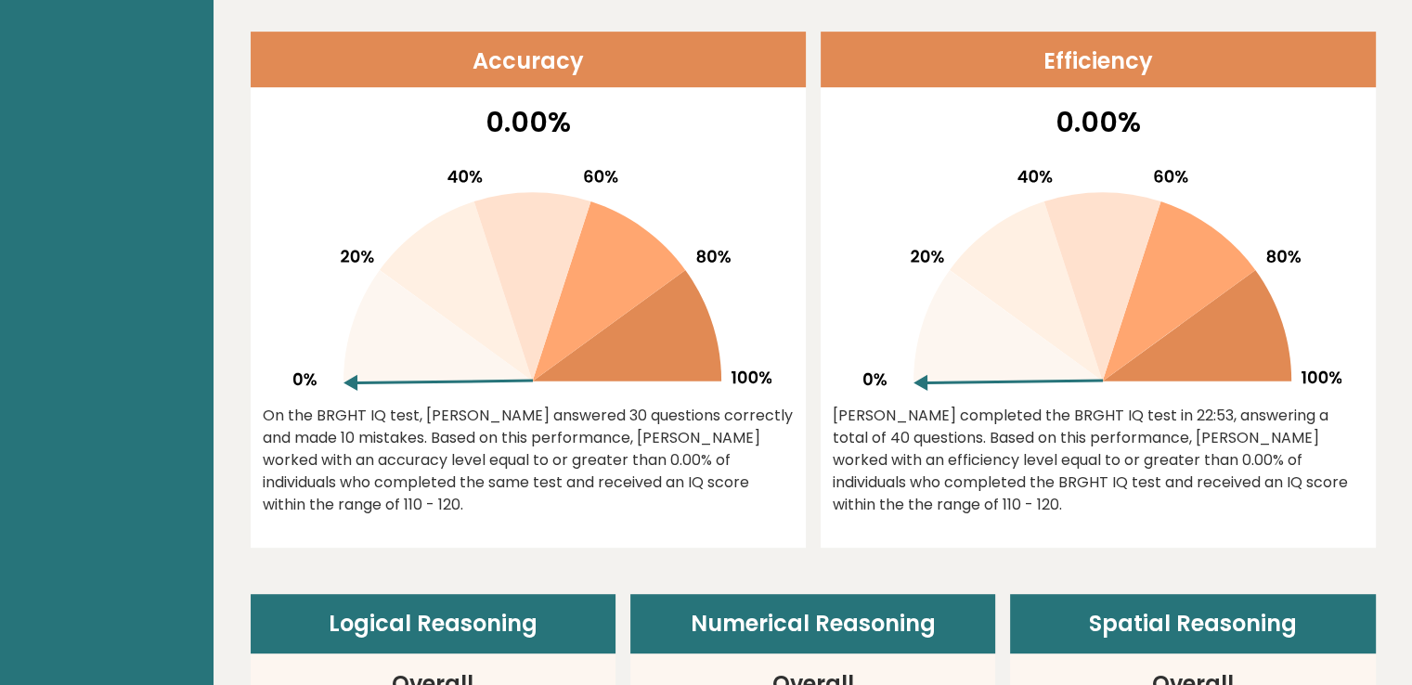
scroll to position [783, 0]
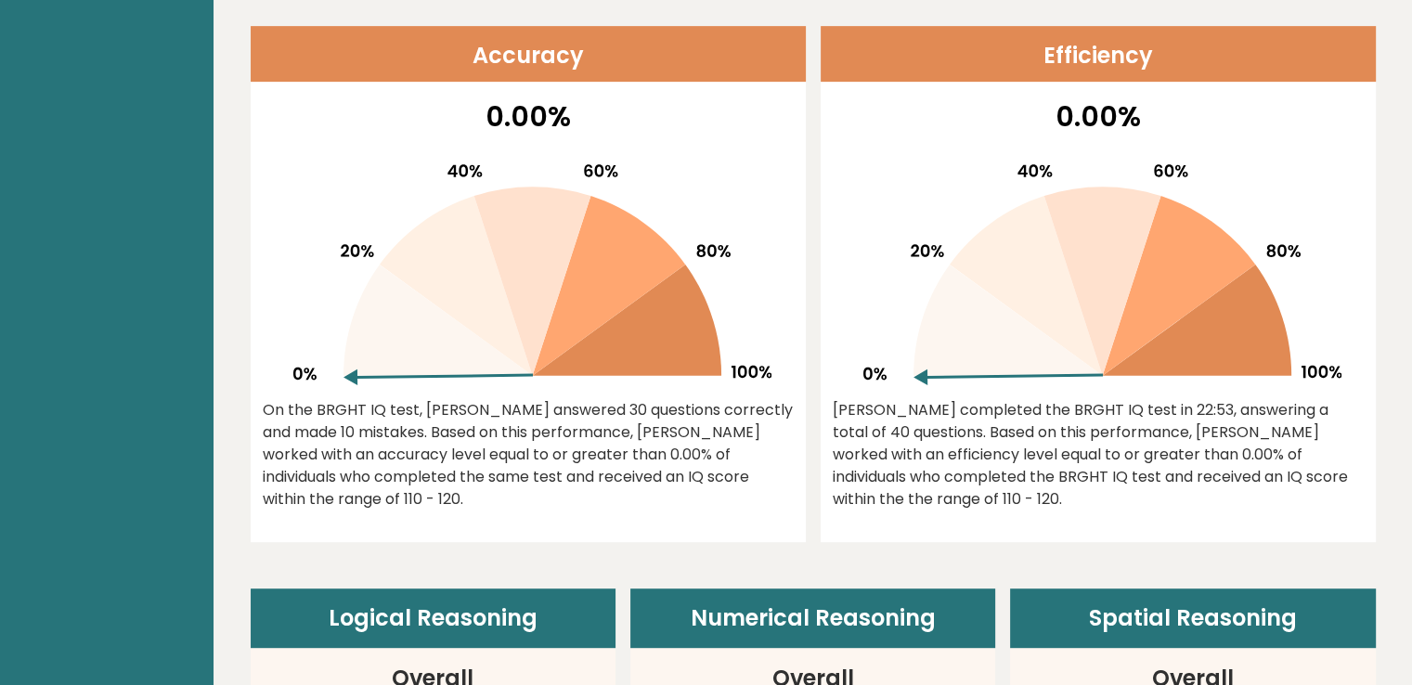
drag, startPoint x: 1406, startPoint y: 134, endPoint x: 1419, endPoint y: 239, distance: 105.7
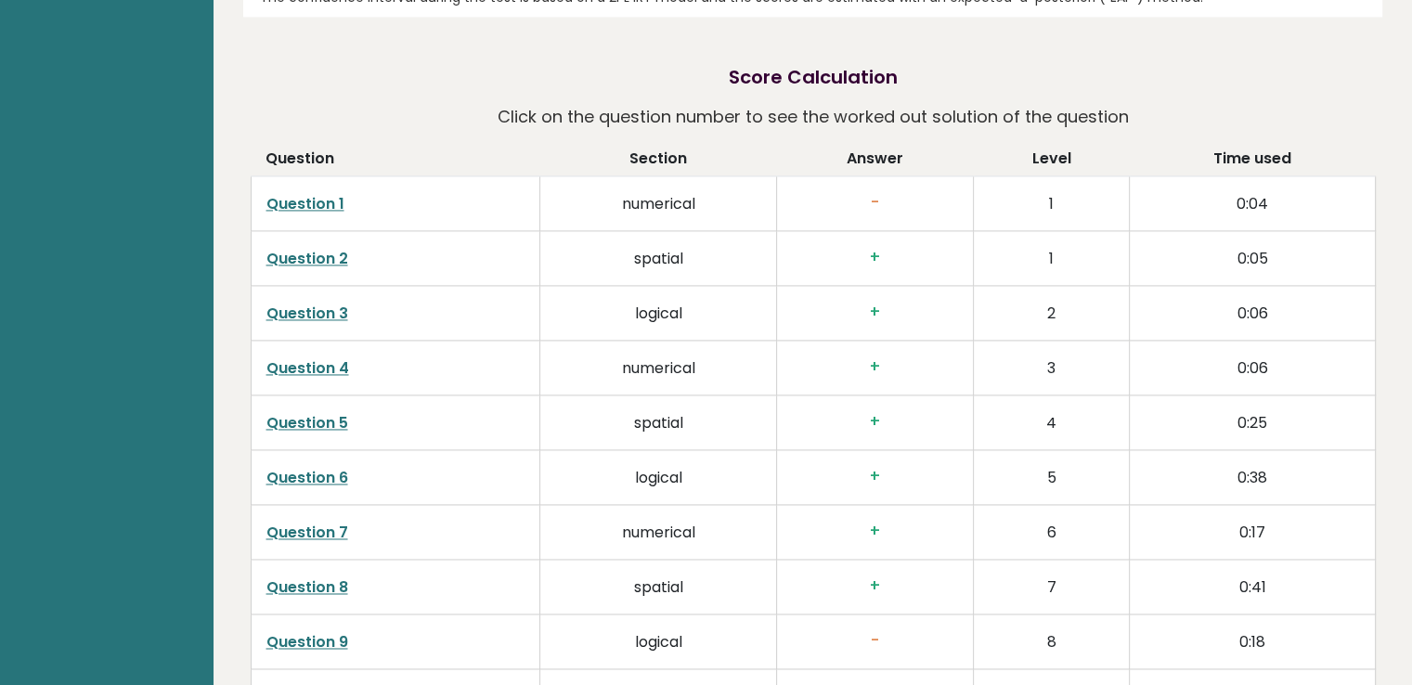
scroll to position [2806, 0]
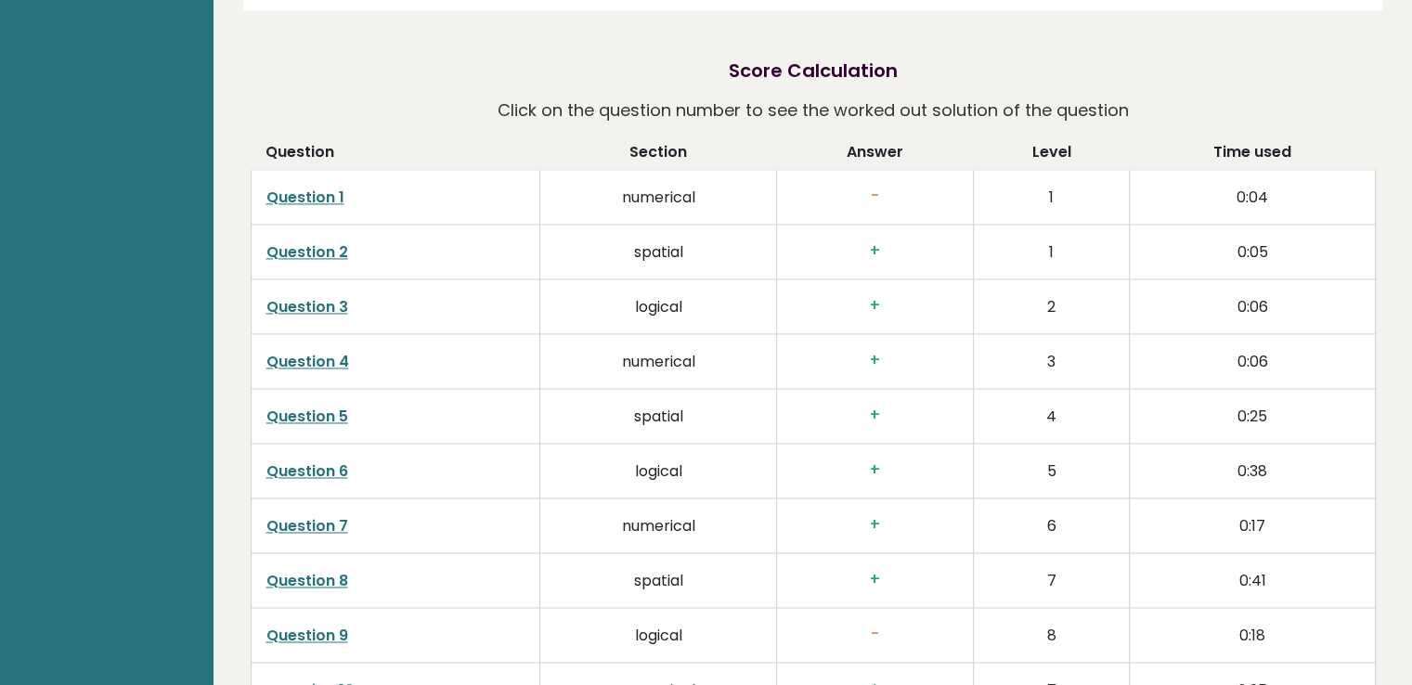
click at [316, 199] on link "Question 1" at bounding box center [305, 197] width 78 height 21
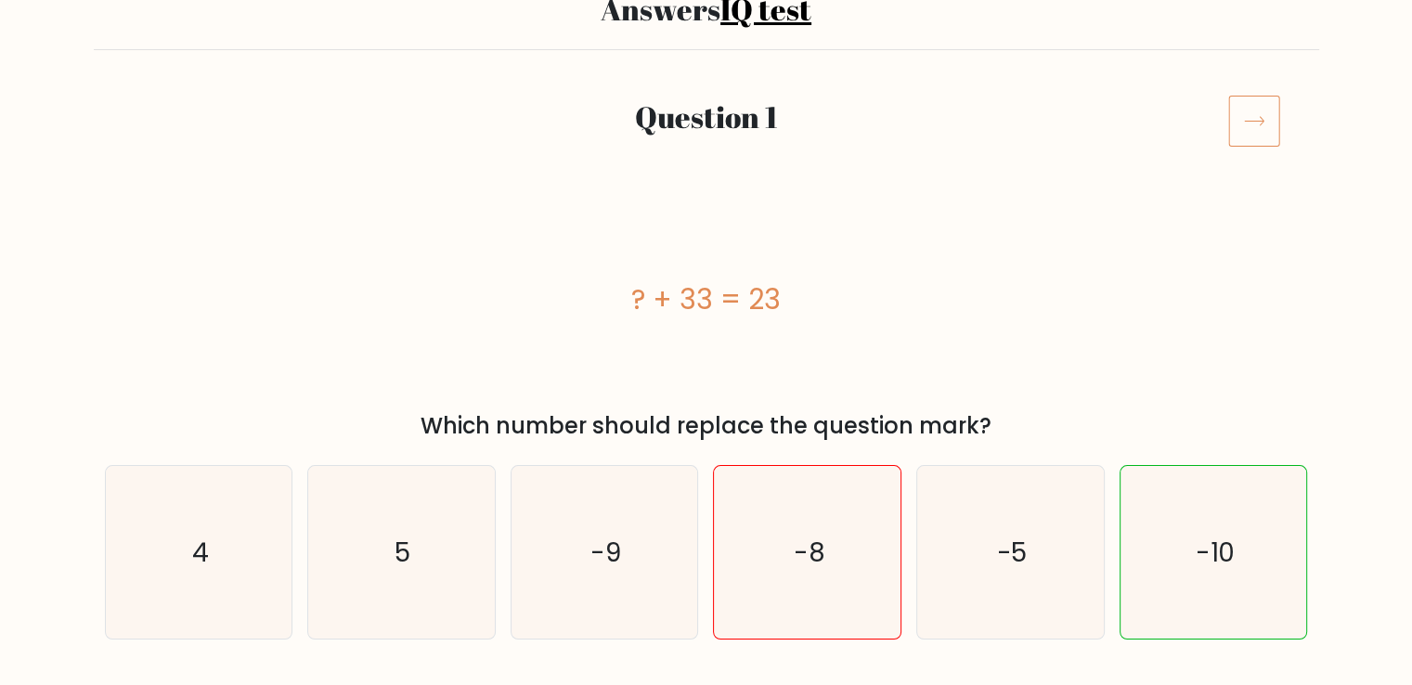
scroll to position [158, 0]
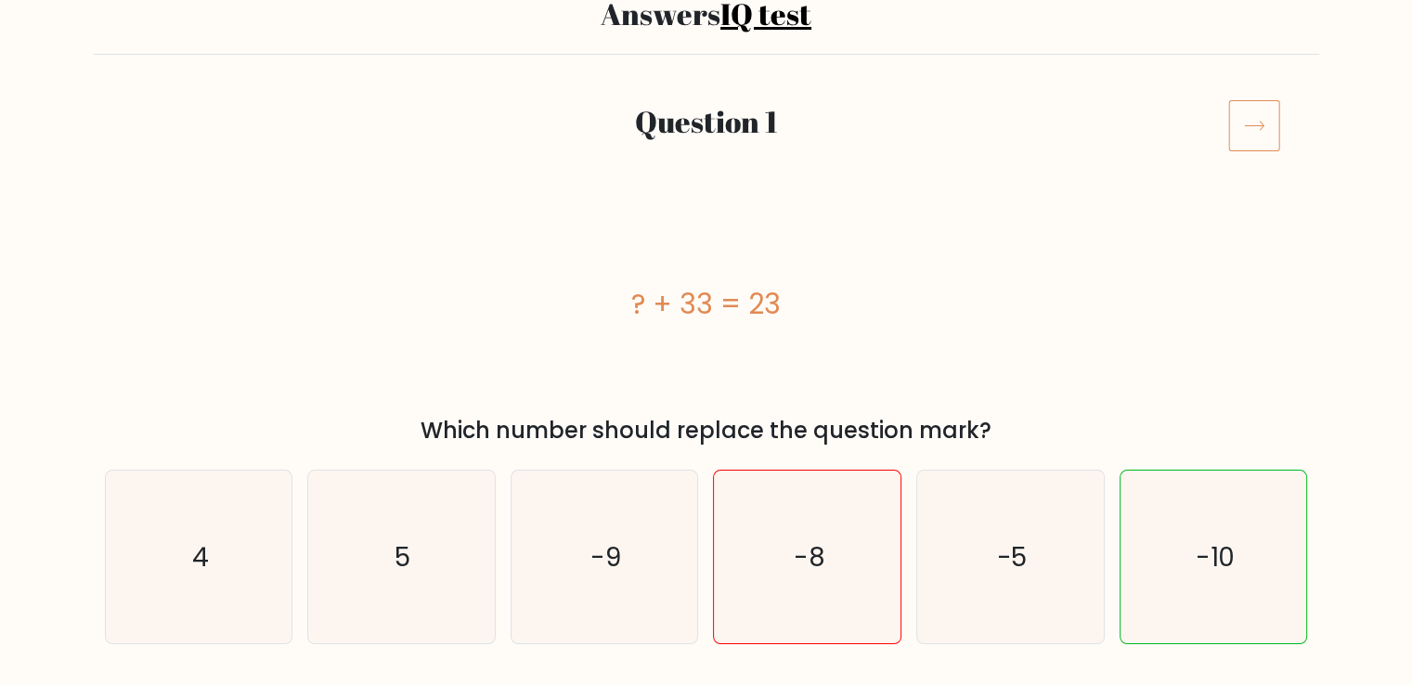
drag, startPoint x: 1425, startPoint y: 128, endPoint x: 944, endPoint y: 159, distance: 481.8
click at [944, 159] on div "Question 1" at bounding box center [706, 147] width 1225 height 97
click at [1266, 127] on icon at bounding box center [1254, 125] width 52 height 52
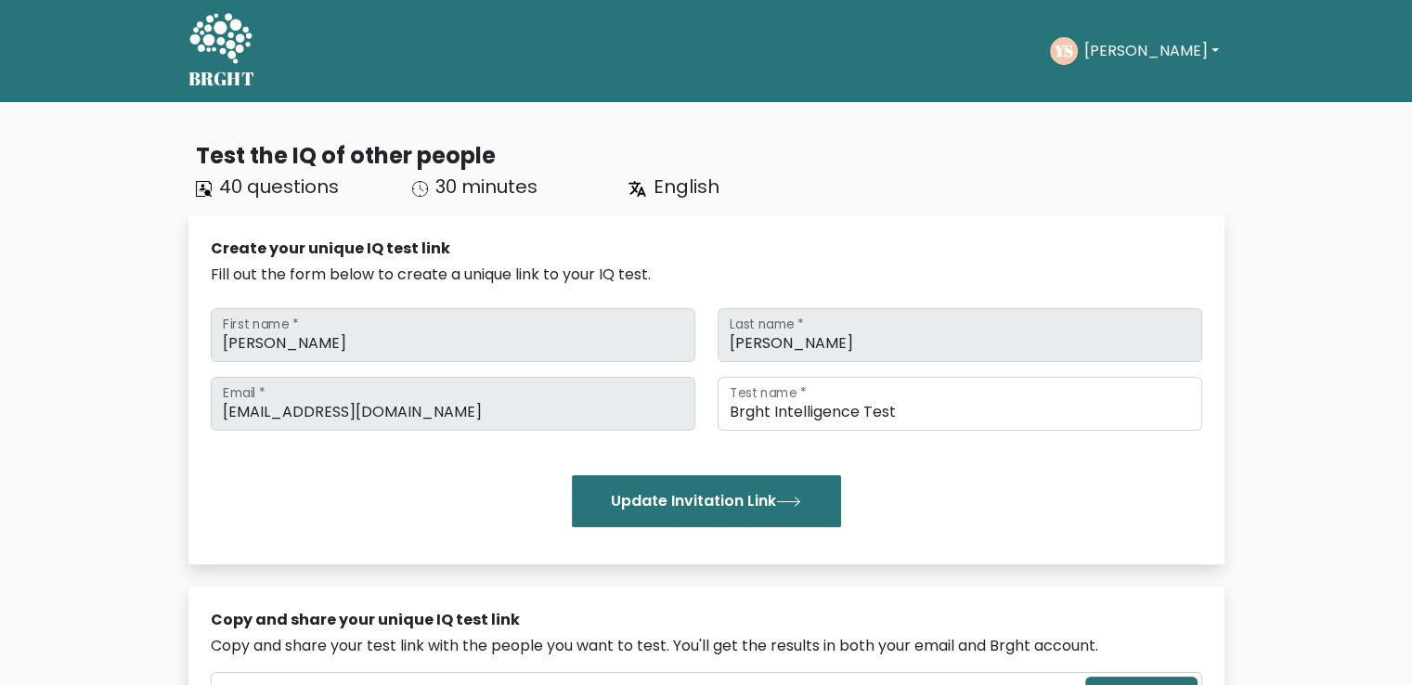
click at [219, 72] on h5 "BRGHT" at bounding box center [221, 79] width 67 height 22
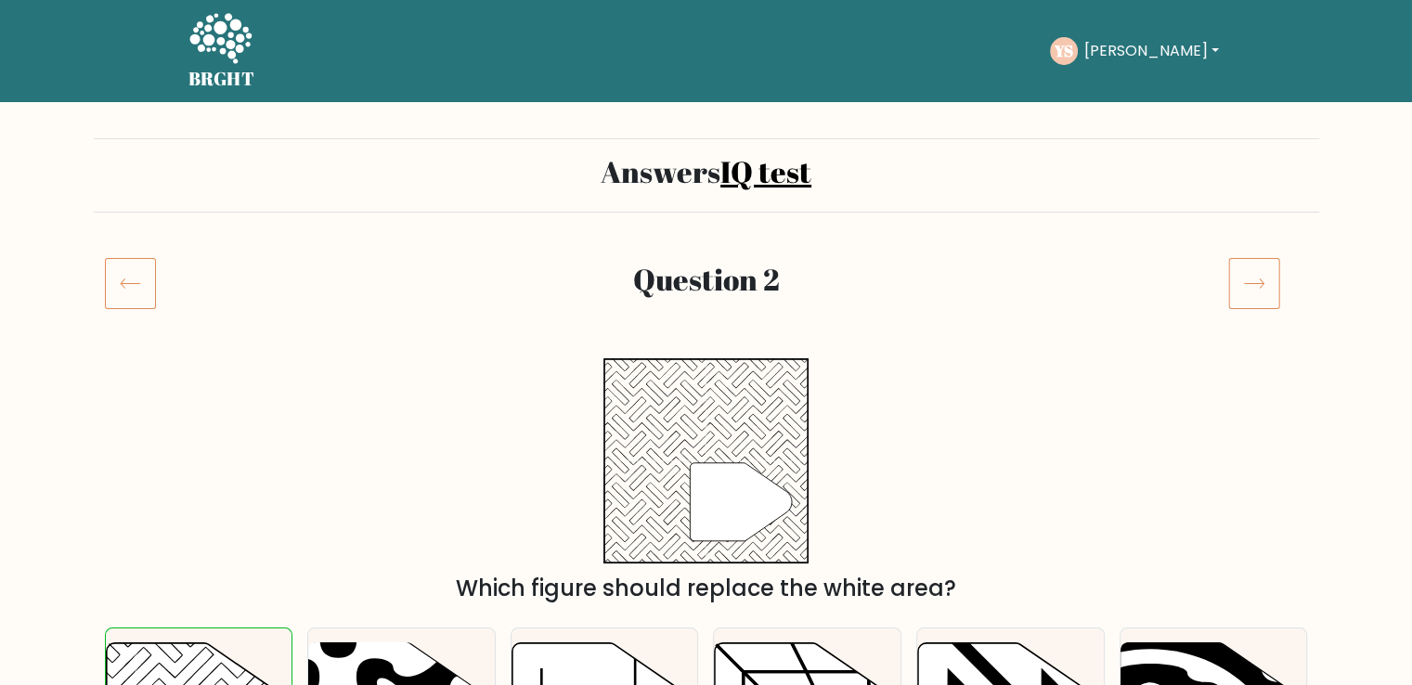
click at [1094, 56] on button "[PERSON_NAME]" at bounding box center [1151, 51] width 146 height 24
click at [1127, 90] on link "Dashboard" at bounding box center [1124, 90] width 147 height 30
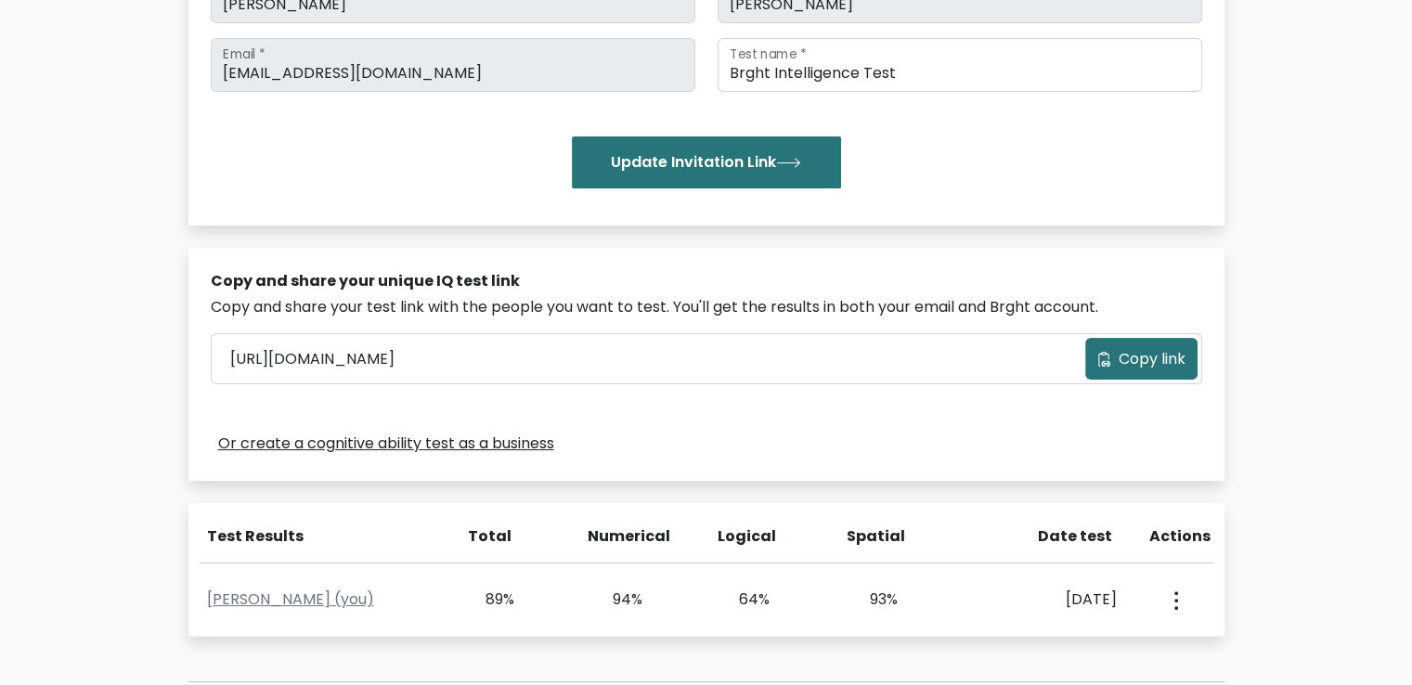
scroll to position [375, 0]
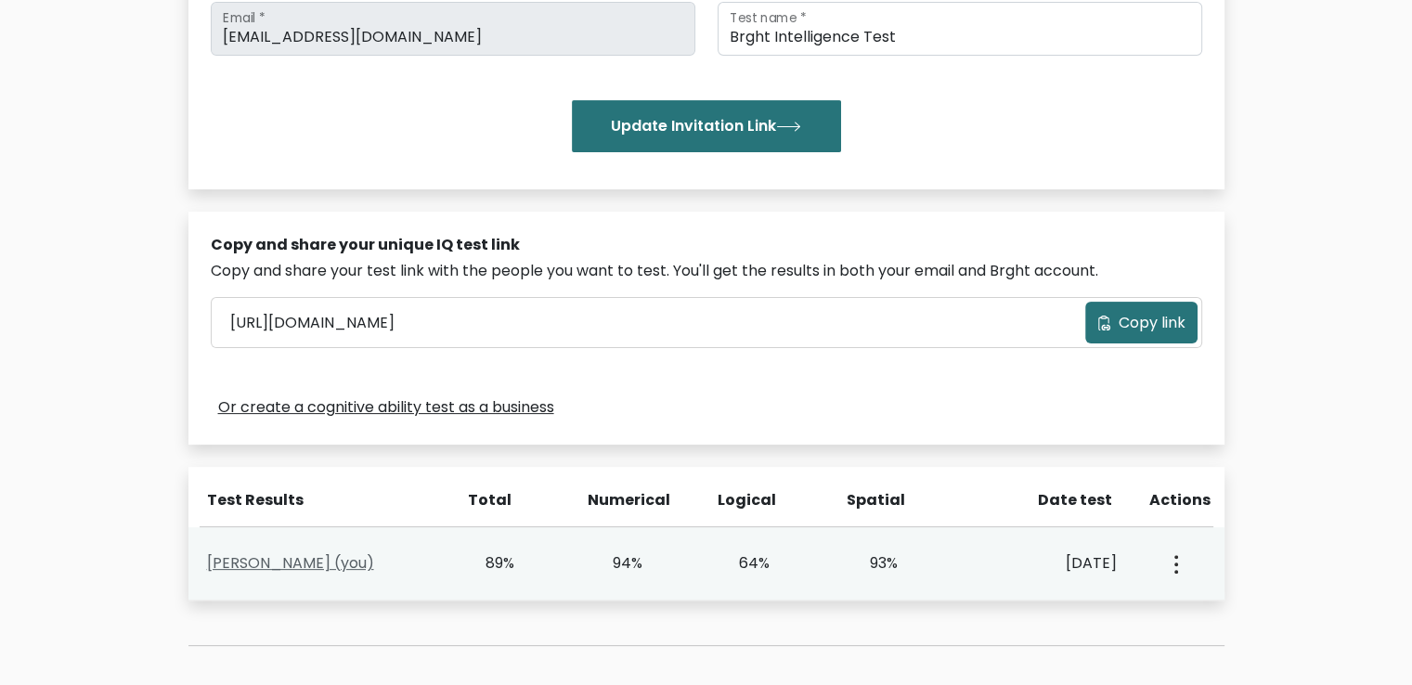
click at [293, 558] on link "[PERSON_NAME] (you)" at bounding box center [290, 562] width 167 height 21
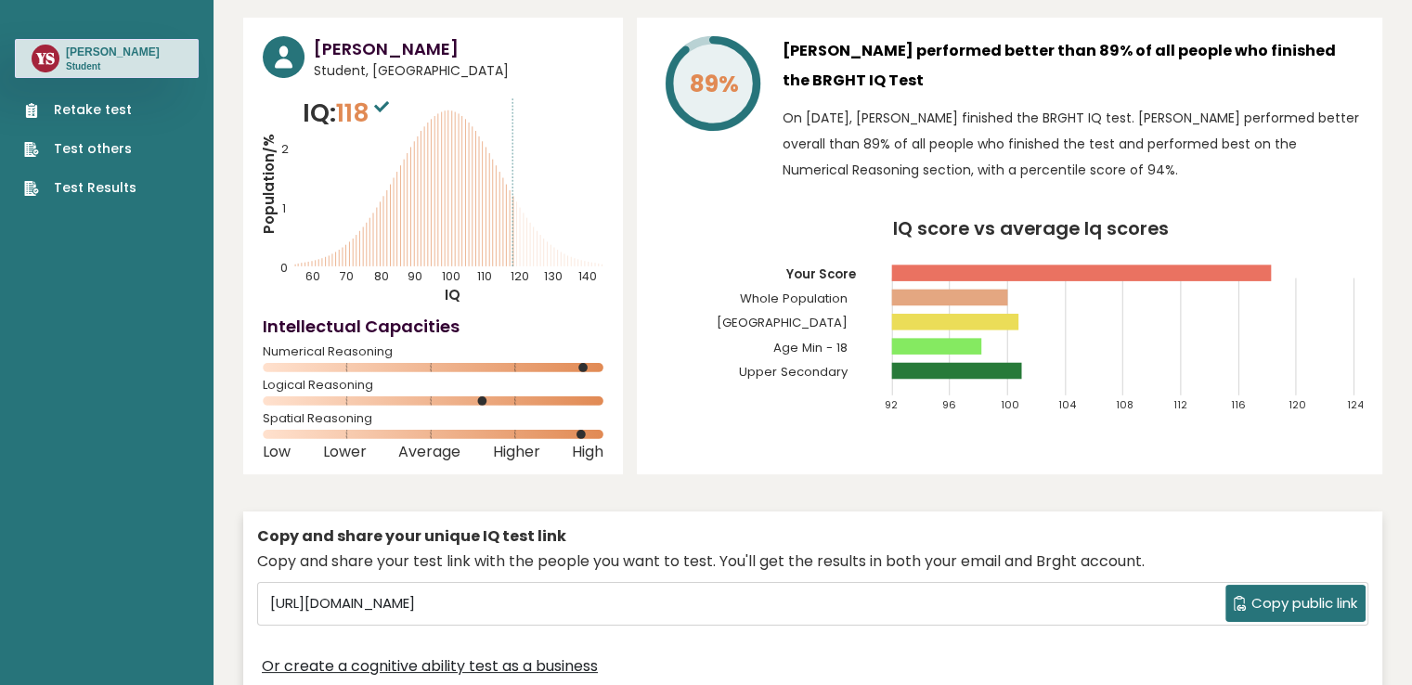
scroll to position [48, 0]
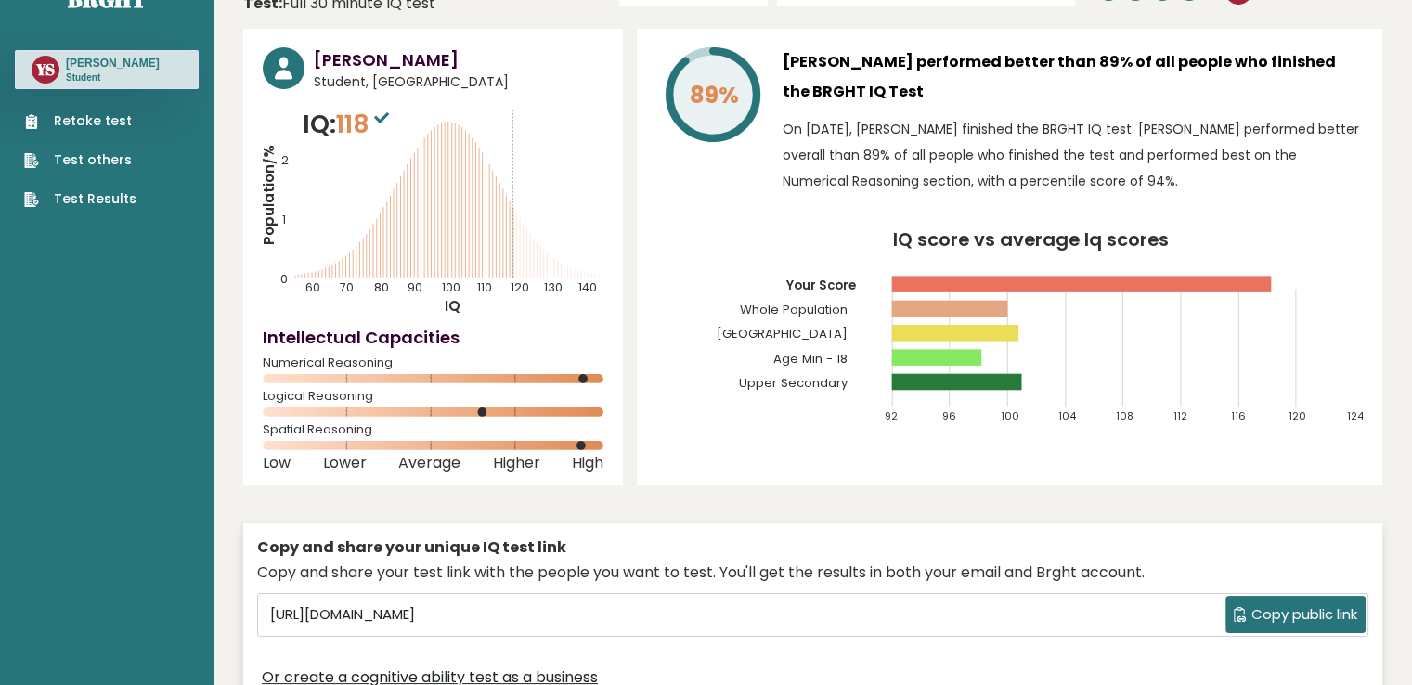
click at [553, 251] on icon "Population/% IQ 0 1 2 60 70 80 90 100 110 120 130 140" at bounding box center [433, 211] width 341 height 210
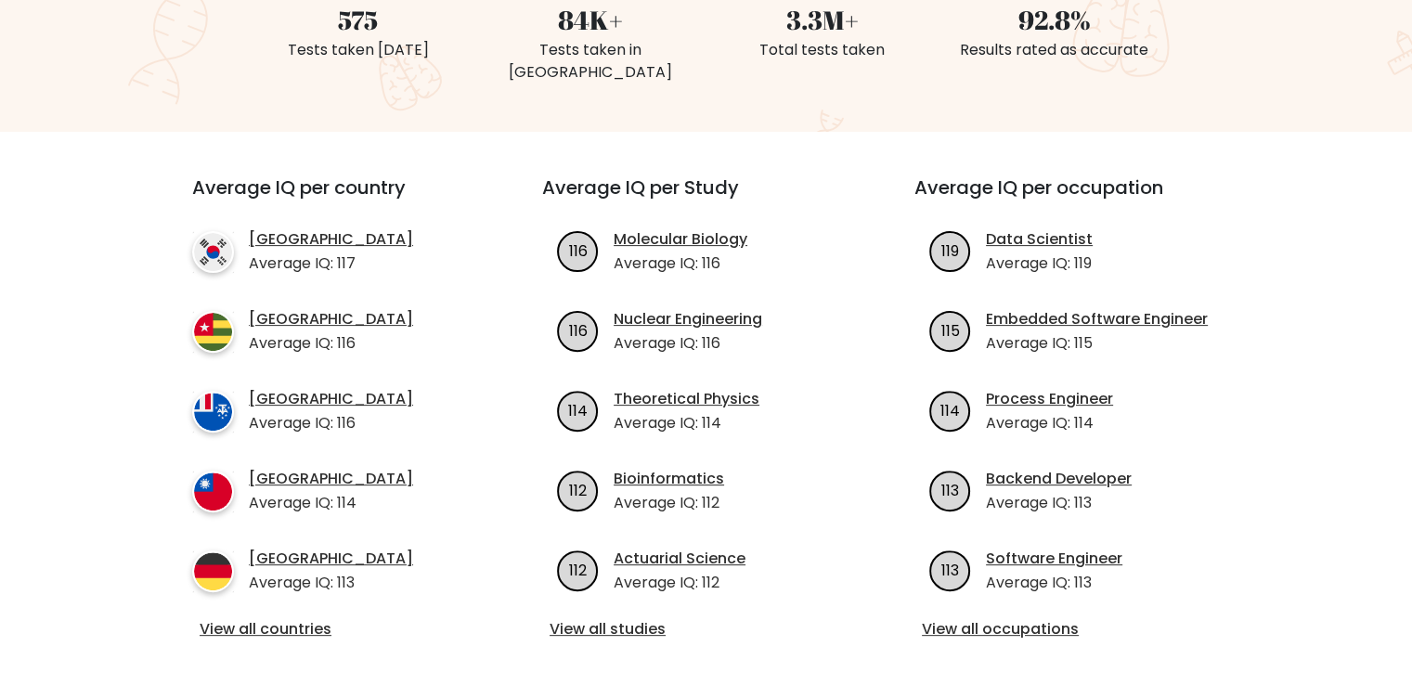
scroll to position [527, 0]
